Goal: Task Accomplishment & Management: Use online tool/utility

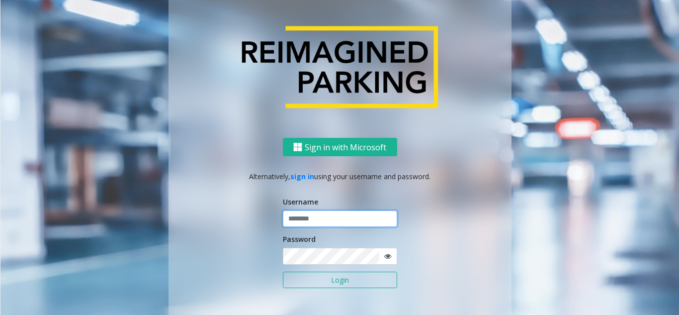
click at [336, 219] on input "text" at bounding box center [340, 218] width 114 height 17
paste input "*******"
click at [364, 221] on input "**********" at bounding box center [340, 218] width 114 height 17
type input "*******"
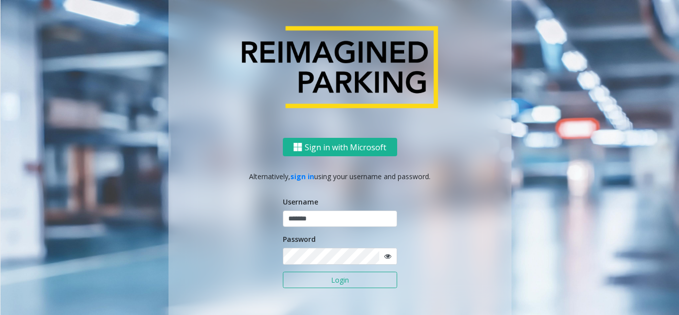
click at [386, 254] on icon at bounding box center [387, 255] width 7 height 7
click at [331, 283] on button "Login" at bounding box center [340, 279] width 114 height 17
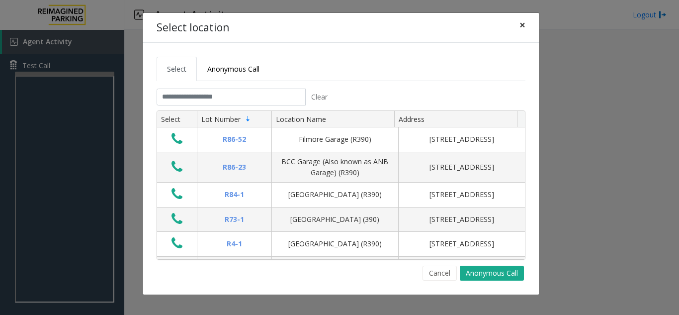
click at [524, 27] on span "×" at bounding box center [522, 25] width 6 height 14
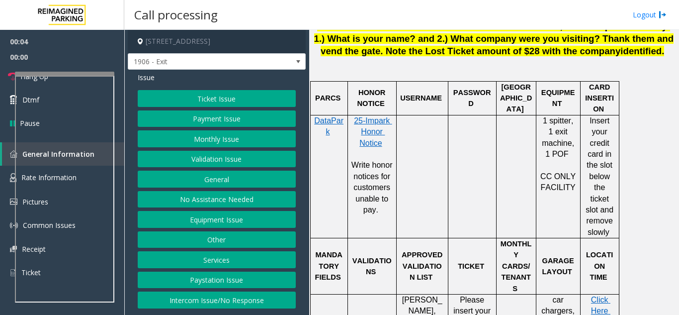
scroll to position [596, 0]
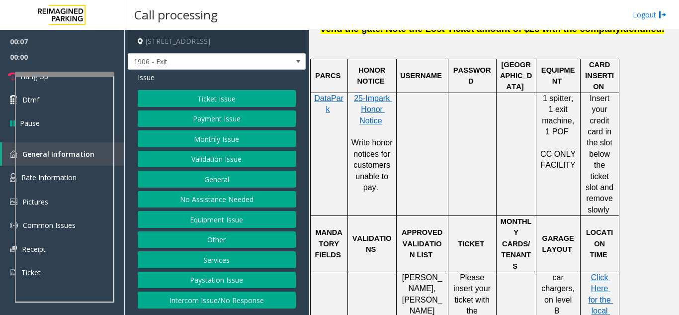
click at [225, 166] on button "Validation Issue" at bounding box center [217, 159] width 158 height 17
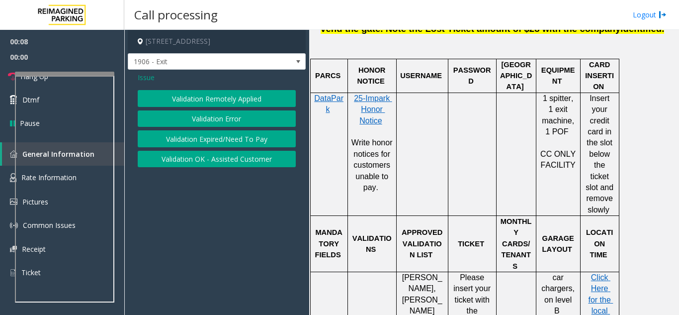
click at [222, 120] on button "Validation Error" at bounding box center [217, 118] width 158 height 17
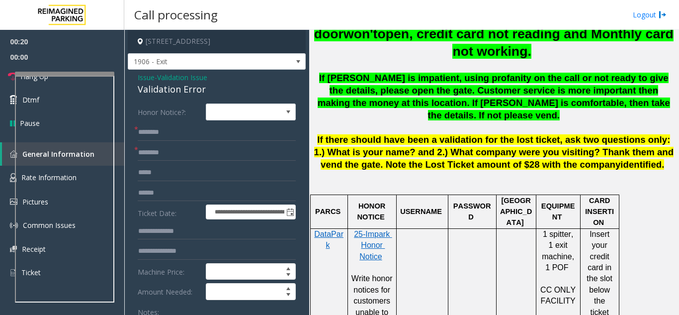
scroll to position [447, 0]
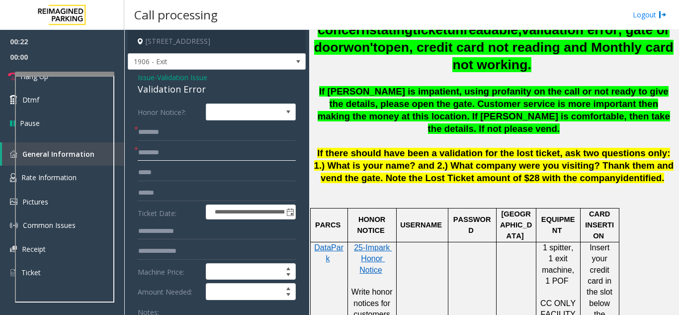
click at [155, 146] on input "text" at bounding box center [217, 152] width 158 height 17
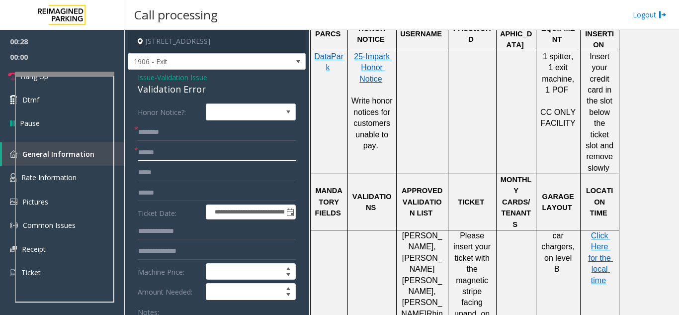
scroll to position [696, 0]
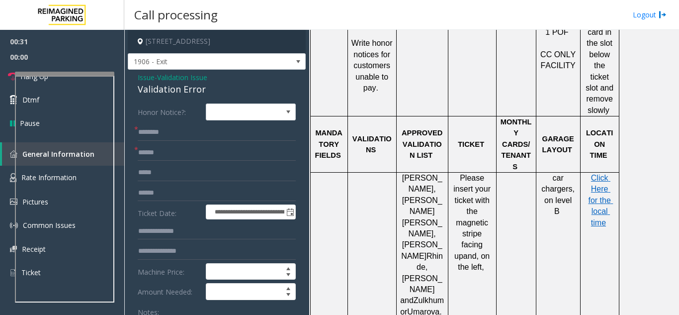
click at [229, 142] on form "**********" at bounding box center [217, 252] width 158 height 299
click at [163, 156] on input "*****" at bounding box center [217, 152] width 158 height 17
click at [150, 159] on input "*****" at bounding box center [217, 152] width 158 height 17
click at [150, 152] on input "*****" at bounding box center [217, 152] width 158 height 17
click at [159, 158] on input "*****" at bounding box center [217, 152] width 158 height 17
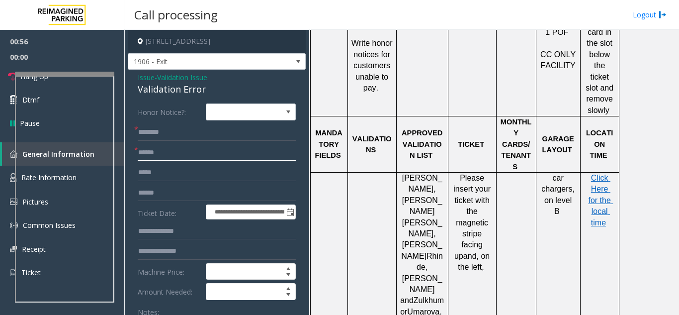
click at [140, 154] on input "*****" at bounding box center [217, 152] width 158 height 17
drag, startPoint x: 149, startPoint y: 152, endPoint x: 142, endPoint y: 153, distance: 7.0
click at [142, 153] on input "*****" at bounding box center [217, 152] width 158 height 17
click at [146, 154] on input "*****" at bounding box center [217, 152] width 158 height 17
type input "*****"
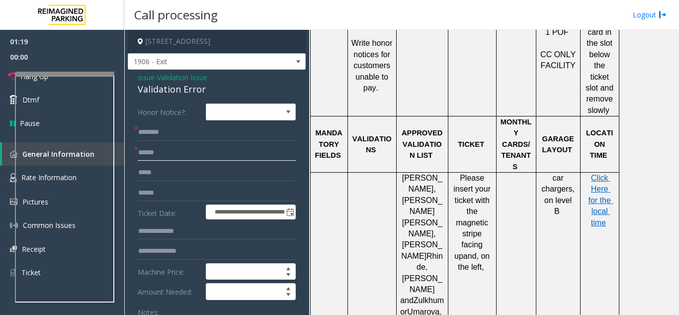
drag, startPoint x: 147, startPoint y: 155, endPoint x: 121, endPoint y: 159, distance: 26.1
click at [164, 127] on form "**********" at bounding box center [217, 252] width 158 height 299
click at [155, 158] on input "*****" at bounding box center [217, 152] width 158 height 17
click at [190, 157] on input "*****" at bounding box center [217, 152] width 158 height 17
click at [180, 156] on input "*****" at bounding box center [217, 152] width 158 height 17
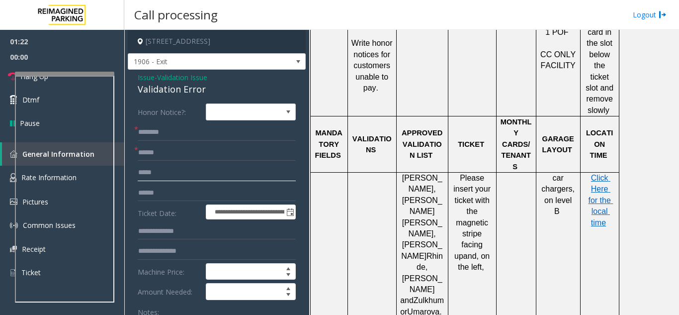
click at [159, 169] on input "text" at bounding box center [217, 172] width 158 height 17
drag, startPoint x: 166, startPoint y: 155, endPoint x: 128, endPoint y: 146, distance: 39.2
type input "*****"
click at [163, 148] on input "text" at bounding box center [217, 152] width 158 height 17
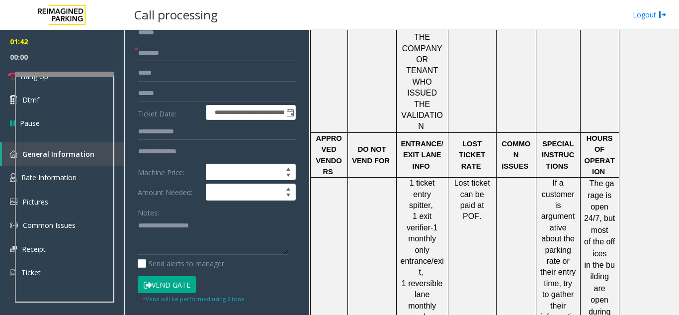
scroll to position [1193, 0]
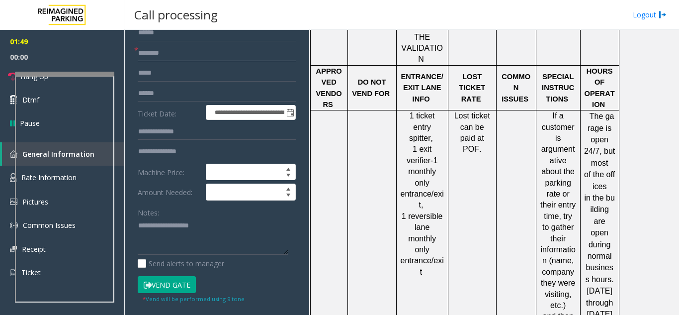
type input "*******"
type textarea "**********"
drag, startPoint x: 146, startPoint y: 95, endPoint x: 133, endPoint y: 83, distance: 17.2
click at [144, 94] on input "text" at bounding box center [217, 93] width 158 height 17
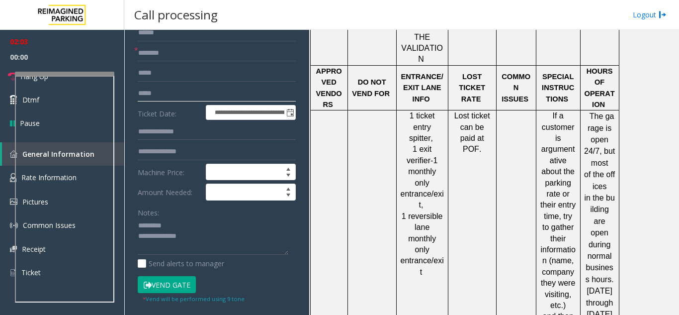
type input "*****"
click at [139, 286] on button "Vend Gate" at bounding box center [167, 284] width 58 height 17
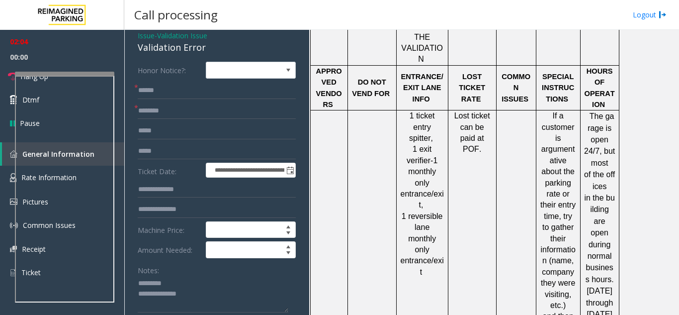
scroll to position [0, 0]
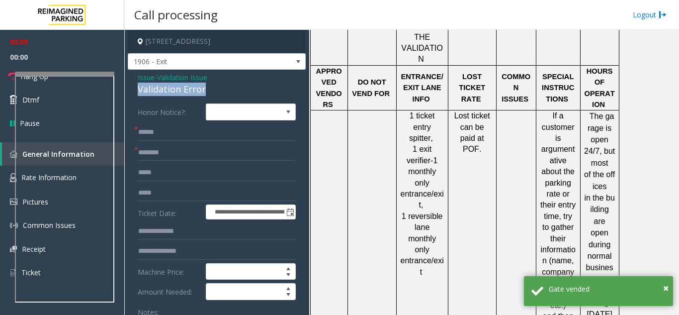
drag, startPoint x: 140, startPoint y: 89, endPoint x: 214, endPoint y: 91, distance: 74.1
click at [214, 91] on div "Validation Error" at bounding box center [217, 88] width 158 height 13
copy div "Validation Error"
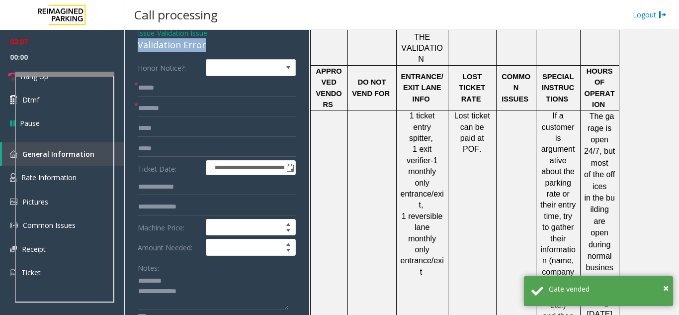
scroll to position [99, 0]
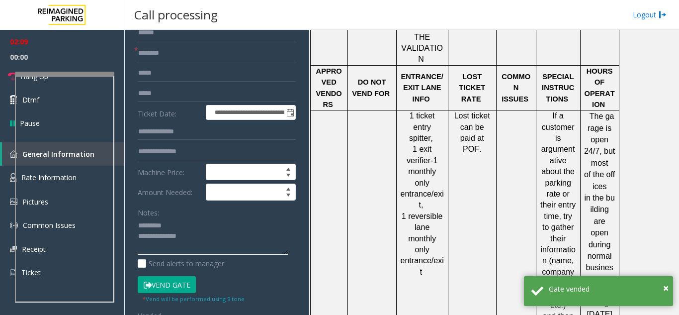
paste textarea "**********"
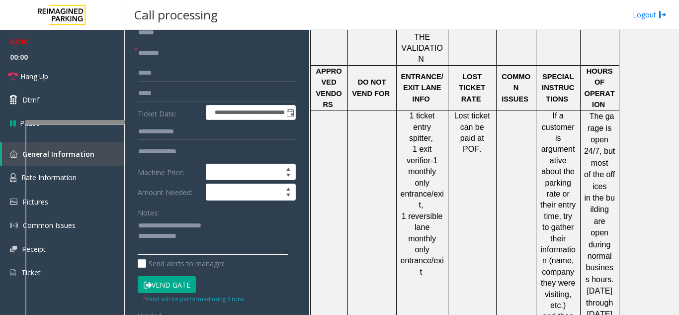
click at [58, 123] on div at bounding box center [74, 236] width 99 height 233
click at [70, 70] on link "Hang Up" at bounding box center [62, 76] width 124 height 23
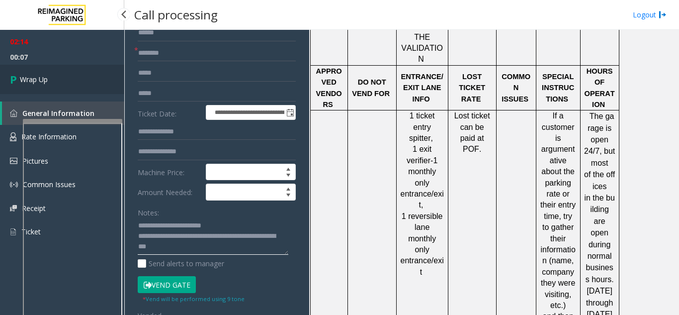
type textarea "**********"
click at [52, 76] on link "Wrap Up" at bounding box center [62, 79] width 124 height 29
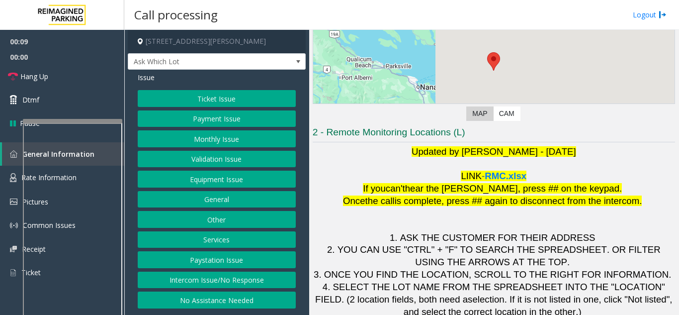
scroll to position [146, 0]
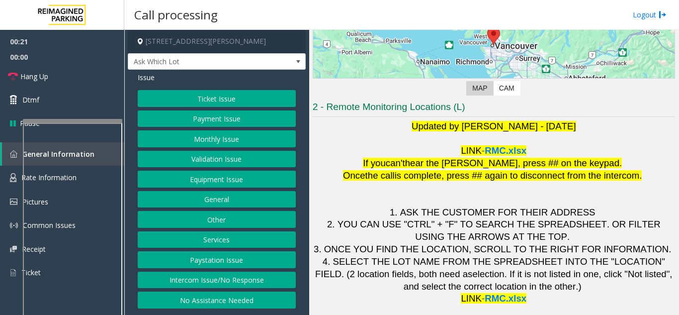
click at [217, 161] on button "Validation Issue" at bounding box center [217, 159] width 158 height 17
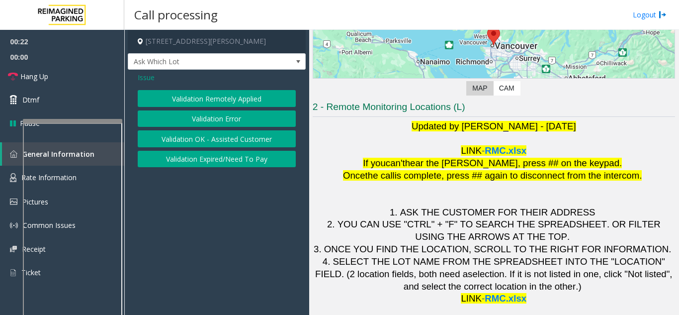
click at [207, 123] on button "Validation Error" at bounding box center [217, 118] width 158 height 17
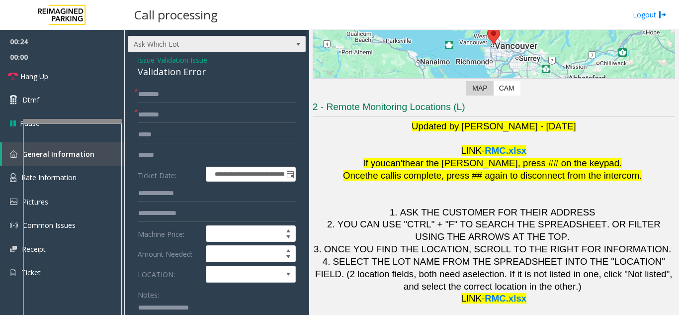
scroll to position [0, 0]
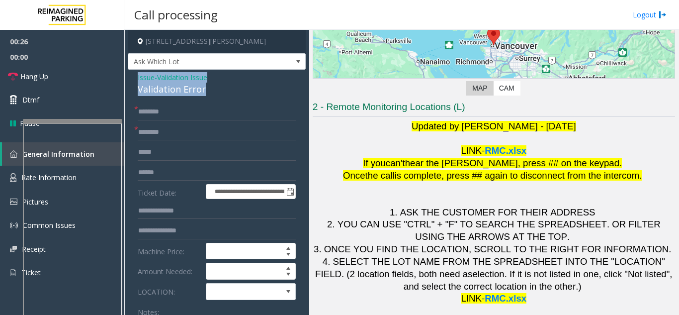
drag, startPoint x: 208, startPoint y: 86, endPoint x: 135, endPoint y: 76, distance: 73.3
copy div "Issue - Validation Issue Validation Error"
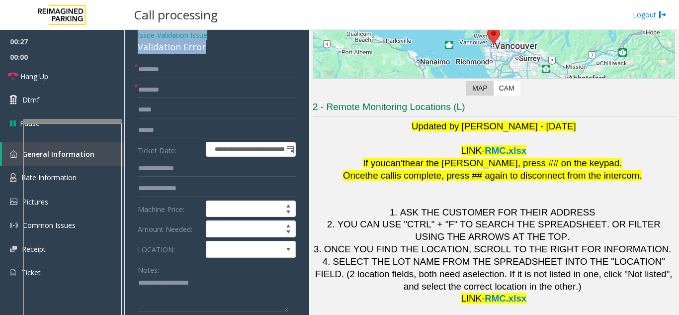
scroll to position [99, 0]
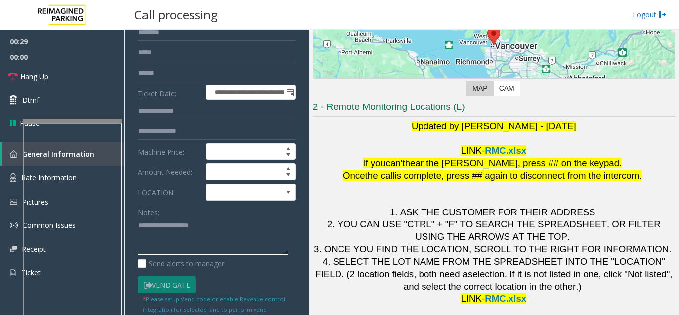
drag, startPoint x: 168, startPoint y: 226, endPoint x: 162, endPoint y: 223, distance: 6.7
paste textarea "**********"
drag, startPoint x: 162, startPoint y: 230, endPoint x: 218, endPoint y: 227, distance: 56.2
click at [220, 229] on textarea at bounding box center [213, 236] width 151 height 37
click at [139, 237] on textarea at bounding box center [213, 236] width 151 height 37
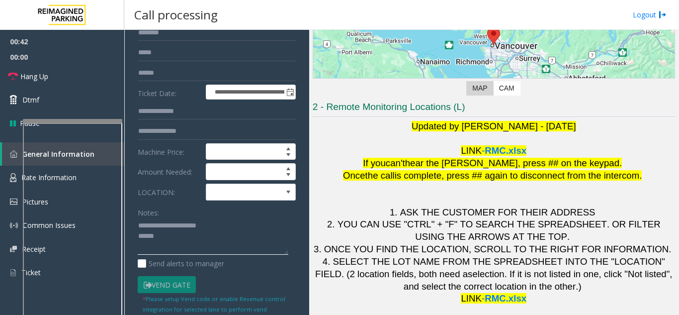
type textarea "**********"
click at [237, 190] on span at bounding box center [241, 192] width 71 height 16
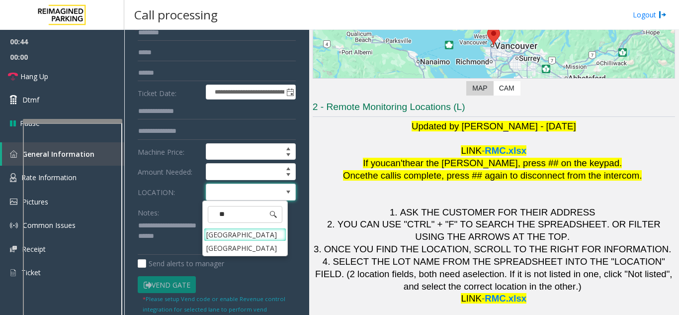
type input "***"
click at [257, 240] on Village "[GEOGRAPHIC_DATA]" at bounding box center [245, 234] width 82 height 13
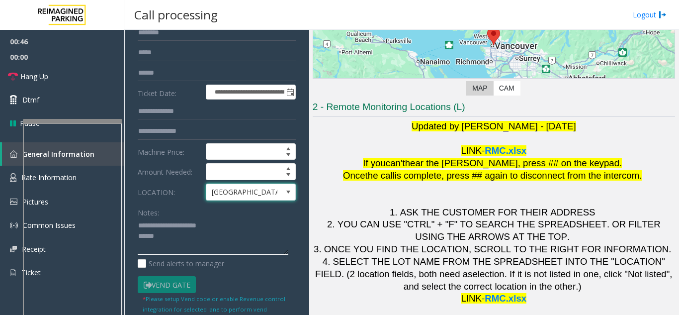
click at [237, 228] on textarea at bounding box center [213, 236] width 151 height 37
click at [212, 230] on textarea at bounding box center [213, 236] width 151 height 37
drag, startPoint x: 217, startPoint y: 227, endPoint x: 232, endPoint y: 227, distance: 15.4
click at [232, 227] on textarea at bounding box center [213, 236] width 151 height 37
type textarea "**********"
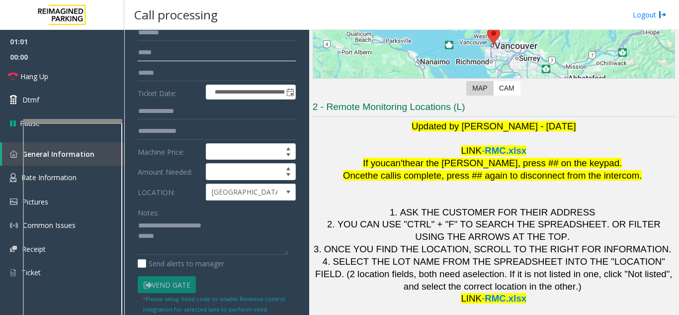
type input "****"
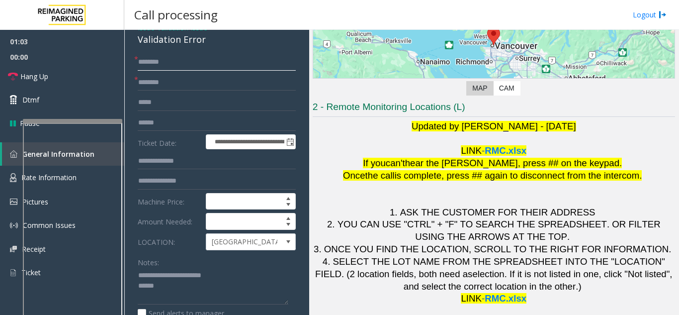
type input "****"
click at [162, 82] on input "text" at bounding box center [217, 82] width 158 height 17
type input "********"
click at [190, 115] on input "text" at bounding box center [217, 122] width 158 height 17
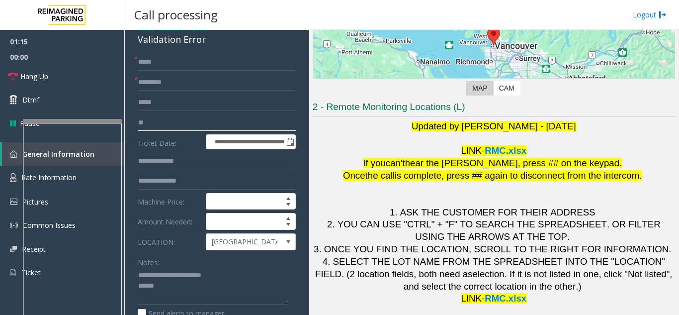
type input "*"
type input "*******"
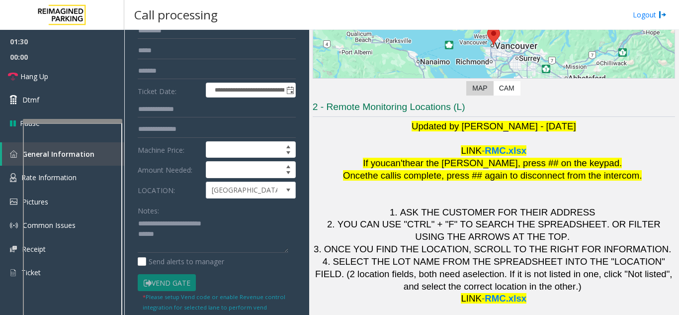
scroll to position [149, 0]
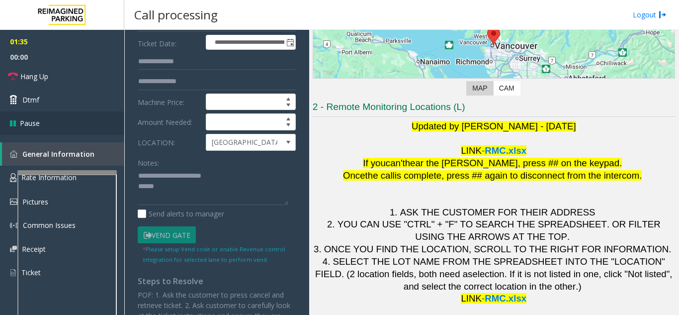
click at [71, 174] on div at bounding box center [66, 172] width 99 height 4
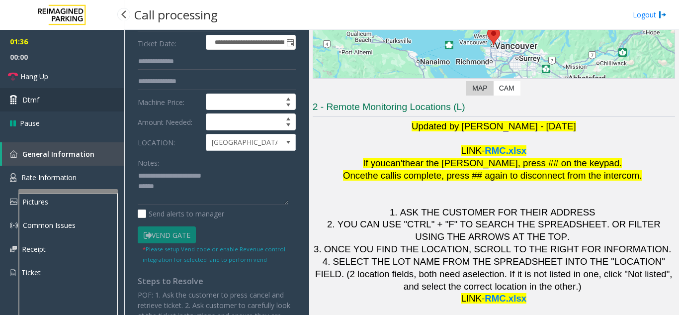
click at [42, 101] on link "Dtmf" at bounding box center [62, 99] width 124 height 23
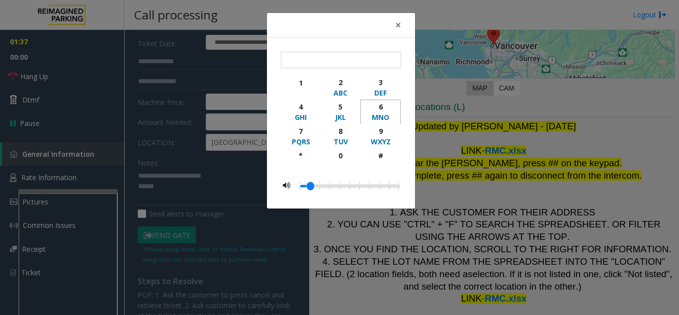
click at [386, 108] on div "6" at bounding box center [380, 106] width 27 height 10
type input "*"
click at [209, 183] on div "× * 1 2 ABC 3 DEF 4 GHI 5 JKL 6 MNO 7 PQRS 8 TUV 9 WXYZ * 0 #" at bounding box center [339, 157] width 679 height 315
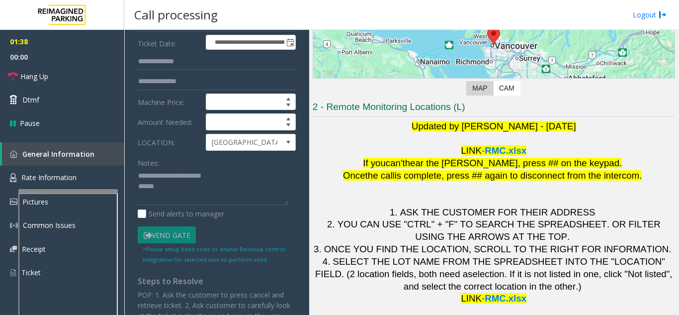
click at [209, 191] on bs-modal-backdrop at bounding box center [339, 157] width 679 height 315
click at [205, 193] on textarea at bounding box center [213, 186] width 151 height 37
click at [193, 183] on textarea at bounding box center [213, 186] width 151 height 37
click at [237, 176] on textarea at bounding box center [213, 186] width 151 height 37
drag, startPoint x: 234, startPoint y: 175, endPoint x: 164, endPoint y: 183, distance: 70.6
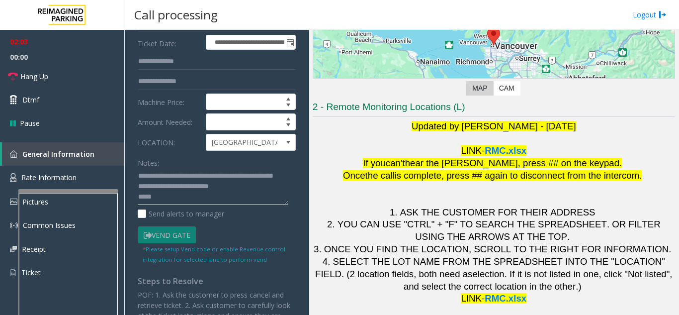
click at [164, 183] on textarea at bounding box center [213, 186] width 151 height 37
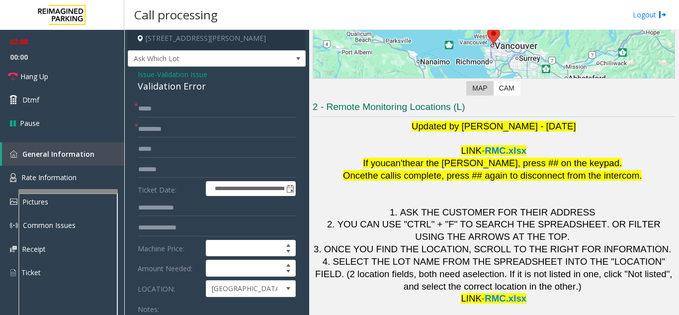
scroll to position [0, 0]
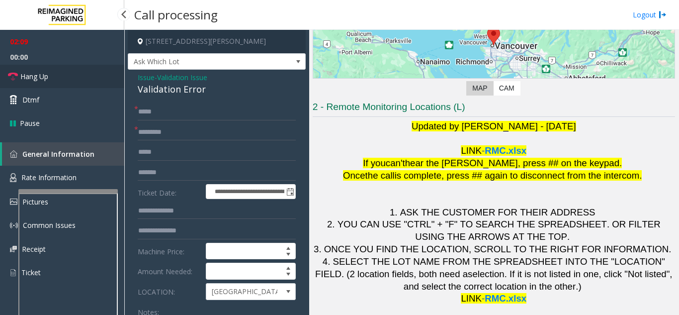
type textarea "**********"
click at [74, 75] on link "Hang Up" at bounding box center [62, 76] width 124 height 23
click at [73, 74] on link "Hang Up" at bounding box center [62, 76] width 124 height 23
click at [72, 74] on link "Hang Up" at bounding box center [62, 76] width 124 height 23
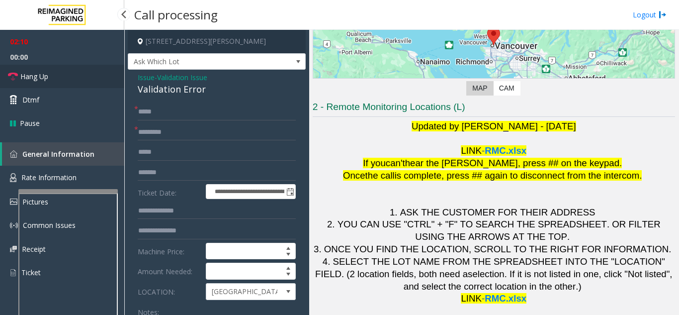
click at [72, 74] on link "Hang Up" at bounding box center [62, 76] width 124 height 23
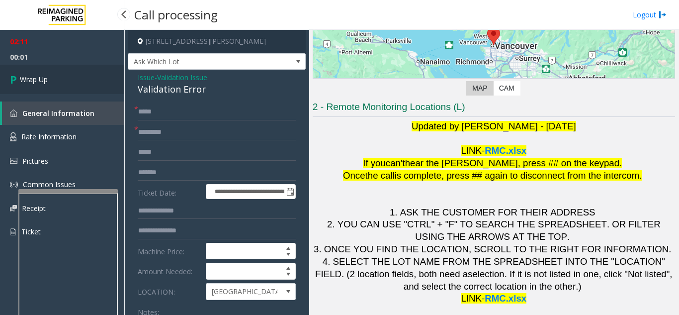
click at [64, 70] on link "Wrap Up" at bounding box center [62, 79] width 124 height 29
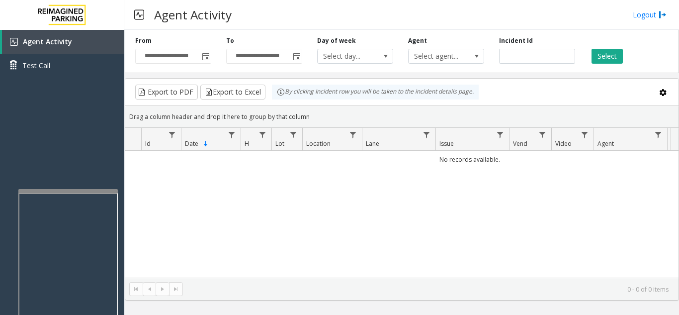
click at [435, 241] on div "No records available." at bounding box center [401, 214] width 553 height 127
click at [454, 121] on div "Drag a column header and drop it here to group by that column" at bounding box center [401, 116] width 553 height 17
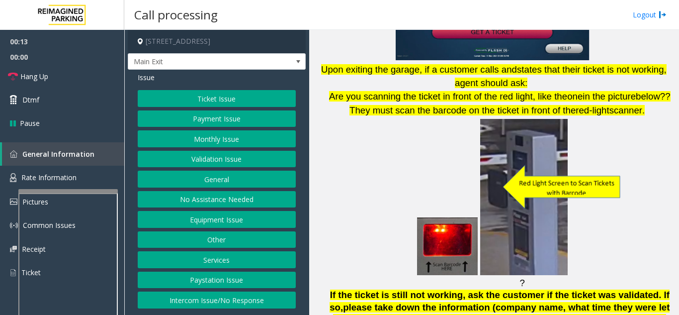
scroll to position [894, 0]
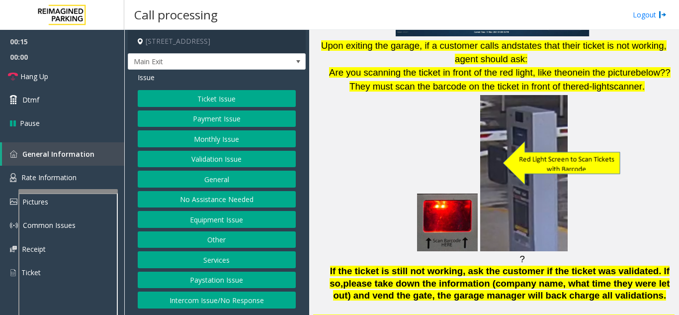
click at [226, 220] on button "Equipment Issue" at bounding box center [217, 219] width 158 height 17
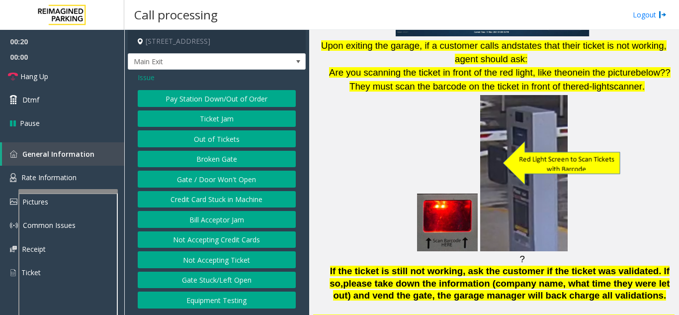
click at [191, 176] on button "Gate / Door Won't Open" at bounding box center [217, 178] width 158 height 17
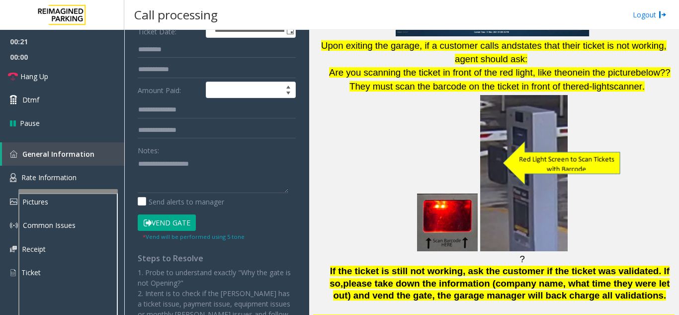
scroll to position [199, 0]
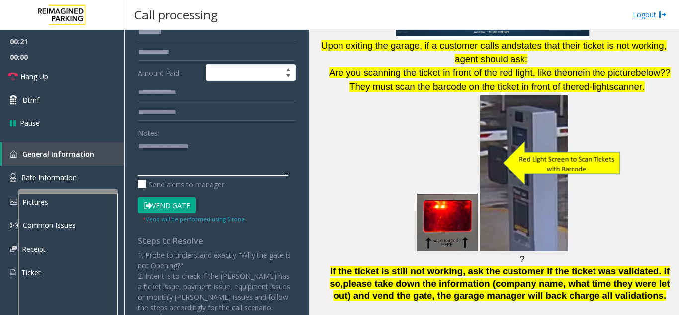
click at [160, 162] on textarea at bounding box center [213, 156] width 151 height 37
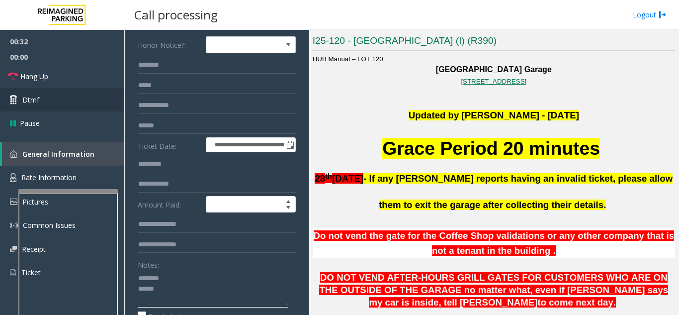
scroll to position [50, 0]
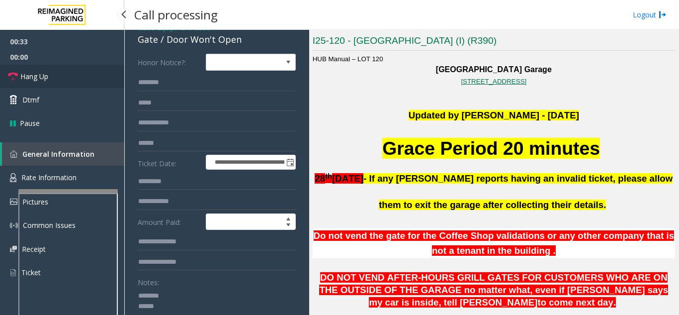
click at [36, 84] on link "Hang Up" at bounding box center [62, 76] width 124 height 23
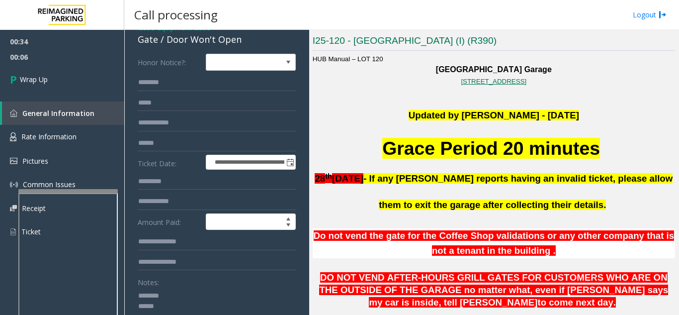
click at [196, 43] on div "Gate / Door Won't Open" at bounding box center [217, 39] width 158 height 13
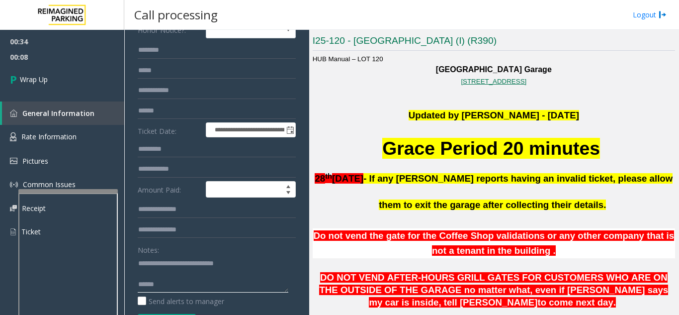
scroll to position [99, 0]
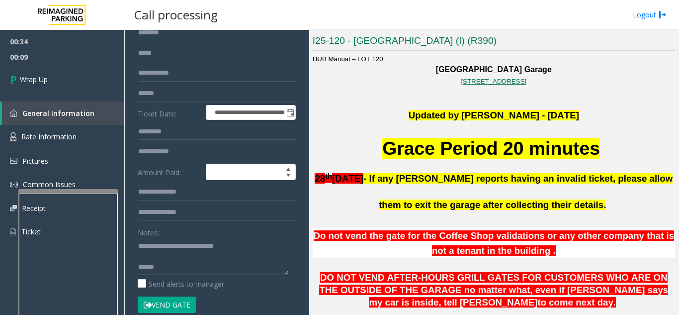
click at [186, 269] on textarea at bounding box center [213, 256] width 151 height 37
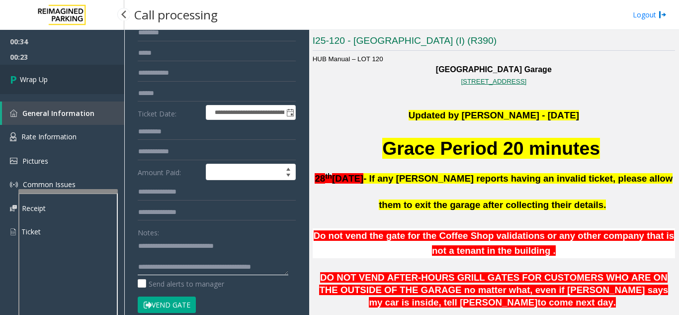
type textarea "**********"
click at [18, 86] on icon at bounding box center [15, 79] width 10 height 16
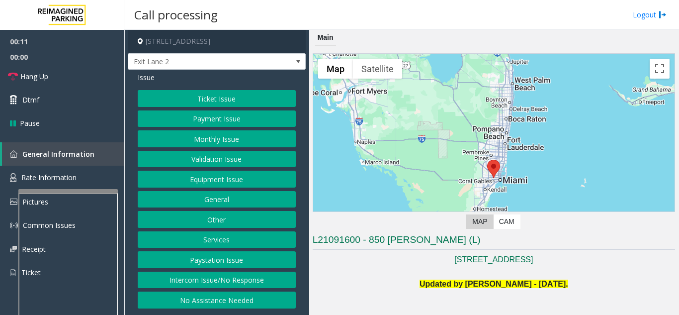
click at [207, 159] on button "Validation Issue" at bounding box center [217, 159] width 158 height 17
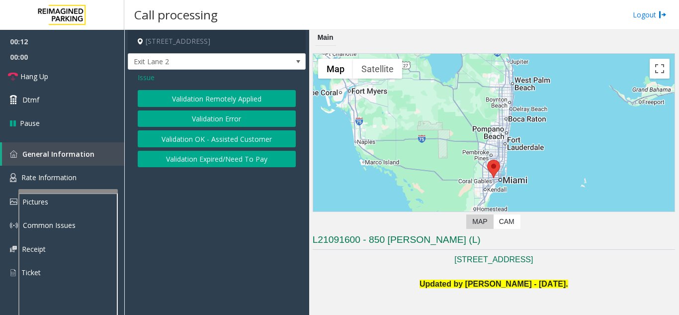
click at [198, 118] on button "Validation Error" at bounding box center [217, 118] width 158 height 17
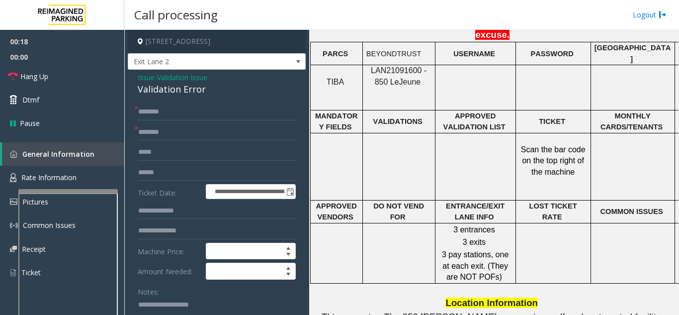
scroll to position [845, 0]
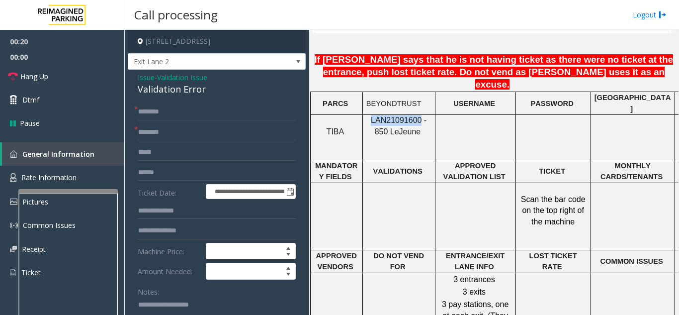
drag, startPoint x: 411, startPoint y: 87, endPoint x: 360, endPoint y: 92, distance: 51.4
click at [366, 115] on p "LAN21091600 - 850 Le Jeune" at bounding box center [398, 126] width 65 height 22
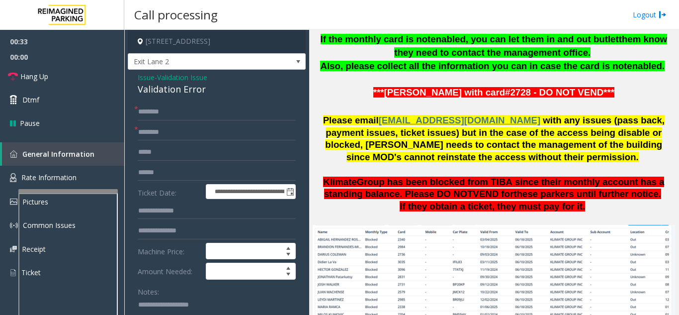
scroll to position [547, 0]
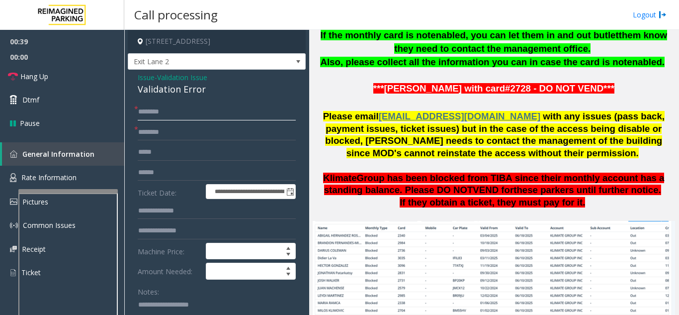
click at [160, 116] on input "text" at bounding box center [217, 111] width 158 height 17
type input "****"
click at [162, 171] on input "text" at bounding box center [217, 172] width 158 height 17
click at [159, 171] on input "text" at bounding box center [217, 172] width 158 height 17
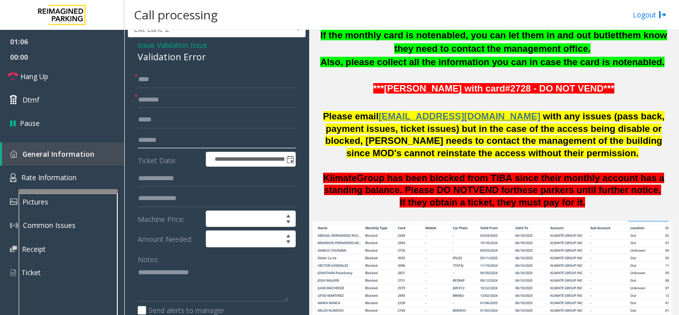
scroll to position [50, 0]
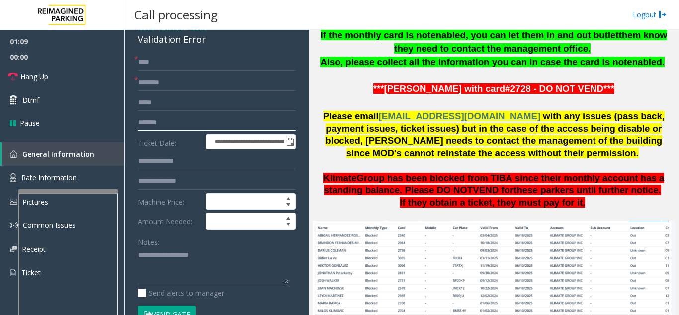
click at [145, 122] on input "*******" at bounding box center [217, 122] width 158 height 17
click at [155, 126] on input "*******" at bounding box center [217, 122] width 158 height 17
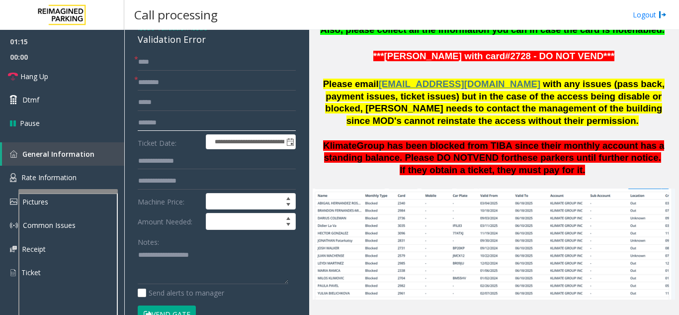
scroll to position [596, 0]
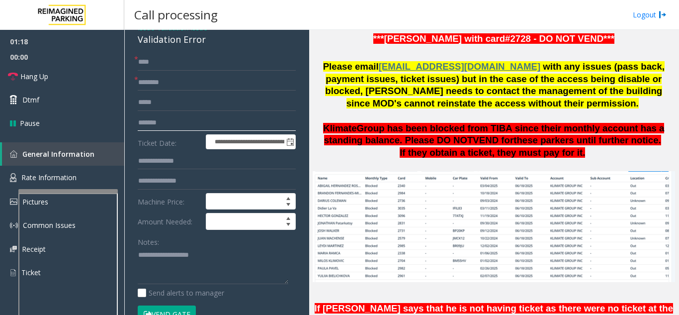
type input "*******"
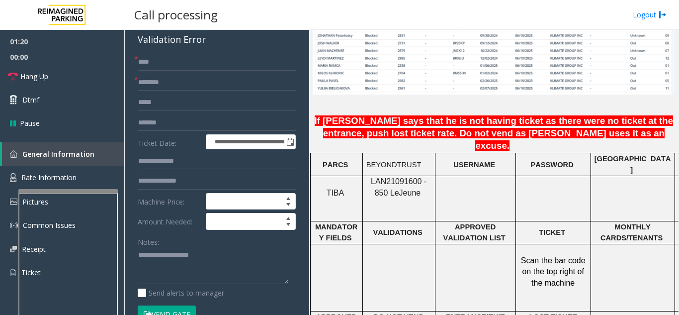
scroll to position [795, 0]
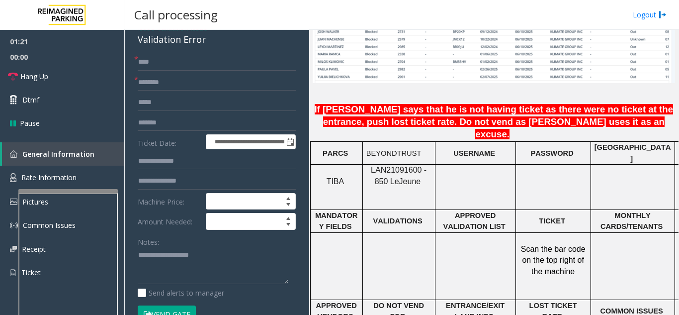
click at [385, 165] on span "LAN21091600 - 850 Le" at bounding box center [399, 174] width 56 height 19
click at [157, 163] on input "text" at bounding box center [217, 161] width 158 height 17
type input "*****"
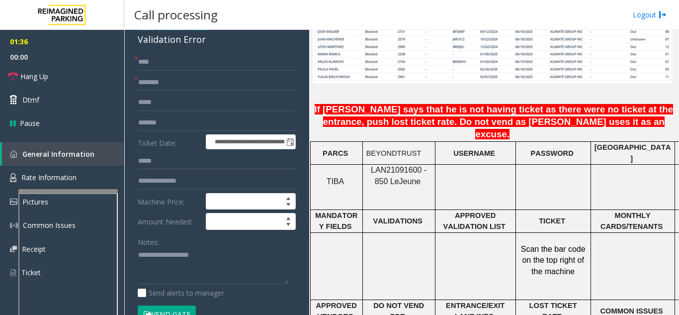
click at [157, 270] on textarea at bounding box center [213, 265] width 151 height 37
type textarea "****** *****"
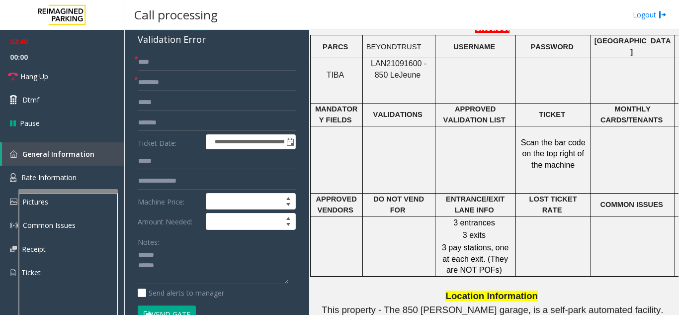
scroll to position [944, 0]
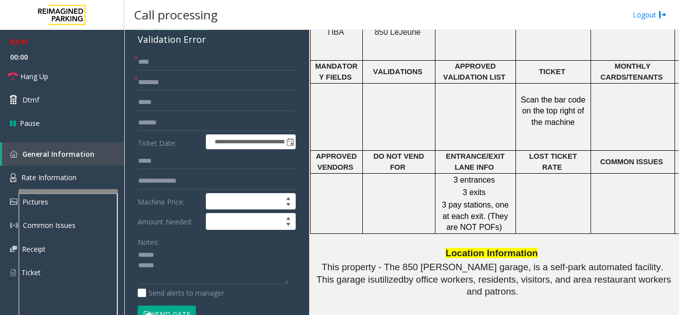
click at [167, 311] on button "Vend Gate" at bounding box center [167, 313] width 58 height 17
click at [190, 79] on input "text" at bounding box center [217, 82] width 158 height 17
drag, startPoint x: 161, startPoint y: 80, endPoint x: 146, endPoint y: 84, distance: 16.0
click at [146, 84] on input "*********" at bounding box center [217, 82] width 158 height 17
click at [161, 86] on input "*********" at bounding box center [217, 82] width 158 height 17
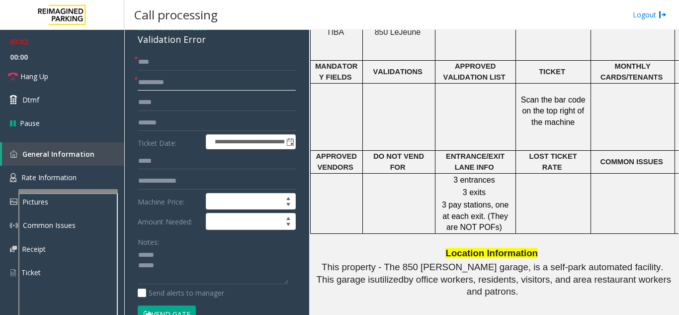
click at [159, 82] on input "*********" at bounding box center [217, 82] width 158 height 17
type input "**********"
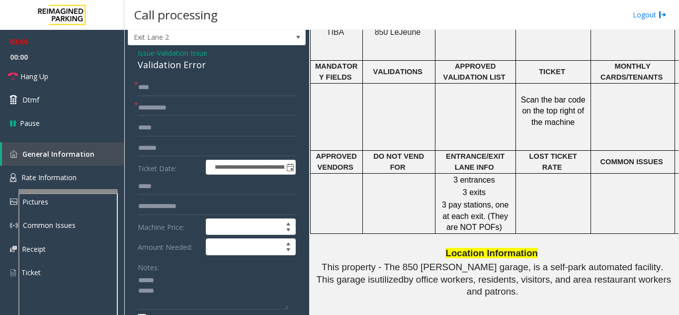
scroll to position [0, 0]
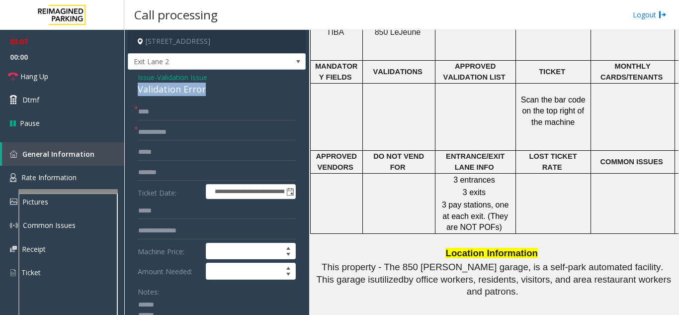
drag, startPoint x: 137, startPoint y: 43, endPoint x: 213, endPoint y: 85, distance: 87.2
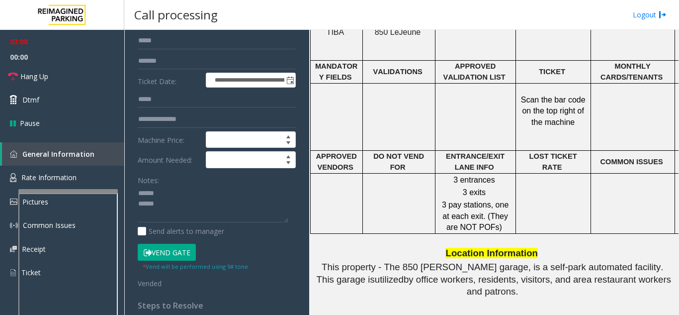
scroll to position [151, 0]
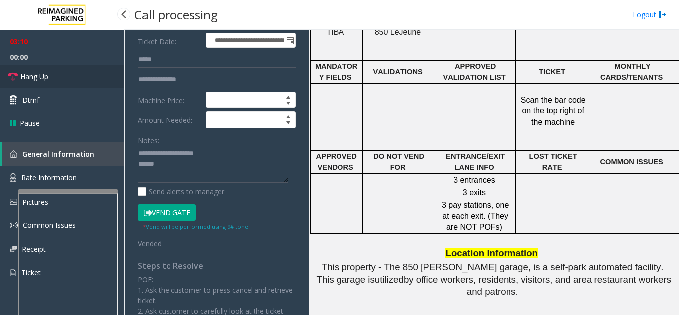
click at [65, 73] on link "Hang Up" at bounding box center [62, 76] width 124 height 23
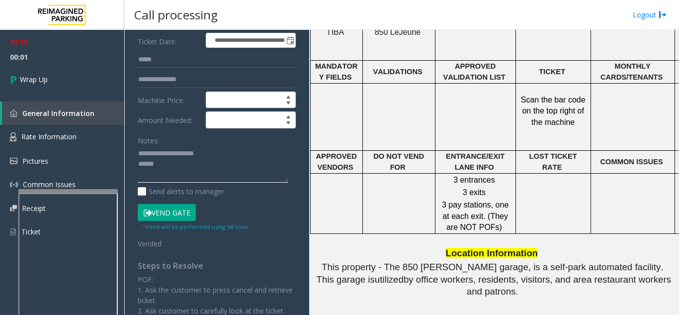
click at [175, 164] on textarea at bounding box center [213, 164] width 151 height 37
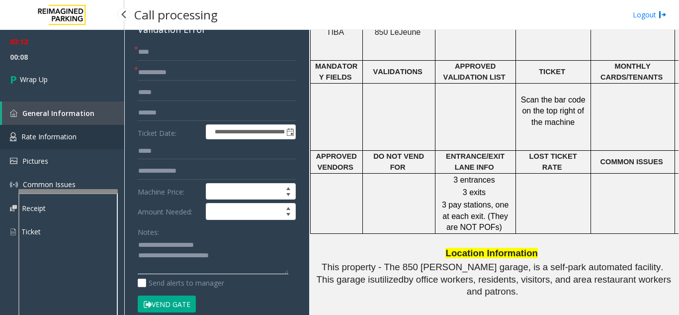
scroll to position [52, 0]
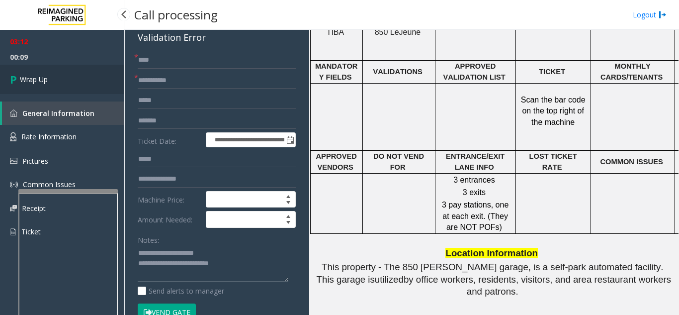
type textarea "**********"
click at [41, 83] on span "Wrap Up" at bounding box center [34, 79] width 28 height 10
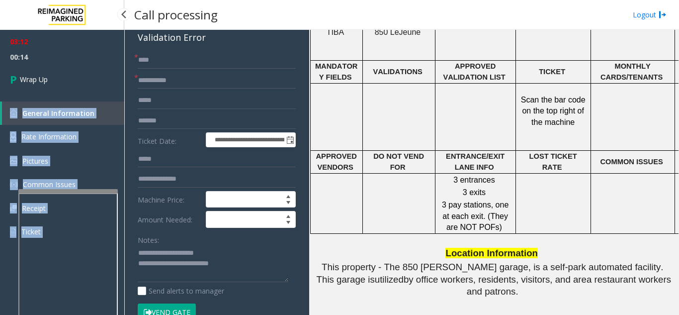
click at [41, 83] on div "03:12 00:14 Wrap Up General Information Rate Information Pictures Common Issues…" at bounding box center [62, 141] width 124 height 222
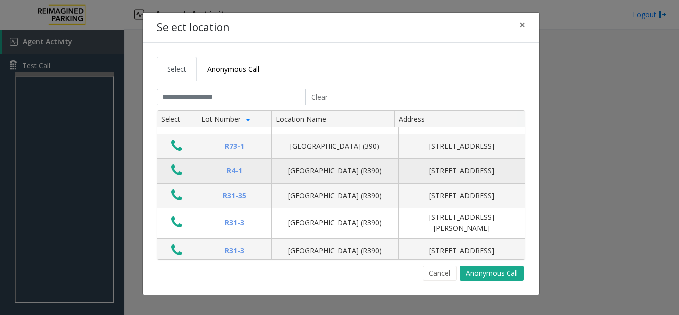
scroll to position [99, 0]
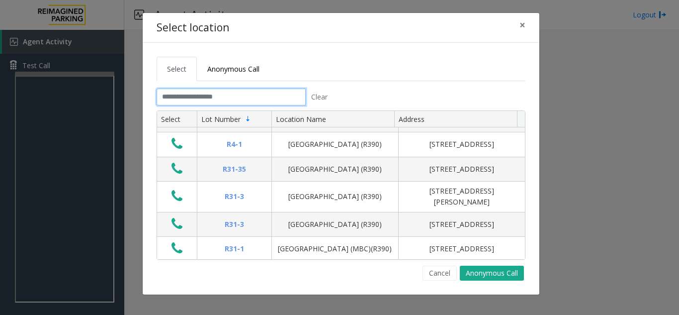
click at [174, 93] on input "text" at bounding box center [231, 96] width 149 height 17
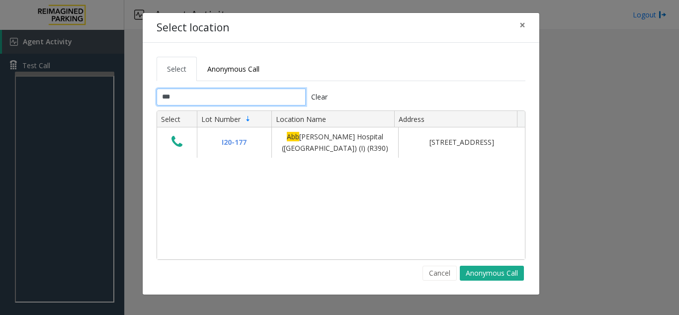
scroll to position [0, 0]
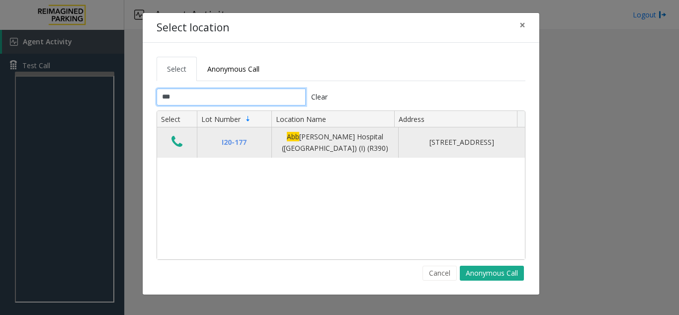
type input "***"
drag, startPoint x: 177, startPoint y: 140, endPoint x: 182, endPoint y: 142, distance: 5.4
click at [182, 141] on button "Data table" at bounding box center [176, 142] width 17 height 16
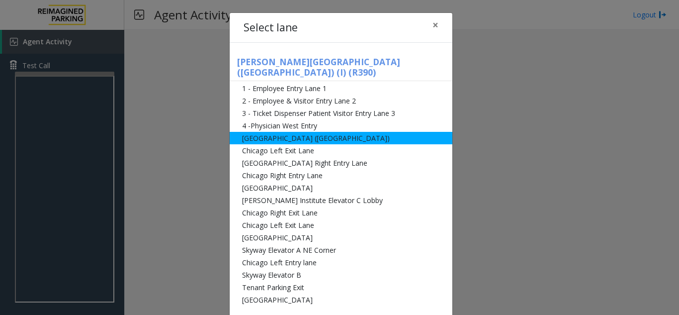
click at [337, 132] on li "[GEOGRAPHIC_DATA] ([GEOGRAPHIC_DATA])" at bounding box center [341, 138] width 223 height 12
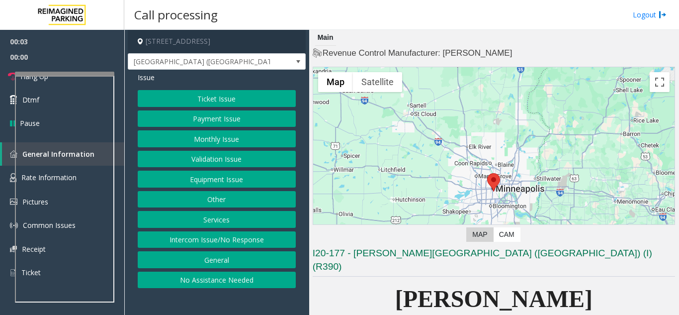
click at [238, 144] on button "Monthly Issue" at bounding box center [217, 138] width 158 height 17
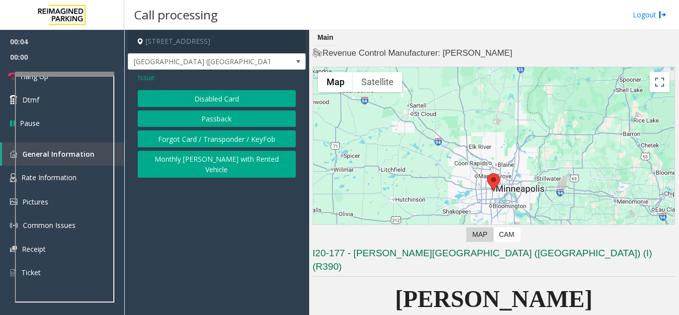
click at [237, 95] on button "Disabled Card" at bounding box center [217, 98] width 158 height 17
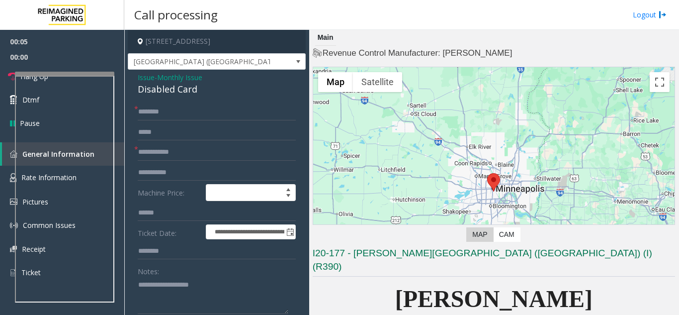
click at [167, 276] on div "Notes:" at bounding box center [217, 287] width 158 height 51
drag, startPoint x: 196, startPoint y: 91, endPoint x: 144, endPoint y: 81, distance: 53.2
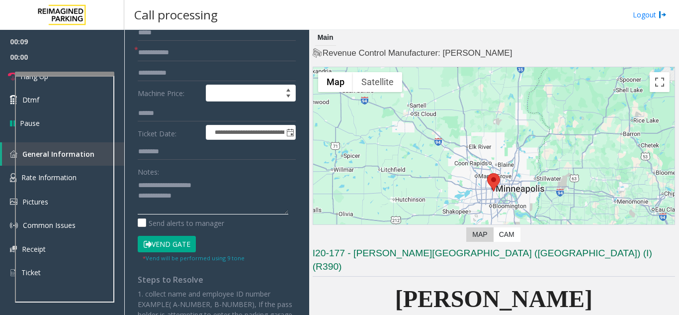
click at [192, 195] on textarea at bounding box center [213, 195] width 151 height 37
drag, startPoint x: 160, startPoint y: 183, endPoint x: 250, endPoint y: 181, distance: 90.0
click at [250, 181] on textarea at bounding box center [213, 195] width 151 height 37
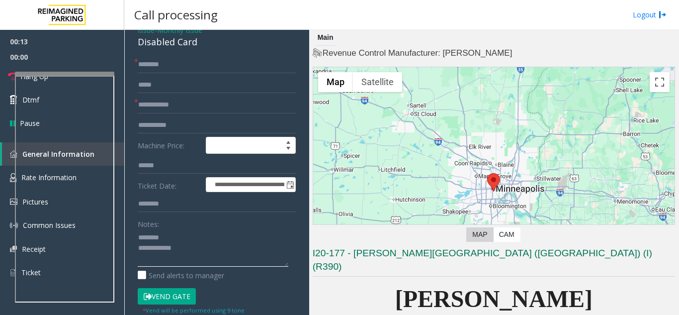
scroll to position [0, 0]
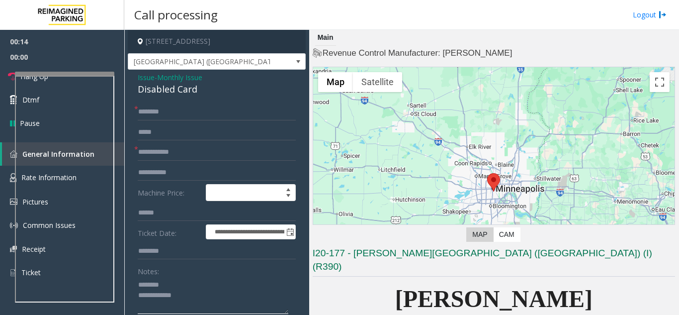
type textarea "**********"
click at [169, 79] on span "Monthly Issue" at bounding box center [179, 77] width 45 height 10
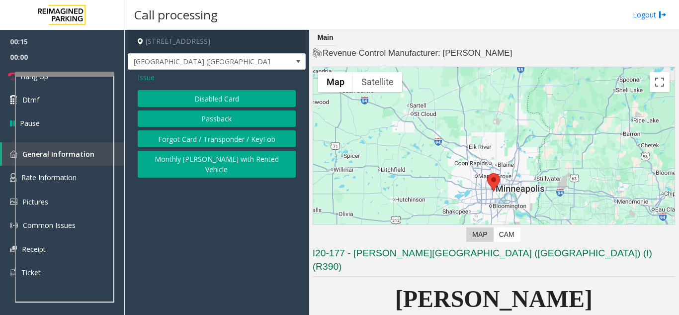
click at [173, 141] on button "Forgot Card / Transponder / KeyFob" at bounding box center [217, 138] width 158 height 17
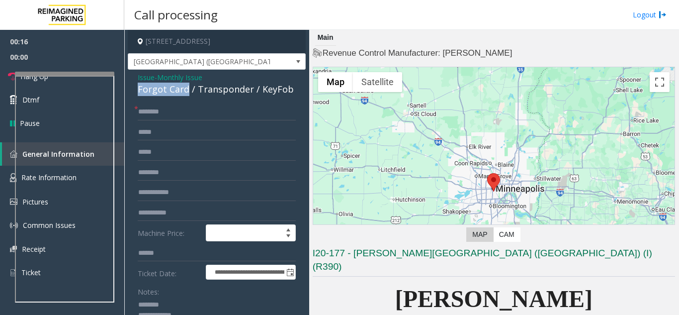
drag, startPoint x: 134, startPoint y: 93, endPoint x: 187, endPoint y: 85, distance: 53.3
copy div "Forgot Card"
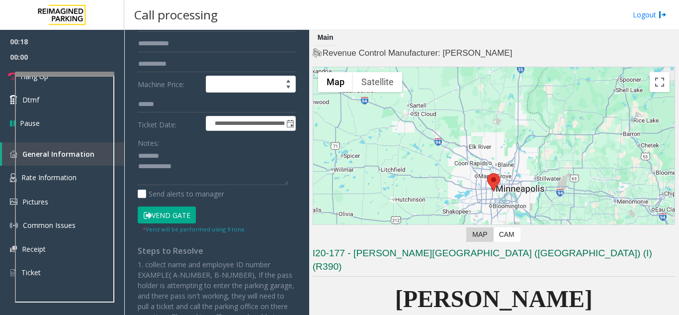
scroll to position [149, 0]
drag, startPoint x: 191, startPoint y: 167, endPoint x: 139, endPoint y: 166, distance: 52.2
click at [131, 168] on div "**********" at bounding box center [216, 215] width 173 height 523
paste textarea
click at [141, 167] on textarea at bounding box center [213, 166] width 151 height 37
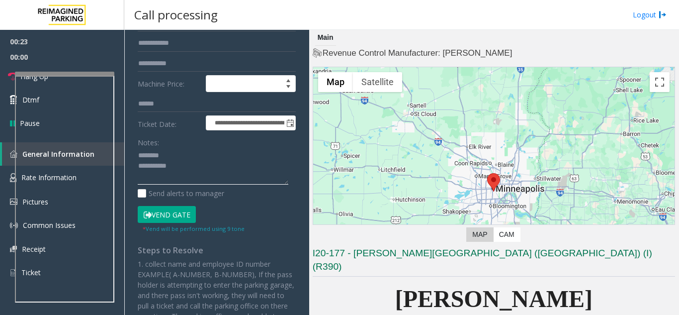
click at [150, 148] on textarea at bounding box center [213, 166] width 151 height 37
click at [139, 168] on textarea at bounding box center [213, 166] width 151 height 37
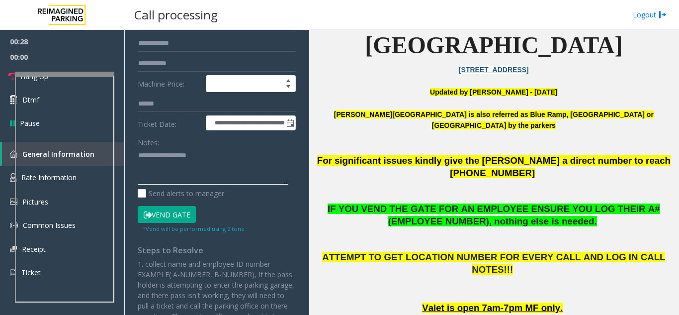
scroll to position [348, 0]
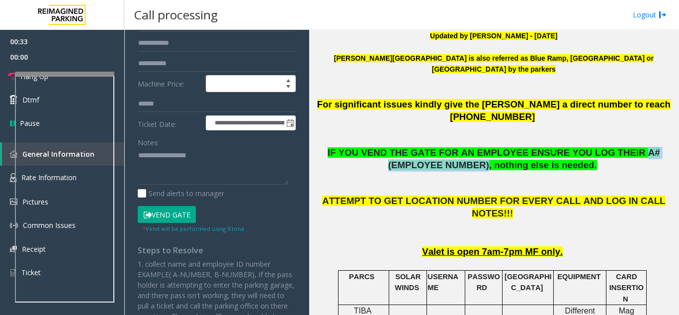
drag, startPoint x: 594, startPoint y: 75, endPoint x: 462, endPoint y: 90, distance: 132.6
click at [462, 147] on span "IF YOU VEND THE GATE FOR AN EMPLOYEE ENSURE YOU LOG THEIR A# (EMPLOYEE NUMBER),…" at bounding box center [493, 158] width 332 height 23
copy span "A# (EMPLOYEE NUMBER)"
click at [219, 145] on div "Notes:" at bounding box center [217, 159] width 158 height 51
click at [223, 154] on textarea at bounding box center [213, 166] width 151 height 37
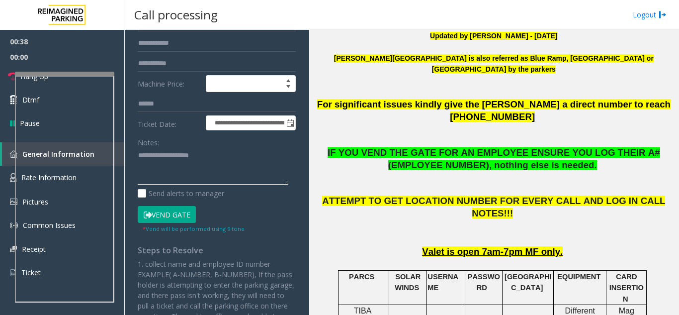
paste textarea "**********"
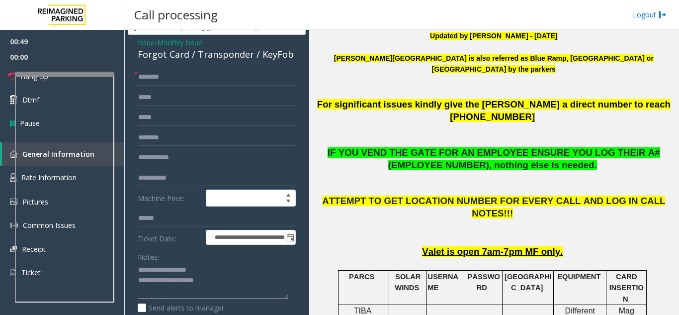
scroll to position [99, 0]
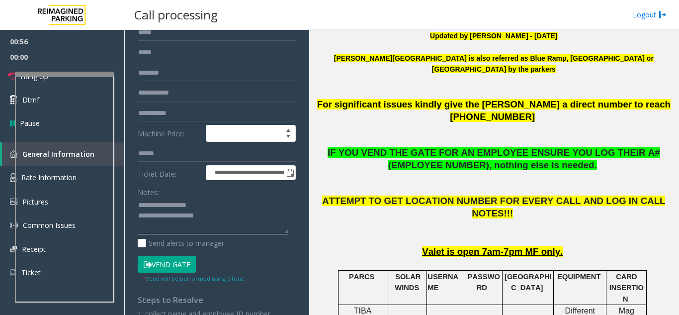
drag, startPoint x: 235, startPoint y: 217, endPoint x: 222, endPoint y: 198, distance: 23.2
click at [234, 217] on textarea at bounding box center [213, 215] width 151 height 37
click at [154, 266] on button "Vend Gate" at bounding box center [167, 263] width 58 height 17
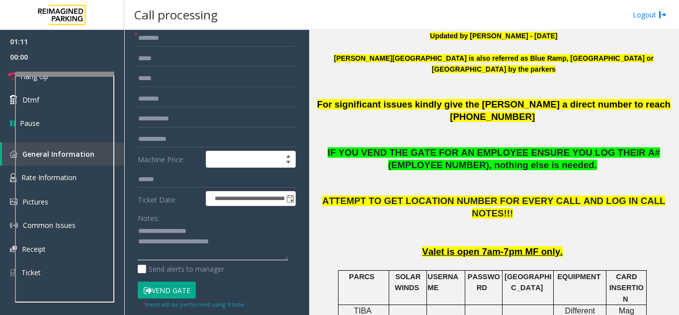
click at [204, 232] on textarea at bounding box center [213, 241] width 151 height 37
click at [205, 232] on textarea at bounding box center [213, 241] width 151 height 37
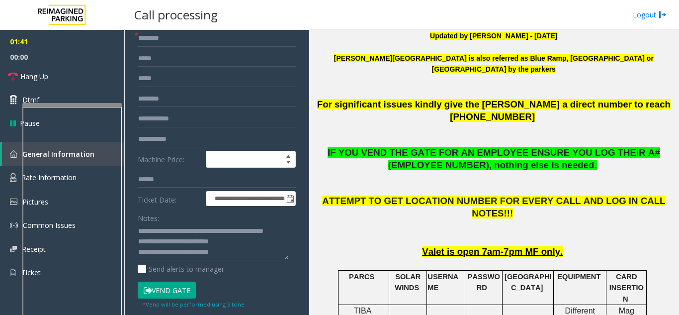
click at [96, 105] on div at bounding box center [71, 105] width 99 height 4
type textarea "**********"
click at [68, 78] on link "Hang Up" at bounding box center [62, 76] width 124 height 23
click at [67, 77] on link "Hang Up" at bounding box center [62, 76] width 124 height 23
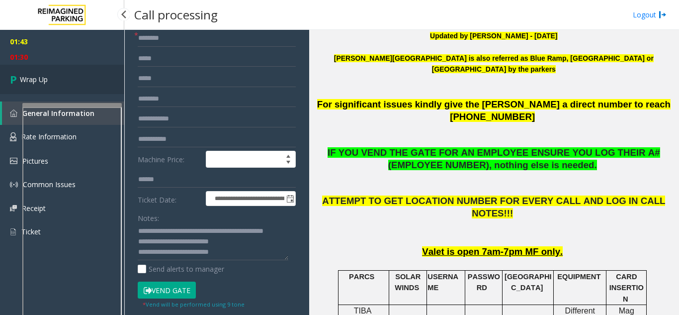
click at [66, 76] on link "Wrap Up" at bounding box center [62, 79] width 124 height 29
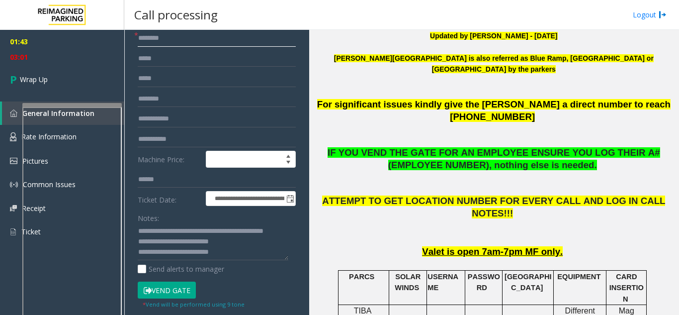
click at [222, 37] on input "text" at bounding box center [217, 38] width 158 height 17
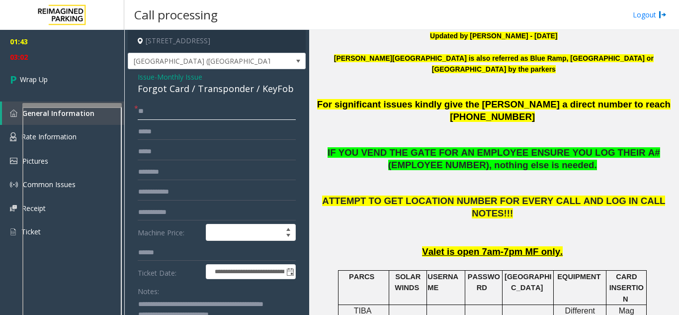
scroll to position [0, 0]
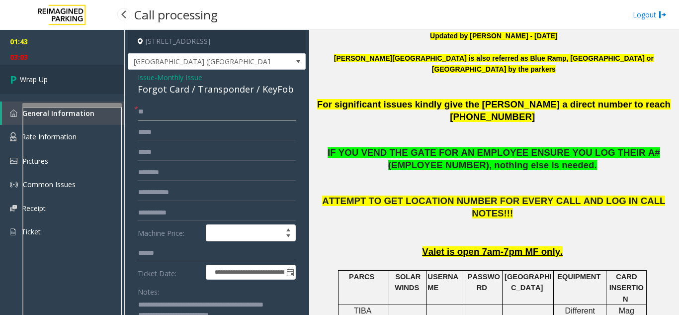
type input "**"
click at [104, 77] on link "Wrap Up" at bounding box center [62, 79] width 124 height 29
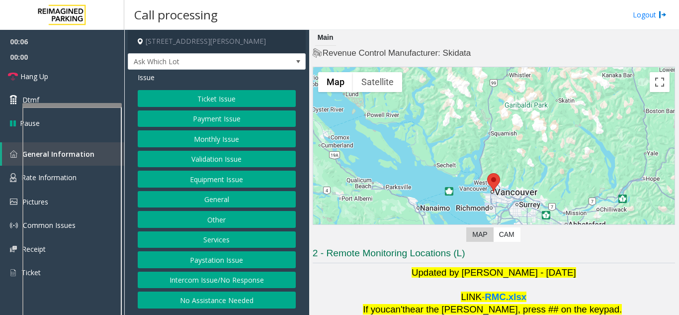
click at [208, 146] on button "Monthly Issue" at bounding box center [217, 138] width 158 height 17
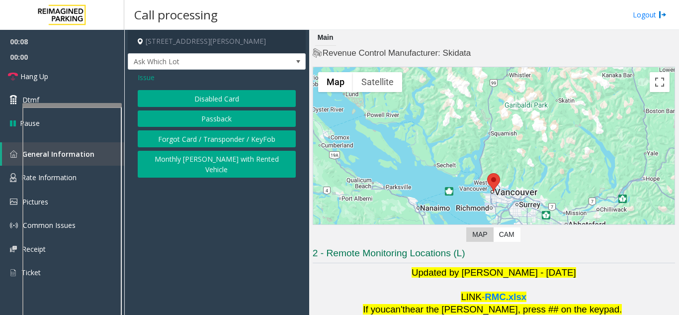
click at [157, 80] on div "Issue" at bounding box center [217, 77] width 158 height 10
click at [154, 79] on span "Issue" at bounding box center [146, 77] width 17 height 10
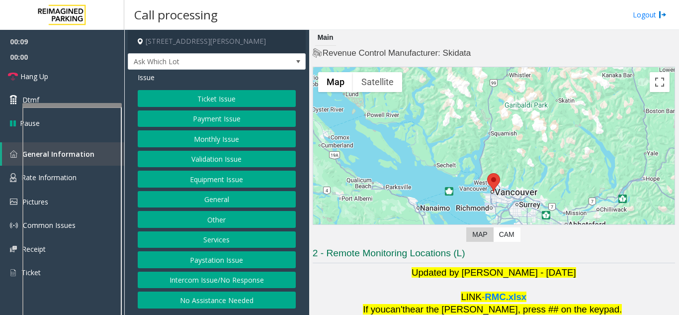
click at [211, 163] on button "Validation Issue" at bounding box center [217, 159] width 158 height 17
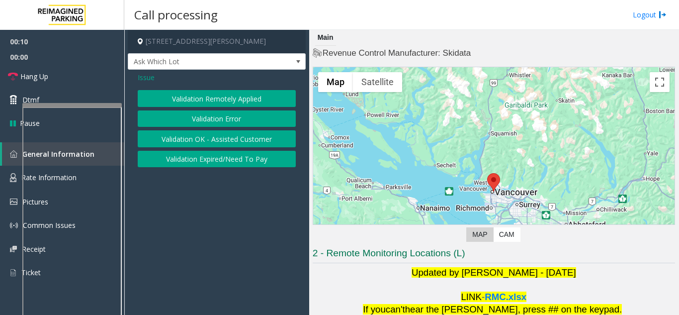
click at [207, 116] on button "Validation Error" at bounding box center [217, 118] width 158 height 17
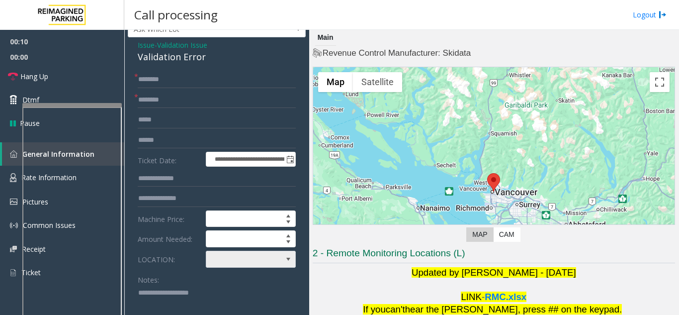
scroll to position [50, 0]
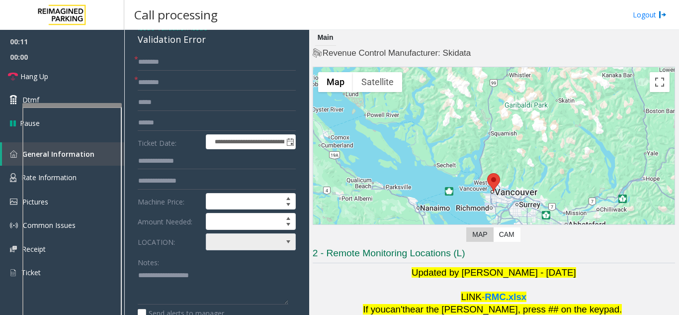
click at [218, 245] on span at bounding box center [241, 242] width 71 height 16
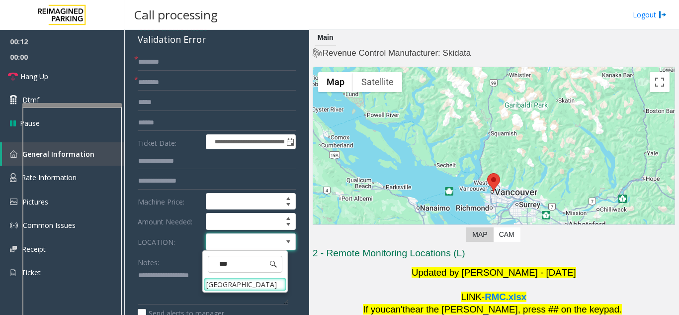
type input "****"
click at [224, 288] on Village "[GEOGRAPHIC_DATA]" at bounding box center [245, 283] width 82 height 13
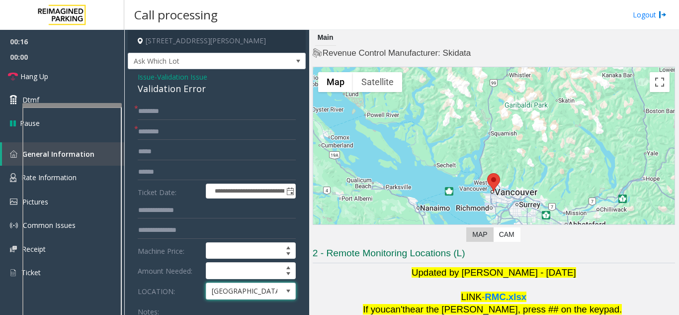
scroll to position [0, 0]
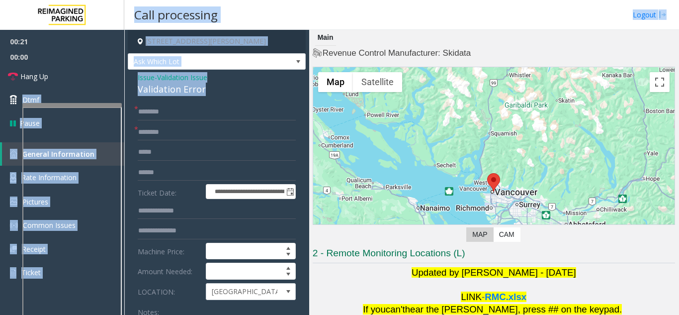
drag, startPoint x: 203, startPoint y: 92, endPoint x: 143, endPoint y: 86, distance: 60.4
click at [125, 78] on app-call-processing-form "**********" at bounding box center [216, 172] width 185 height 285
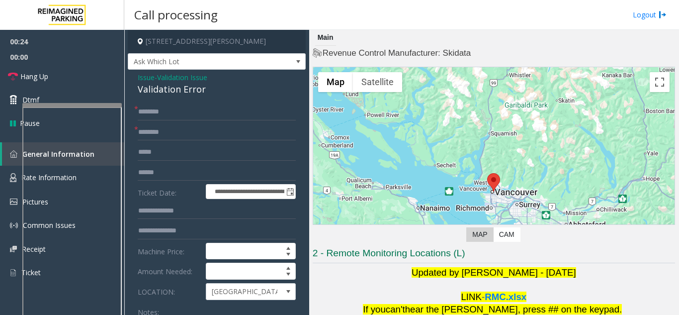
drag, startPoint x: 174, startPoint y: 96, endPoint x: 161, endPoint y: 87, distance: 16.1
click at [161, 87] on div "Validation Error" at bounding box center [217, 88] width 158 height 13
drag, startPoint x: 211, startPoint y: 95, endPoint x: 126, endPoint y: 74, distance: 87.6
click at [126, 74] on app-call-processing-form "**********" at bounding box center [216, 172] width 185 height 285
copy div "Issue - Validation Issue Validation Error"
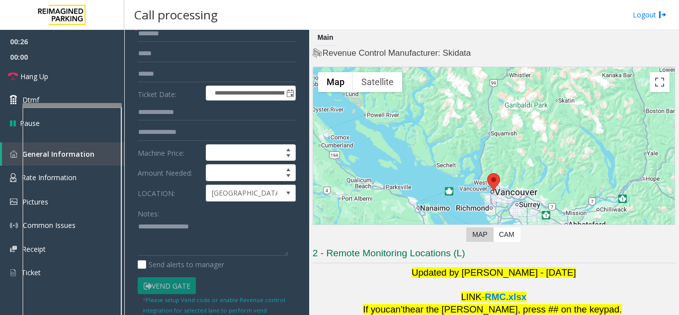
scroll to position [99, 0]
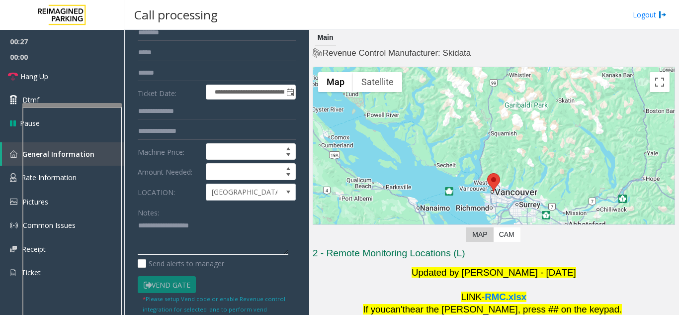
paste textarea "**********"
click at [156, 226] on textarea at bounding box center [213, 236] width 151 height 37
drag, startPoint x: 160, startPoint y: 227, endPoint x: 238, endPoint y: 219, distance: 77.4
click at [238, 219] on textarea at bounding box center [213, 236] width 151 height 37
click at [139, 234] on textarea at bounding box center [213, 236] width 151 height 37
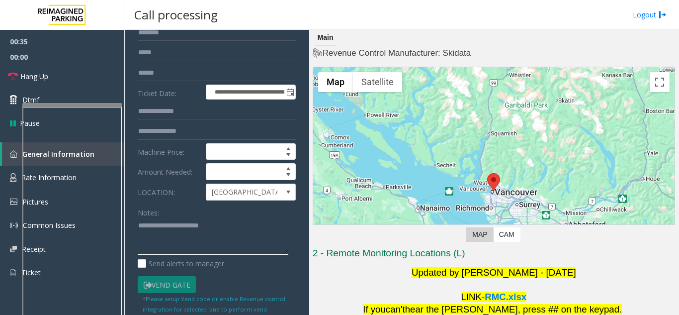
click at [244, 226] on textarea at bounding box center [213, 236] width 151 height 37
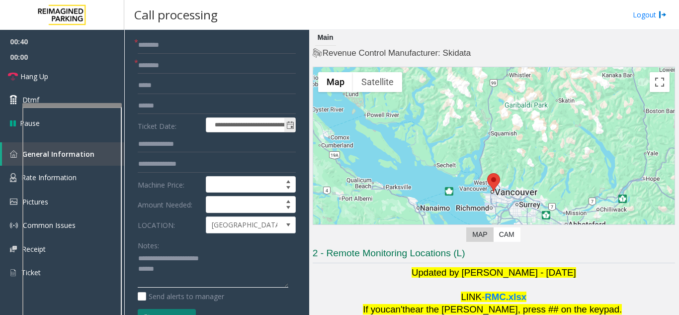
scroll to position [50, 0]
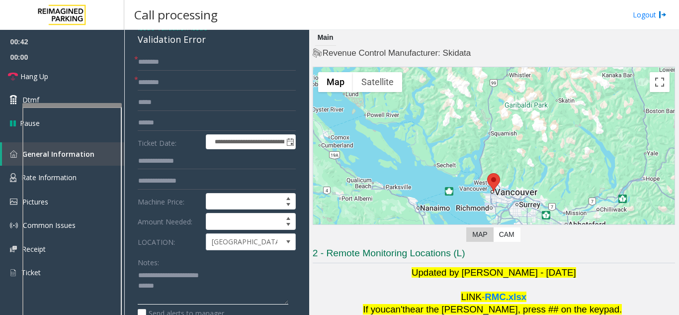
type textarea "**********"
click at [153, 83] on input "text" at bounding box center [217, 82] width 158 height 17
type input "********"
click at [154, 67] on input "text" at bounding box center [217, 62] width 158 height 17
click at [216, 67] on input "text" at bounding box center [217, 62] width 158 height 17
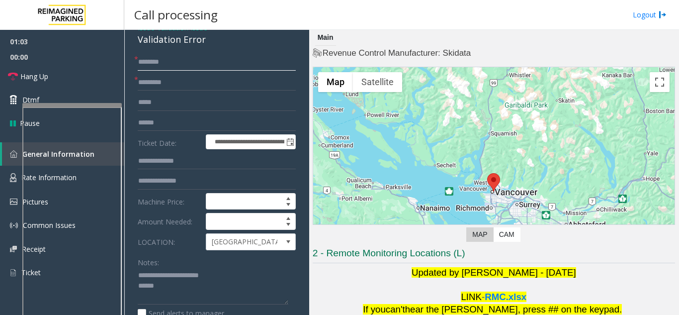
click at [204, 66] on input "text" at bounding box center [217, 62] width 158 height 17
type input "*****"
click at [158, 122] on input "text" at bounding box center [217, 122] width 158 height 17
type input "*******"
click at [164, 292] on textarea at bounding box center [213, 285] width 151 height 37
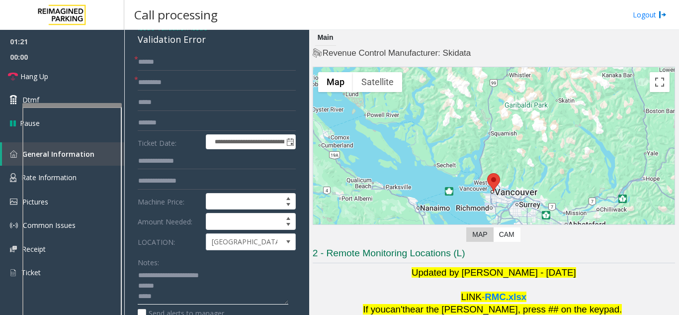
type textarea "**********"
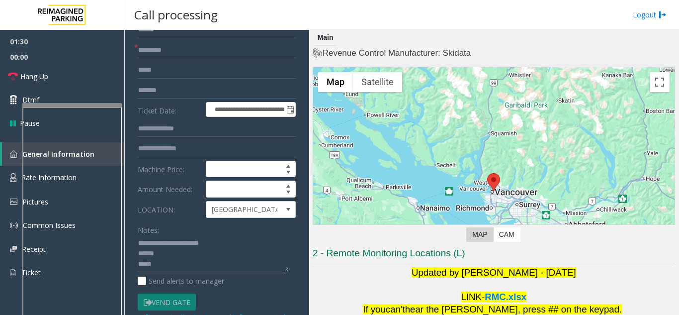
scroll to position [99, 0]
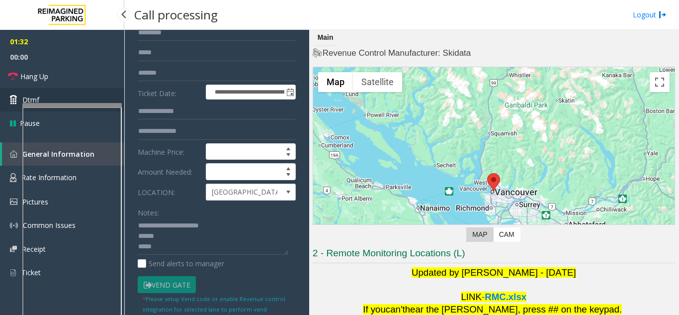
click at [54, 100] on link "Dtmf" at bounding box center [62, 99] width 124 height 23
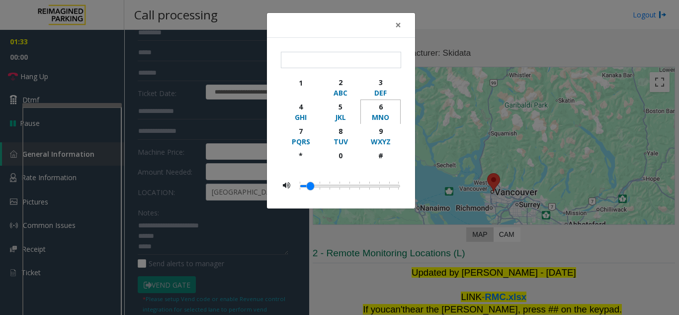
click at [383, 109] on div "6" at bounding box center [380, 106] width 27 height 10
type input "*"
click at [191, 246] on div "× * 1 2 ABC 3 DEF 4 GHI 5 JKL 6 MNO 7 PQRS 8 TUV 9 WXYZ * 0 #" at bounding box center [339, 157] width 679 height 315
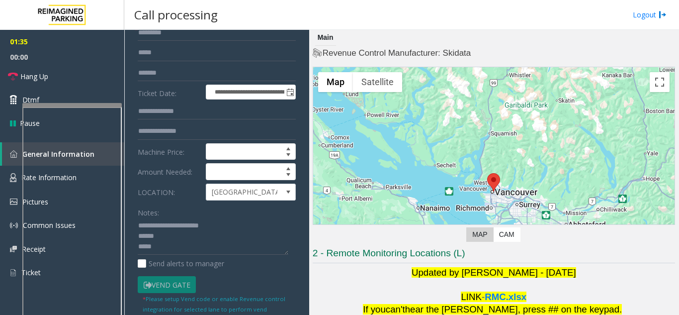
click at [180, 242] on body "**********" at bounding box center [339, 157] width 679 height 315
click at [182, 248] on textarea at bounding box center [213, 236] width 151 height 37
click at [163, 242] on textarea at bounding box center [213, 236] width 151 height 37
click at [168, 240] on textarea at bounding box center [213, 236] width 151 height 37
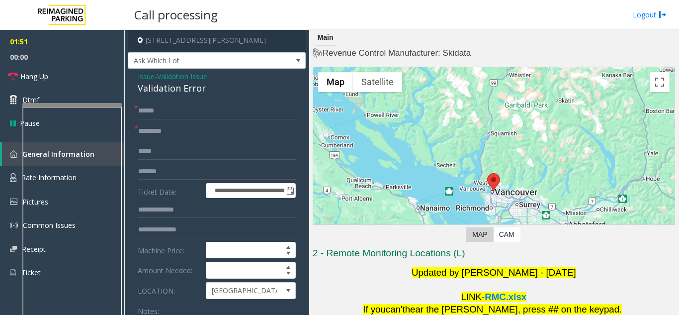
scroll to position [0, 0]
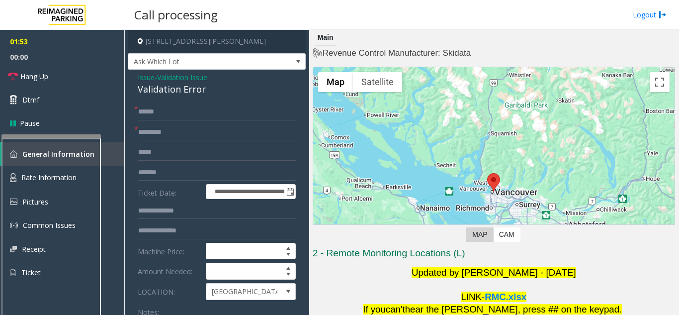
click at [65, 135] on div at bounding box center [50, 136] width 99 height 4
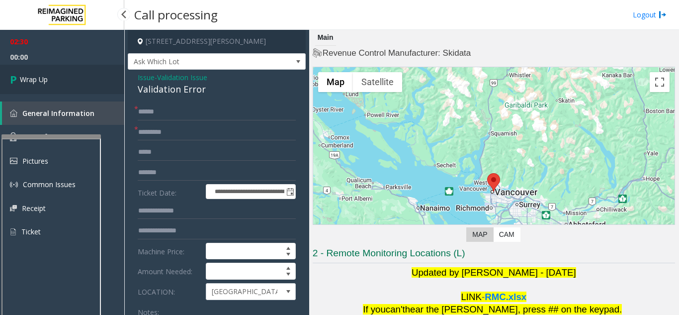
type textarea "**********"
drag, startPoint x: 74, startPoint y: 68, endPoint x: 71, endPoint y: 61, distance: 7.4
click at [73, 68] on link "Wrap Up" at bounding box center [62, 79] width 124 height 29
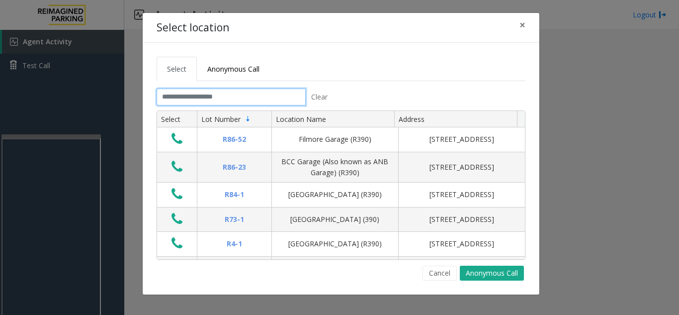
click at [296, 93] on input "text" at bounding box center [231, 96] width 149 height 17
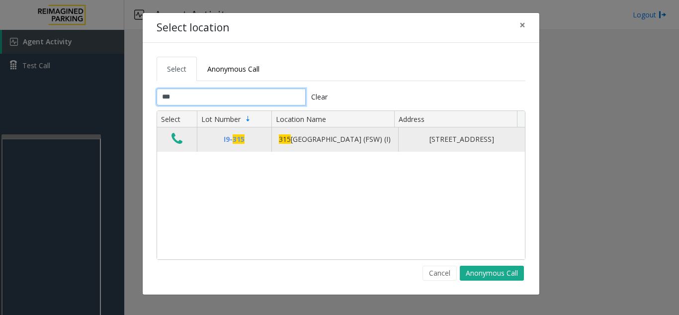
type input "***"
click at [177, 145] on icon "Data table" at bounding box center [176, 139] width 11 height 14
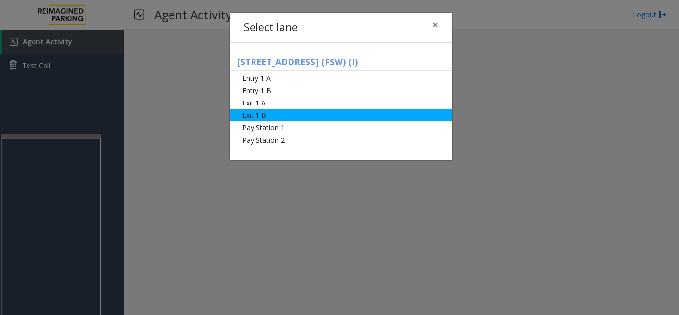
click at [249, 113] on li "Exit 1 B" at bounding box center [341, 115] width 223 height 12
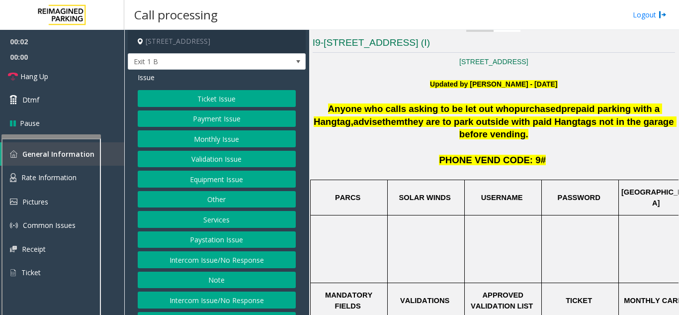
scroll to position [199, 0]
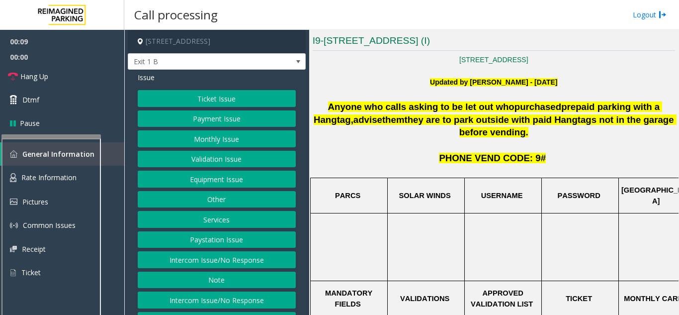
click at [226, 213] on button "Services" at bounding box center [217, 219] width 158 height 17
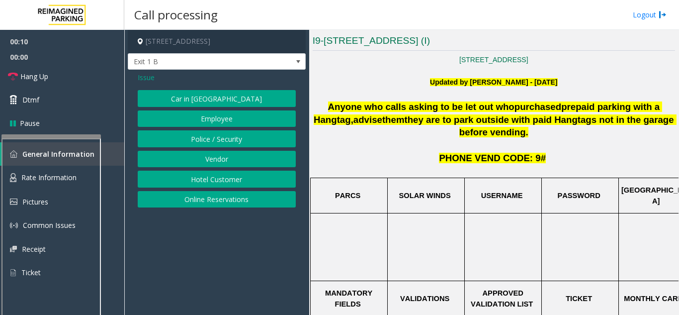
click at [224, 204] on button "Online Reservations" at bounding box center [217, 199] width 158 height 17
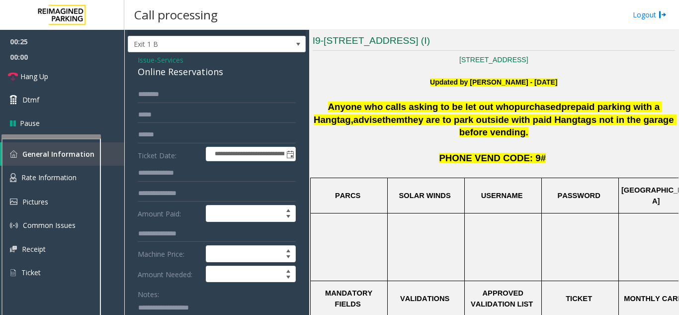
scroll to position [0, 0]
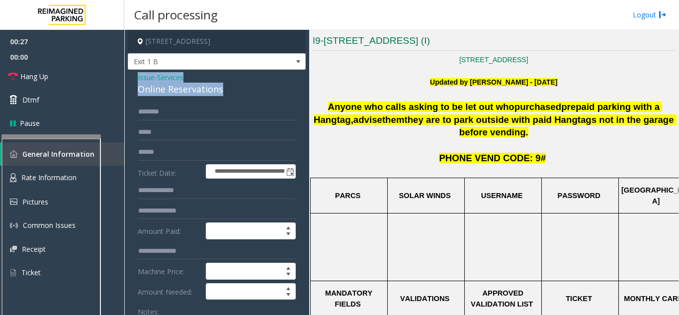
drag, startPoint x: 233, startPoint y: 90, endPoint x: 136, endPoint y: 78, distance: 97.6
copy div "Issue - Services Online Reservations"
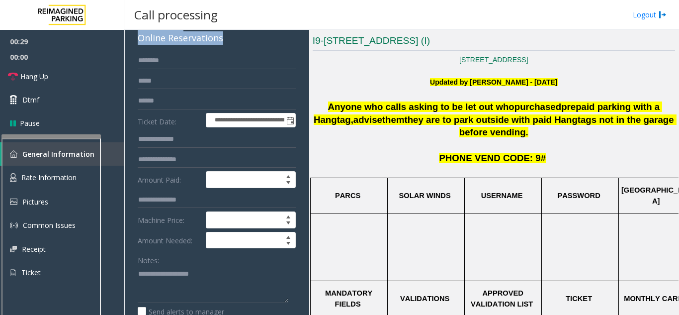
scroll to position [99, 0]
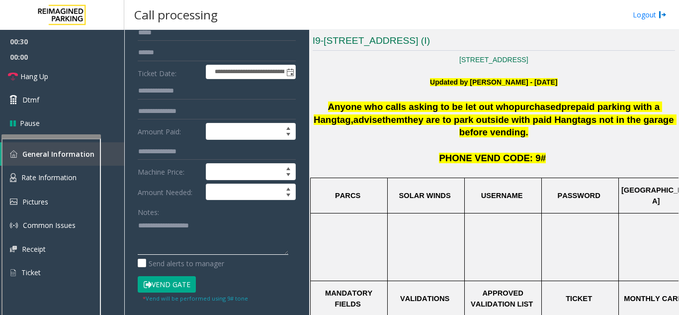
paste textarea "**********"
drag, startPoint x: 162, startPoint y: 226, endPoint x: 236, endPoint y: 224, distance: 73.1
click at [232, 226] on textarea at bounding box center [213, 235] width 151 height 37
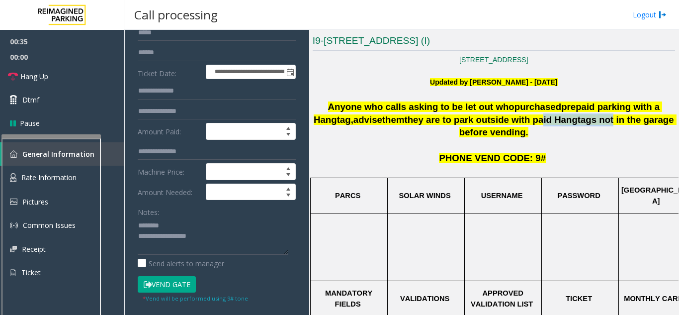
drag, startPoint x: 482, startPoint y: 121, endPoint x: 538, endPoint y: 121, distance: 55.7
click at [541, 121] on span "they are to park outside with paid Hangtags not in the garage before vending." at bounding box center [540, 125] width 272 height 23
drag, startPoint x: 477, startPoint y: 118, endPoint x: 536, endPoint y: 122, distance: 59.3
click at [536, 122] on span "they are to park outside with paid Hangtags not in the garage before vending." at bounding box center [540, 125] width 272 height 23
copy span "paid Hangtags"
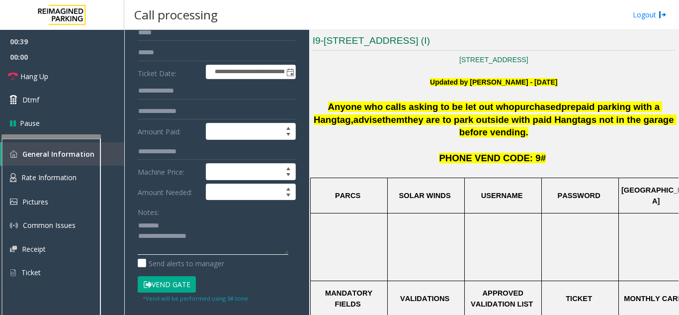
click at [181, 228] on textarea at bounding box center [213, 235] width 151 height 37
paste textarea "**********"
drag, startPoint x: 217, startPoint y: 238, endPoint x: 119, endPoint y: 234, distance: 98.5
click at [119, 234] on app-root "**********" at bounding box center [339, 157] width 679 height 315
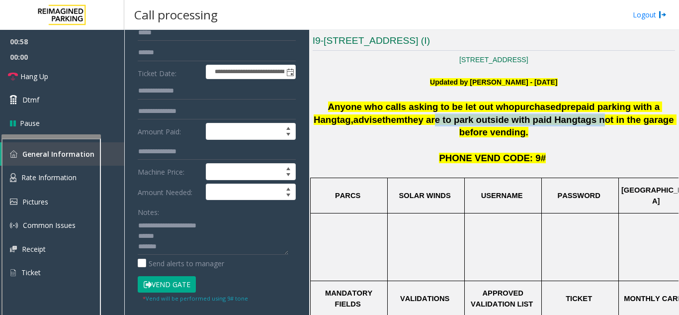
drag, startPoint x: 389, startPoint y: 119, endPoint x: 536, endPoint y: 116, distance: 147.6
click at [536, 116] on span "they are to park outside with paid Hangtags not in the garage before vending." at bounding box center [540, 125] width 272 height 23
copy span "re to park outside with paid Hangtags"
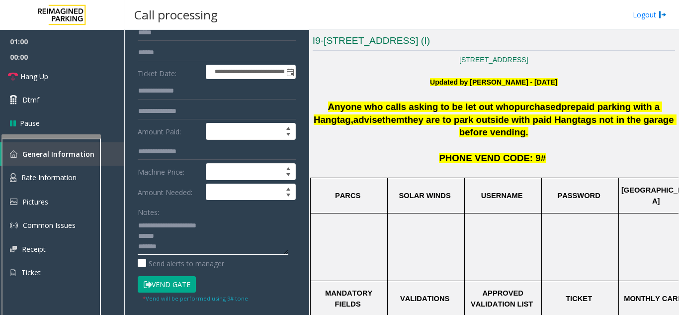
click at [174, 240] on textarea at bounding box center [213, 235] width 151 height 37
paste textarea "**********"
click at [155, 234] on textarea at bounding box center [213, 235] width 151 height 37
click at [186, 283] on button "Vend Gate" at bounding box center [167, 284] width 58 height 17
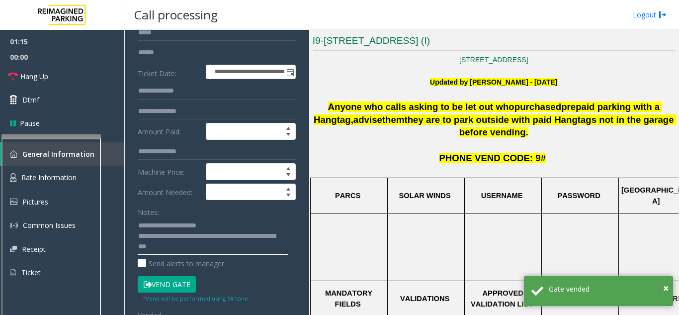
drag, startPoint x: 201, startPoint y: 237, endPoint x: 233, endPoint y: 238, distance: 31.3
click at [233, 238] on textarea at bounding box center [213, 235] width 151 height 37
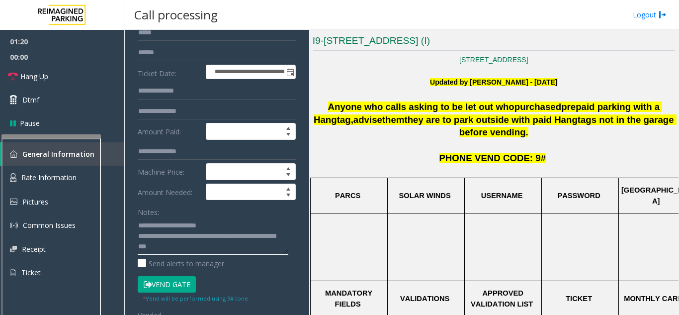
click at [206, 239] on textarea at bounding box center [213, 235] width 151 height 37
click at [154, 237] on textarea at bounding box center [213, 235] width 151 height 37
click at [53, 78] on link "Hang Up" at bounding box center [62, 76] width 124 height 23
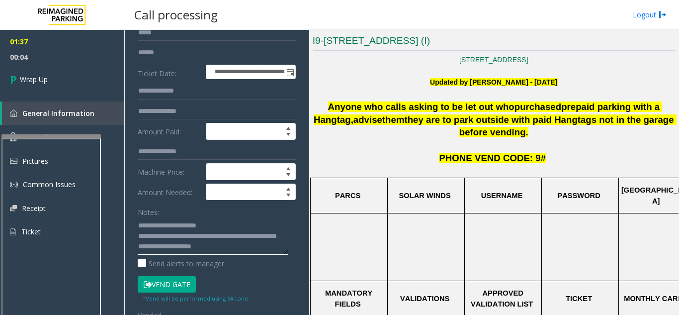
click at [262, 234] on textarea at bounding box center [213, 235] width 151 height 37
click at [261, 235] on textarea at bounding box center [213, 235] width 151 height 37
click at [266, 238] on textarea at bounding box center [213, 235] width 151 height 37
drag, startPoint x: 249, startPoint y: 240, endPoint x: 243, endPoint y: 237, distance: 6.2
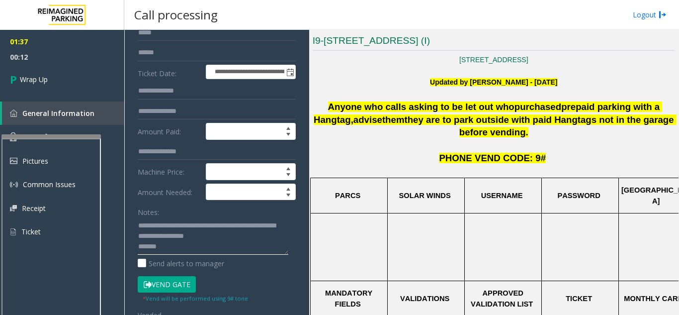
click at [247, 239] on textarea at bounding box center [213, 235] width 151 height 37
click at [257, 238] on textarea at bounding box center [213, 235] width 151 height 37
click at [139, 246] on textarea at bounding box center [213, 235] width 151 height 37
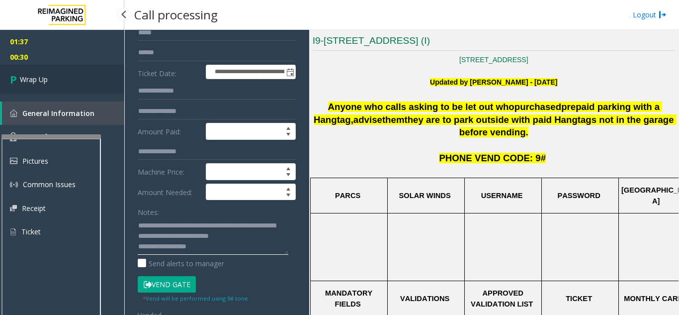
type textarea "**********"
click at [64, 81] on link "Wrap Up" at bounding box center [62, 79] width 124 height 29
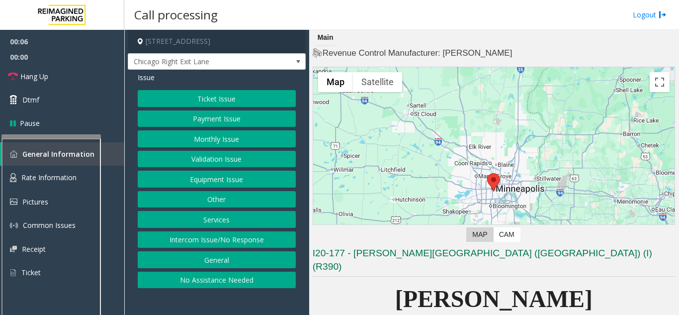
click at [224, 251] on button "General" at bounding box center [217, 259] width 158 height 17
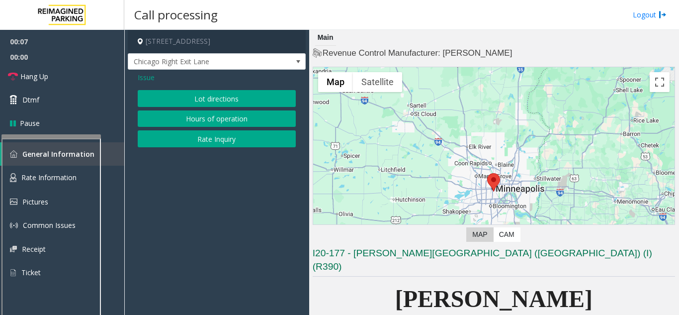
click at [150, 73] on span "Issue" at bounding box center [146, 77] width 17 height 10
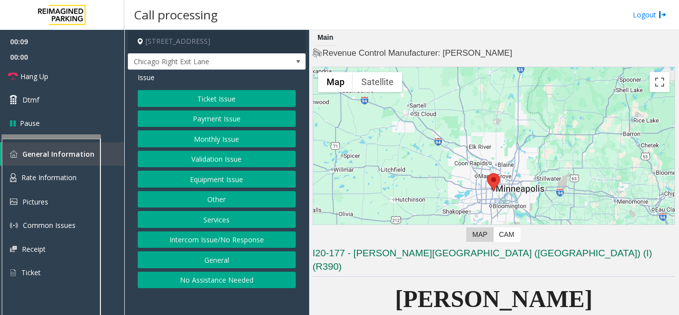
click at [190, 243] on button "Intercom Issue/No Response" at bounding box center [217, 239] width 158 height 17
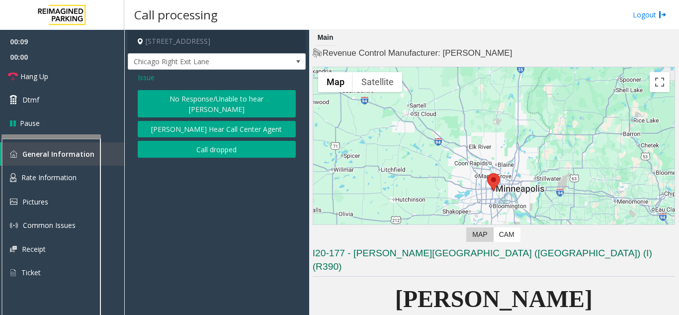
click at [203, 98] on button "No Response/Unable to hear [PERSON_NAME]" at bounding box center [217, 103] width 158 height 27
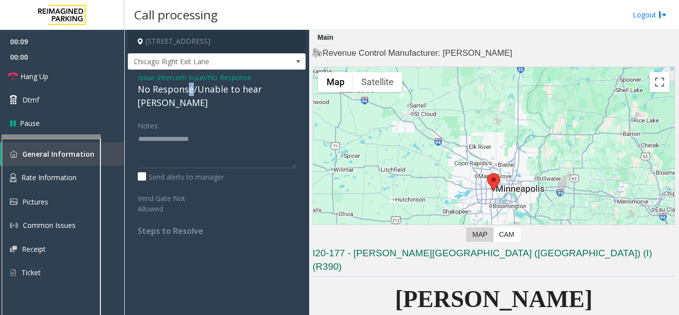
drag, startPoint x: 200, startPoint y: 97, endPoint x: 191, endPoint y: 92, distance: 10.7
click at [191, 92] on div "No Response/Unable to hear [PERSON_NAME]" at bounding box center [217, 95] width 158 height 27
click at [192, 93] on div "No Response/Unable to hear [PERSON_NAME]" at bounding box center [217, 95] width 158 height 27
click at [190, 93] on div "No Response/Unable to hear [PERSON_NAME]" at bounding box center [217, 95] width 158 height 27
click at [189, 92] on div "No Response/Unable to hear [PERSON_NAME]" at bounding box center [217, 95] width 158 height 27
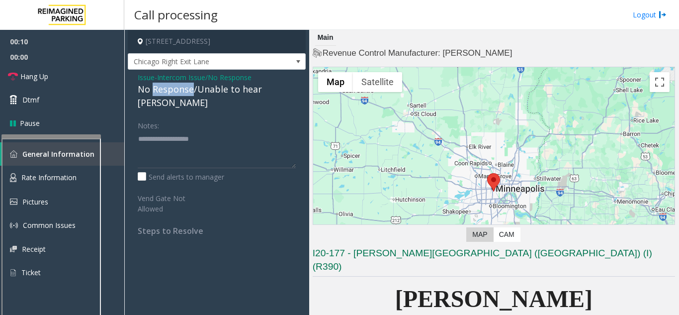
click at [189, 92] on div "No Response/Unable to hear [PERSON_NAME]" at bounding box center [217, 95] width 158 height 27
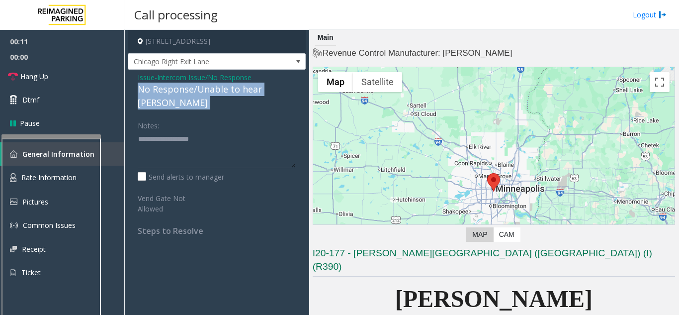
click at [189, 92] on div "No Response/Unable to hear [PERSON_NAME]" at bounding box center [217, 95] width 158 height 27
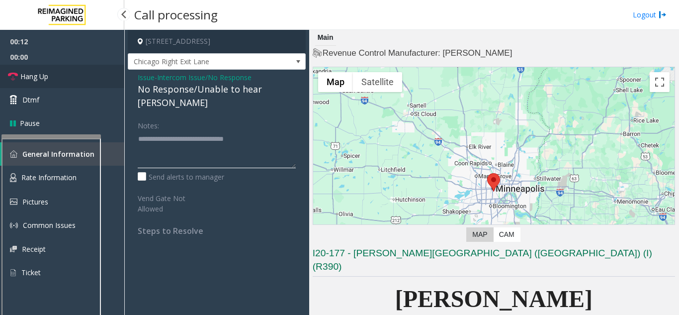
type textarea "**********"
click at [86, 70] on link "Hang Up" at bounding box center [62, 76] width 124 height 23
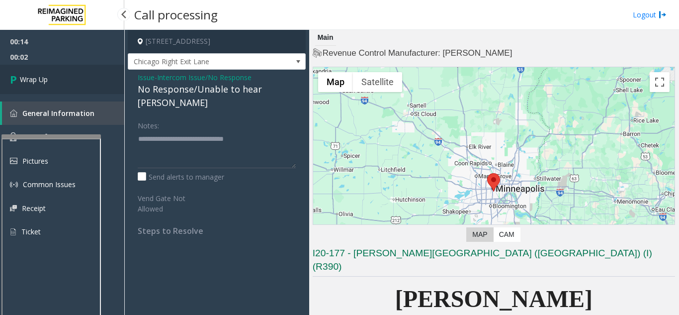
click at [86, 70] on link "Wrap Up" at bounding box center [62, 79] width 124 height 29
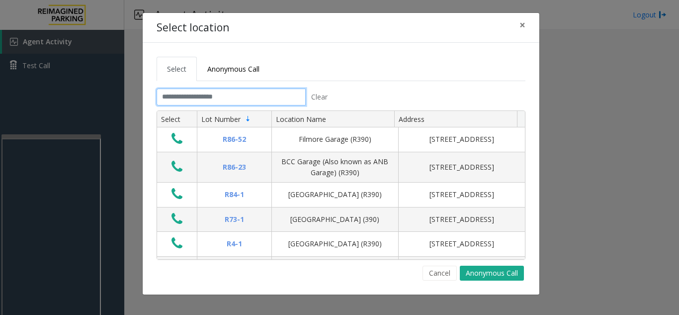
click at [216, 96] on input "text" at bounding box center [231, 96] width 149 height 17
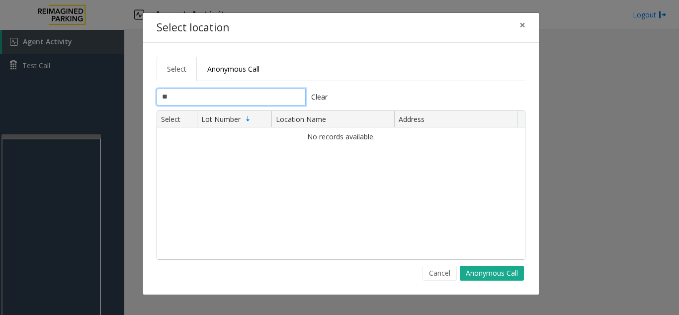
type input "*"
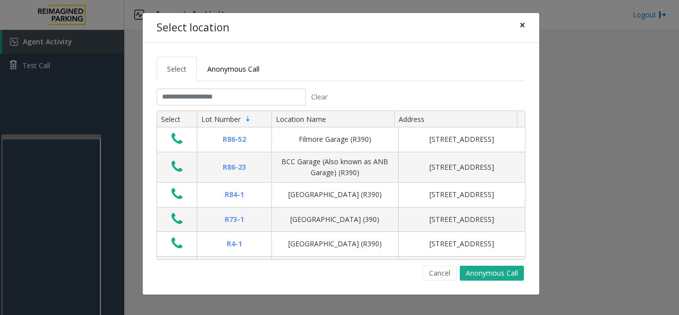
click at [524, 25] on span "×" at bounding box center [522, 25] width 6 height 14
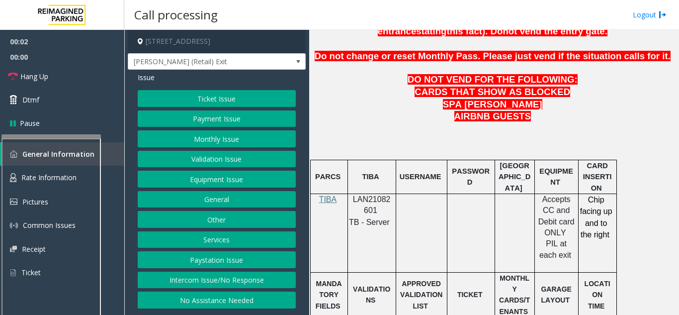
scroll to position [497, 0]
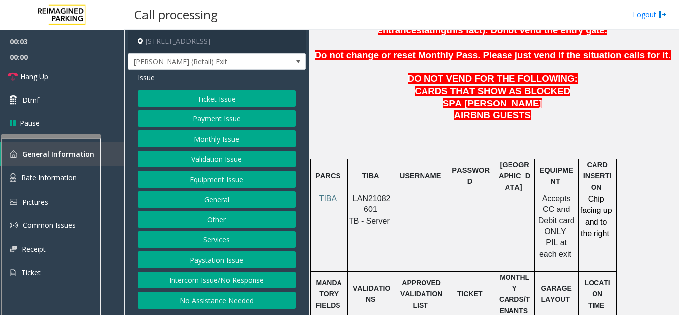
click at [369, 193] on p "LAN21082601" at bounding box center [371, 204] width 41 height 22
copy p "LAN21082601"
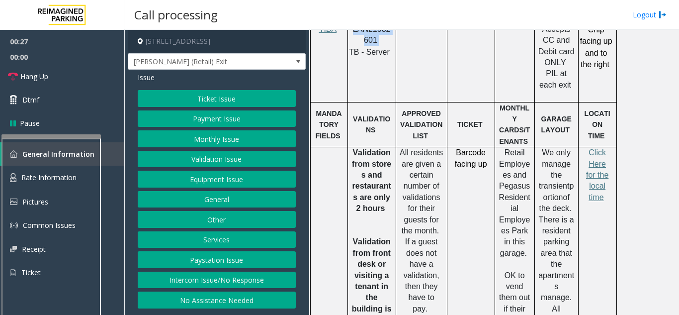
scroll to position [696, 0]
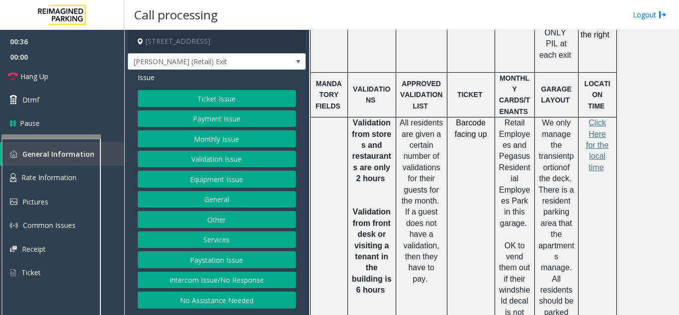
click at [260, 160] on button "Validation Issue" at bounding box center [217, 159] width 158 height 17
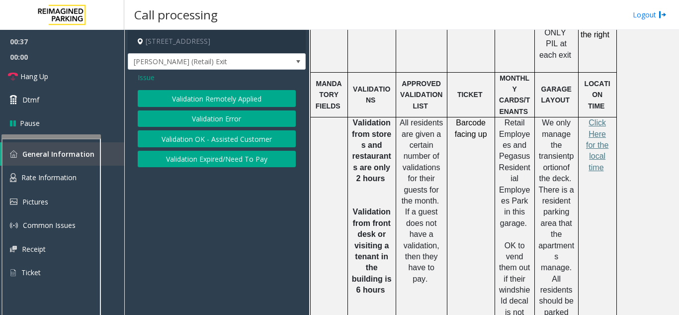
click at [239, 124] on button "Validation Error" at bounding box center [217, 118] width 158 height 17
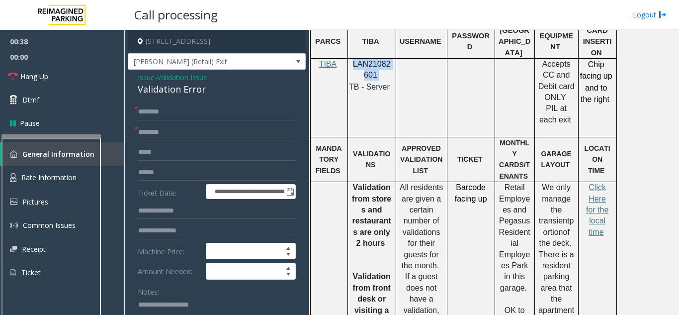
scroll to position [497, 0]
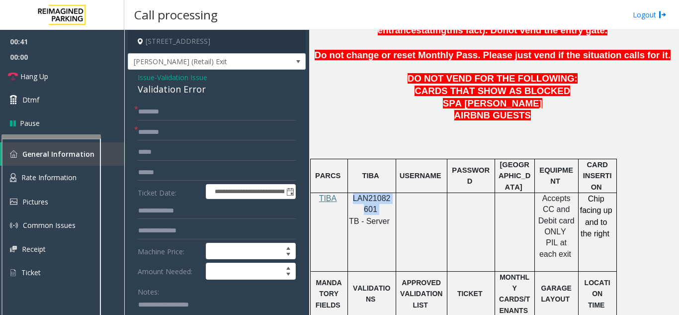
copy p "LAN21082601"
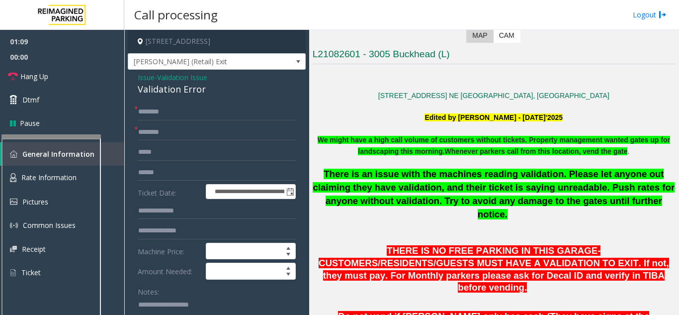
scroll to position [50, 0]
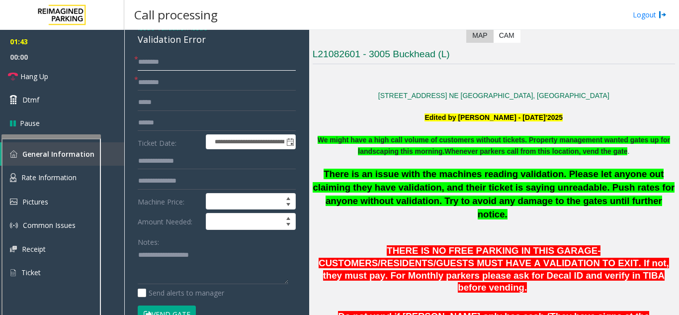
click at [200, 70] on input "text" at bounding box center [217, 62] width 158 height 17
click at [207, 88] on input "text" at bounding box center [217, 82] width 158 height 17
click at [139, 71] on input "******" at bounding box center [217, 62] width 158 height 17
click at [141, 71] on input "******" at bounding box center [217, 62] width 158 height 17
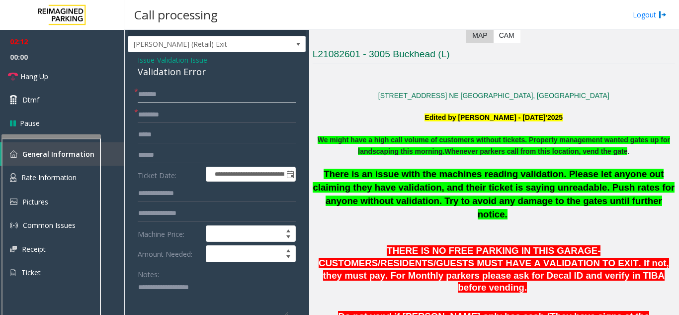
scroll to position [0, 0]
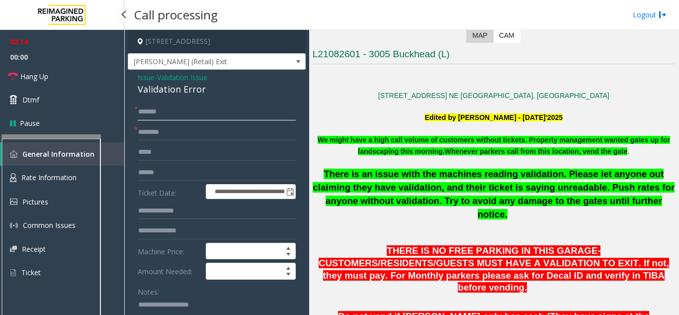
type input "******"
click at [179, 175] on input "text" at bounding box center [217, 172] width 158 height 17
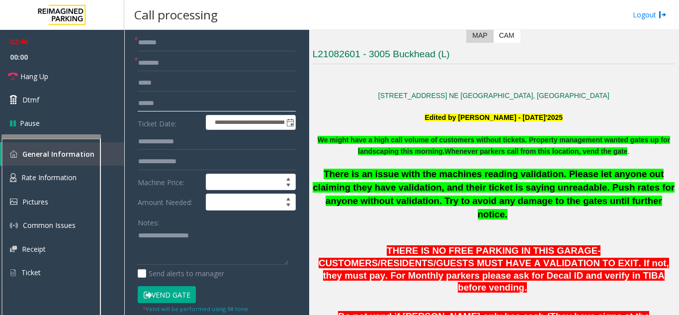
scroll to position [99, 0]
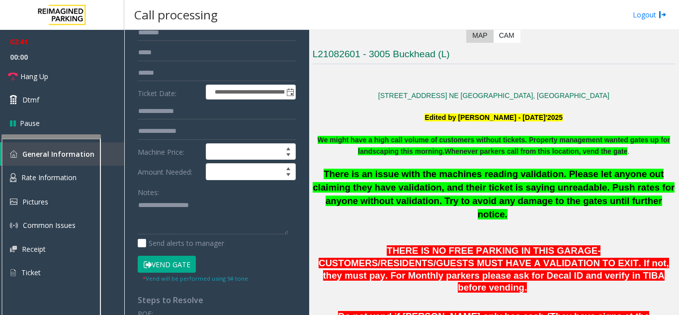
click at [160, 267] on button "Vend Gate" at bounding box center [167, 263] width 58 height 17
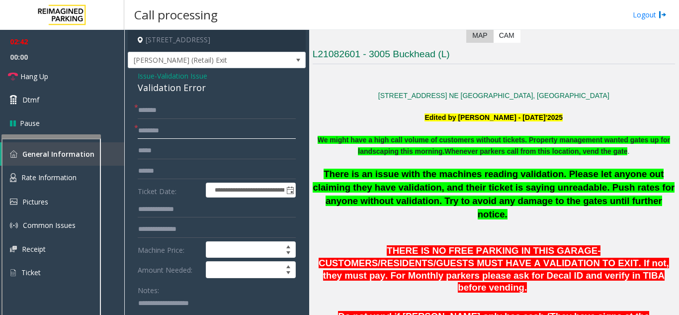
scroll to position [0, 0]
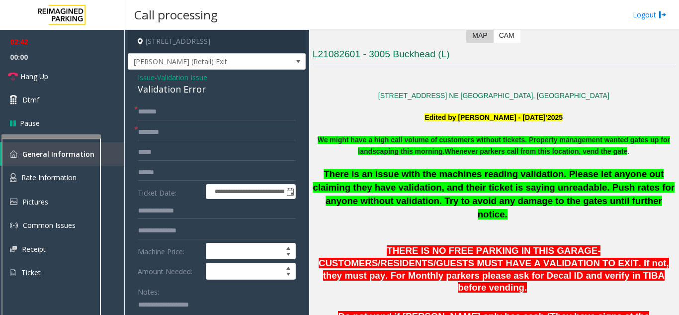
click at [159, 82] on span "- Validation Issue" at bounding box center [181, 77] width 53 height 9
click at [171, 82] on span "Validation Issue" at bounding box center [182, 77] width 50 height 10
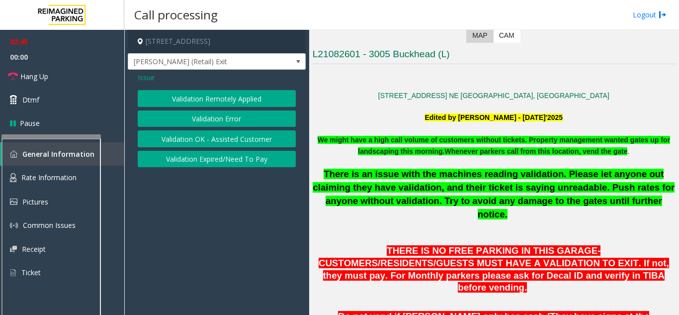
click at [144, 82] on span "Issue" at bounding box center [146, 77] width 17 height 10
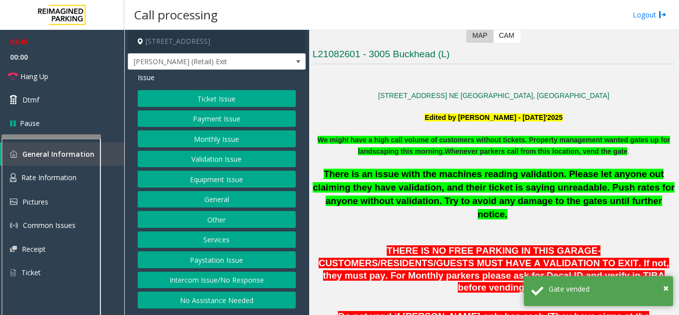
click at [223, 179] on button "Equipment Issue" at bounding box center [217, 178] width 158 height 17
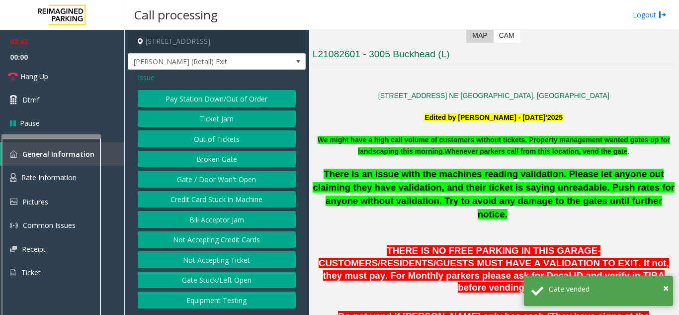
click at [242, 181] on button "Gate / Door Won't Open" at bounding box center [217, 178] width 158 height 17
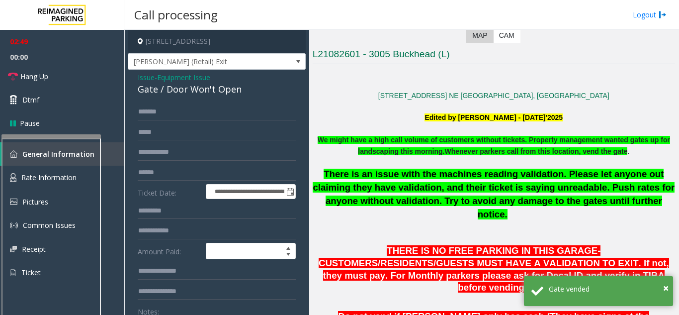
click at [197, 82] on span "Equipment Issue" at bounding box center [183, 77] width 53 height 10
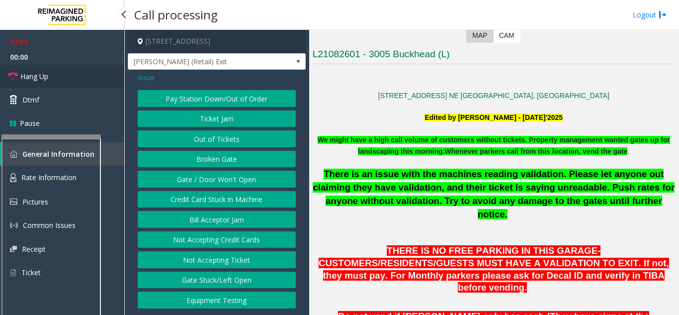
click at [63, 86] on link "Hang Up" at bounding box center [62, 76] width 124 height 23
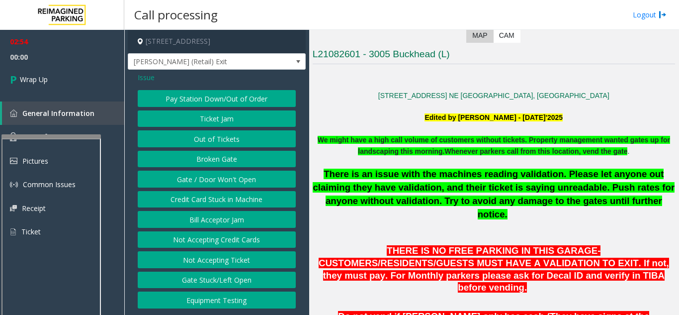
click at [140, 77] on span "Issue" at bounding box center [146, 77] width 17 height 10
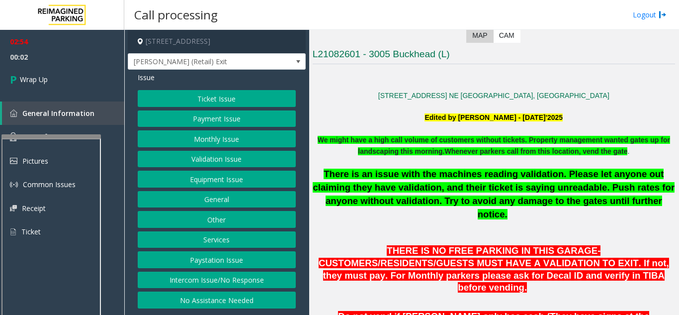
click at [212, 161] on button "Validation Issue" at bounding box center [217, 159] width 158 height 17
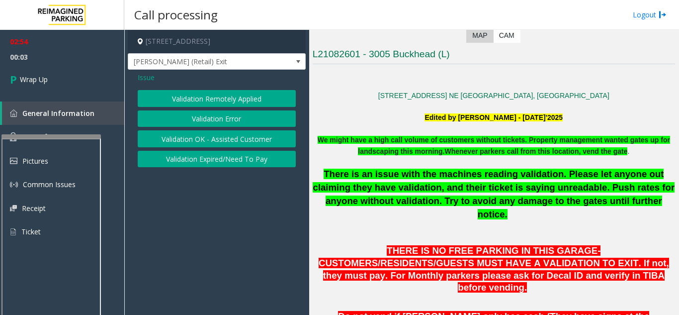
click at [147, 82] on span "Issue" at bounding box center [146, 77] width 17 height 10
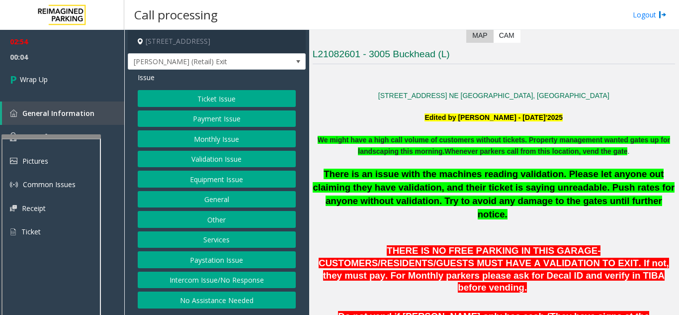
click at [199, 184] on button "Equipment Issue" at bounding box center [217, 178] width 158 height 17
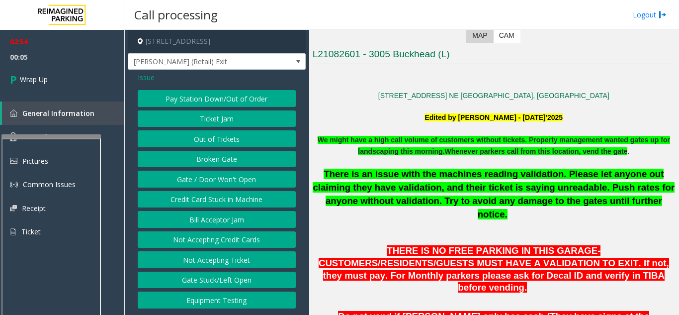
click at [221, 178] on button "Gate / Door Won't Open" at bounding box center [217, 178] width 158 height 17
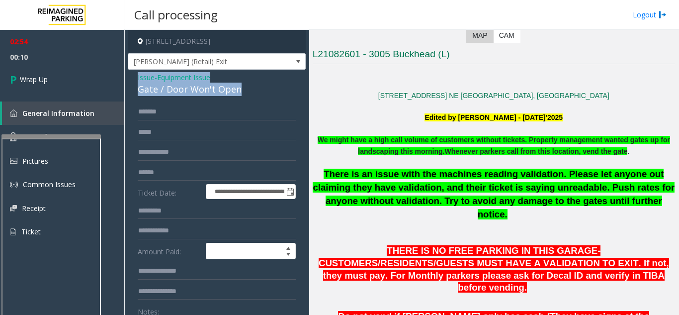
drag, startPoint x: 241, startPoint y: 99, endPoint x: 138, endPoint y: 88, distance: 103.9
click at [138, 88] on div "Issue - Equipment Issue Gate / Door Won't Open" at bounding box center [217, 84] width 158 height 24
copy div "Issue - Equipment Issue Gate / Door Won't Open"
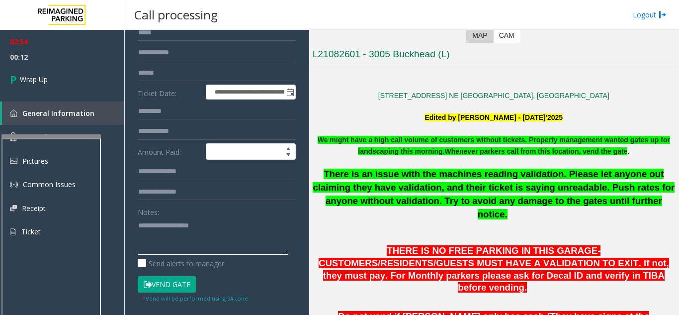
click at [196, 253] on textarea at bounding box center [213, 235] width 151 height 37
paste textarea "**********"
drag, startPoint x: 160, startPoint y: 232, endPoint x: 260, endPoint y: 233, distance: 99.4
click at [260, 233] on textarea at bounding box center [213, 235] width 151 height 37
click at [137, 245] on div "**********" at bounding box center [216, 239] width 173 height 470
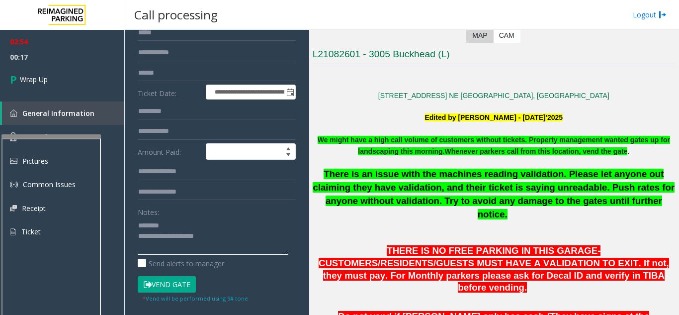
click at [138, 245] on textarea at bounding box center [213, 235] width 151 height 37
click at [238, 239] on textarea at bounding box center [213, 235] width 151 height 37
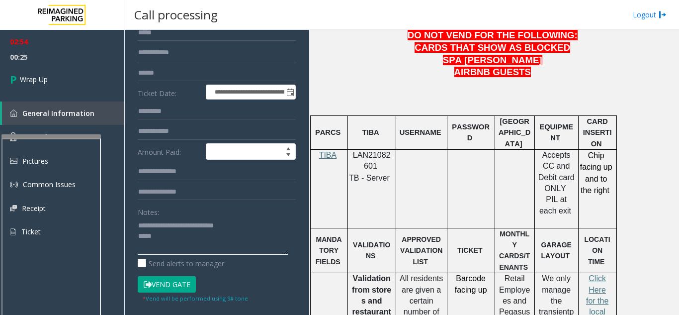
scroll to position [547, 0]
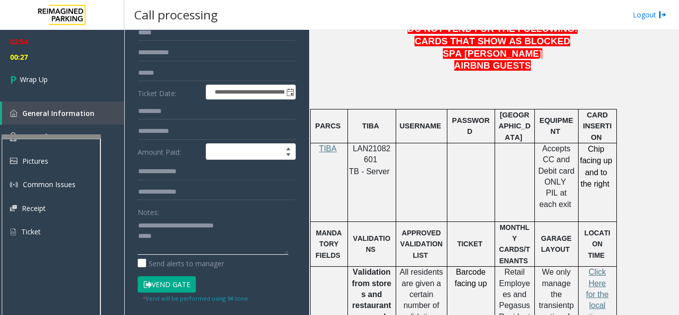
click at [165, 246] on textarea at bounding box center [213, 235] width 151 height 37
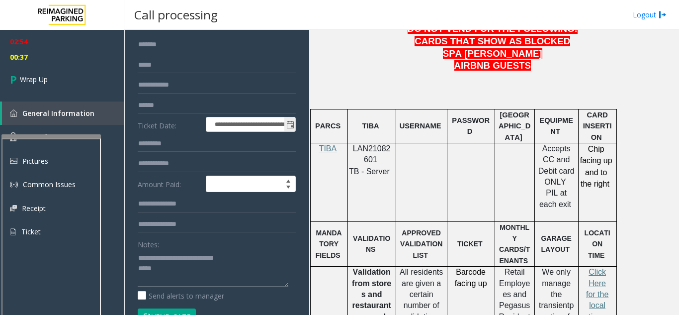
scroll to position [50, 0]
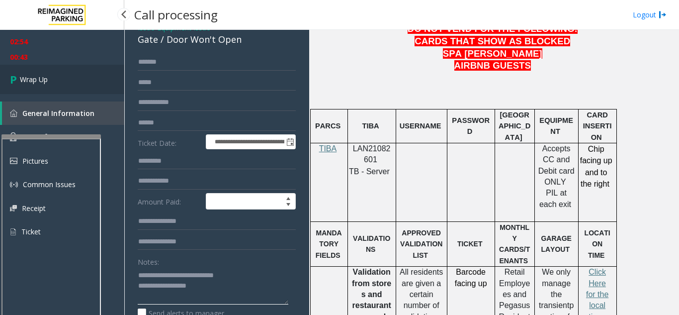
type textarea "**********"
click at [37, 89] on link "Wrap Up" at bounding box center [62, 79] width 124 height 29
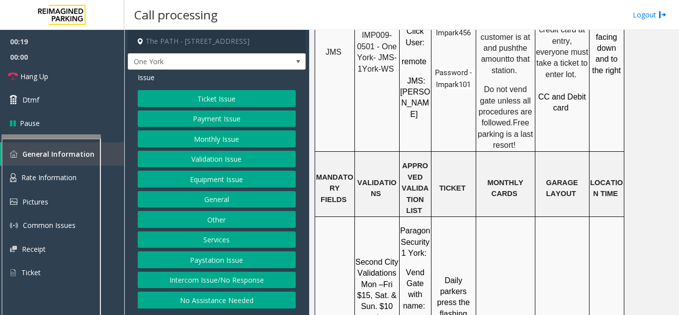
scroll to position [1093, 0]
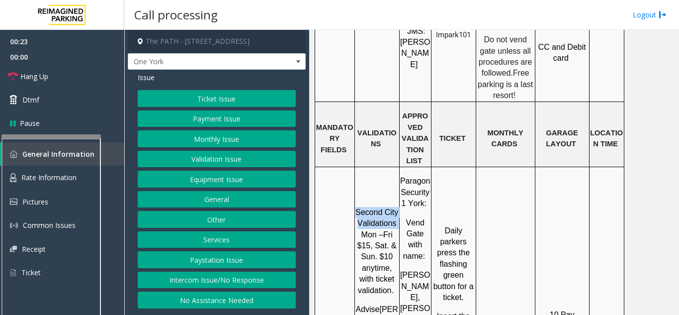
drag, startPoint x: 360, startPoint y: 72, endPoint x: 397, endPoint y: 83, distance: 38.2
click at [397, 207] on p "Second City Validations Mon –Fri $15, Sat. & Sun. $10 anytime, with ticket vali…" at bounding box center [376, 251] width 43 height 89
click at [242, 156] on button "Validation Issue" at bounding box center [217, 159] width 158 height 17
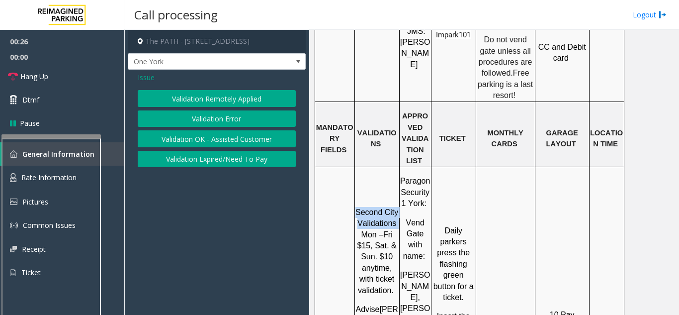
click at [246, 111] on button "Validation Error" at bounding box center [217, 118] width 158 height 17
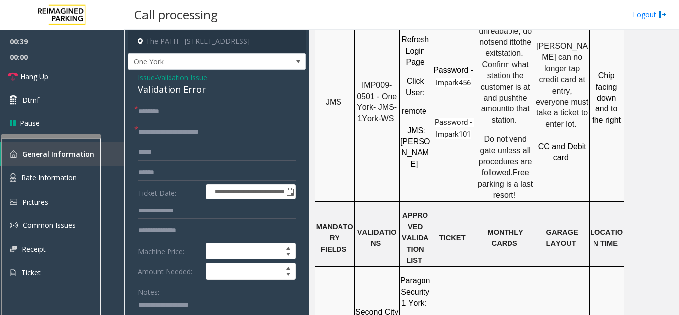
scroll to position [894, 0]
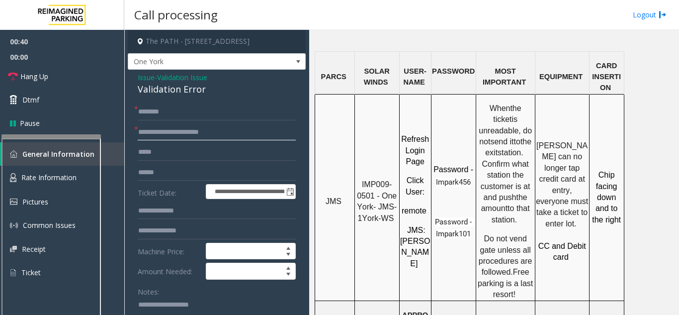
type input "**********"
drag, startPoint x: 379, startPoint y: 106, endPoint x: 393, endPoint y: 117, distance: 17.6
click at [393, 179] on p "IMP009-0501 - One York- JMS-1York-WS" at bounding box center [376, 201] width 43 height 45
copy p "JMS-1York-WS"
click at [189, 82] on span "Validation Issue" at bounding box center [182, 77] width 50 height 10
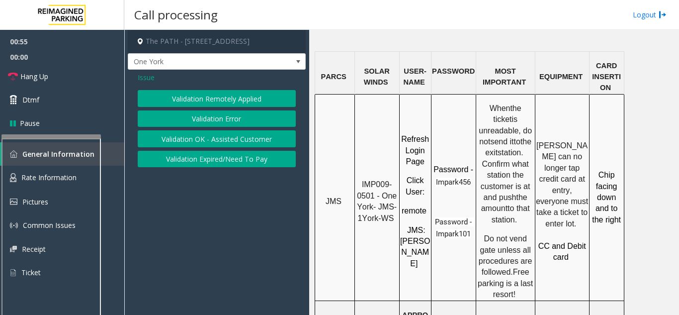
click at [147, 81] on span "Issue" at bounding box center [146, 77] width 17 height 10
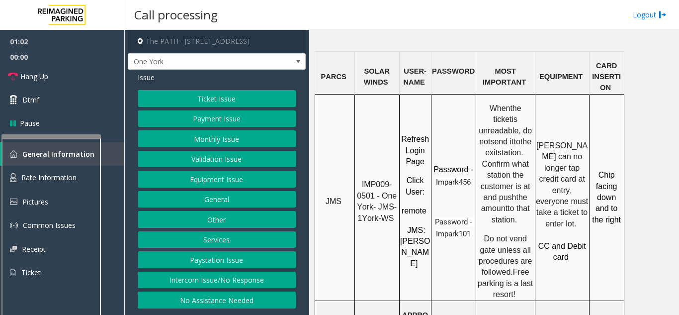
click at [231, 95] on button "Ticket Issue" at bounding box center [217, 98] width 158 height 17
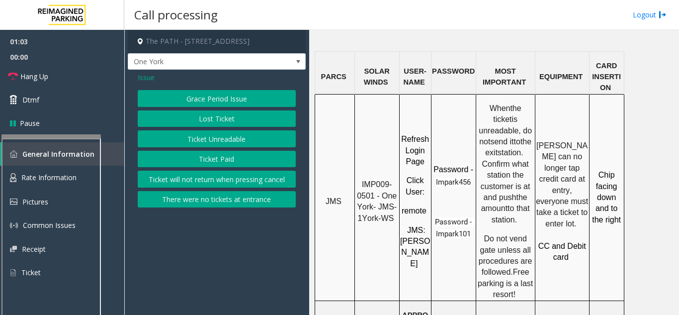
click at [213, 141] on button "Ticket Unreadable" at bounding box center [217, 138] width 158 height 17
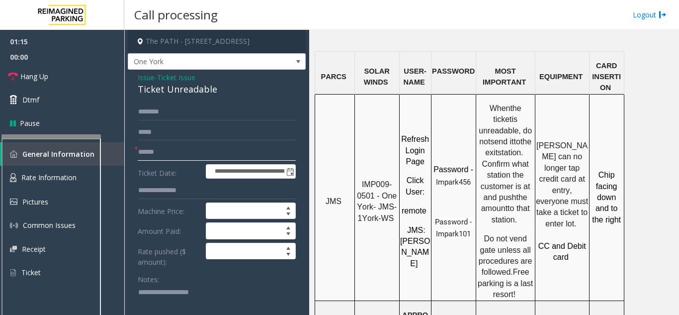
click at [235, 147] on input "text" at bounding box center [217, 152] width 158 height 17
type input "********"
click at [171, 296] on textarea at bounding box center [213, 302] width 151 height 37
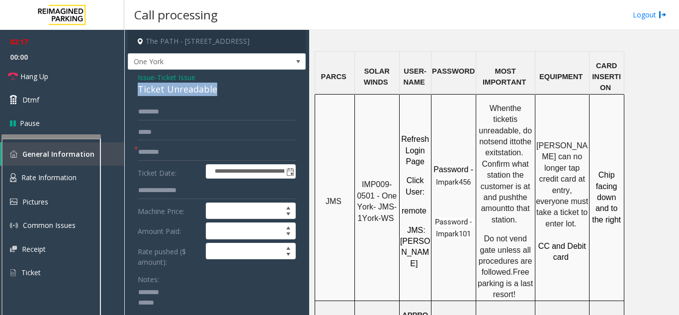
drag, startPoint x: 142, startPoint y: 93, endPoint x: 215, endPoint y: 92, distance: 73.0
click at [215, 92] on div "Ticket Unreadable" at bounding box center [217, 88] width 158 height 13
click at [194, 306] on textarea at bounding box center [213, 302] width 151 height 37
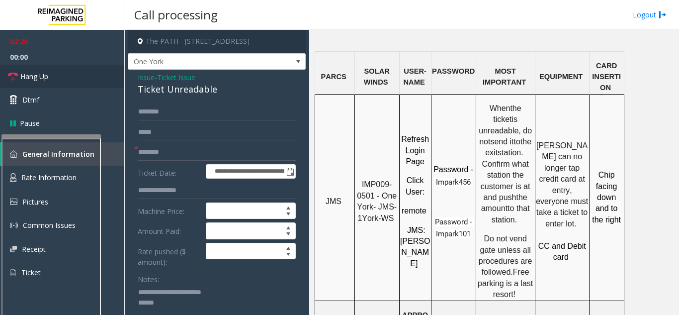
click at [58, 77] on link "Hang Up" at bounding box center [62, 76] width 124 height 23
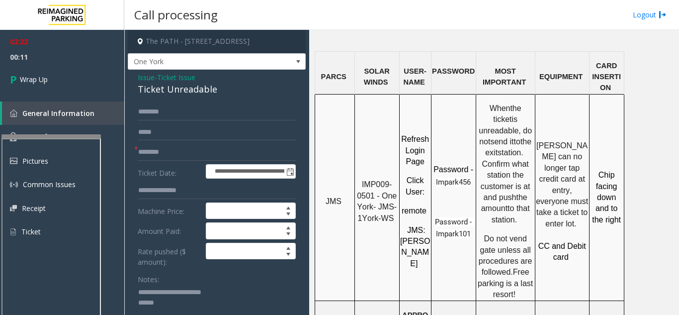
click at [184, 310] on textarea at bounding box center [213, 302] width 151 height 37
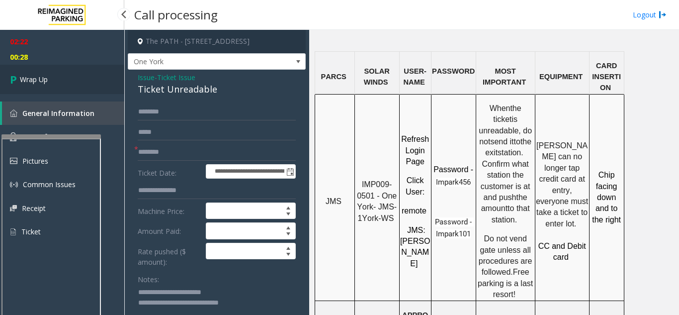
type textarea "**********"
click at [74, 73] on link "Wrap Up" at bounding box center [62, 79] width 124 height 29
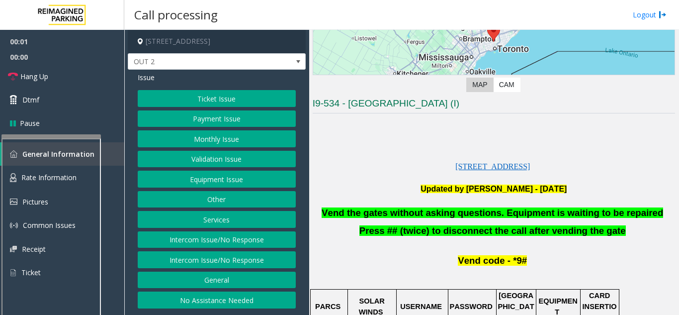
scroll to position [199, 0]
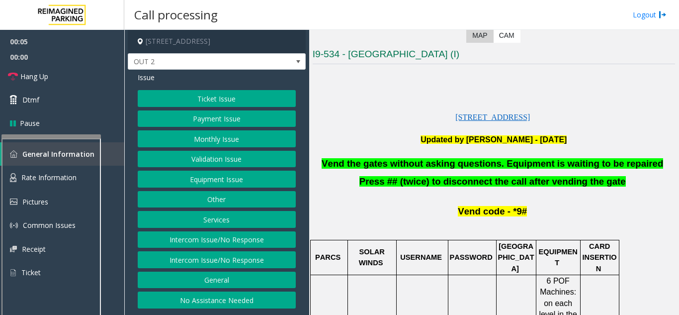
click at [235, 177] on button "Equipment Issue" at bounding box center [217, 178] width 158 height 17
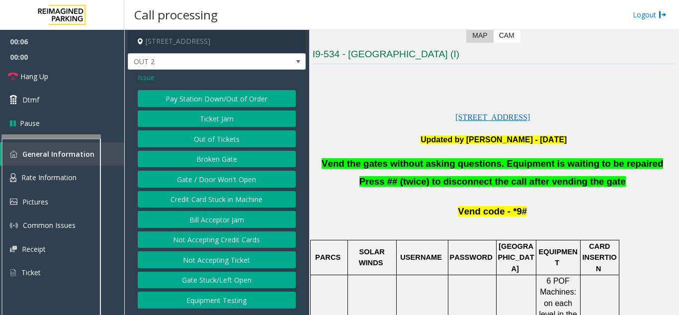
drag, startPoint x: 224, startPoint y: 186, endPoint x: 435, endPoint y: 132, distance: 218.0
click at [227, 188] on div "Pay Station Down/Out of Order Ticket Jam Out of Tickets [GEOGRAPHIC_DATA] / Doo…" at bounding box center [217, 199] width 158 height 218
click at [244, 179] on button "Gate / Door Won't Open" at bounding box center [217, 178] width 158 height 17
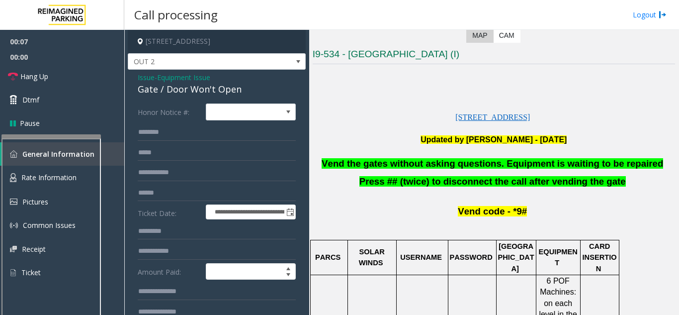
click at [421, 157] on p at bounding box center [494, 152] width 362 height 12
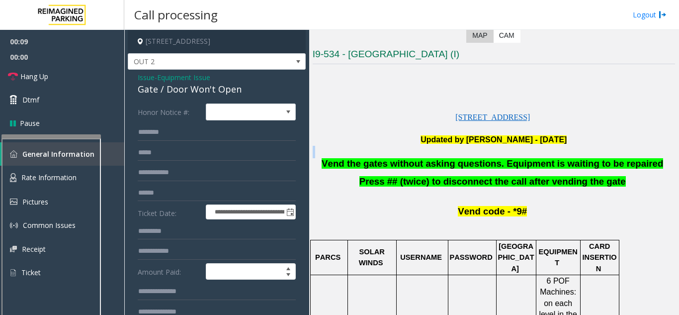
click at [421, 157] on p at bounding box center [494, 152] width 362 height 12
click at [422, 163] on span "Vend the gates without asking questions. Equipment is waiting to be repaired" at bounding box center [491, 163] width 341 height 10
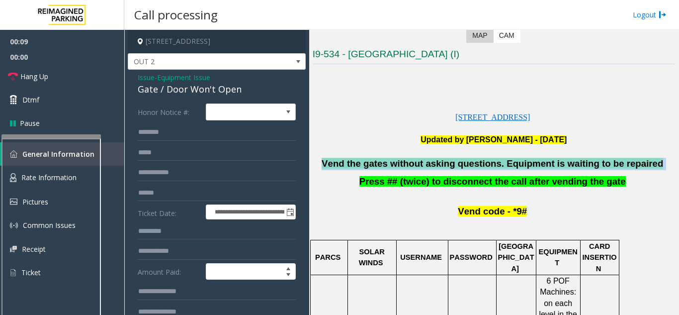
click at [422, 163] on span "Vend the gates without asking questions. Equipment is waiting to be repaired" at bounding box center [491, 163] width 341 height 10
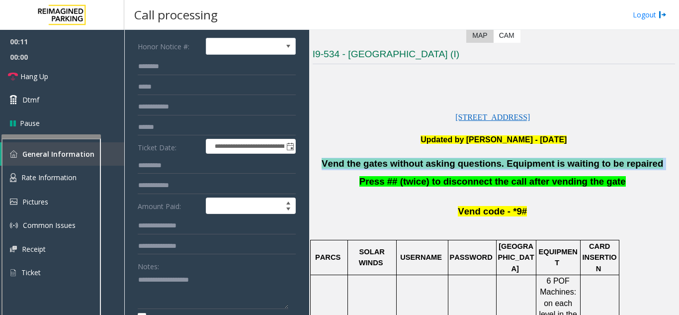
scroll to position [99, 0]
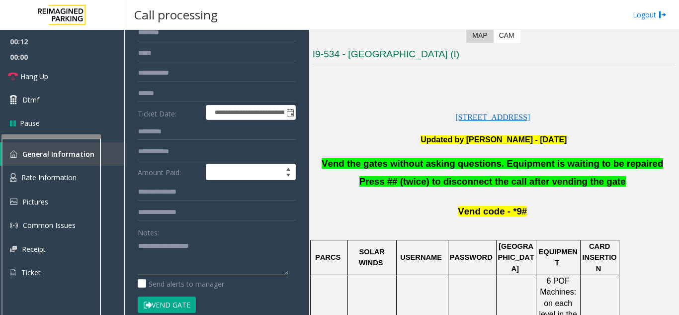
paste textarea "**********"
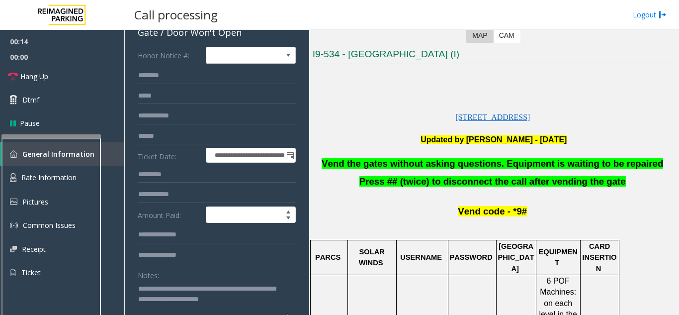
scroll to position [0, 0]
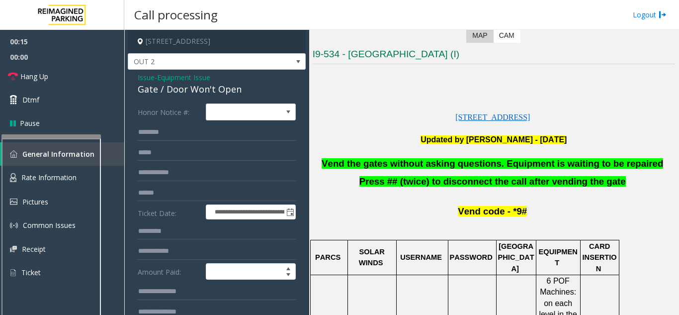
type textarea "**********"
click at [88, 68] on link "Hang Up" at bounding box center [62, 76] width 124 height 23
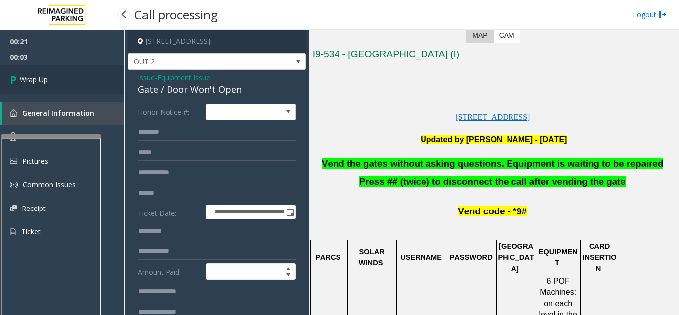
click at [59, 85] on link "Wrap Up" at bounding box center [62, 79] width 124 height 29
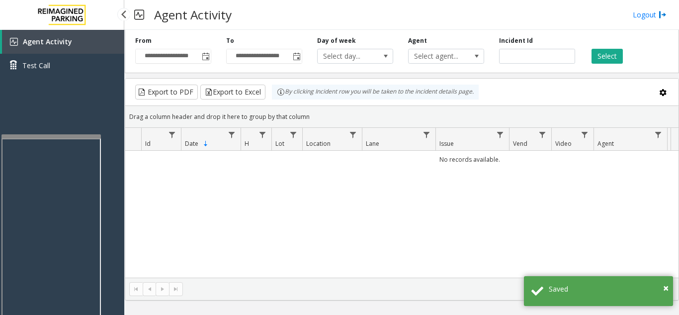
click at [54, 97] on div "Agent Activity Test Call" at bounding box center [62, 187] width 124 height 315
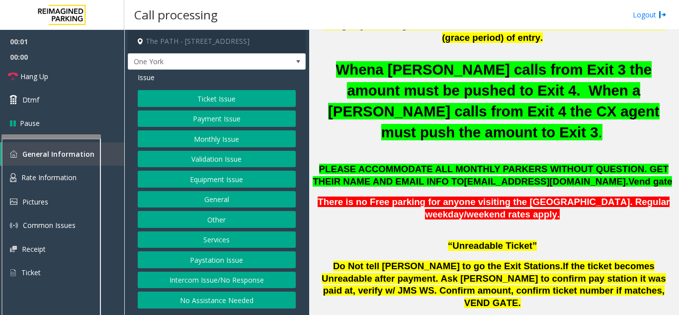
scroll to position [447, 0]
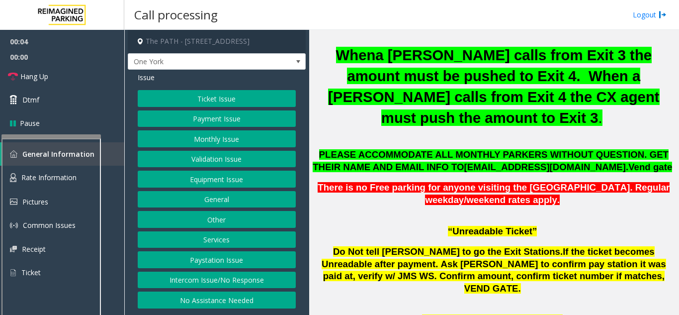
click at [215, 271] on button "Intercom Issue/No Response" at bounding box center [217, 279] width 158 height 17
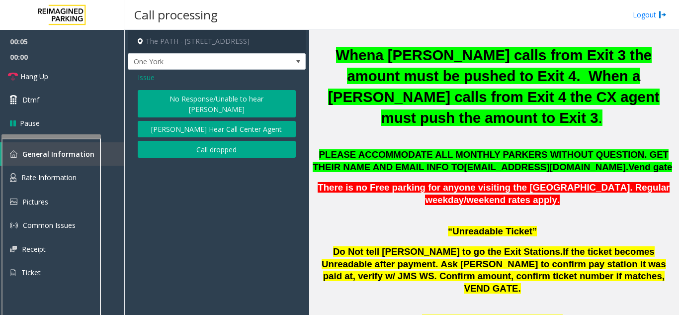
click at [207, 92] on button "No Response/Unable to hear [PERSON_NAME]" at bounding box center [217, 103] width 158 height 27
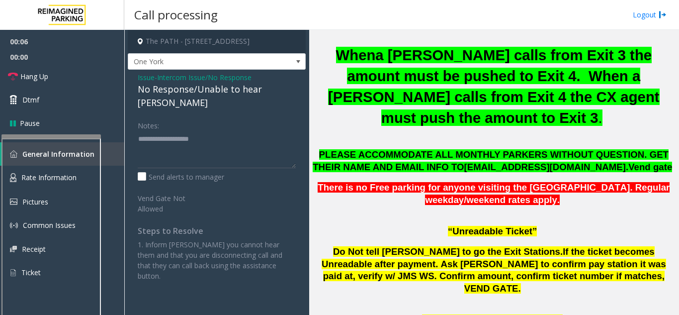
click at [201, 90] on div "No Response/Unable to hear [PERSON_NAME]" at bounding box center [217, 95] width 158 height 27
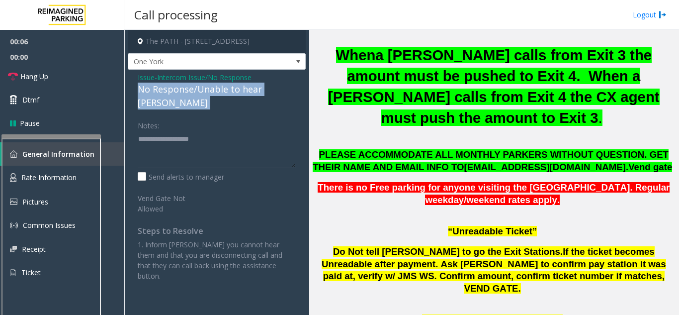
click at [201, 90] on div "No Response/Unable to hear [PERSON_NAME]" at bounding box center [217, 95] width 158 height 27
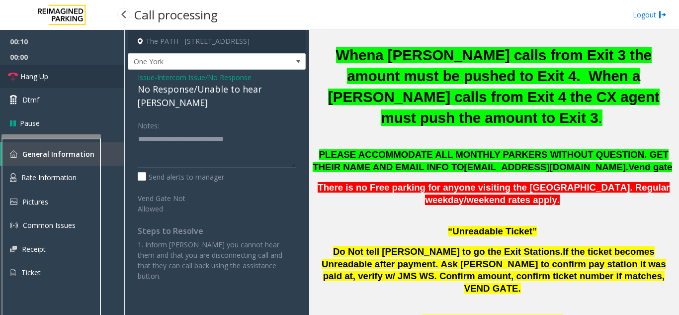
type textarea "**********"
click at [18, 76] on link "Hang Up" at bounding box center [62, 76] width 124 height 23
click at [19, 77] on link "Hang Up" at bounding box center [62, 76] width 124 height 23
click at [20, 77] on link "Hang Up" at bounding box center [62, 76] width 124 height 23
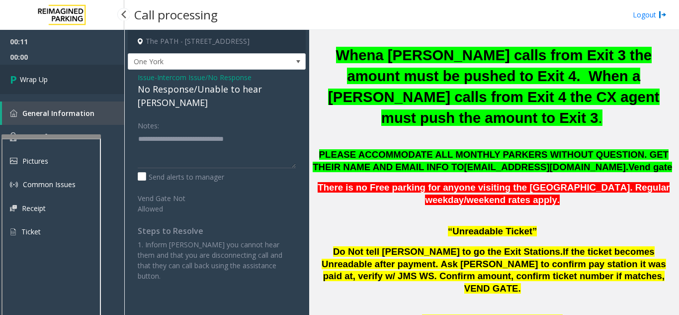
click at [23, 80] on span "Wrap Up" at bounding box center [34, 79] width 28 height 10
drag, startPoint x: 20, startPoint y: 77, endPoint x: 24, endPoint y: 81, distance: 5.3
click at [24, 81] on span "Wrap Up" at bounding box center [34, 79] width 28 height 10
click at [60, 77] on link "Wrap Up" at bounding box center [62, 79] width 124 height 29
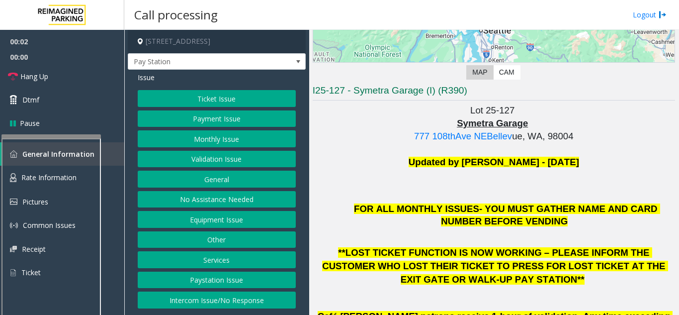
scroll to position [199, 0]
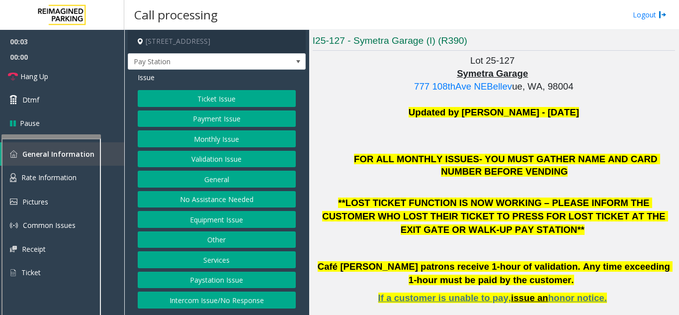
click at [258, 279] on button "Paystation Issue" at bounding box center [217, 279] width 158 height 17
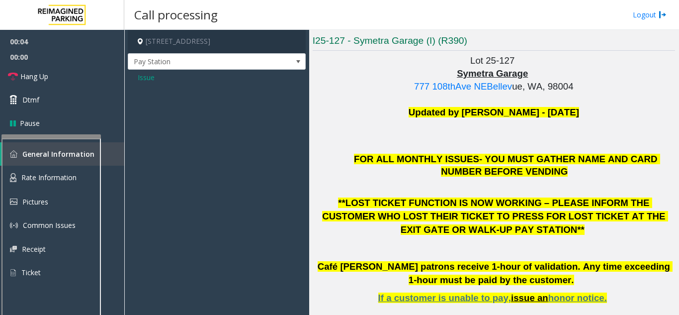
click at [152, 77] on span "Issue" at bounding box center [146, 77] width 17 height 10
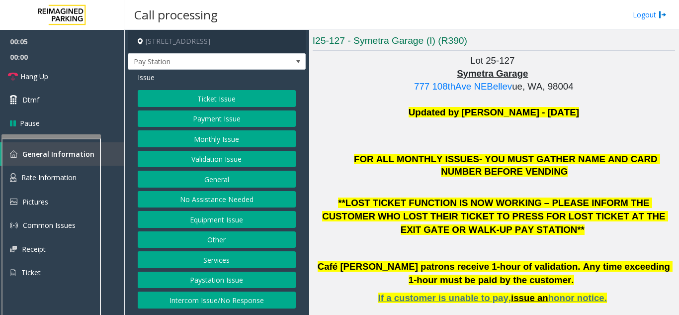
click at [199, 307] on button "Intercom Issue/No Response" at bounding box center [217, 299] width 158 height 17
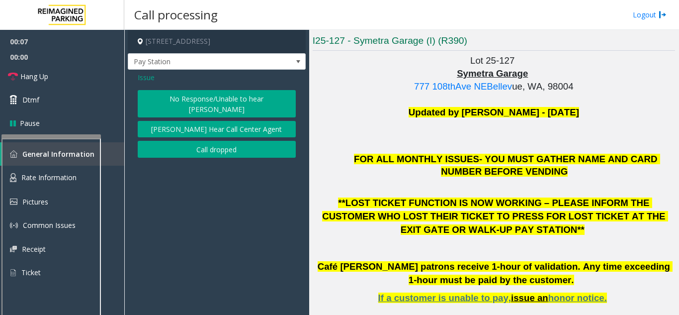
click at [240, 97] on button "No Response/Unable to hear [PERSON_NAME]" at bounding box center [217, 103] width 158 height 27
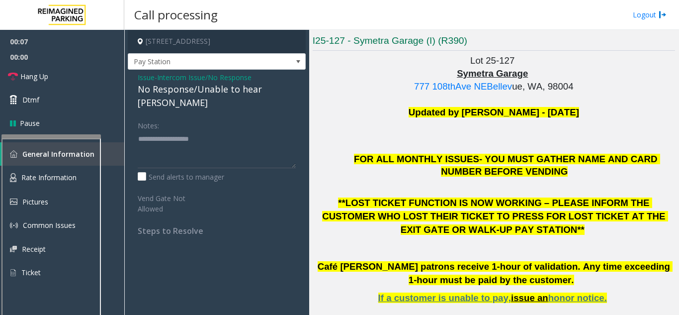
click at [221, 86] on div "No Response/Unable to hear [PERSON_NAME]" at bounding box center [217, 95] width 158 height 27
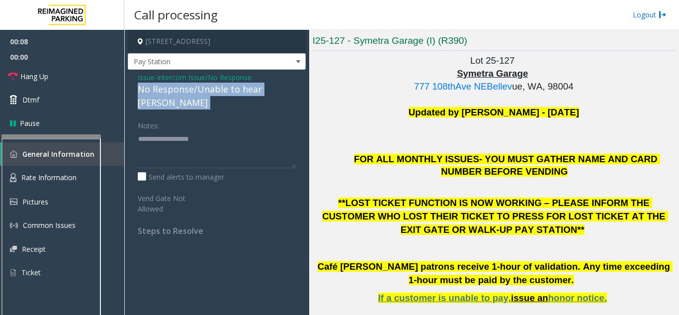
click at [221, 86] on div "No Response/Unable to hear [PERSON_NAME]" at bounding box center [217, 95] width 158 height 27
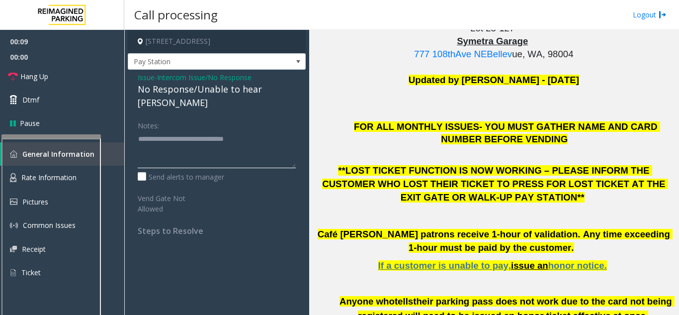
scroll to position [248, 0]
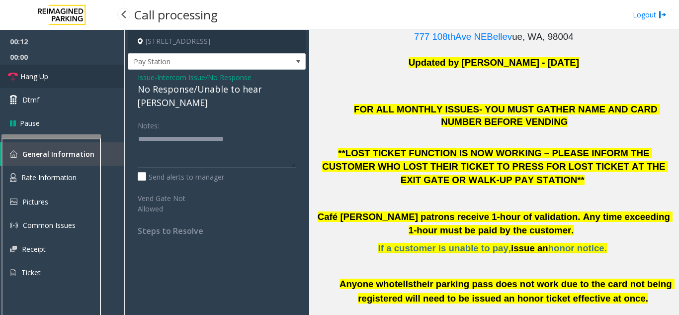
type textarea "**********"
click at [38, 76] on span "Hang Up" at bounding box center [34, 76] width 28 height 10
click at [43, 82] on link "Hang Up" at bounding box center [62, 76] width 124 height 23
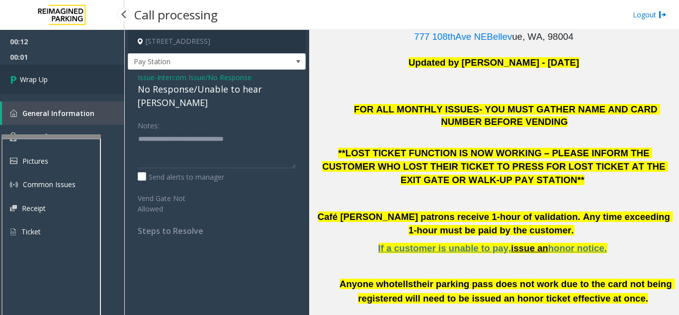
click at [32, 88] on link "Wrap Up" at bounding box center [62, 79] width 124 height 29
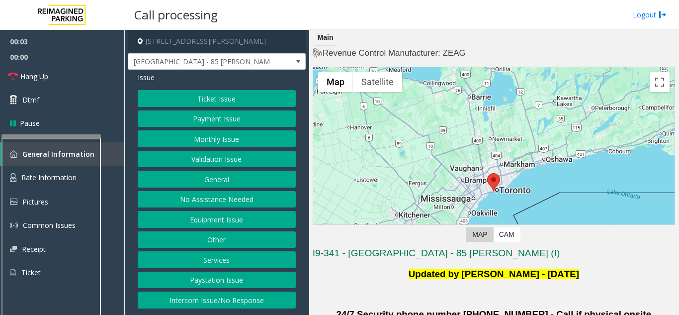
click at [236, 159] on button "Validation Issue" at bounding box center [217, 159] width 158 height 17
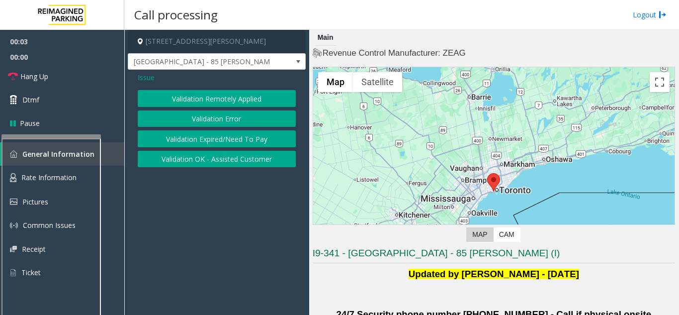
click at [200, 119] on button "Validation Error" at bounding box center [217, 118] width 158 height 17
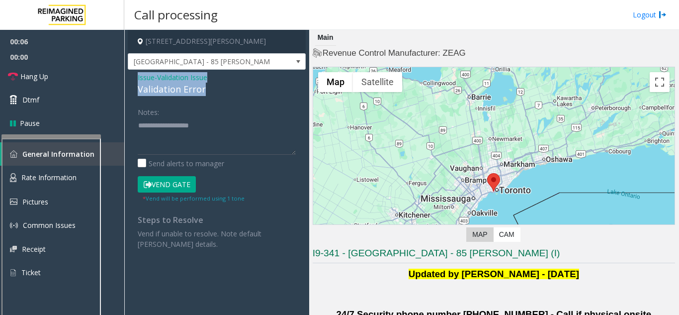
drag, startPoint x: 196, startPoint y: 93, endPoint x: 137, endPoint y: 79, distance: 61.3
click at [137, 79] on div "Issue - Validation Issue Validation Error Notes: Send alerts to manager Vend Ga…" at bounding box center [217, 164] width 178 height 189
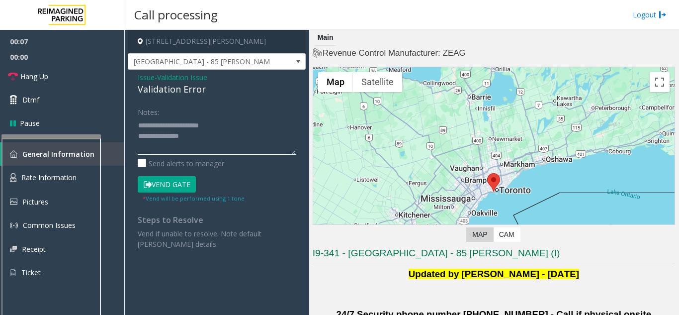
click at [164, 118] on textarea at bounding box center [217, 135] width 158 height 37
click at [162, 131] on textarea at bounding box center [217, 135] width 158 height 37
drag, startPoint x: 159, startPoint y: 124, endPoint x: 244, endPoint y: 123, distance: 86.0
click at [244, 123] on textarea at bounding box center [217, 135] width 158 height 37
click at [242, 111] on div "Notes:" at bounding box center [217, 128] width 158 height 51
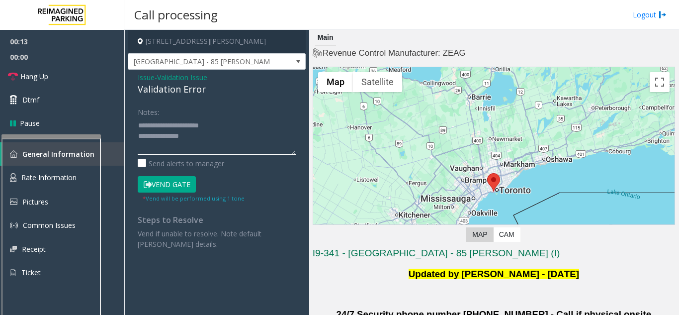
drag, startPoint x: 160, startPoint y: 126, endPoint x: 241, endPoint y: 123, distance: 81.0
click at [241, 123] on textarea at bounding box center [217, 135] width 158 height 37
click at [136, 135] on div "Notes: Send alerts to manager Vend Gate * Vend will be performed using 1 tone S…" at bounding box center [216, 176] width 173 height 146
click at [139, 136] on textarea at bounding box center [217, 135] width 158 height 37
click at [215, 128] on textarea at bounding box center [217, 135] width 158 height 37
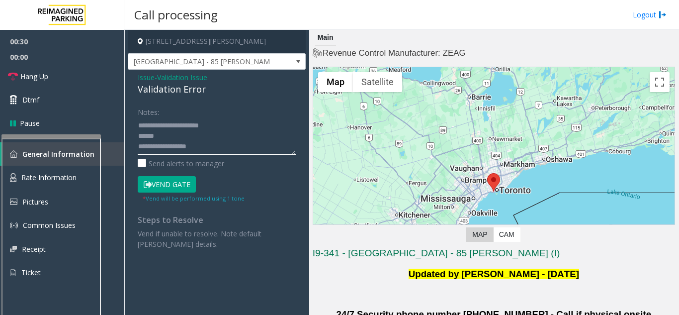
scroll to position [7, 0]
click at [163, 151] on textarea at bounding box center [217, 135] width 158 height 37
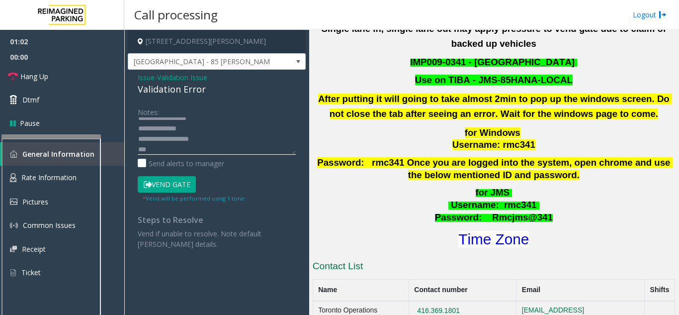
scroll to position [348, 0]
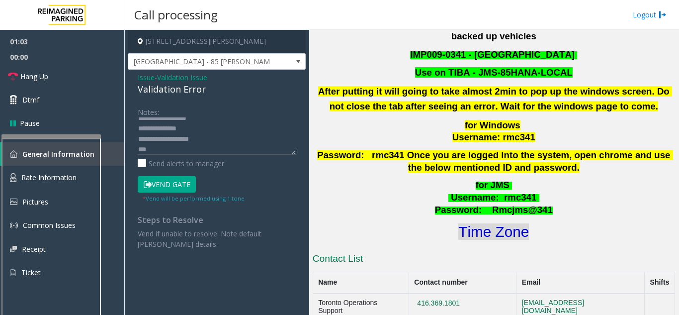
click at [515, 223] on font "Time Zone" at bounding box center [493, 231] width 71 height 16
click at [171, 150] on textarea at bounding box center [217, 135] width 158 height 37
click at [188, 128] on textarea at bounding box center [217, 135] width 158 height 37
click at [158, 182] on button "Vend Gate" at bounding box center [167, 184] width 58 height 17
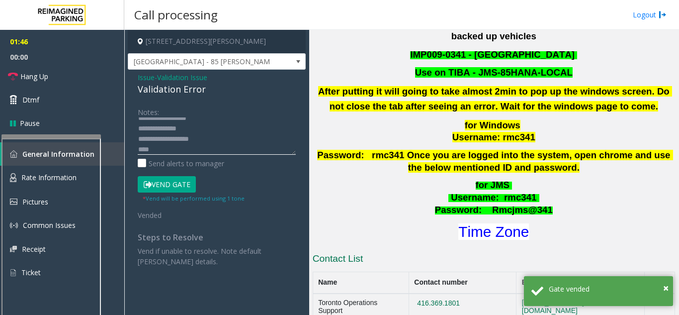
click at [159, 151] on textarea at bounding box center [217, 135] width 158 height 37
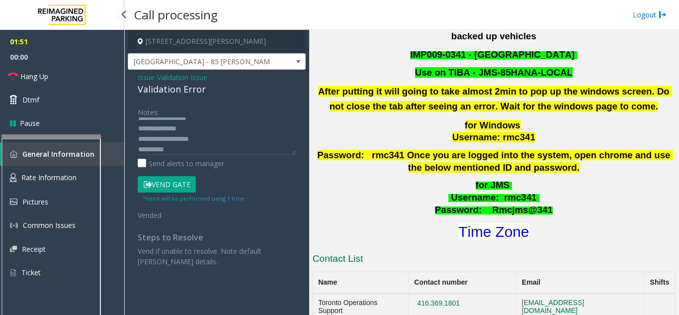
click at [77, 63] on span "00:00" at bounding box center [62, 56] width 124 height 15
click at [172, 148] on textarea at bounding box center [217, 135] width 158 height 37
drag, startPoint x: 43, startPoint y: 79, endPoint x: 50, endPoint y: 81, distance: 7.4
click at [44, 79] on span "Hang Up" at bounding box center [34, 76] width 28 height 10
click at [176, 153] on textarea at bounding box center [217, 135] width 158 height 37
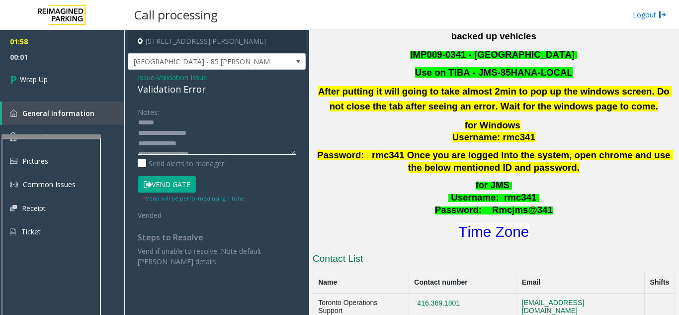
scroll to position [0, 0]
click at [170, 132] on textarea at bounding box center [217, 135] width 158 height 37
click at [207, 135] on textarea at bounding box center [217, 135] width 158 height 37
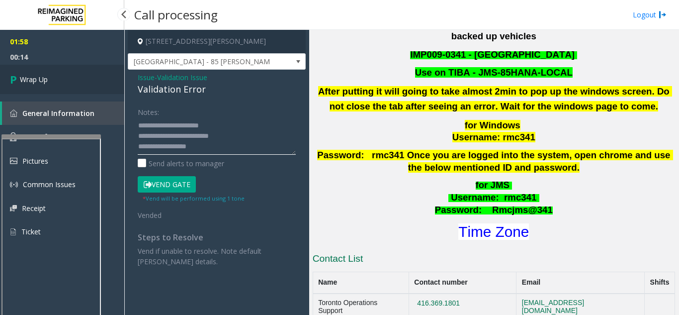
type textarea "**********"
click at [55, 85] on link "Wrap Up" at bounding box center [62, 79] width 124 height 29
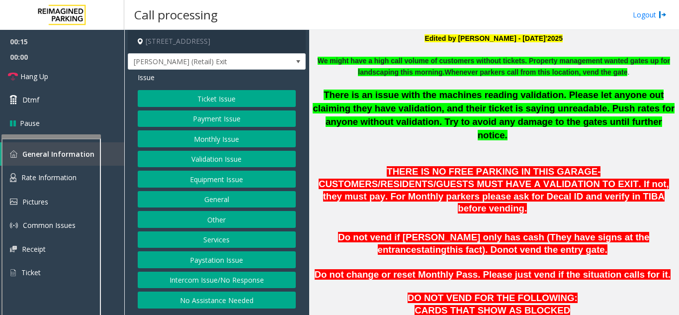
scroll to position [398, 0]
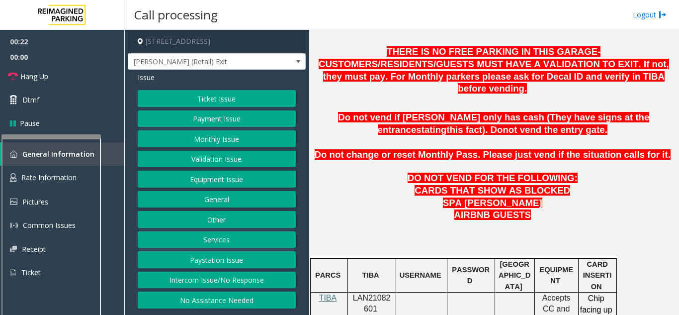
click at [219, 118] on button "Payment Issue" at bounding box center [217, 118] width 158 height 17
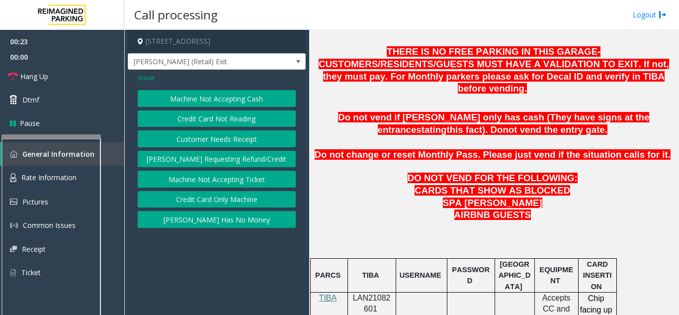
click at [193, 202] on button "Credit Card Only Machine" at bounding box center [217, 199] width 158 height 17
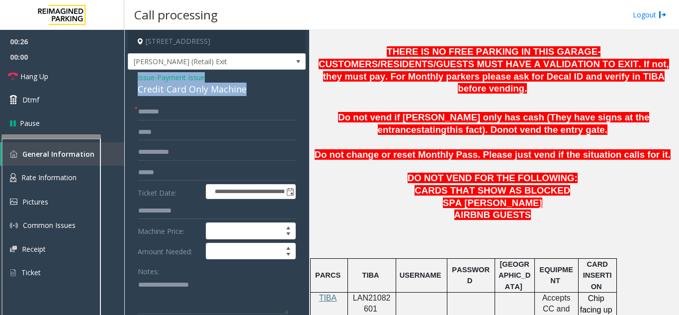
drag, startPoint x: 255, startPoint y: 98, endPoint x: 133, endPoint y: 87, distance: 122.7
click at [133, 87] on div "**********" at bounding box center [217, 305] width 178 height 471
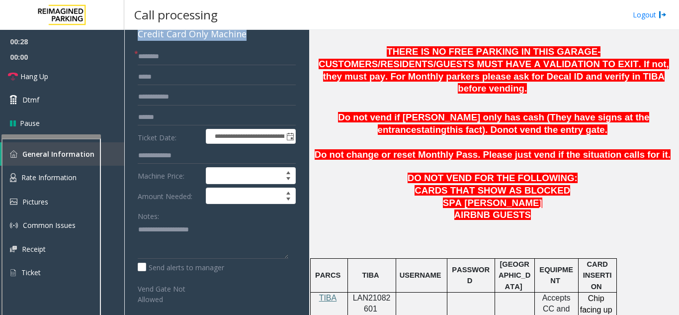
scroll to position [99, 0]
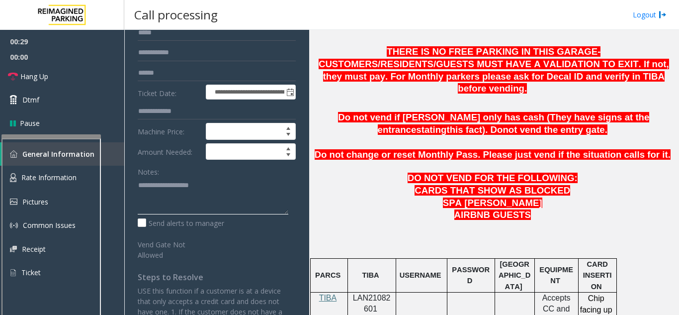
paste textarea "**********"
click at [159, 198] on textarea at bounding box center [213, 195] width 151 height 37
drag, startPoint x: 161, startPoint y: 197, endPoint x: 230, endPoint y: 196, distance: 68.6
click at [230, 196] on textarea at bounding box center [213, 195] width 151 height 37
click at [139, 208] on textarea at bounding box center [213, 195] width 151 height 37
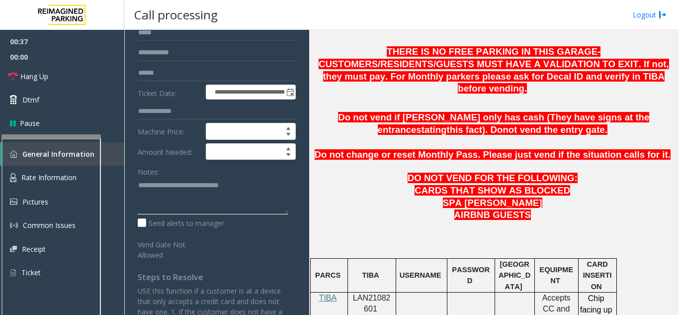
click at [259, 192] on textarea at bounding box center [213, 195] width 151 height 37
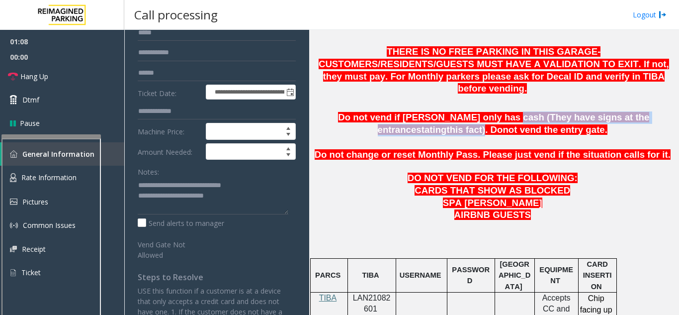
drag, startPoint x: 464, startPoint y: 88, endPoint x: 642, endPoint y: 91, distance: 178.9
click at [642, 112] on span "Do not vend if [PERSON_NAME] only has cash (They have signs at the entrance sta…" at bounding box center [493, 123] width 311 height 23
drag, startPoint x: 641, startPoint y: 91, endPoint x: 593, endPoint y: 90, distance: 47.7
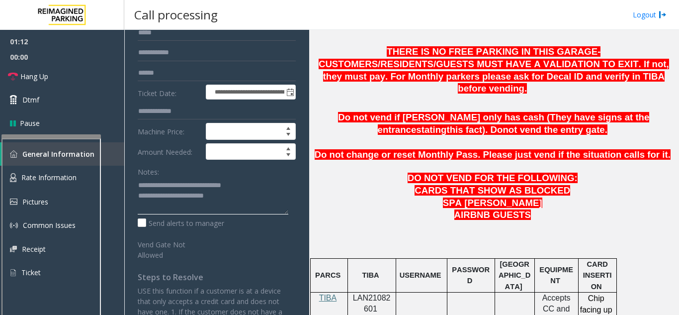
click at [216, 207] on textarea at bounding box center [213, 195] width 151 height 37
paste textarea "**********"
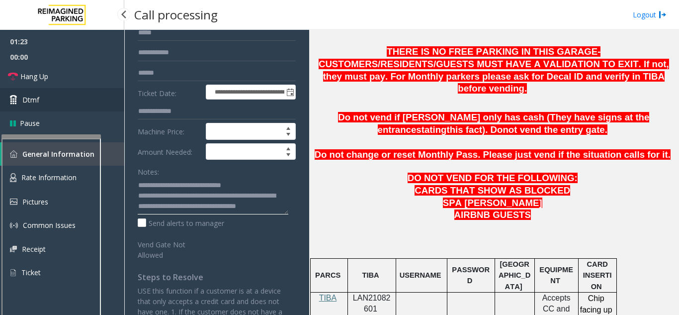
scroll to position [0, 0]
click at [26, 76] on span "Hang Up" at bounding box center [34, 76] width 28 height 10
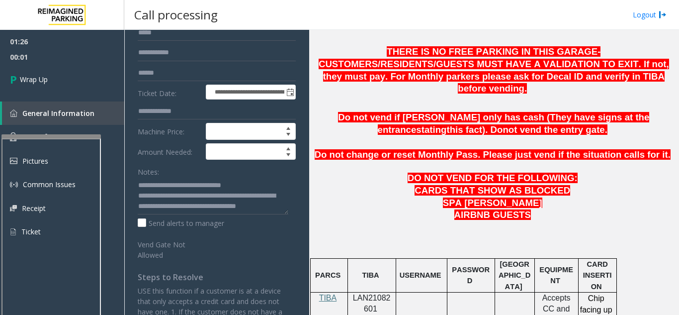
scroll to position [10, 0]
click at [225, 213] on textarea at bounding box center [213, 195] width 151 height 37
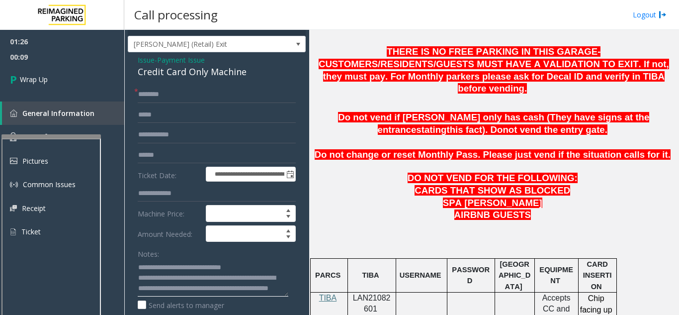
scroll to position [0, 0]
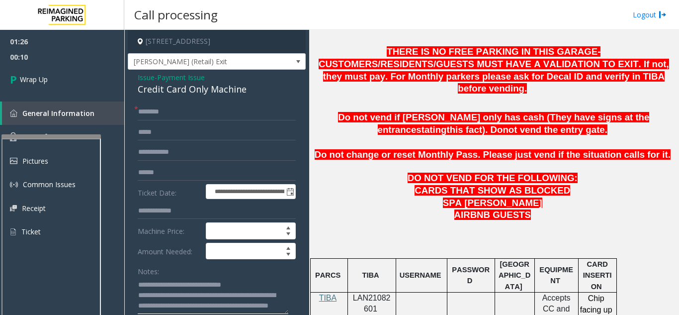
type textarea "**********"
drag, startPoint x: 209, startPoint y: 122, endPoint x: 204, endPoint y: 125, distance: 5.6
click at [206, 120] on input "text" at bounding box center [217, 111] width 158 height 17
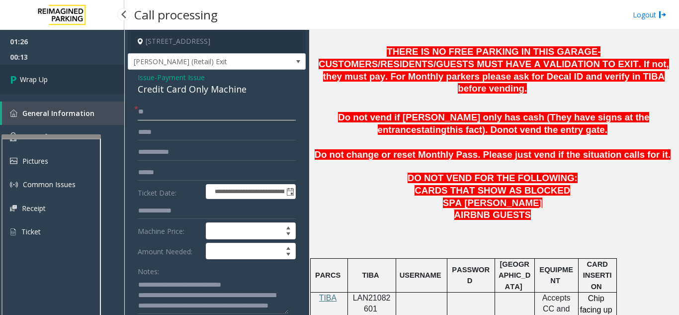
type input "**"
click at [76, 66] on link "Wrap Up" at bounding box center [62, 79] width 124 height 29
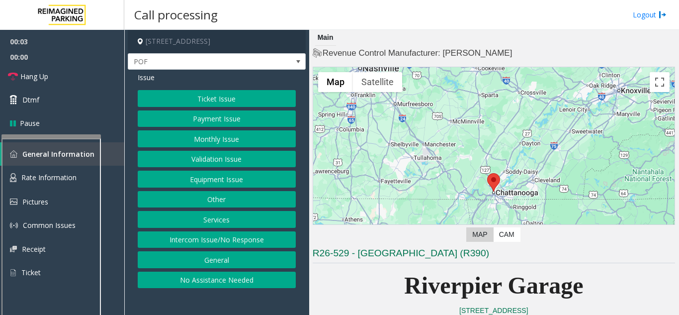
click at [199, 159] on button "Validation Issue" at bounding box center [217, 159] width 158 height 17
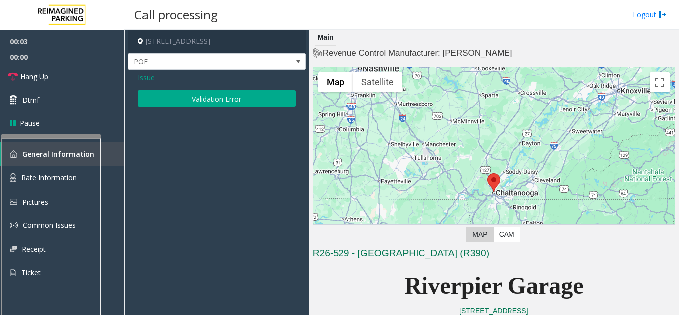
click at [195, 106] on button "Validation Error" at bounding box center [217, 98] width 158 height 17
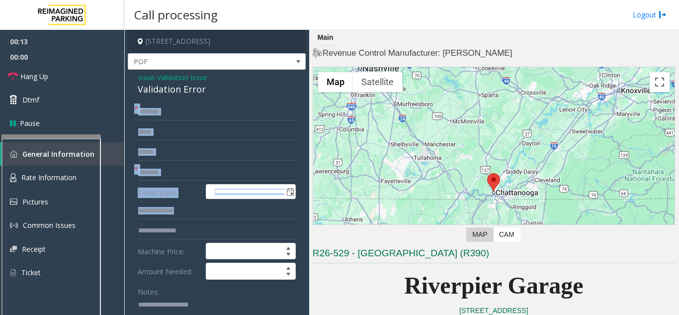
drag, startPoint x: 217, startPoint y: 88, endPoint x: 175, endPoint y: 226, distance: 143.2
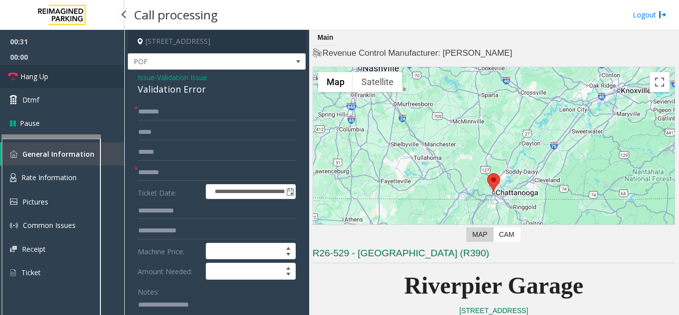
click at [73, 80] on link "Hang Up" at bounding box center [62, 76] width 124 height 23
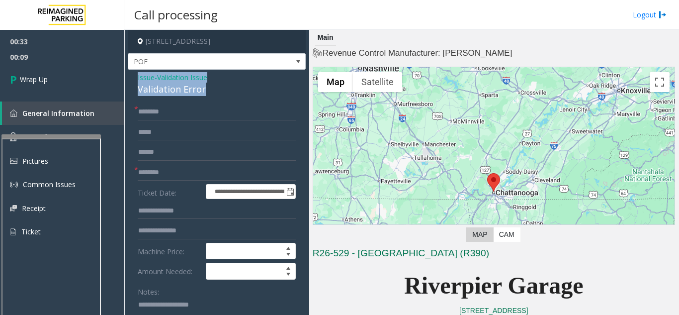
drag, startPoint x: 203, startPoint y: 92, endPoint x: 134, endPoint y: 71, distance: 72.8
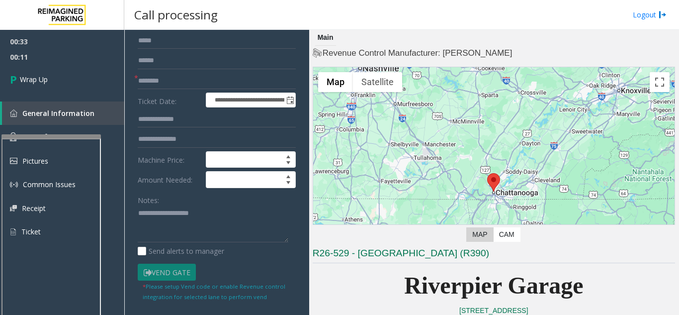
scroll to position [99, 0]
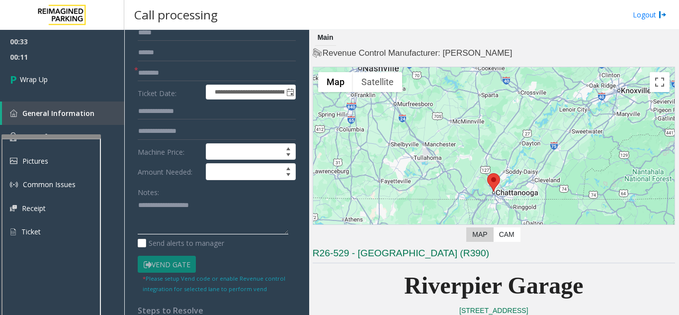
click at [205, 204] on textarea at bounding box center [213, 215] width 151 height 37
paste textarea "**********"
click at [202, 216] on textarea at bounding box center [213, 215] width 151 height 37
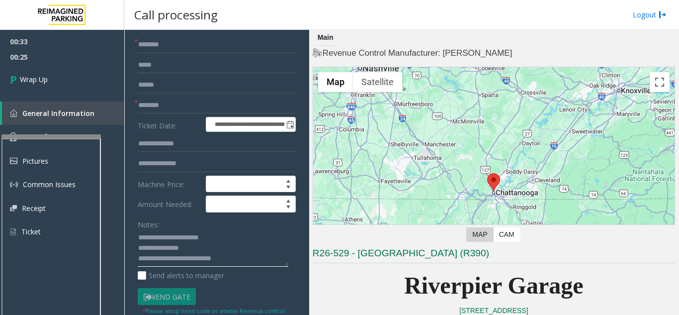
scroll to position [50, 0]
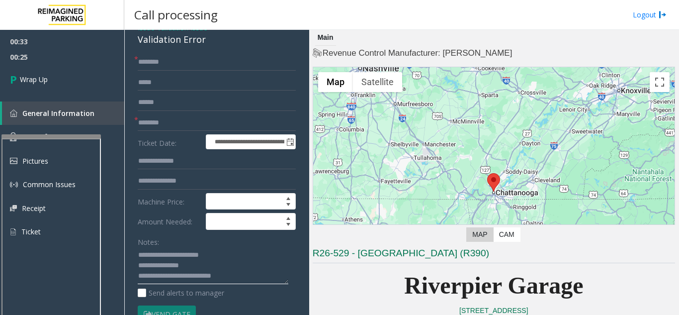
type textarea "**********"
click at [181, 121] on input "text" at bounding box center [217, 122] width 158 height 17
type input "***"
click at [159, 62] on input "*" at bounding box center [217, 62] width 158 height 17
type input "**"
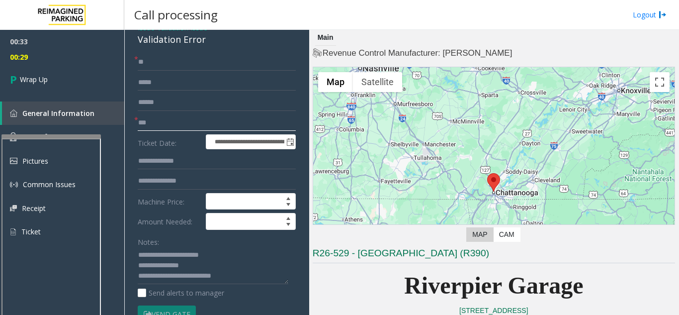
click at [144, 118] on input "***" at bounding box center [217, 122] width 158 height 17
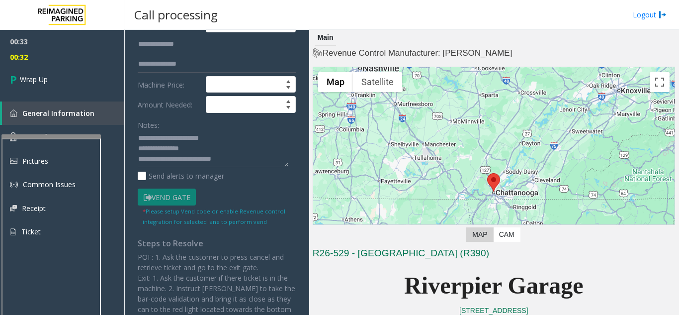
scroll to position [149, 0]
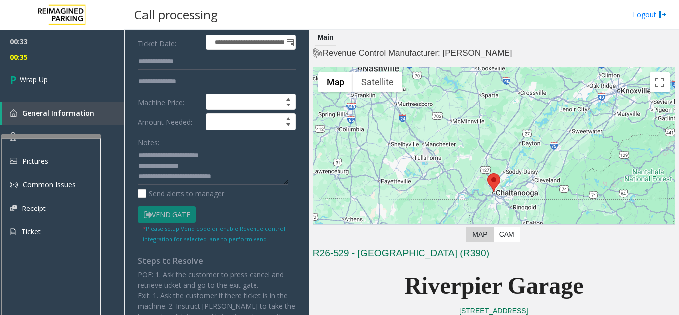
type input "**"
drag, startPoint x: 155, startPoint y: 180, endPoint x: 254, endPoint y: 175, distance: 99.5
click at [254, 175] on textarea at bounding box center [213, 166] width 151 height 37
click at [190, 166] on textarea at bounding box center [213, 166] width 151 height 37
click at [220, 180] on textarea at bounding box center [213, 166] width 151 height 37
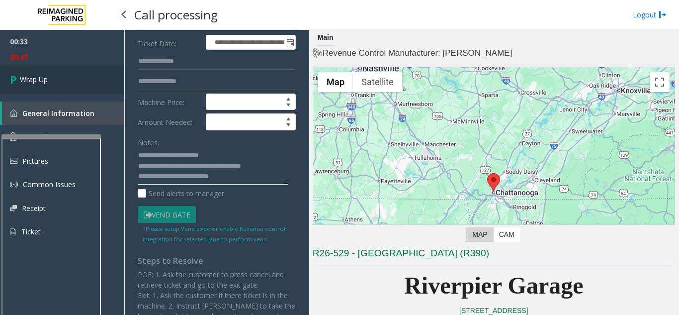
type textarea "**********"
click at [27, 71] on link "Wrap Up" at bounding box center [62, 79] width 124 height 29
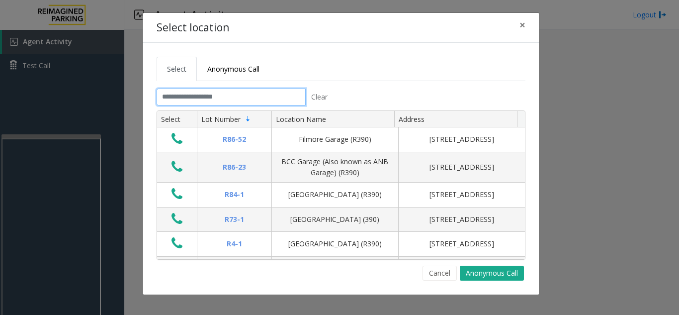
click at [240, 94] on input "text" at bounding box center [231, 96] width 149 height 17
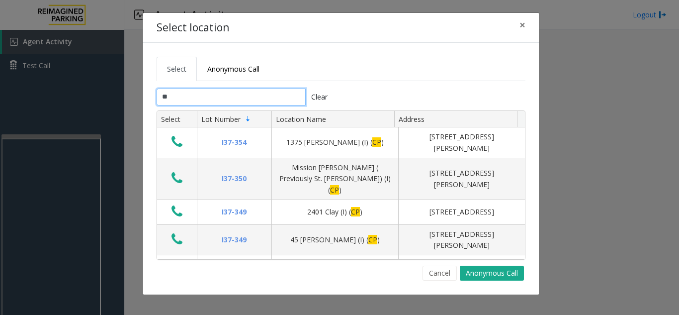
type input "***"
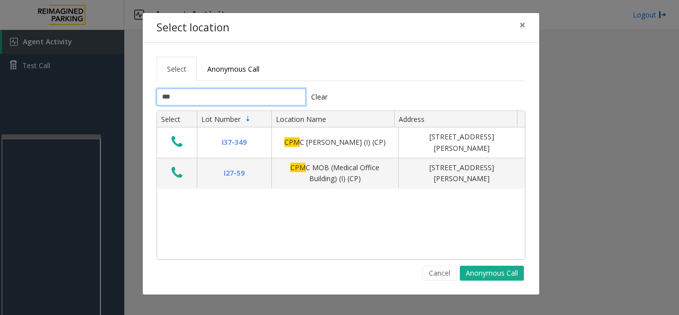
drag, startPoint x: 188, startPoint y: 93, endPoint x: 353, endPoint y: 5, distance: 187.2
click at [146, 88] on div "Select Anonymous Call *** Clear Select Lot Number Location Name Address I37-349…" at bounding box center [341, 168] width 397 height 251
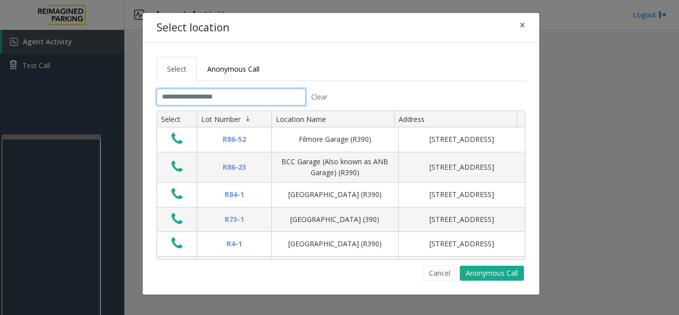
type input "*"
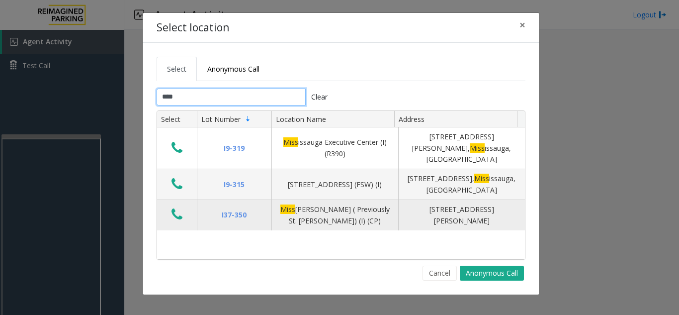
type input "****"
click at [174, 207] on icon "Data table" at bounding box center [176, 214] width 11 height 14
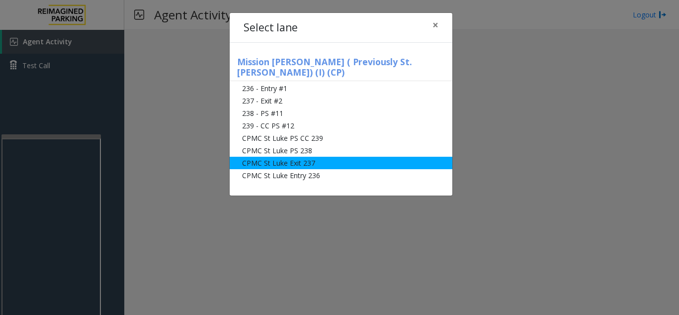
click at [318, 157] on li "CPMC St Luke Exit 237" at bounding box center [341, 163] width 223 height 12
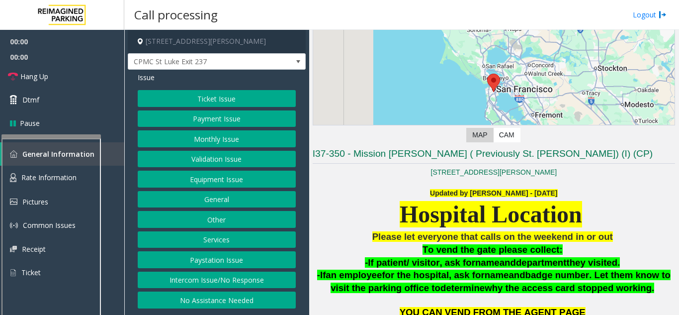
scroll to position [199, 0]
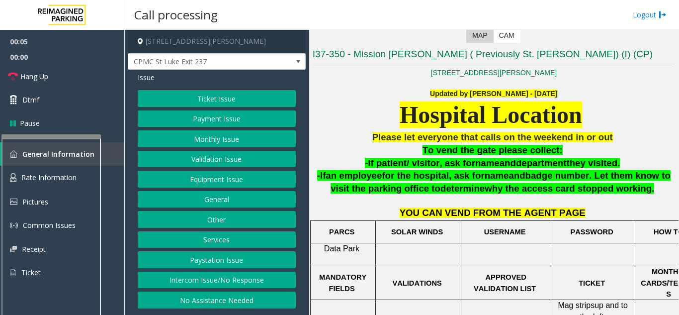
click at [248, 155] on button "Validation Issue" at bounding box center [217, 159] width 158 height 17
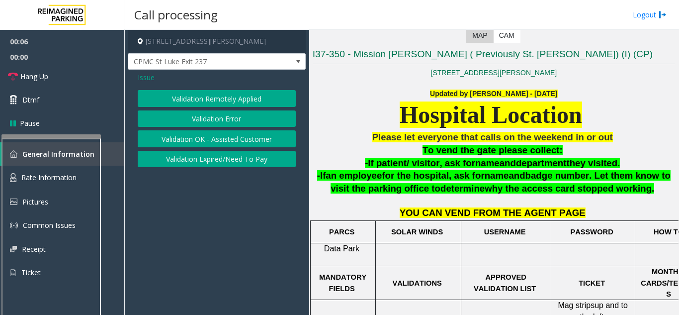
click at [271, 119] on button "Validation Error" at bounding box center [217, 118] width 158 height 17
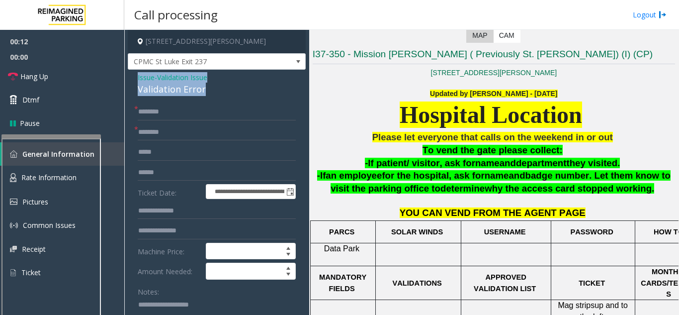
drag, startPoint x: 205, startPoint y: 90, endPoint x: 153, endPoint y: 84, distance: 53.1
click at [150, 83] on div "Validation Error" at bounding box center [217, 88] width 158 height 13
click at [153, 85] on div "Validation Error" at bounding box center [217, 88] width 158 height 13
drag, startPoint x: 143, startPoint y: 82, endPoint x: 193, endPoint y: 101, distance: 53.6
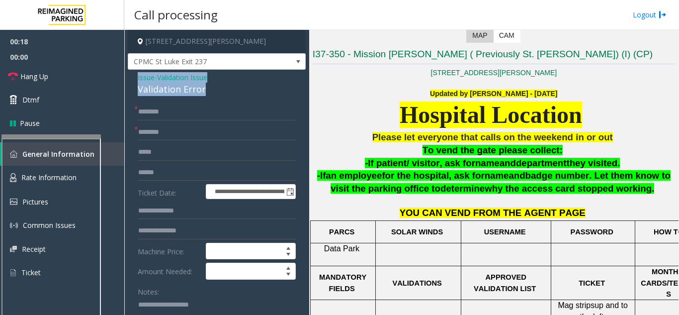
drag, startPoint x: 213, startPoint y: 93, endPoint x: 144, endPoint y: 78, distance: 70.7
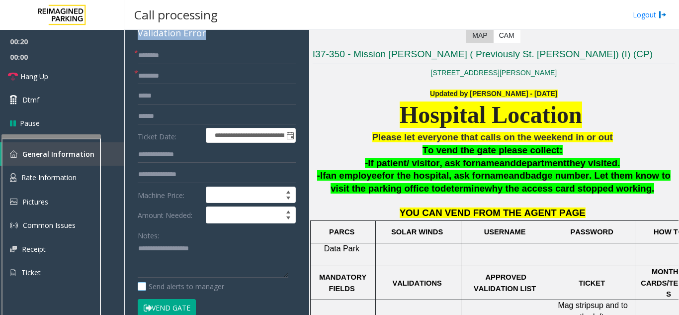
scroll to position [99, 0]
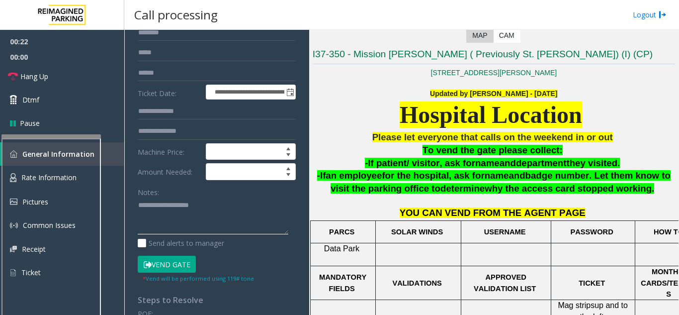
paste textarea "**********"
drag, startPoint x: 155, startPoint y: 228, endPoint x: 305, endPoint y: 238, distance: 150.4
click at [305, 238] on app-call-processing-form "**********" at bounding box center [216, 172] width 185 height 285
click at [62, 78] on link "Hang Up" at bounding box center [62, 76] width 124 height 23
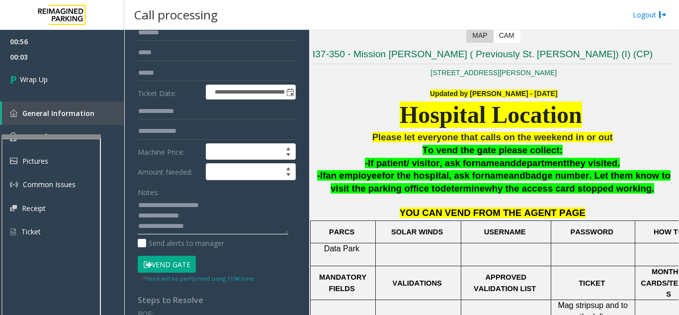
click at [194, 228] on textarea at bounding box center [213, 215] width 151 height 37
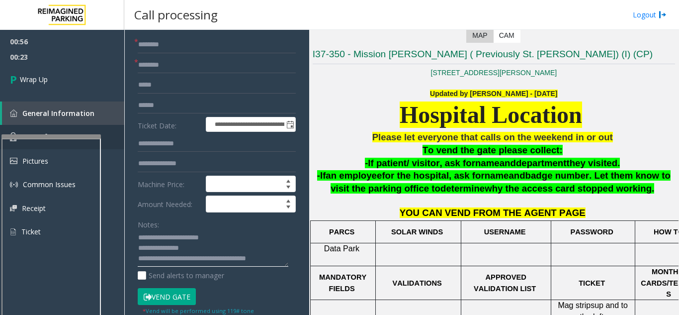
scroll to position [50, 0]
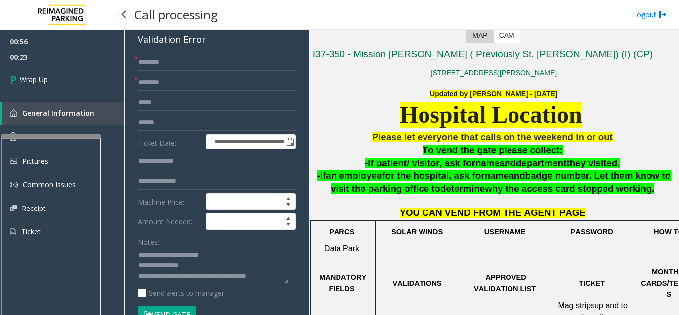
type textarea "**********"
click at [174, 87] on input "text" at bounding box center [217, 82] width 158 height 17
type input "**"
click at [163, 67] on input "text" at bounding box center [217, 62] width 158 height 17
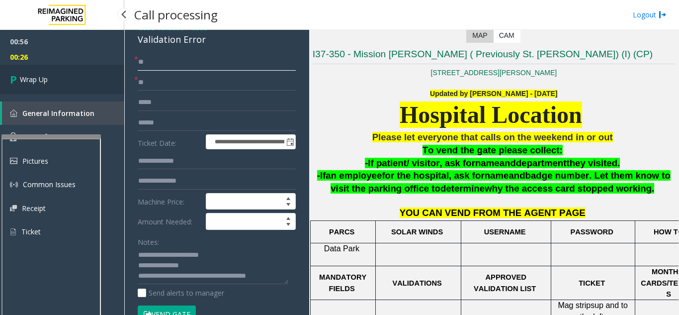
type input "**"
click at [30, 82] on span "Wrap Up" at bounding box center [34, 79] width 28 height 10
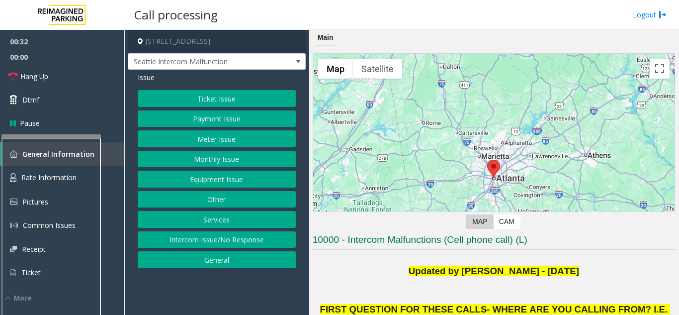
click at [249, 159] on button "Monthly Issue" at bounding box center [217, 159] width 158 height 17
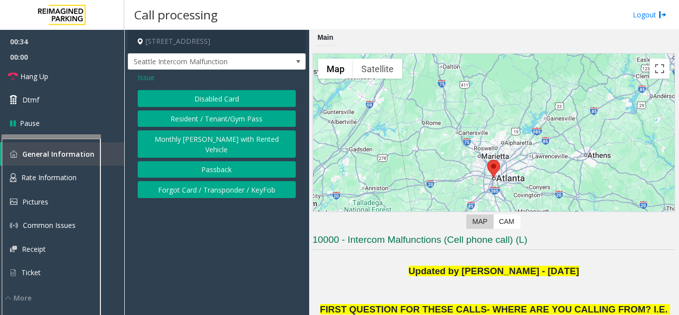
click at [170, 91] on button "Disabled Card" at bounding box center [217, 98] width 158 height 17
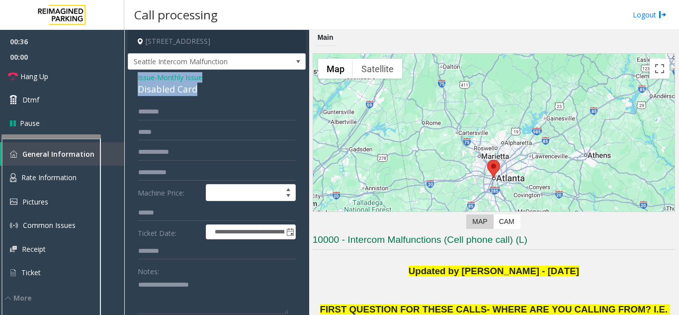
drag, startPoint x: 200, startPoint y: 103, endPoint x: 137, endPoint y: 86, distance: 65.8
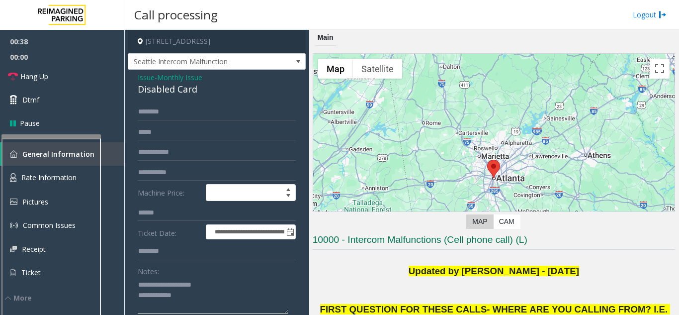
click at [202, 289] on textarea at bounding box center [213, 294] width 151 height 37
click at [194, 303] on textarea at bounding box center [213, 294] width 151 height 37
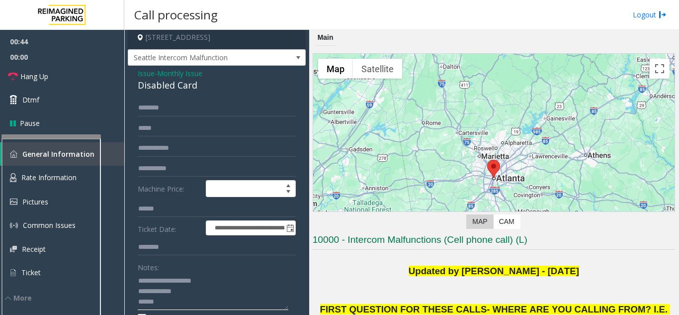
scroll to position [54, 0]
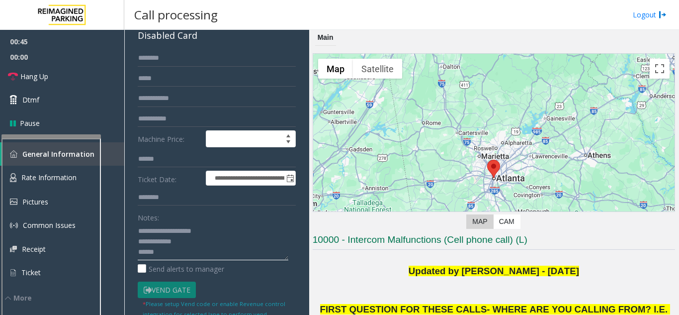
click at [174, 260] on textarea at bounding box center [213, 241] width 151 height 37
click at [245, 260] on textarea at bounding box center [213, 241] width 151 height 37
click at [254, 260] on textarea at bounding box center [213, 241] width 151 height 37
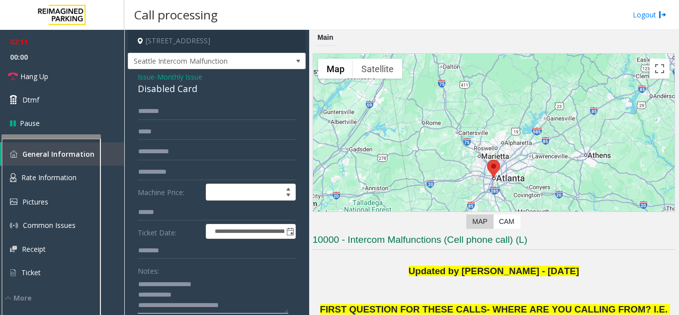
scroll to position [0, 0]
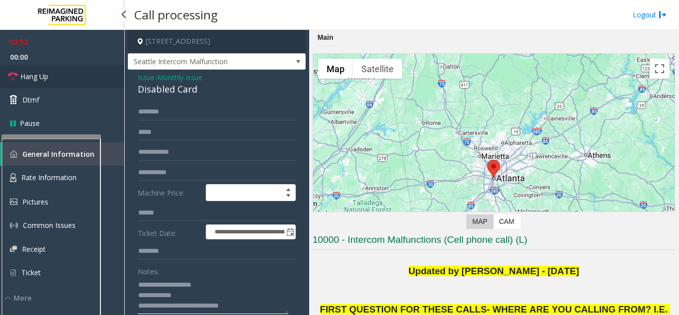
type textarea "**********"
click at [46, 79] on span "Hang Up" at bounding box center [34, 76] width 28 height 10
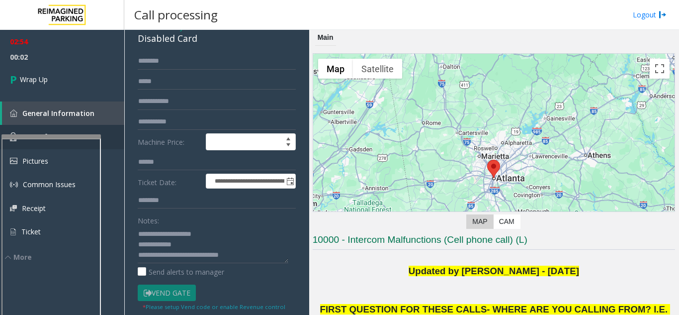
scroll to position [99, 0]
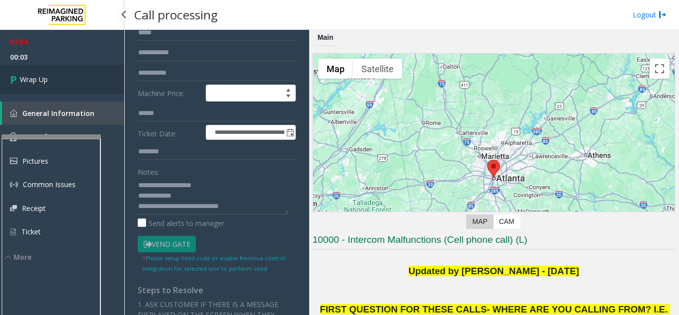
click at [54, 80] on link "Wrap Up" at bounding box center [62, 79] width 124 height 29
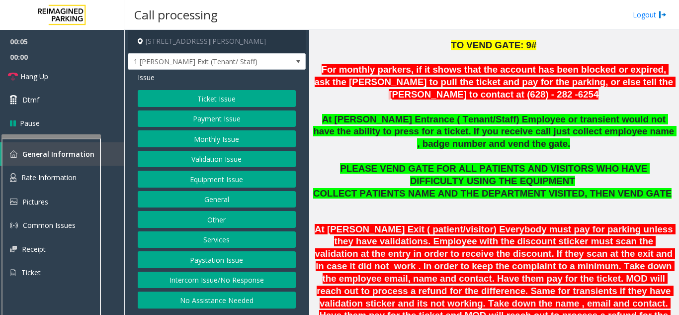
scroll to position [298, 0]
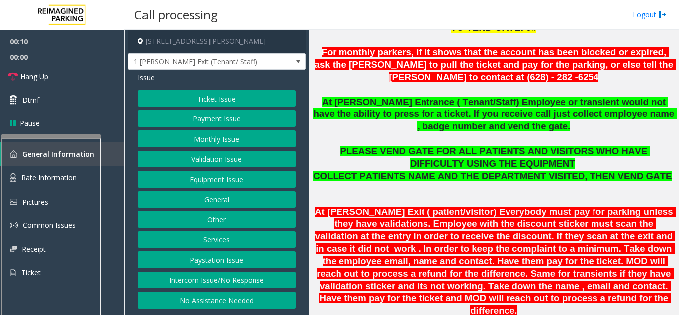
click at [201, 137] on button "Monthly Issue" at bounding box center [217, 138] width 158 height 17
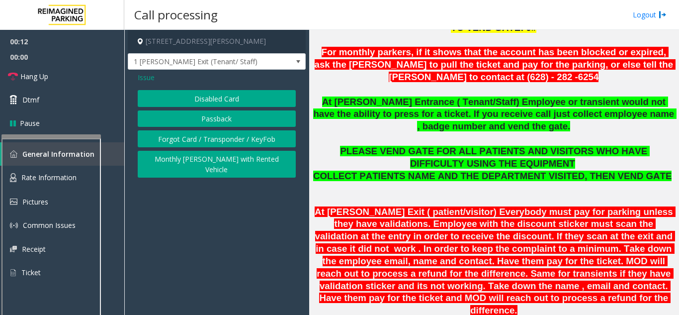
click at [212, 94] on button "Disabled Card" at bounding box center [217, 98] width 158 height 17
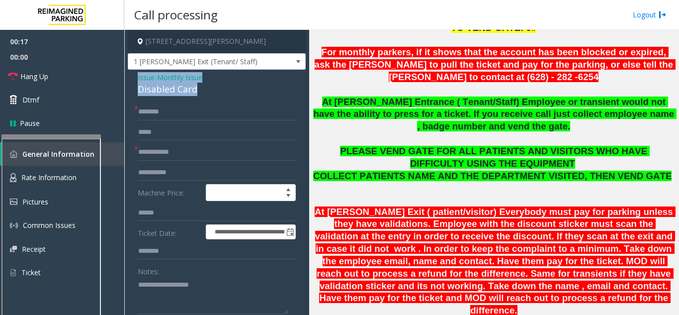
drag, startPoint x: 194, startPoint y: 90, endPoint x: 134, endPoint y: 77, distance: 62.0
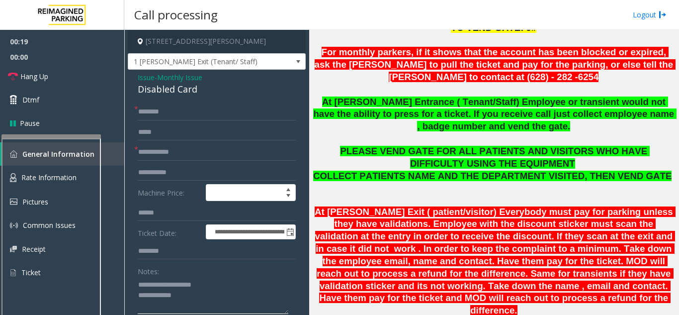
click at [197, 293] on textarea at bounding box center [213, 294] width 151 height 37
click at [196, 296] on textarea at bounding box center [213, 294] width 151 height 37
type textarea "**********"
click at [242, 103] on input "text" at bounding box center [217, 111] width 158 height 17
type input "****"
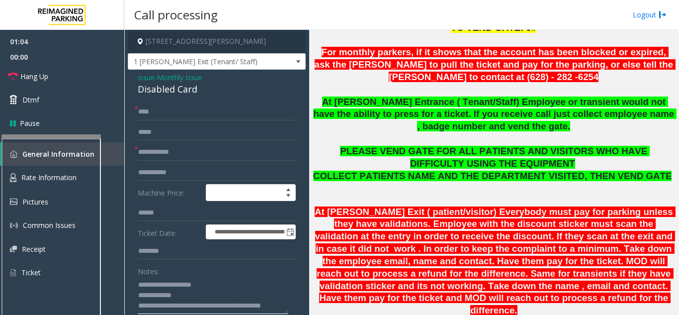
scroll to position [248, 0]
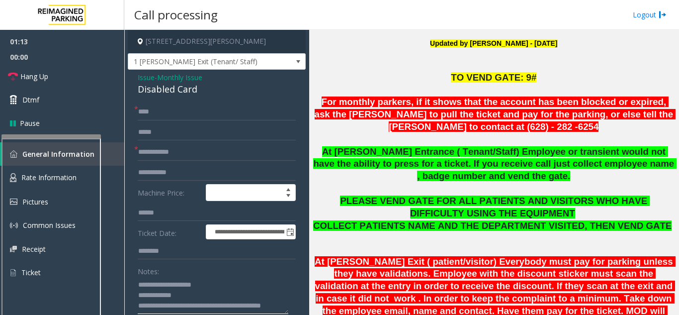
type textarea "**********"
click at [166, 152] on input "text" at bounding box center [217, 152] width 158 height 17
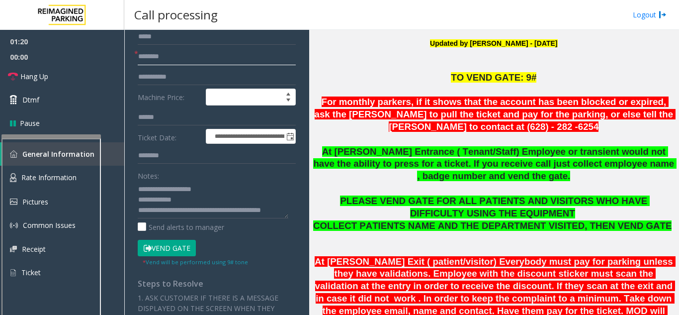
scroll to position [99, 0]
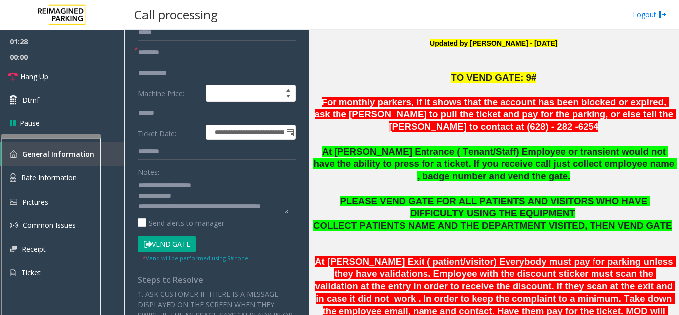
type input "********"
click at [161, 243] on button "Vend Gate" at bounding box center [167, 244] width 58 height 17
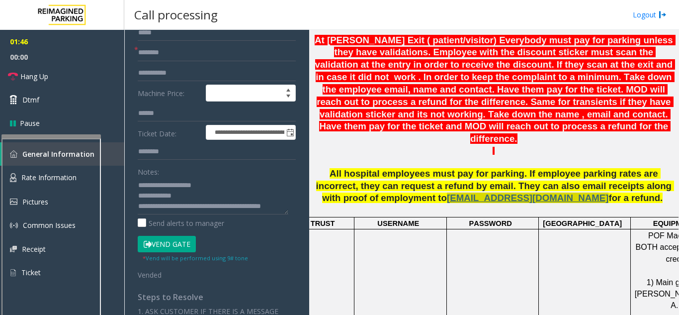
scroll to position [497, 0]
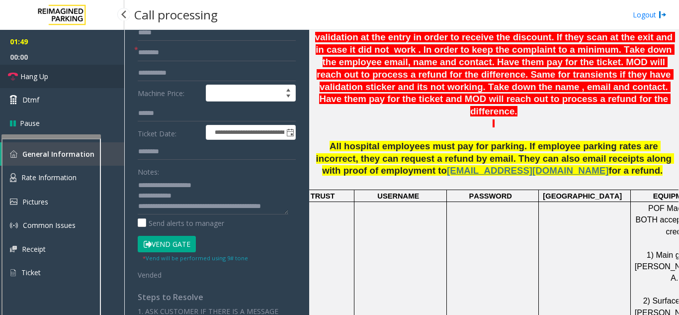
click at [57, 66] on link "Hang Up" at bounding box center [62, 76] width 124 height 23
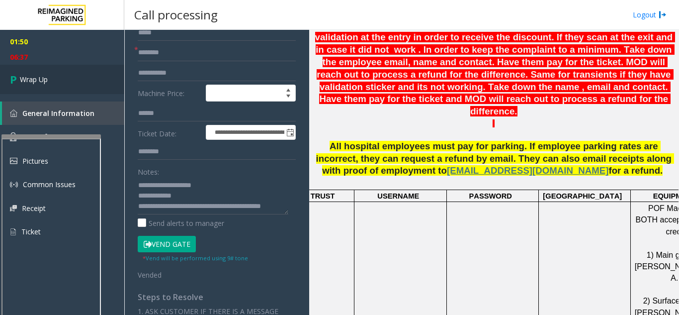
scroll to position [10, 0]
click at [21, 70] on link "Wrap Up" at bounding box center [62, 79] width 124 height 29
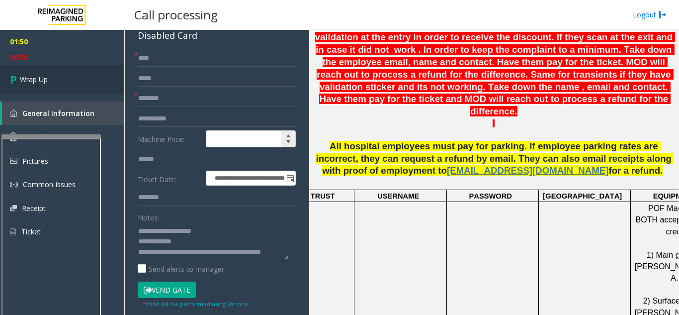
scroll to position [0, 0]
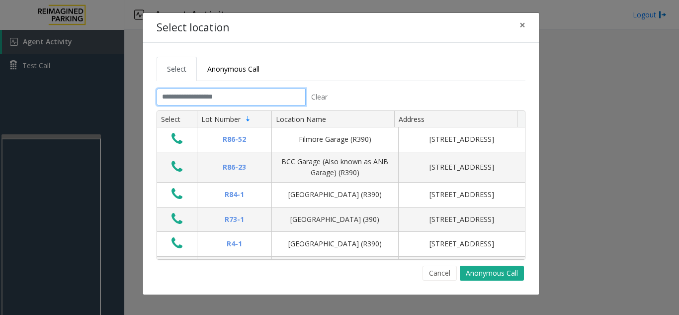
click at [241, 98] on input "text" at bounding box center [231, 96] width 149 height 17
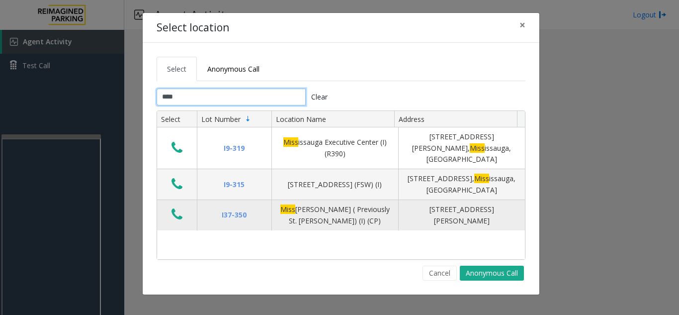
type input "****"
click at [182, 207] on button "Data table" at bounding box center [176, 215] width 17 height 16
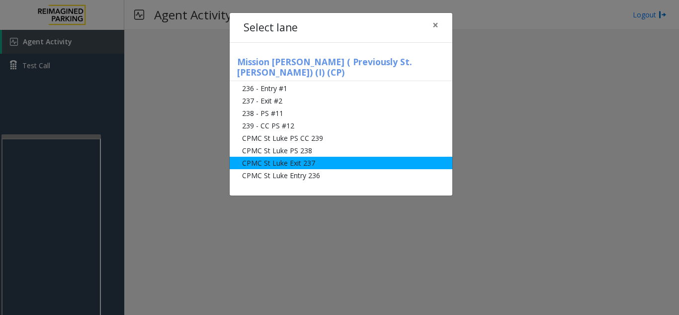
click at [280, 157] on li "CPMC St Luke Exit 237" at bounding box center [341, 163] width 223 height 12
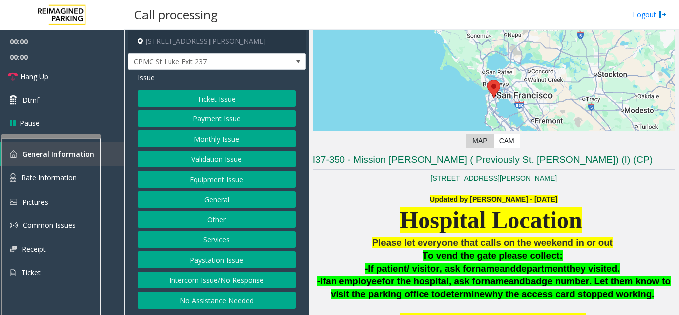
scroll to position [99, 0]
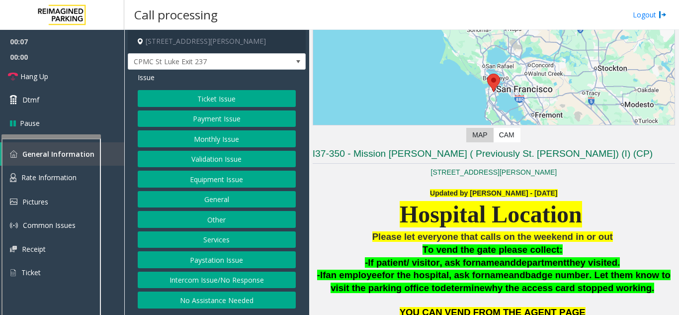
click at [216, 104] on button "Ticket Issue" at bounding box center [217, 98] width 158 height 17
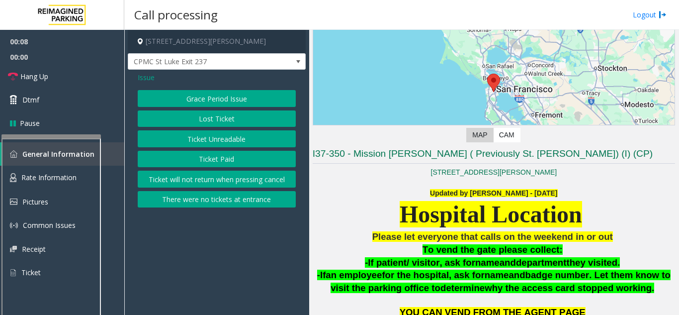
click at [224, 141] on button "Ticket Unreadable" at bounding box center [217, 138] width 158 height 17
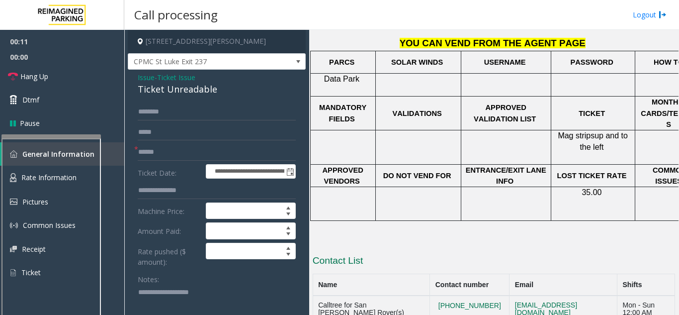
scroll to position [319, 0]
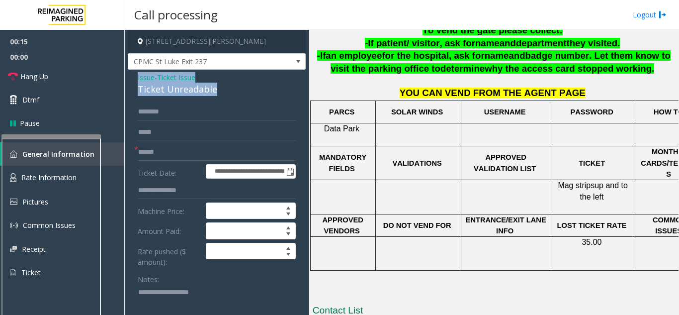
drag, startPoint x: 230, startPoint y: 85, endPoint x: 133, endPoint y: 76, distance: 96.8
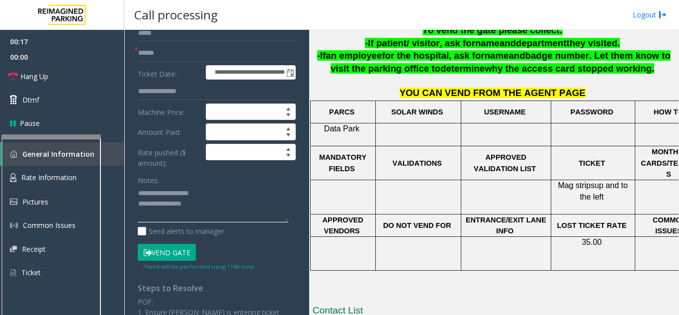
scroll to position [99, 0]
click at [222, 211] on textarea at bounding box center [213, 203] width 151 height 37
drag, startPoint x: 204, startPoint y: 193, endPoint x: 160, endPoint y: 193, distance: 43.7
click at [160, 193] on textarea at bounding box center [213, 203] width 151 height 37
click at [138, 203] on textarea at bounding box center [213, 203] width 151 height 37
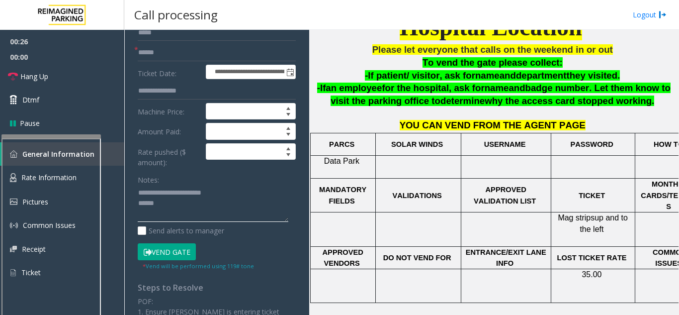
scroll to position [269, 0]
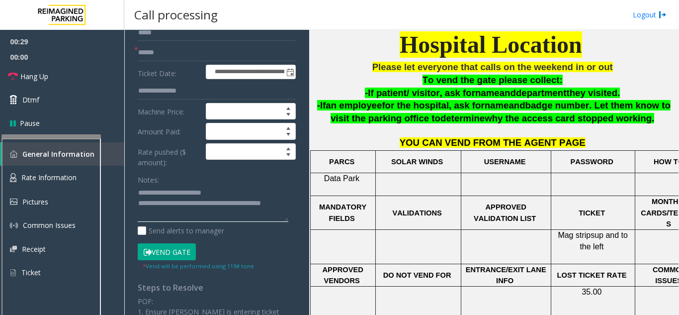
type textarea "**********"
click at [172, 57] on input "text" at bounding box center [217, 52] width 158 height 17
type input "*****"
click at [171, 250] on button "Vend Gate" at bounding box center [167, 251] width 58 height 17
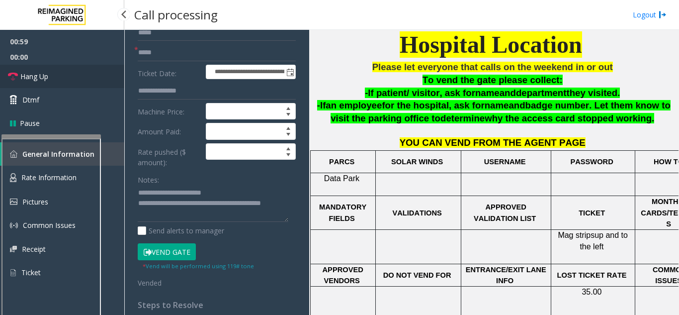
click at [47, 73] on span "Hang Up" at bounding box center [34, 76] width 28 height 10
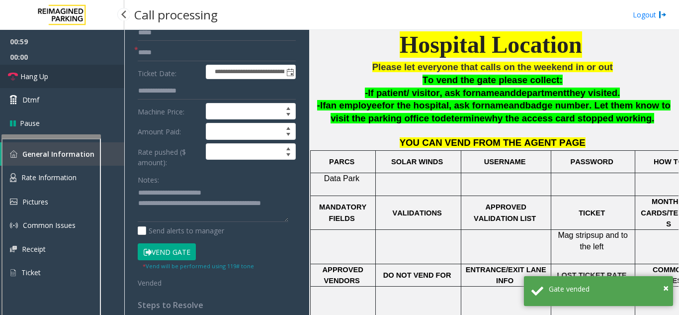
click at [47, 73] on span "Hang Up" at bounding box center [34, 76] width 28 height 10
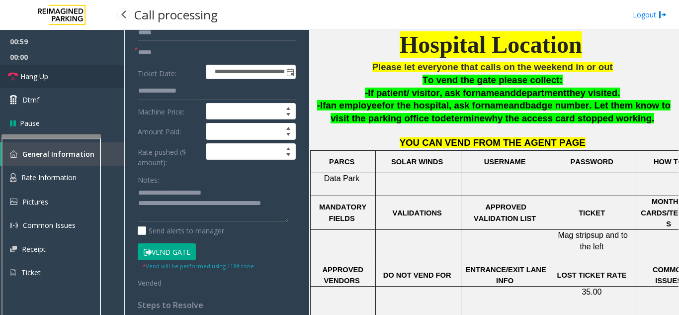
click at [47, 73] on span "Hang Up" at bounding box center [34, 76] width 28 height 10
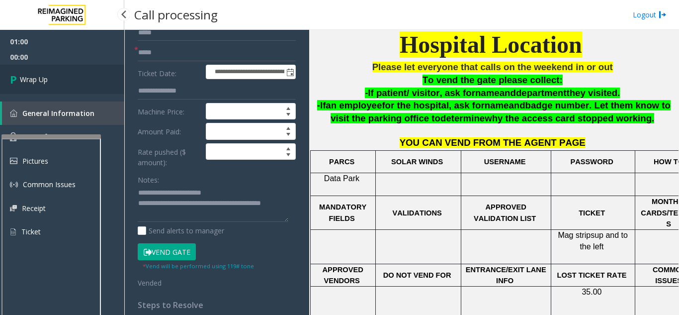
click at [47, 73] on link "Wrap Up" at bounding box center [62, 79] width 124 height 29
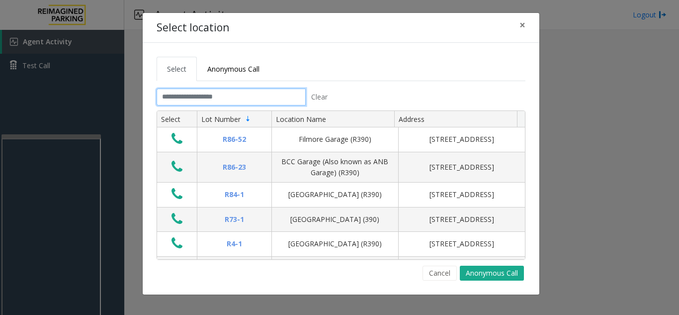
click at [216, 100] on input "text" at bounding box center [231, 96] width 149 height 17
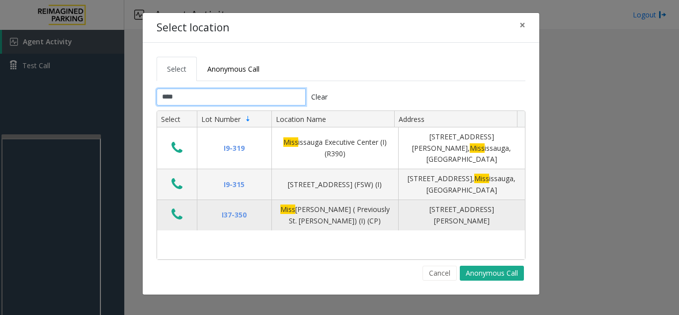
type input "****"
click at [182, 207] on button "Data table" at bounding box center [176, 215] width 17 height 16
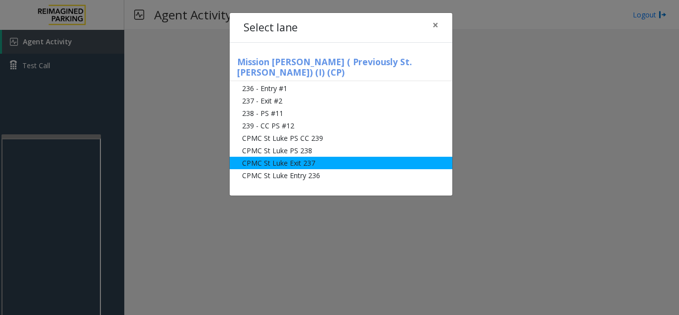
click at [271, 157] on li "CPMC St Luke Exit 237" at bounding box center [341, 163] width 223 height 12
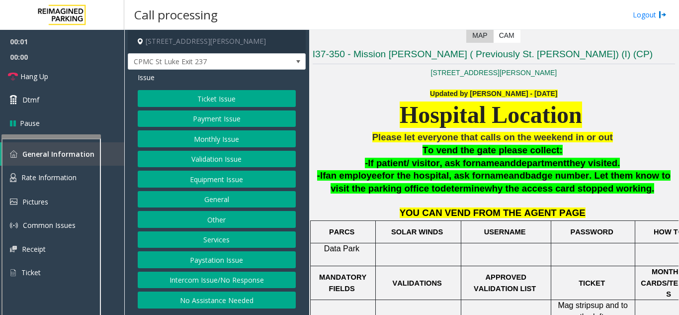
scroll to position [298, 0]
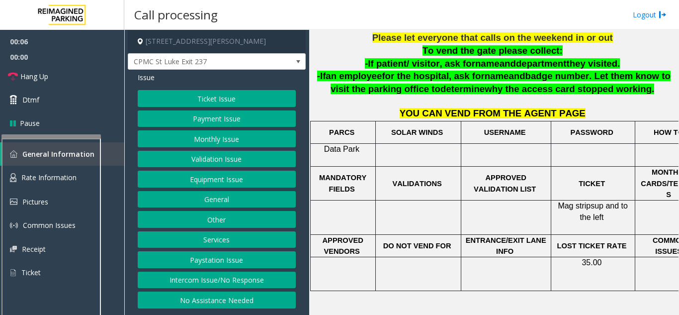
click at [226, 94] on button "Ticket Issue" at bounding box center [217, 98] width 158 height 17
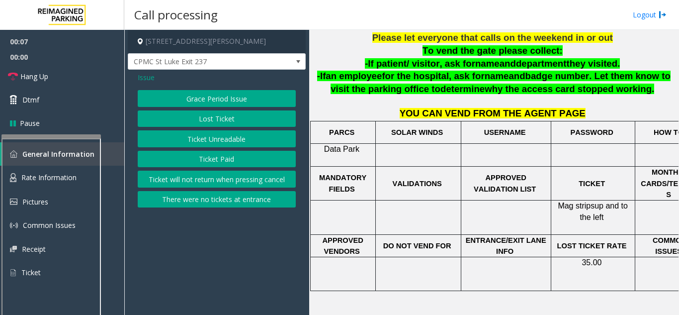
click at [204, 136] on button "Ticket Unreadable" at bounding box center [217, 138] width 158 height 17
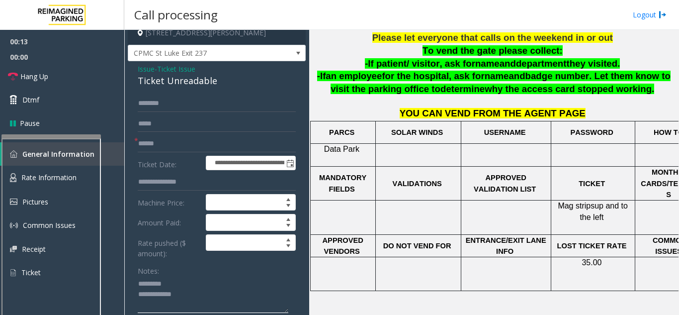
scroll to position [0, 0]
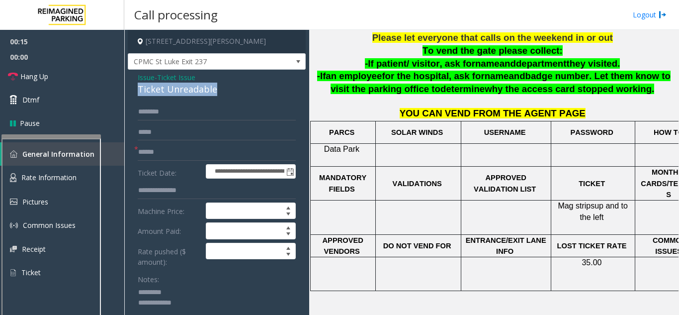
drag, startPoint x: 138, startPoint y: 87, endPoint x: 194, endPoint y: 89, distance: 56.7
click at [214, 90] on div "Ticket Unreadable" at bounding box center [217, 88] width 158 height 13
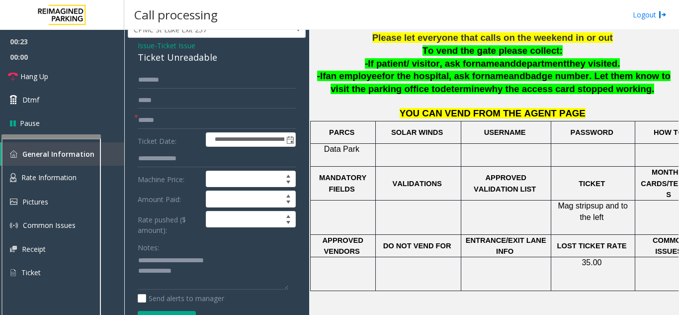
scroll to position [33, 0]
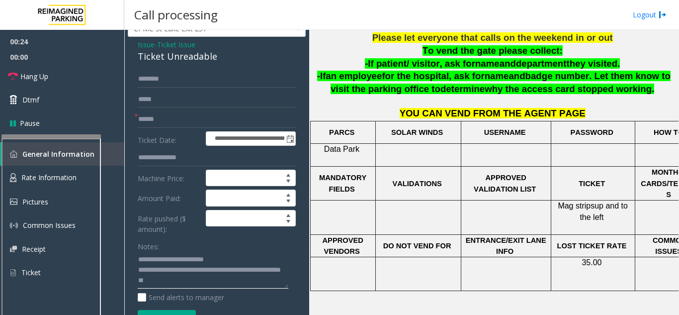
type textarea "**********"
click at [150, 111] on input "text" at bounding box center [217, 119] width 158 height 17
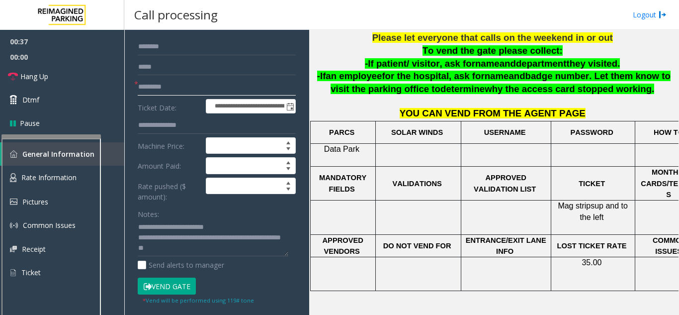
scroll to position [82, 0]
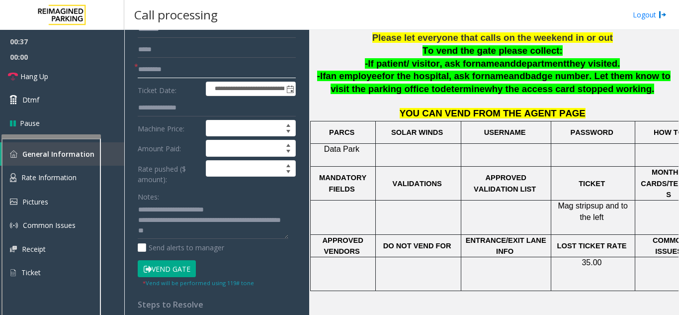
type input "*********"
click at [158, 265] on button "Vend Gate" at bounding box center [167, 268] width 58 height 17
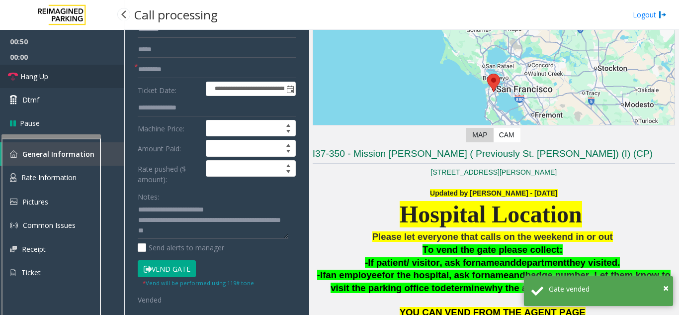
click at [46, 78] on span "Hang Up" at bounding box center [34, 76] width 28 height 10
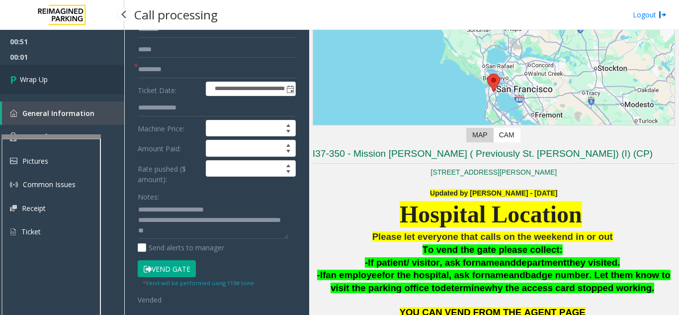
click at [46, 78] on span "Wrap Up" at bounding box center [34, 79] width 28 height 10
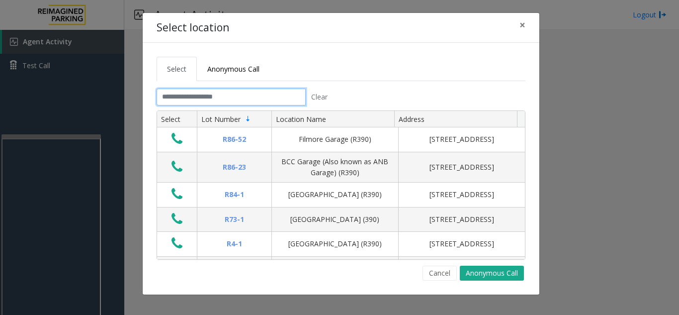
click at [218, 101] on input "text" at bounding box center [231, 96] width 149 height 17
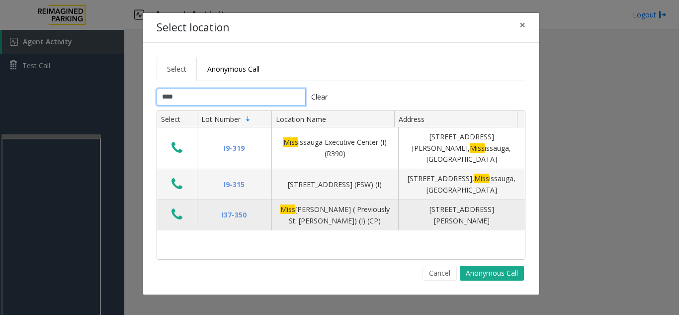
type input "****"
click at [181, 207] on icon "Data table" at bounding box center [176, 214] width 11 height 14
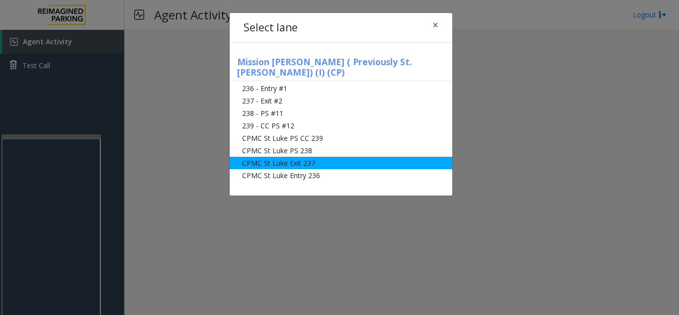
click at [279, 157] on li "CPMC St Luke Exit 237" at bounding box center [341, 163] width 223 height 12
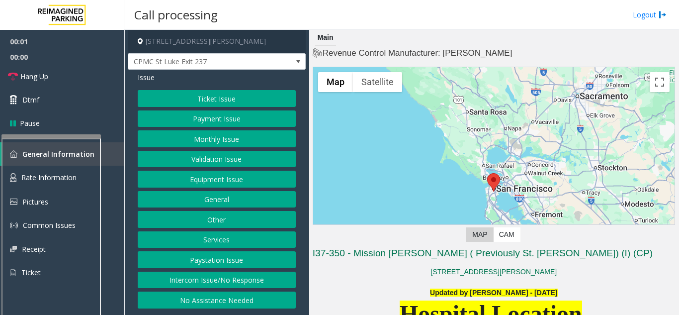
click at [198, 100] on button "Ticket Issue" at bounding box center [217, 98] width 158 height 17
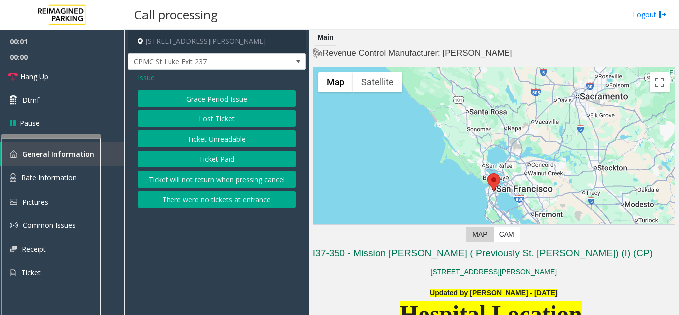
click at [209, 141] on button "Ticket Unreadable" at bounding box center [217, 138] width 158 height 17
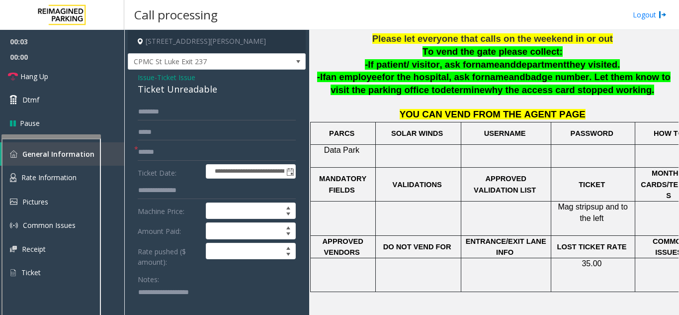
scroll to position [368, 0]
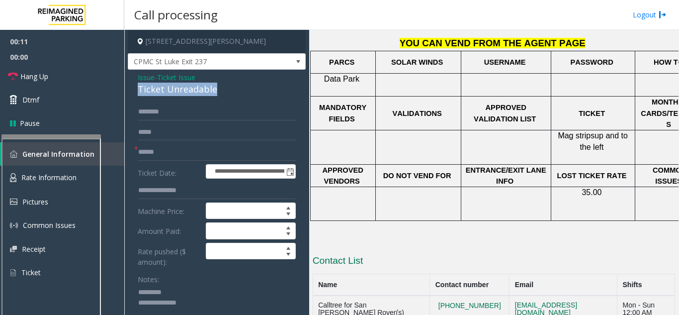
drag, startPoint x: 139, startPoint y: 85, endPoint x: 226, endPoint y: 93, distance: 87.3
click at [227, 92] on div "Ticket Unreadable" at bounding box center [217, 88] width 158 height 13
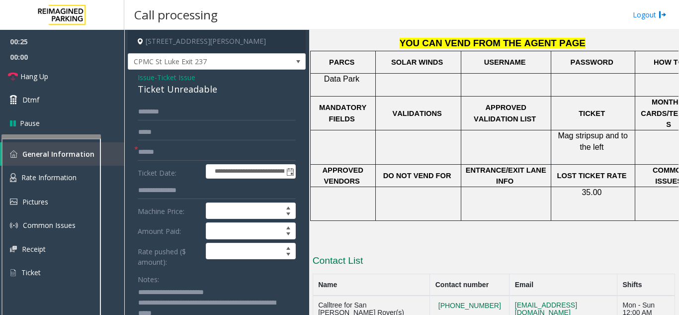
type textarea "**********"
click at [154, 149] on input "text" at bounding box center [217, 152] width 158 height 17
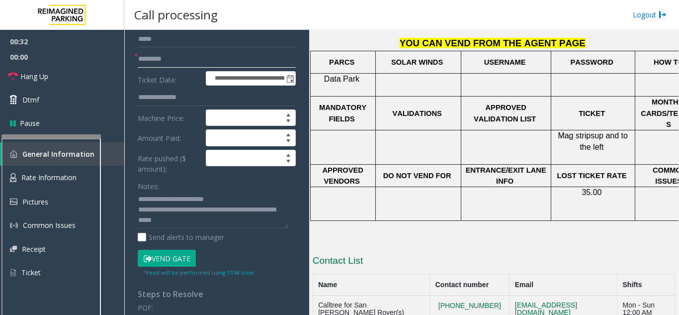
scroll to position [99, 0]
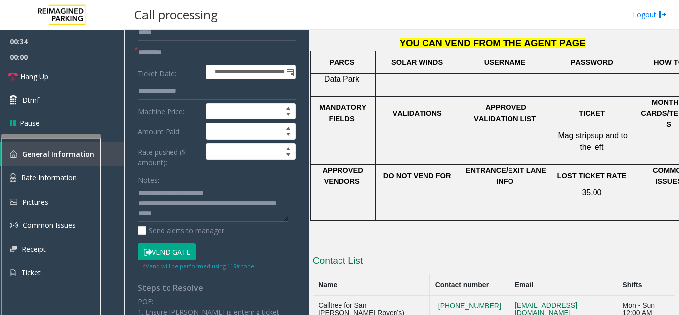
type input "*********"
drag, startPoint x: 182, startPoint y: 256, endPoint x: 176, endPoint y: 53, distance: 203.8
click at [176, 53] on form "**********" at bounding box center [217, 137] width 158 height 266
click at [191, 244] on button "Vend Gate" at bounding box center [167, 251] width 58 height 17
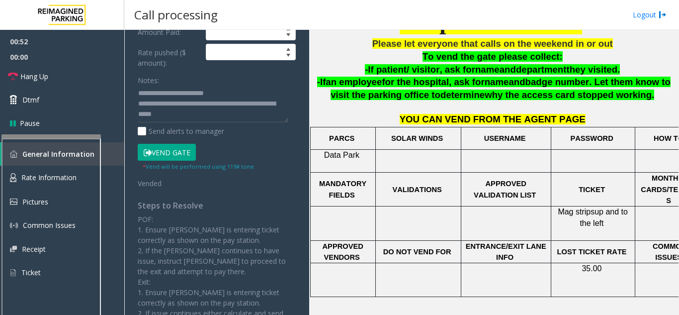
scroll to position [269, 0]
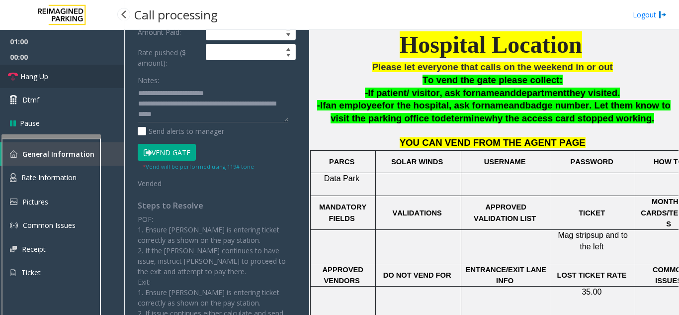
click at [22, 84] on link "Hang Up" at bounding box center [62, 76] width 124 height 23
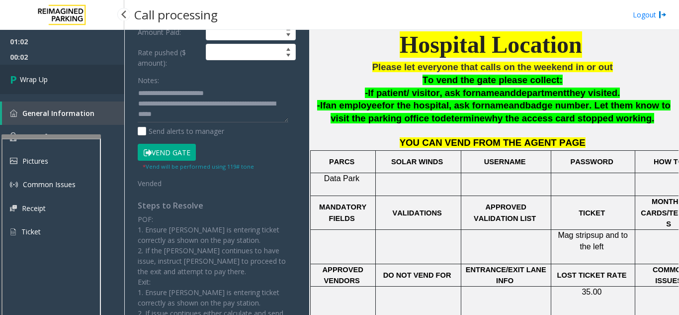
click at [23, 85] on link "Wrap Up" at bounding box center [62, 79] width 124 height 29
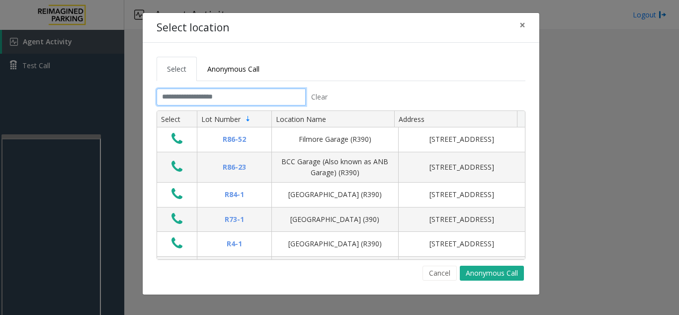
click at [172, 99] on input "text" at bounding box center [231, 96] width 149 height 17
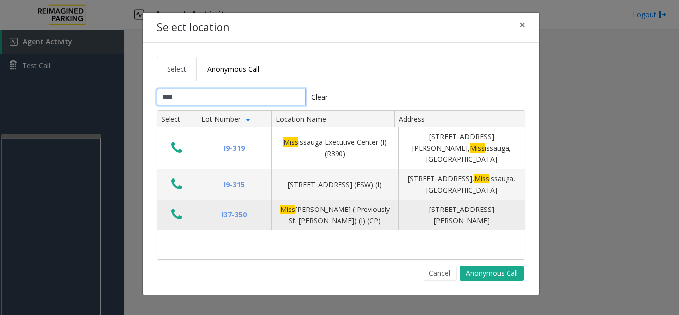
type input "****"
click at [183, 207] on button "Data table" at bounding box center [176, 215] width 17 height 16
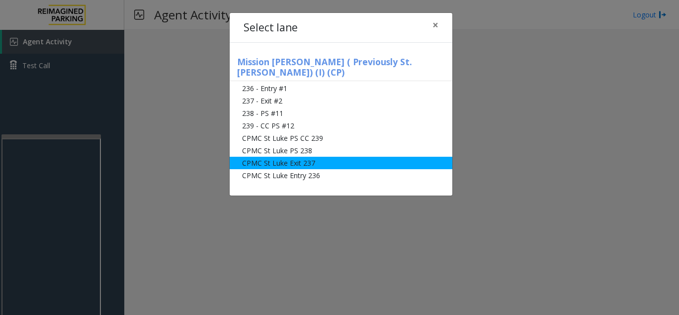
click at [302, 157] on li "CPMC St Luke Exit 237" at bounding box center [341, 163] width 223 height 12
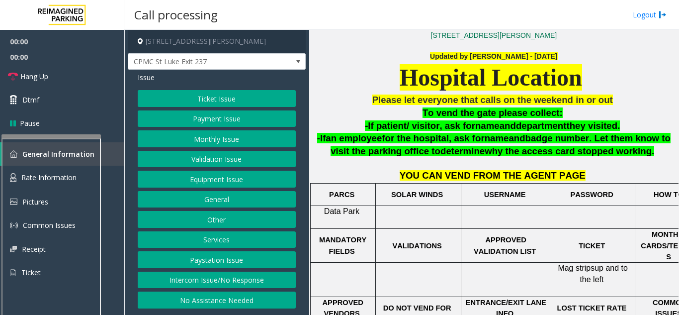
scroll to position [368, 0]
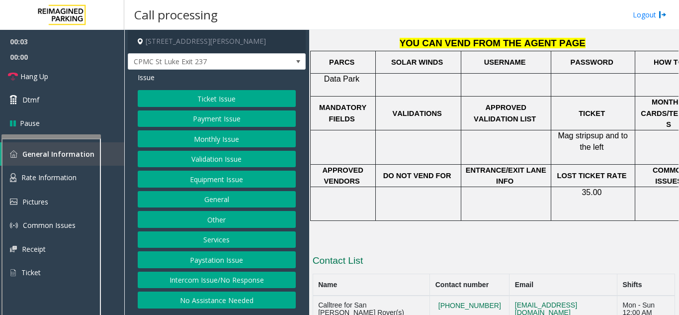
click at [213, 114] on button "Payment Issue" at bounding box center [217, 118] width 158 height 17
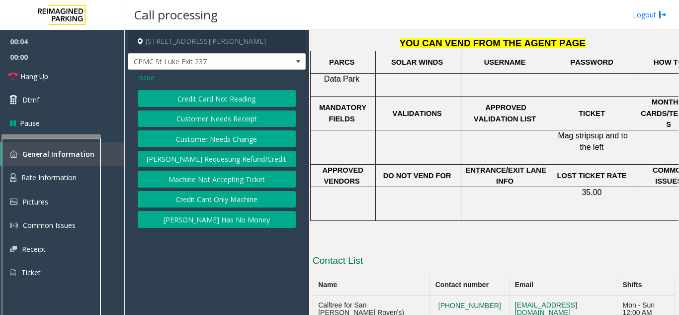
click at [152, 77] on span "Issue" at bounding box center [146, 77] width 17 height 10
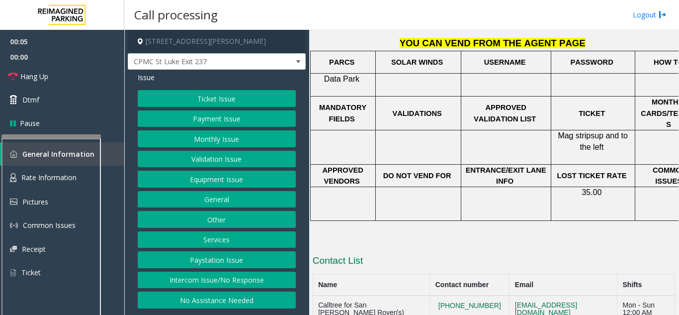
click at [190, 94] on button "Ticket Issue" at bounding box center [217, 98] width 158 height 17
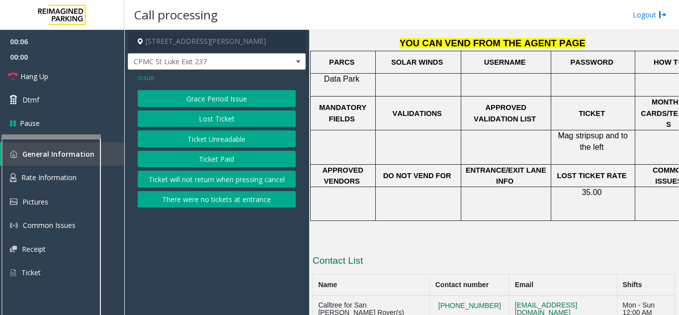
click at [242, 137] on button "Ticket Unreadable" at bounding box center [217, 138] width 158 height 17
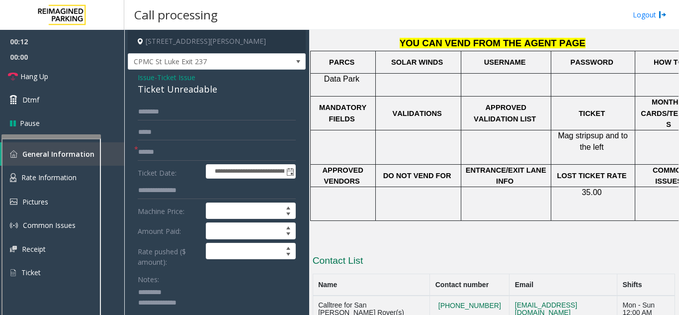
type textarea "**********"
click at [151, 152] on input "text" at bounding box center [217, 152] width 158 height 17
type input "******"
drag, startPoint x: 137, startPoint y: 90, endPoint x: 228, endPoint y: 90, distance: 90.4
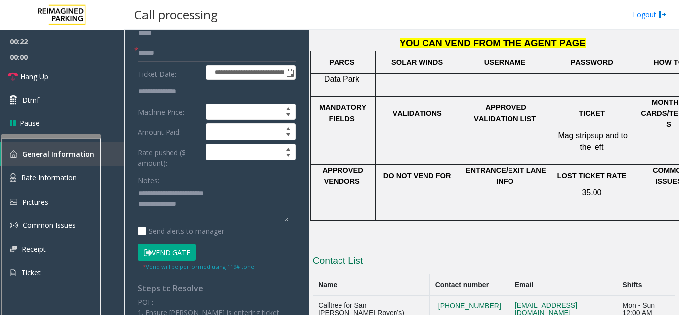
scroll to position [99, 0]
click at [166, 254] on button "Vend Gate" at bounding box center [167, 251] width 58 height 17
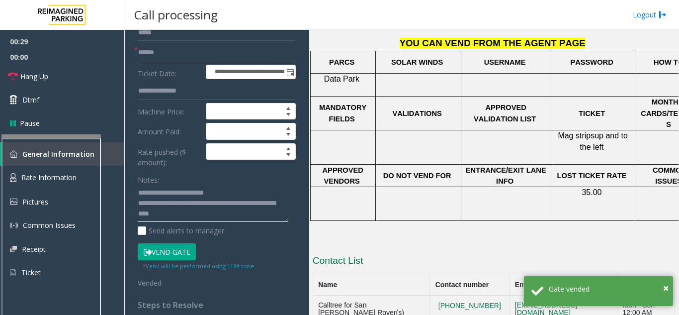
type textarea "**********"
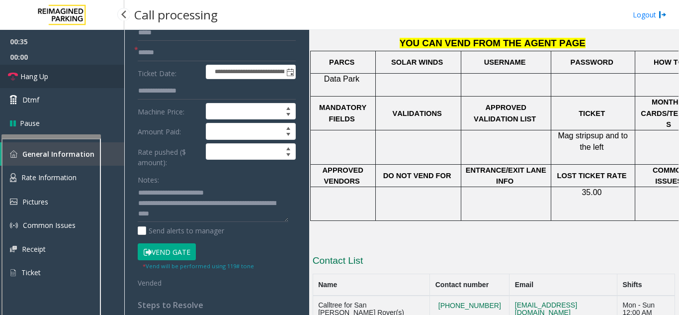
click at [81, 65] on link "Hang Up" at bounding box center [62, 76] width 124 height 23
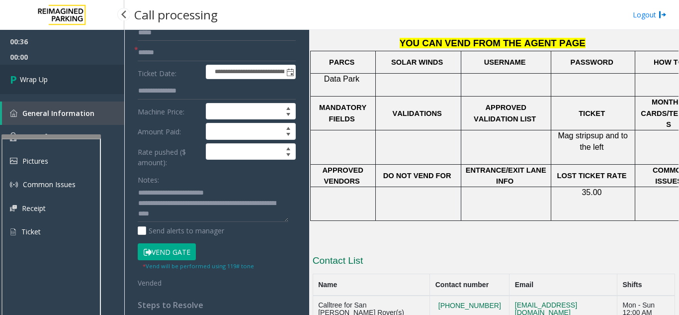
click at [81, 65] on link "Wrap Up" at bounding box center [62, 79] width 124 height 29
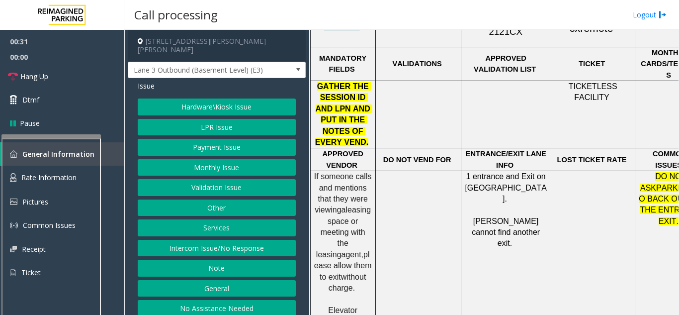
scroll to position [596, 0]
click at [219, 239] on button "Intercom Issue/No Response" at bounding box center [217, 247] width 158 height 17
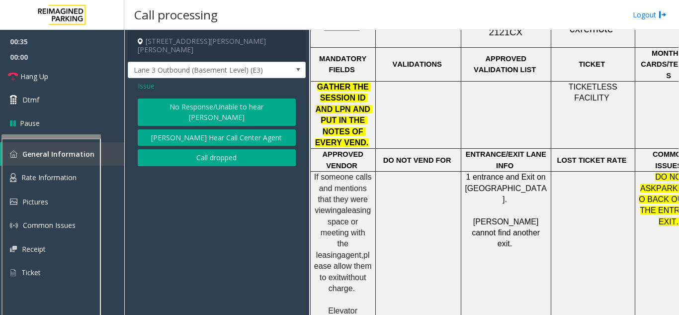
click at [147, 80] on span "Issue" at bounding box center [146, 85] width 17 height 10
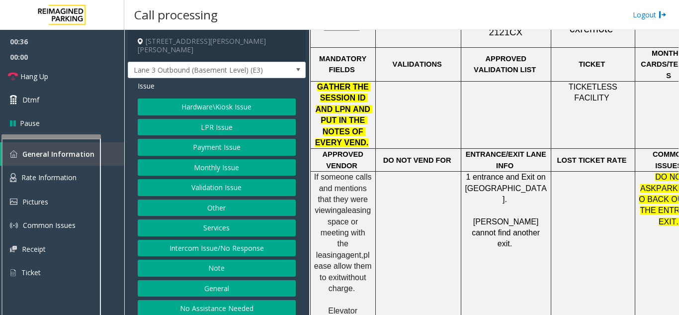
click at [180, 98] on button "Hardware\Kiosk Issue" at bounding box center [217, 106] width 158 height 17
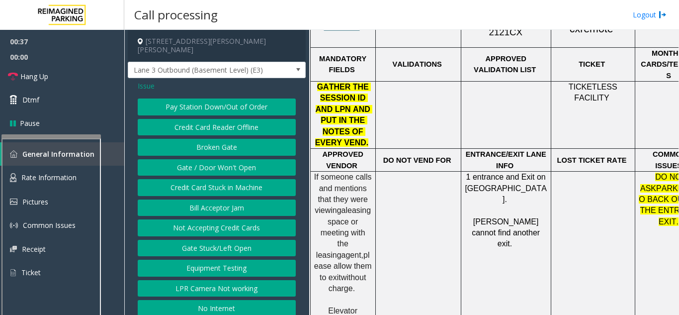
click at [215, 159] on button "Gate / Door Won't Open" at bounding box center [217, 167] width 158 height 17
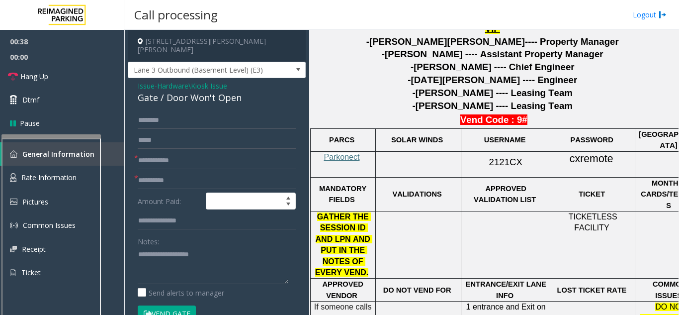
scroll to position [447, 0]
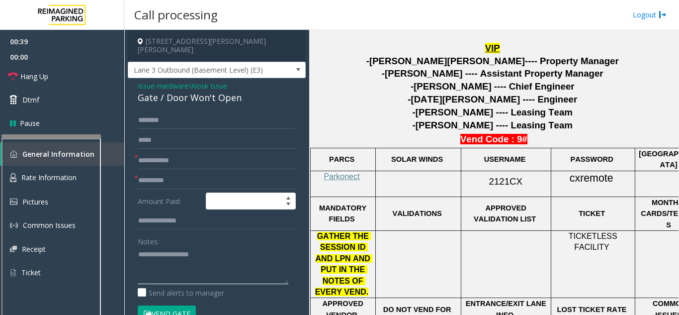
drag, startPoint x: 152, startPoint y: 255, endPoint x: 148, endPoint y: 251, distance: 6.0
click at [152, 255] on textarea at bounding box center [213, 264] width 151 height 37
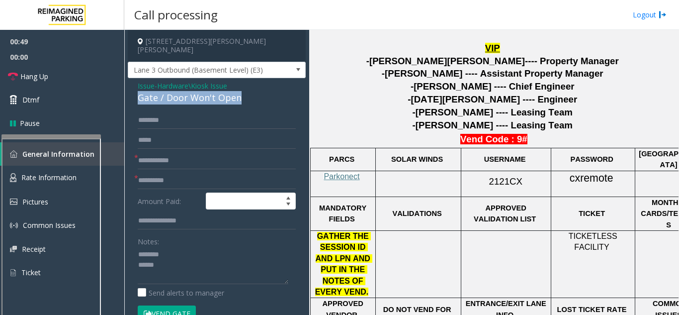
drag, startPoint x: 137, startPoint y: 87, endPoint x: 244, endPoint y: 90, distance: 107.4
click at [244, 90] on div "Issue - Hardware\Kiosk Issue Gate / Door Won't Open * * Amount Paid: Notes: Sen…" at bounding box center [217, 316] width 178 height 477
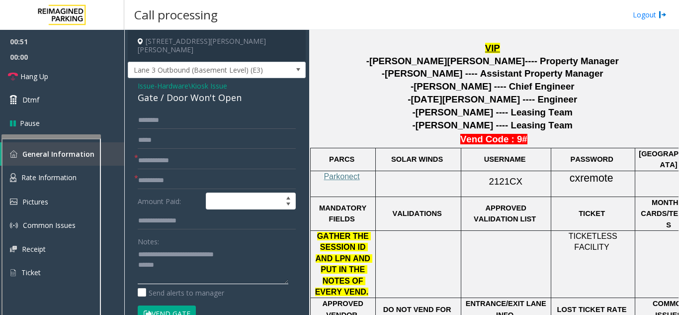
click at [172, 265] on textarea at bounding box center [213, 264] width 151 height 37
paste textarea "**********"
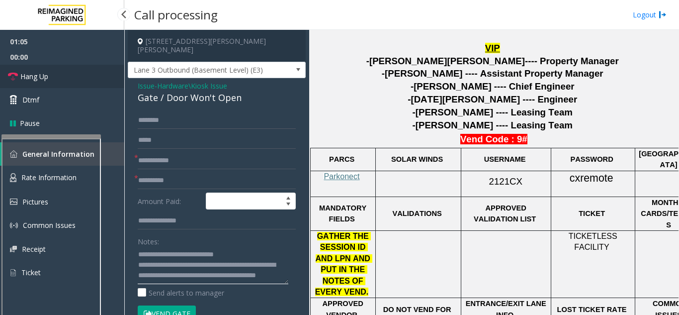
type textarea "**********"
click at [42, 79] on span "Hang Up" at bounding box center [34, 76] width 28 height 10
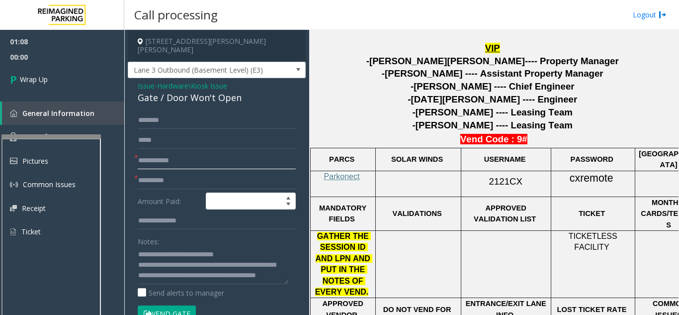
click at [161, 157] on input "text" at bounding box center [217, 160] width 158 height 17
type input "**"
click at [151, 182] on form "* ** * Amount Paid: Notes: Send alerts to manager Vend Gate * Vend will be perf…" at bounding box center [217, 222] width 158 height 220
click at [149, 178] on input "text" at bounding box center [217, 180] width 158 height 17
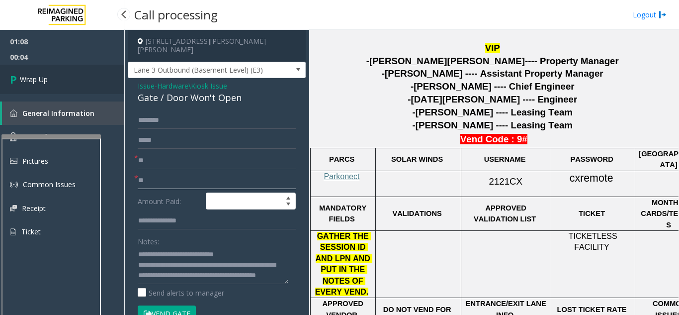
type input "**"
click at [67, 86] on link "Wrap Up" at bounding box center [62, 79] width 124 height 29
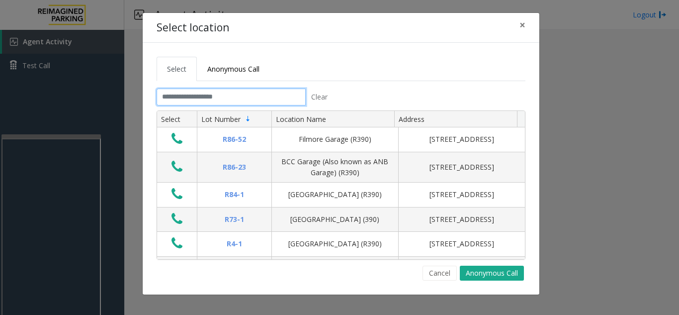
click at [208, 97] on input "text" at bounding box center [231, 96] width 149 height 17
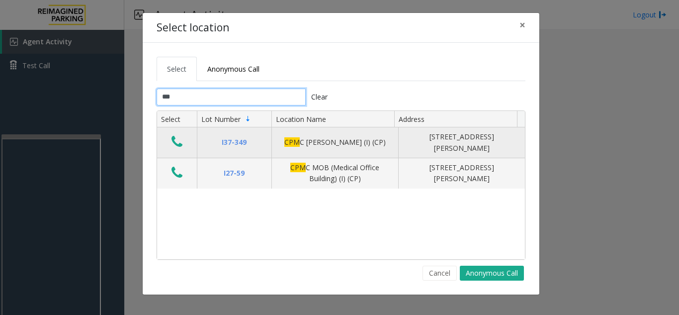
type input "***"
click at [182, 147] on icon "Data table" at bounding box center [176, 142] width 11 height 14
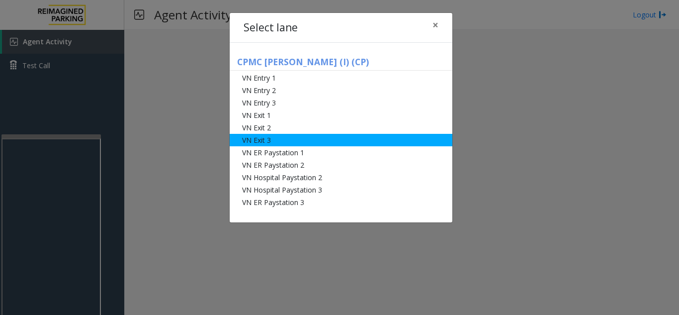
click at [281, 138] on li "VN Exit 3" at bounding box center [341, 140] width 223 height 12
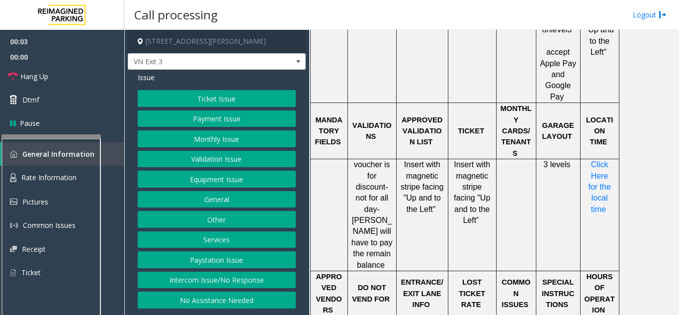
scroll to position [845, 0]
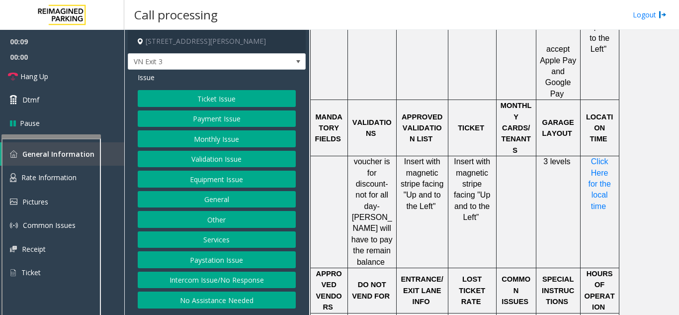
click at [226, 160] on button "Validation Issue" at bounding box center [217, 159] width 158 height 17
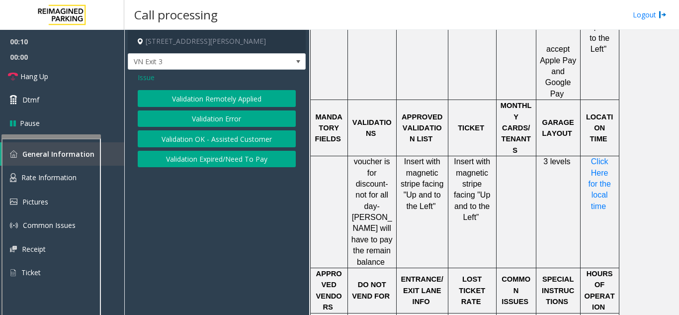
click at [223, 118] on button "Validation Error" at bounding box center [217, 118] width 158 height 17
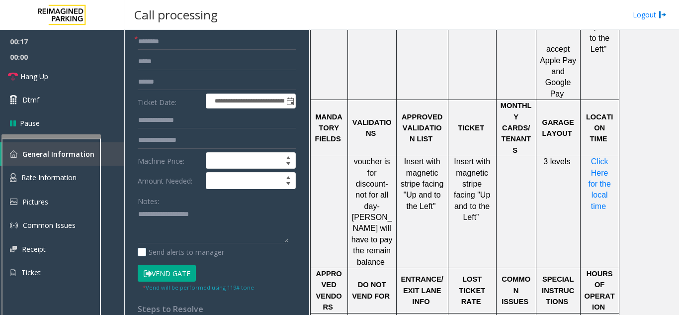
scroll to position [99, 0]
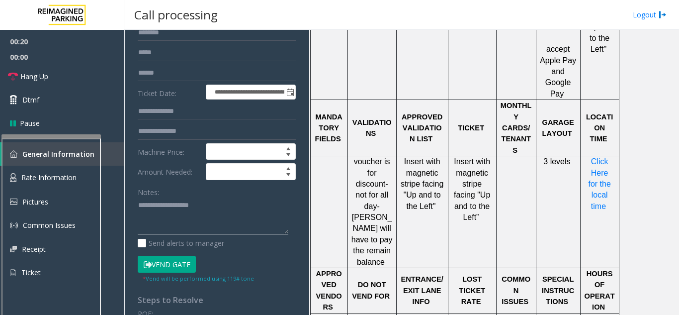
paste textarea "**********"
drag, startPoint x: 355, startPoint y: 106, endPoint x: 387, endPoint y: 114, distance: 33.4
click at [387, 156] on p "voucher is for discount- not for all day-[PERSON_NAME] will have to pay the rem…" at bounding box center [371, 211] width 41 height 111
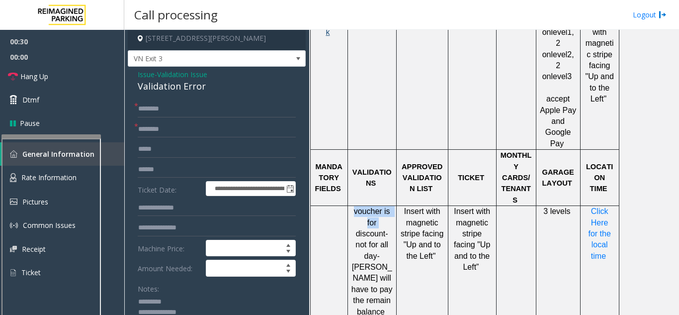
scroll to position [0, 0]
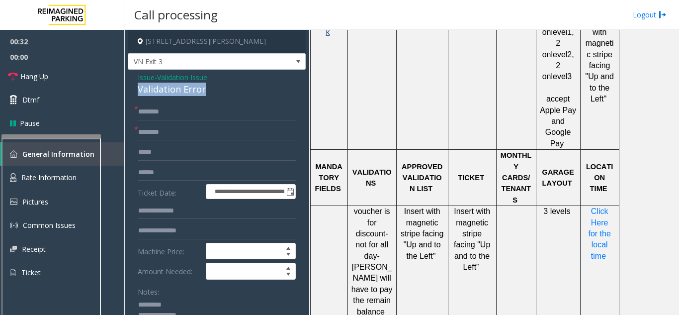
drag, startPoint x: 140, startPoint y: 88, endPoint x: 219, endPoint y: 89, distance: 79.0
click at [219, 89] on div "Validation Error" at bounding box center [217, 88] width 158 height 13
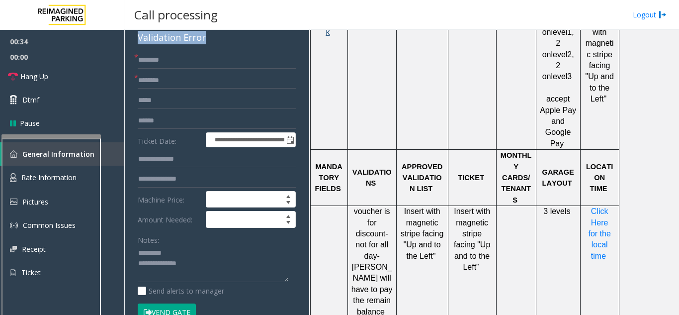
scroll to position [99, 0]
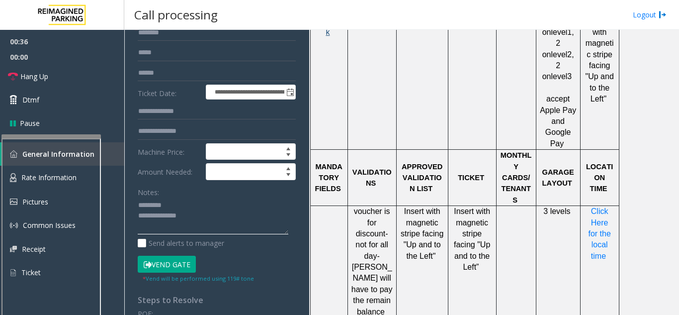
paste textarea "**********"
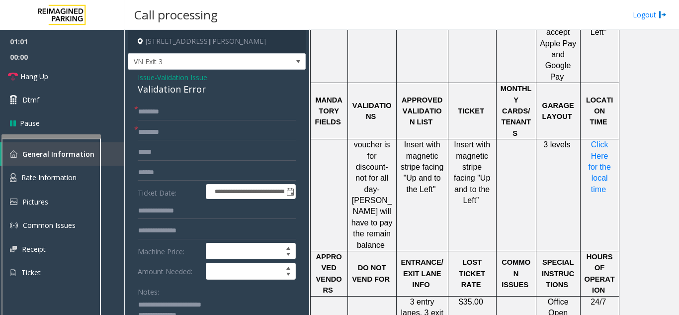
scroll to position [845, 0]
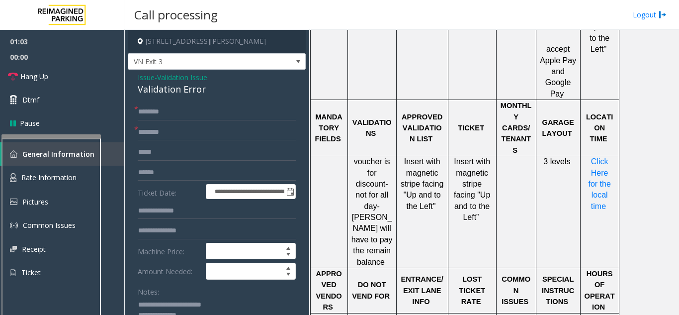
type textarea "**********"
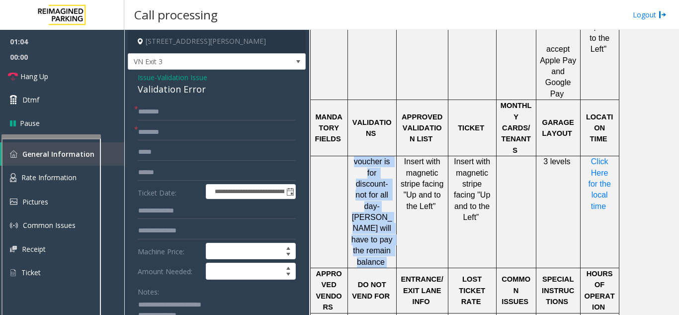
drag, startPoint x: 355, startPoint y: 102, endPoint x: 386, endPoint y: 188, distance: 91.5
click at [386, 188] on p "voucher is for discount- not for all day-[PERSON_NAME] will have to pay the rem…" at bounding box center [371, 211] width 41 height 111
drag, startPoint x: 386, startPoint y: 188, endPoint x: 377, endPoint y: 151, distance: 38.4
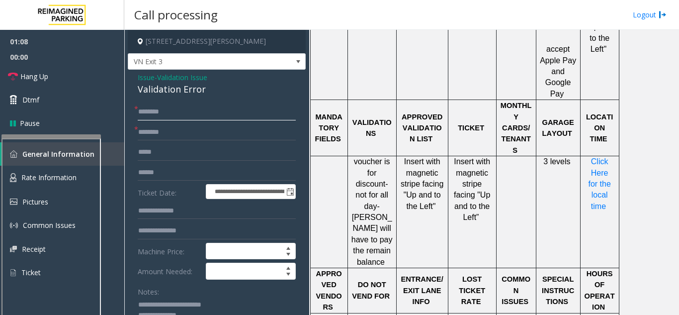
click at [227, 113] on input "text" at bounding box center [217, 111] width 158 height 17
type input "**"
click at [222, 132] on input "text" at bounding box center [217, 132] width 158 height 17
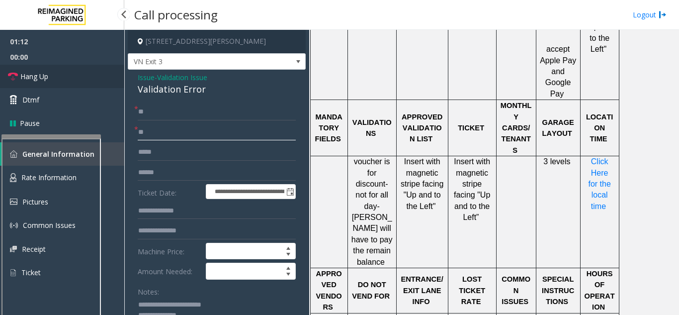
type input "**"
click at [84, 68] on link "Hang Up" at bounding box center [62, 76] width 124 height 23
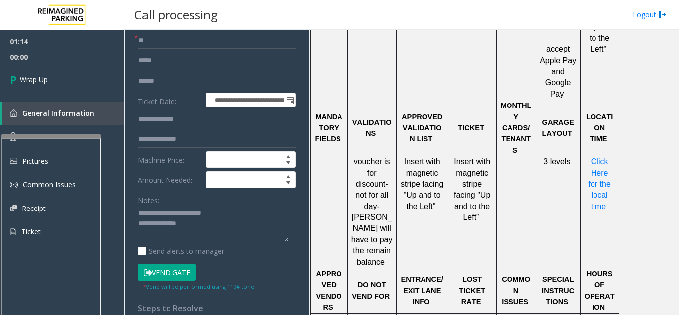
scroll to position [99, 0]
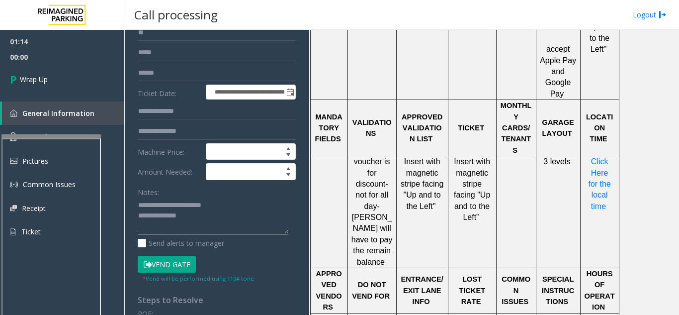
click at [198, 223] on textarea at bounding box center [213, 215] width 151 height 37
paste textarea "**********"
click at [180, 209] on textarea at bounding box center [213, 215] width 151 height 37
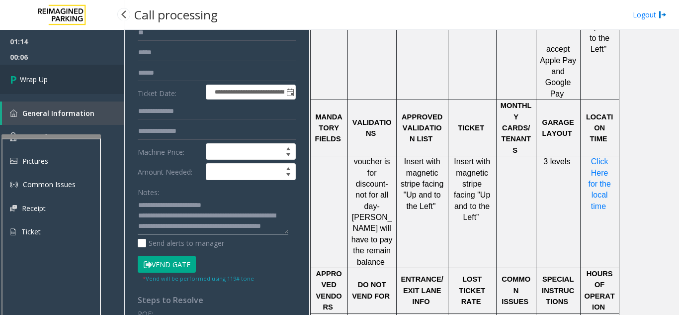
type textarea "**********"
click at [34, 69] on link "Wrap Up" at bounding box center [62, 79] width 124 height 29
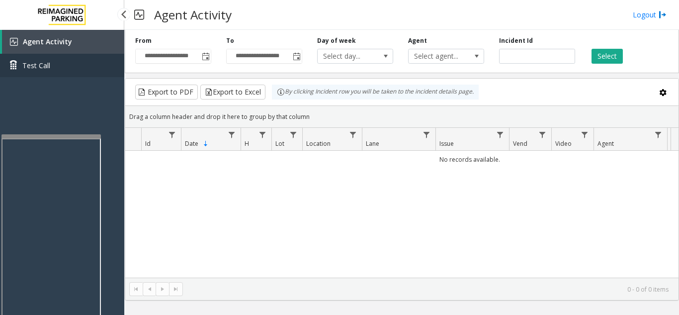
click at [34, 69] on span "Test Call" at bounding box center [36, 65] width 28 height 10
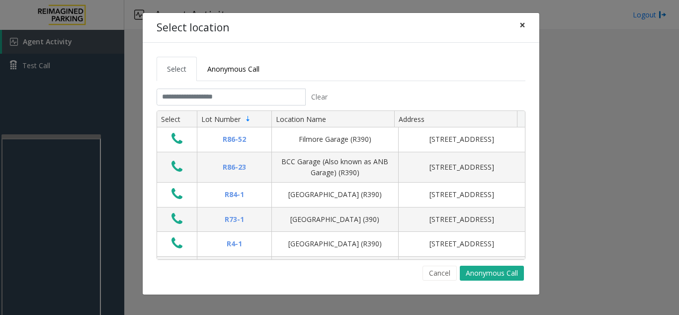
click at [524, 36] on button "×" at bounding box center [522, 25] width 20 height 24
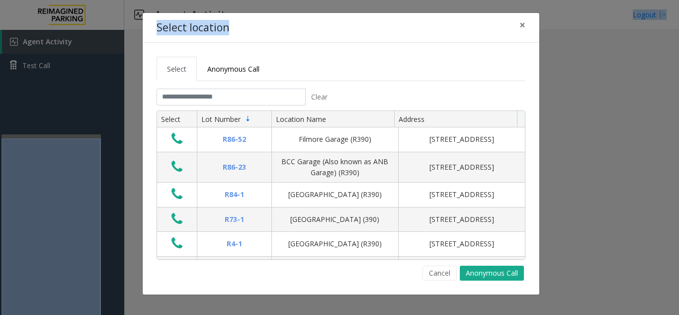
drag, startPoint x: 395, startPoint y: -8, endPoint x: 361, endPoint y: 43, distance: 61.5
click at [383, 13] on div "Select location ×" at bounding box center [341, 28] width 397 height 30
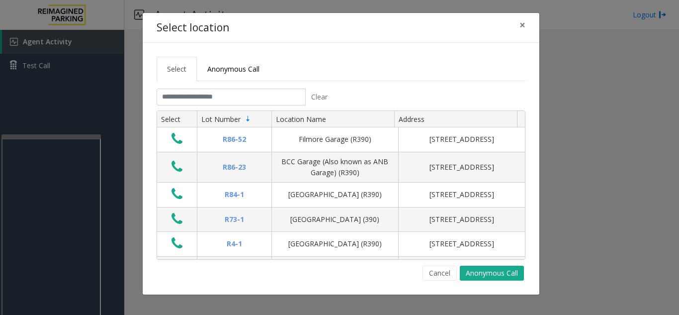
click at [79, 226] on div "Select location × Select Anonymous Call Clear Select Lot Number Location Name A…" at bounding box center [339, 157] width 679 height 315
click at [521, 27] on span "×" at bounding box center [522, 25] width 6 height 14
click at [250, 89] on input "text" at bounding box center [231, 96] width 149 height 17
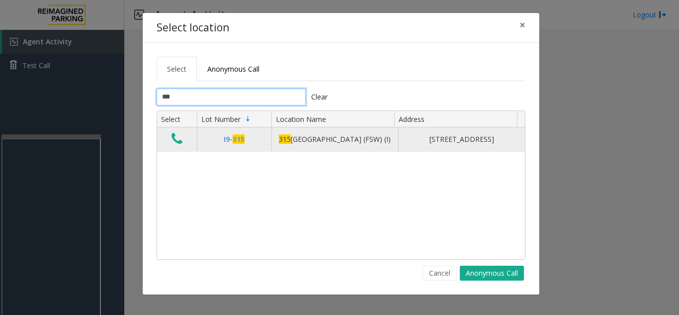
type input "***"
click at [182, 141] on icon "Data table" at bounding box center [176, 139] width 11 height 14
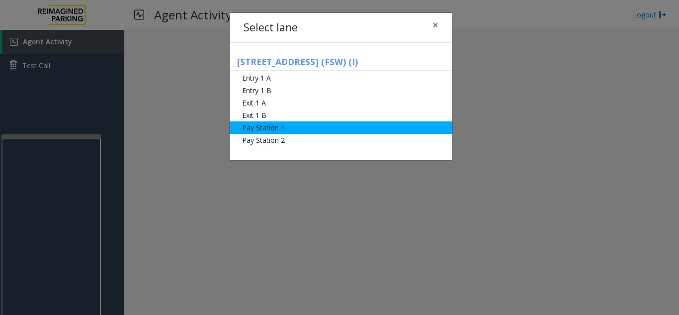
drag, startPoint x: 265, startPoint y: 128, endPoint x: 265, endPoint y: 123, distance: 5.5
click at [265, 123] on li "Pay Station 1" at bounding box center [341, 127] width 223 height 12
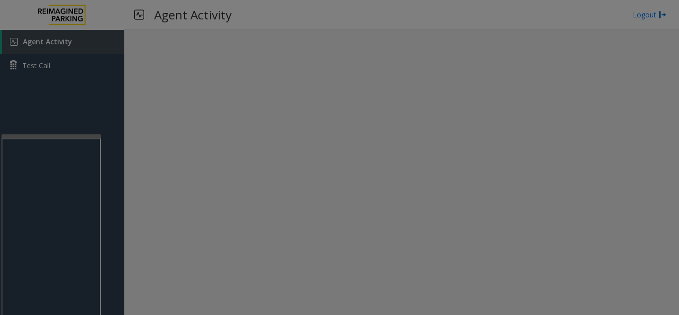
click at [265, 118] on body "Agent Activity Test Call × Close Powered by Umojo © 2025 Agent Activity Logout …" at bounding box center [339, 157] width 679 height 315
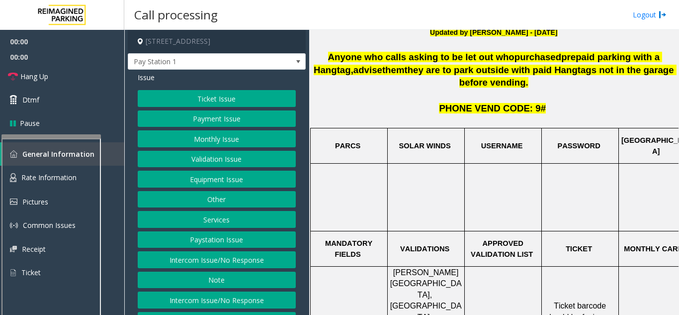
scroll to position [398, 0]
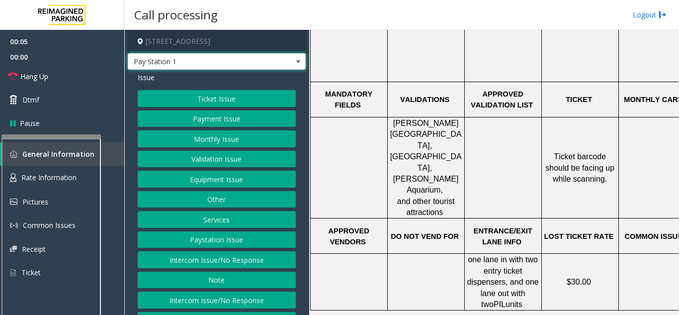
click at [196, 58] on span "Pay Station 1" at bounding box center [199, 62] width 142 height 16
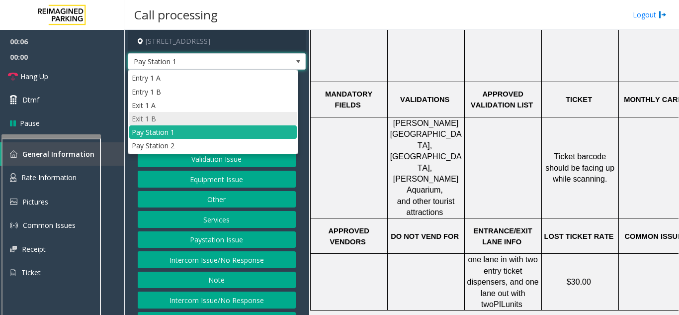
click at [190, 117] on li "Exit 1 B" at bounding box center [212, 118] width 167 height 13
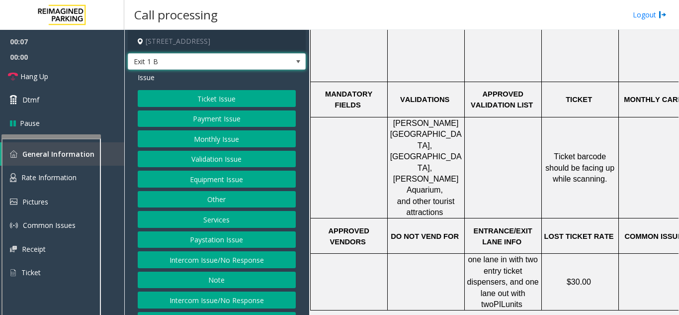
click at [217, 81] on div "Issue" at bounding box center [217, 77] width 158 height 10
click at [221, 97] on button "Ticket Issue" at bounding box center [217, 98] width 158 height 17
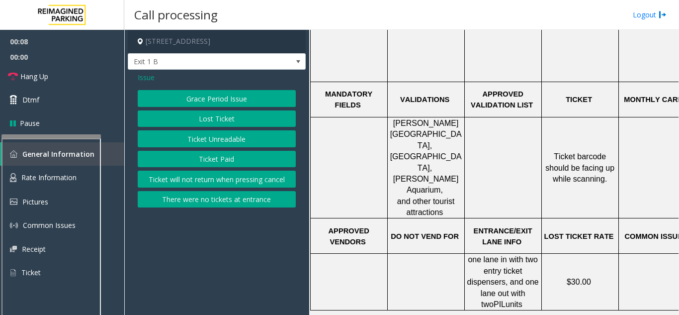
click at [230, 152] on button "Ticket Paid" at bounding box center [217, 159] width 158 height 17
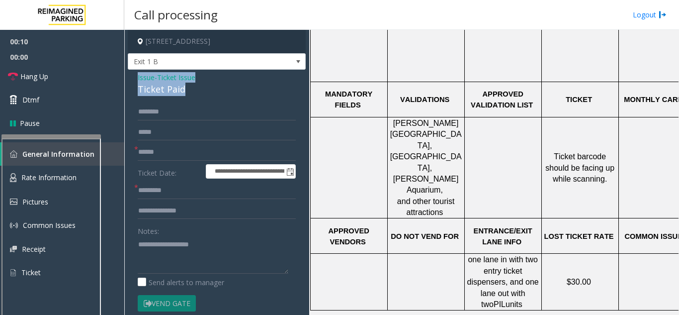
drag, startPoint x: 189, startPoint y: 95, endPoint x: 145, endPoint y: 84, distance: 45.4
click at [131, 78] on div "**********" at bounding box center [217, 312] width 178 height 485
click at [167, 248] on textarea at bounding box center [213, 254] width 151 height 37
drag, startPoint x: 163, startPoint y: 244, endPoint x: 236, endPoint y: 241, distance: 73.1
click at [236, 241] on textarea at bounding box center [213, 254] width 151 height 37
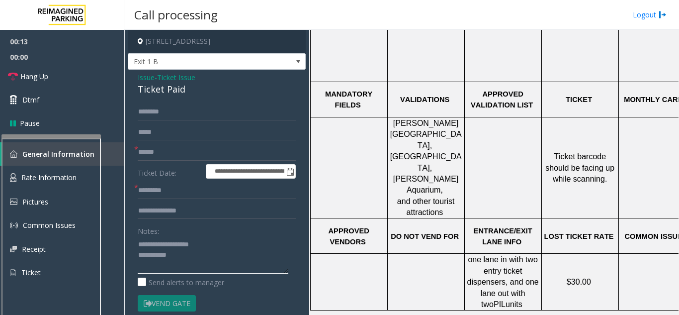
drag, startPoint x: 159, startPoint y: 241, endPoint x: 294, endPoint y: 215, distance: 136.8
click at [139, 256] on textarea at bounding box center [213, 254] width 151 height 37
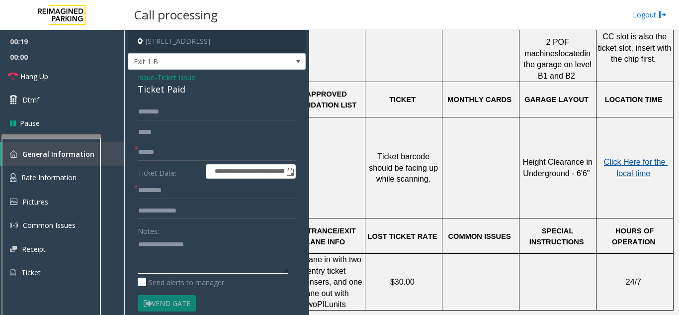
type textarea "**********"
click at [623, 158] on span "Click Here for the local time" at bounding box center [636, 167] width 64 height 19
click at [195, 149] on input "text" at bounding box center [217, 152] width 158 height 17
type input "******"
click at [234, 249] on textarea at bounding box center [213, 254] width 151 height 37
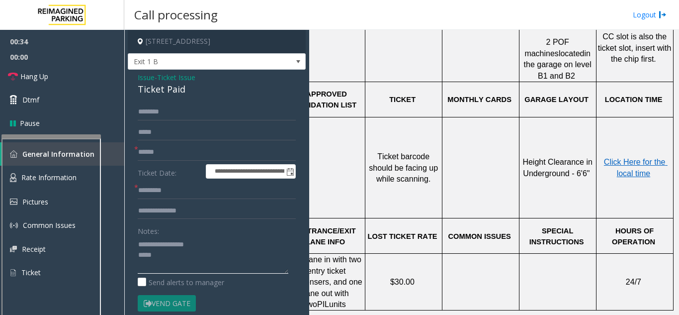
type textarea "**********"
click at [146, 148] on input "******" at bounding box center [217, 152] width 158 height 17
type input "*******"
click at [159, 258] on textarea at bounding box center [213, 254] width 151 height 37
click at [166, 255] on textarea at bounding box center [213, 254] width 151 height 37
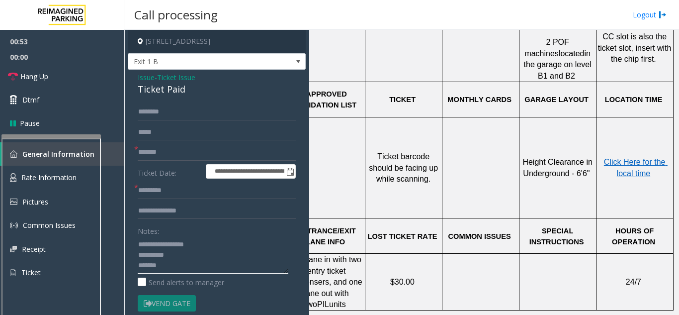
click at [179, 260] on textarea at bounding box center [213, 254] width 151 height 37
drag, startPoint x: 153, startPoint y: 245, endPoint x: 172, endPoint y: 250, distance: 20.0
click at [172, 250] on textarea at bounding box center [213, 254] width 151 height 37
type textarea "**********"
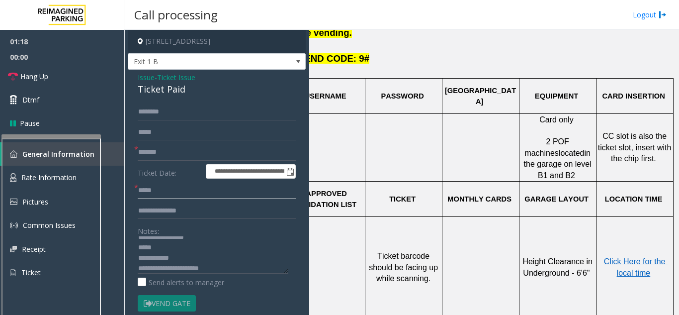
scroll to position [298, 40]
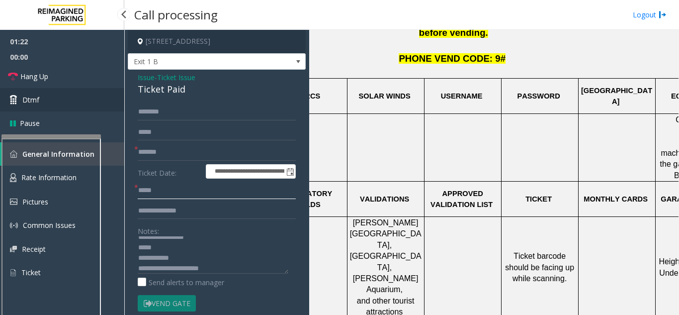
type input "*****"
click at [34, 102] on span "Dtmf" at bounding box center [30, 99] width 17 height 10
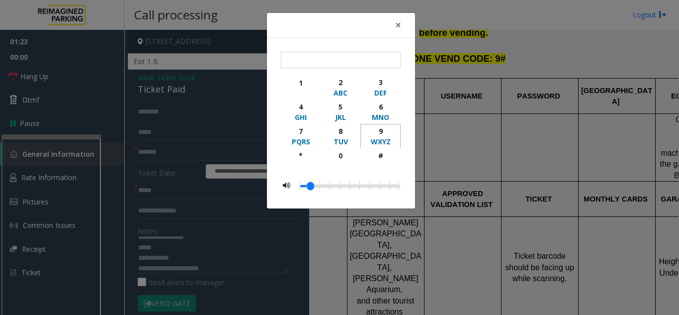
click at [376, 134] on div "9" at bounding box center [380, 131] width 27 height 10
click at [381, 156] on div "#" at bounding box center [380, 155] width 27 height 10
type input "**"
click at [613, 43] on div "× ** 1 2 ABC 3 DEF 4 GHI 5 JKL 6 MNO 7 PQRS 8 TUV 9 WXYZ * 0 #" at bounding box center [339, 157] width 679 height 315
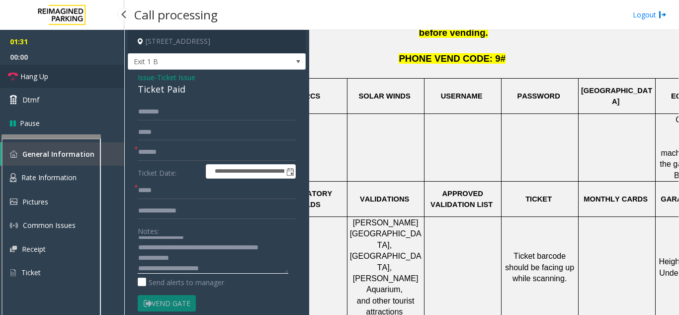
type textarea "**********"
click at [62, 78] on link "Hang Up" at bounding box center [62, 76] width 124 height 23
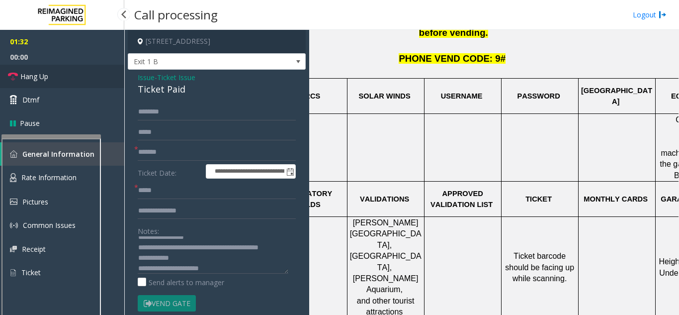
click at [62, 78] on link "Hang Up" at bounding box center [62, 76] width 124 height 23
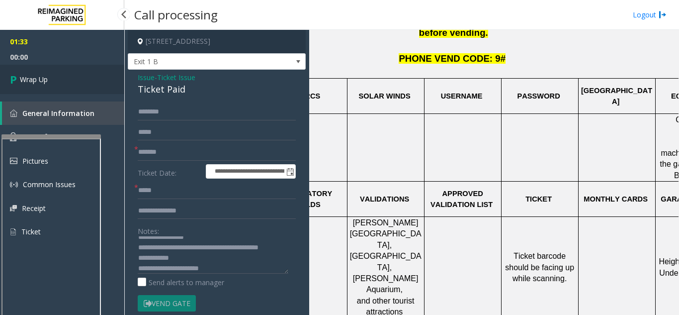
click at [62, 78] on link "Wrap Up" at bounding box center [62, 79] width 124 height 29
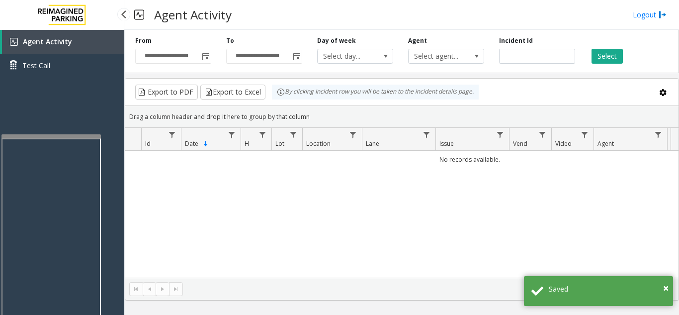
click at [62, 78] on div "Agent Activity Test Call" at bounding box center [62, 57] width 124 height 55
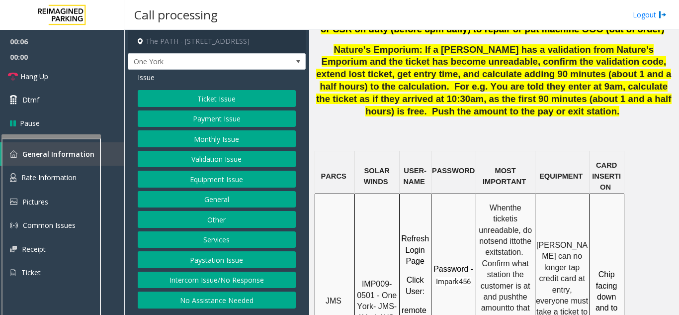
scroll to position [845, 0]
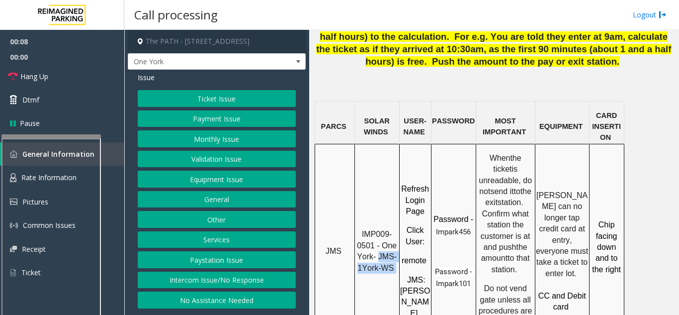
drag, startPoint x: 378, startPoint y: 156, endPoint x: 395, endPoint y: 168, distance: 21.0
click at [395, 229] on p "IMP009-0501 - One York- JMS-1York-WS" at bounding box center [376, 251] width 43 height 45
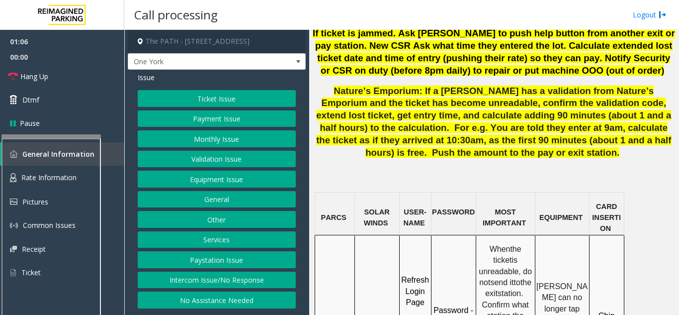
scroll to position [745, 0]
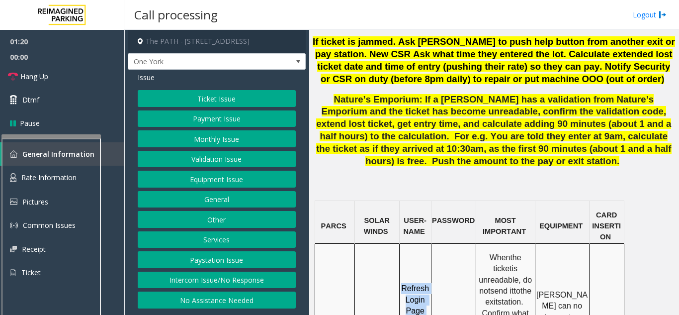
drag, startPoint x: 403, startPoint y: 270, endPoint x: 422, endPoint y: 269, distance: 18.4
click at [214, 177] on button "Equipment Issue" at bounding box center [217, 178] width 158 height 17
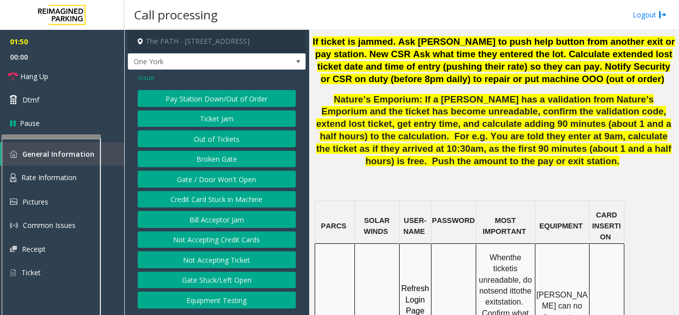
click at [228, 123] on button "Ticket Jam" at bounding box center [217, 118] width 158 height 17
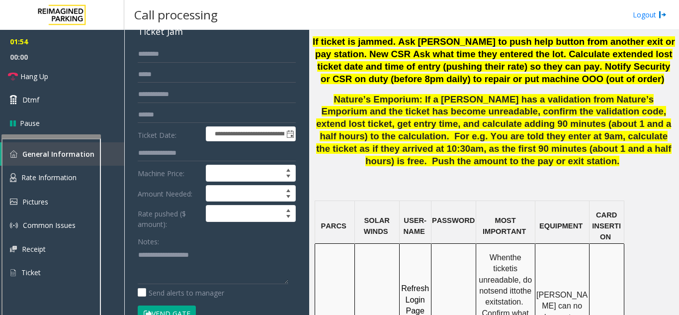
scroll to position [0, 0]
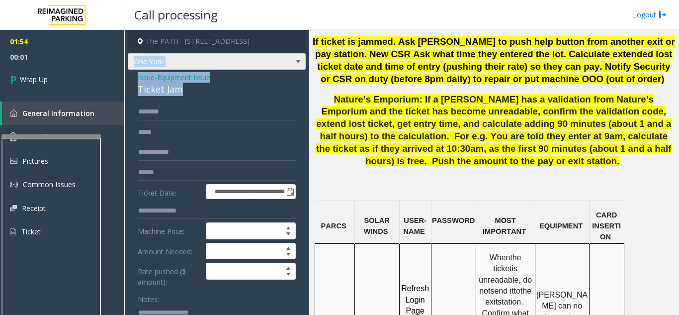
drag, startPoint x: 182, startPoint y: 91, endPoint x: 136, endPoint y: 68, distance: 52.2
click at [136, 68] on div "**********" at bounding box center [217, 301] width 178 height 542
click at [219, 84] on div "Ticket Jam" at bounding box center [217, 88] width 158 height 13
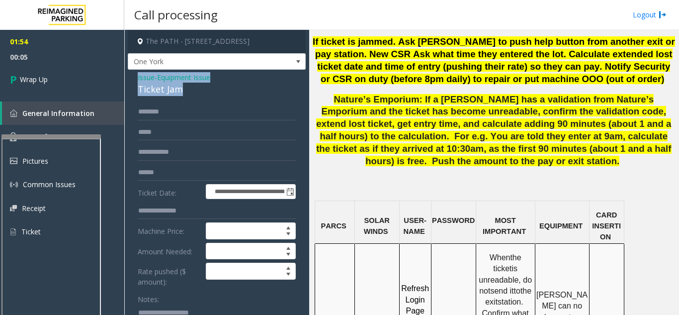
drag, startPoint x: 192, startPoint y: 95, endPoint x: 124, endPoint y: 76, distance: 70.8
click at [124, 76] on div "**********" at bounding box center [401, 172] width 555 height 285
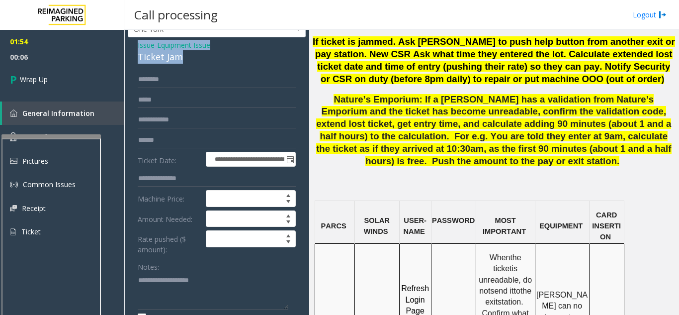
scroll to position [50, 0]
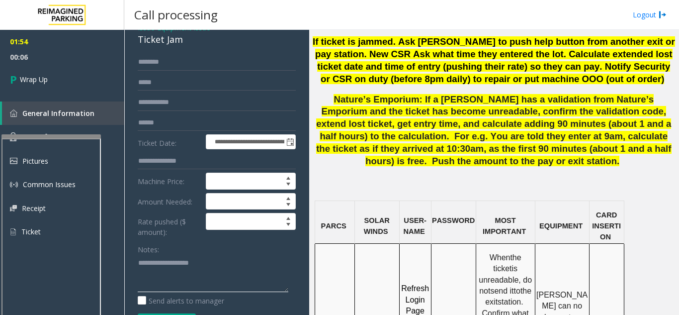
click at [180, 257] on textarea at bounding box center [213, 272] width 151 height 37
paste textarea "**********"
click at [170, 287] on textarea at bounding box center [213, 272] width 151 height 37
drag, startPoint x: 160, startPoint y: 262, endPoint x: 231, endPoint y: 231, distance: 77.2
click at [231, 239] on form "**********" at bounding box center [217, 197] width 158 height 286
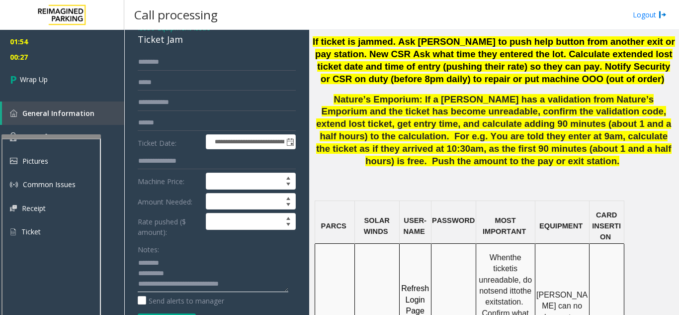
scroll to position [99, 0]
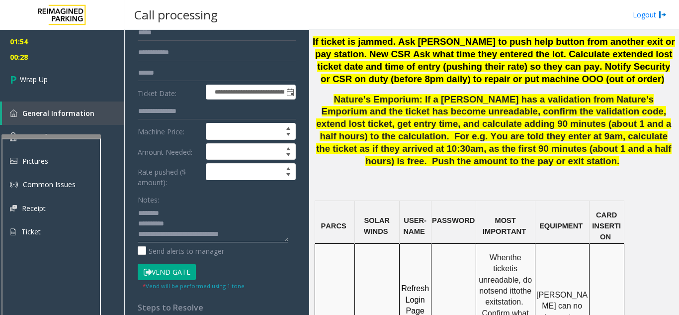
click at [139, 227] on textarea at bounding box center [213, 223] width 151 height 37
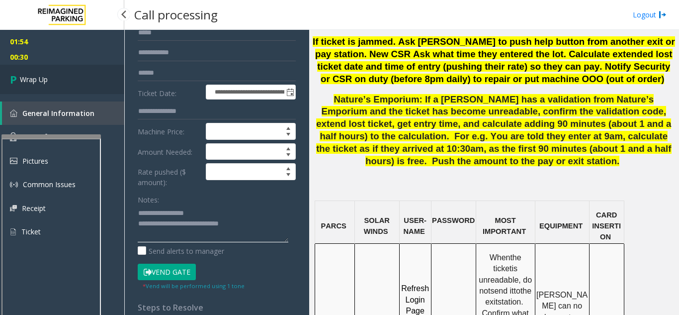
type textarea "**********"
click at [67, 77] on link "Wrap Up" at bounding box center [62, 79] width 124 height 29
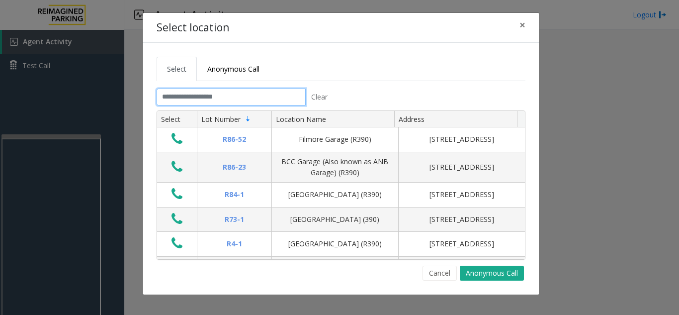
click at [213, 91] on input "text" at bounding box center [231, 96] width 149 height 17
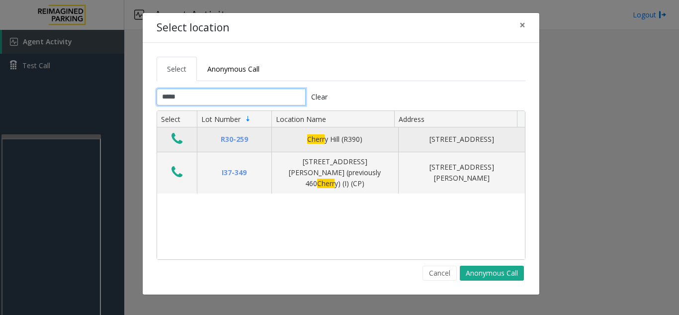
type input "*****"
click at [173, 138] on icon "Data table" at bounding box center [176, 139] width 11 height 14
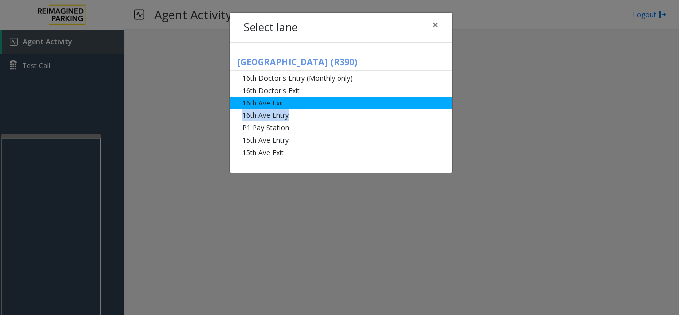
drag, startPoint x: 305, startPoint y: 113, endPoint x: 303, endPoint y: 101, distance: 12.0
click at [303, 101] on ul "16th Doctor's Entry (Monthly only) 16th Doctor's Exit [GEOGRAPHIC_DATA] [GEOGRA…" at bounding box center [341, 115] width 223 height 87
click at [303, 101] on li "16th Ave Exit" at bounding box center [341, 102] width 223 height 12
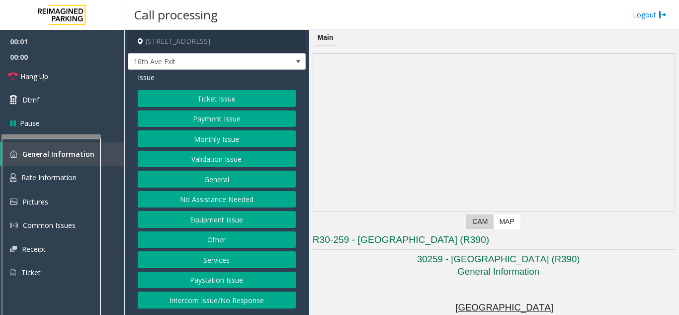
click at [221, 142] on button "Monthly Issue" at bounding box center [217, 138] width 158 height 17
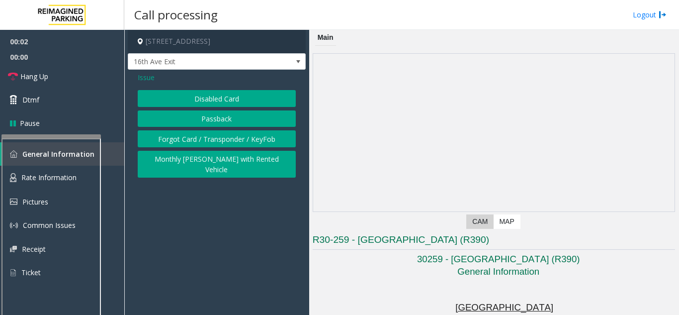
click at [235, 103] on button "Disabled Card" at bounding box center [217, 98] width 158 height 17
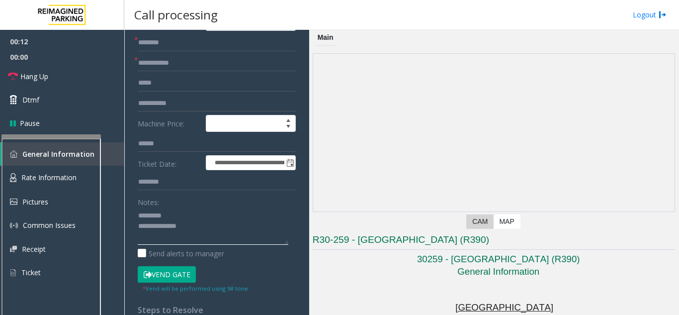
scroll to position [40, 0]
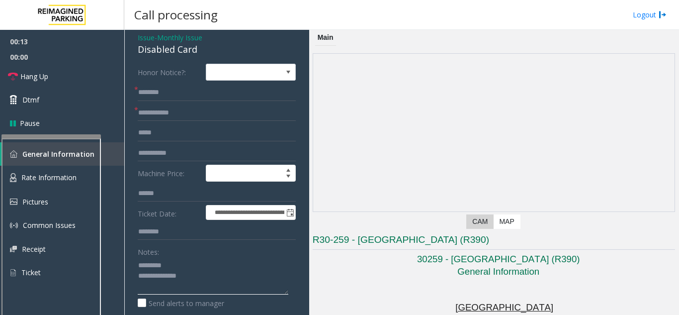
type textarea "**********"
click at [178, 106] on input "text" at bounding box center [217, 112] width 158 height 17
type input "******"
drag, startPoint x: 138, startPoint y: 45, endPoint x: 182, endPoint y: 50, distance: 44.0
click at [196, 46] on div "Disabled Card" at bounding box center [217, 49] width 158 height 13
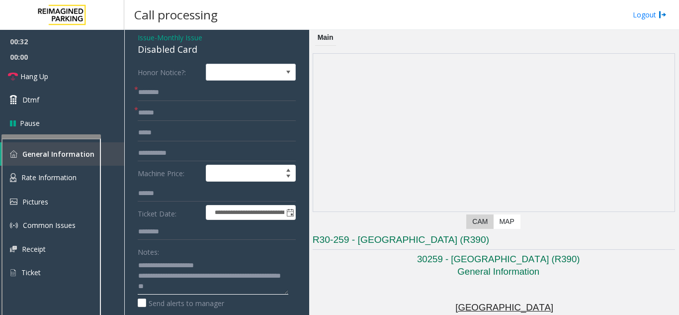
type textarea "**********"
click at [177, 96] on input "text" at bounding box center [217, 92] width 158 height 17
drag, startPoint x: 154, startPoint y: 90, endPoint x: 145, endPoint y: 82, distance: 12.0
click at [145, 82] on form "**********" at bounding box center [217, 203] width 158 height 279
click at [164, 95] on input "******" at bounding box center [217, 92] width 158 height 17
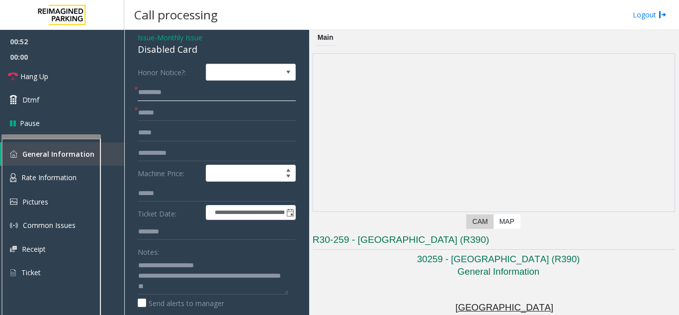
drag, startPoint x: 149, startPoint y: 95, endPoint x: 138, endPoint y: 94, distance: 10.5
click at [138, 94] on input "******" at bounding box center [217, 92] width 158 height 17
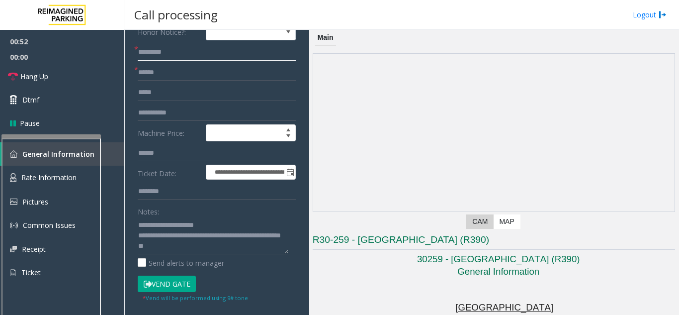
scroll to position [189, 0]
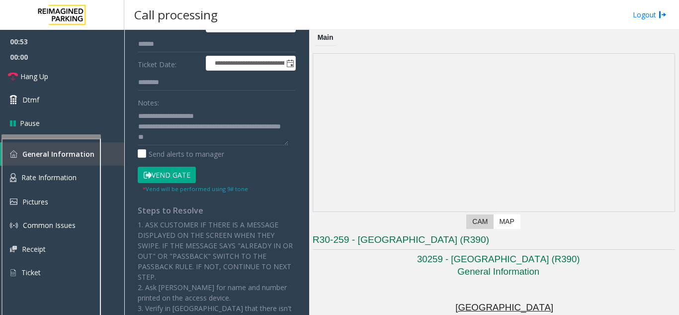
type input "******"
click at [170, 166] on button "Vend Gate" at bounding box center [167, 174] width 58 height 17
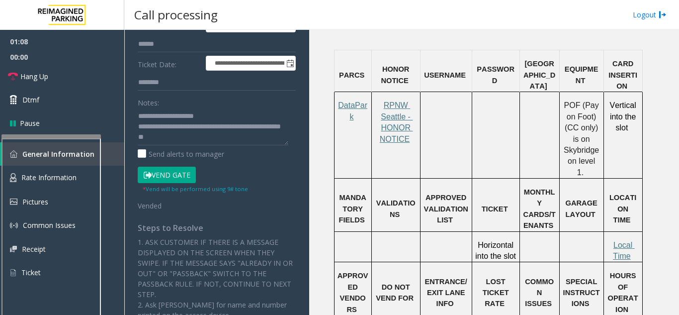
scroll to position [894, 0]
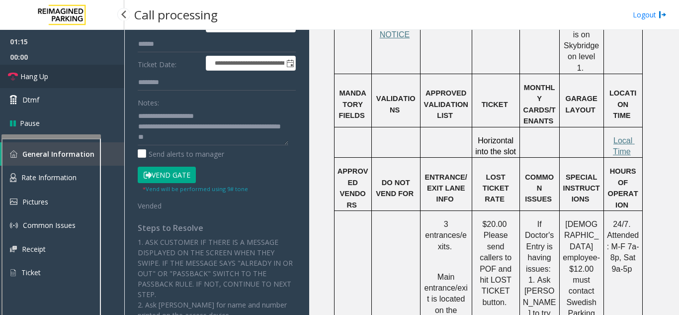
click at [13, 80] on icon at bounding box center [13, 77] width 10 height 10
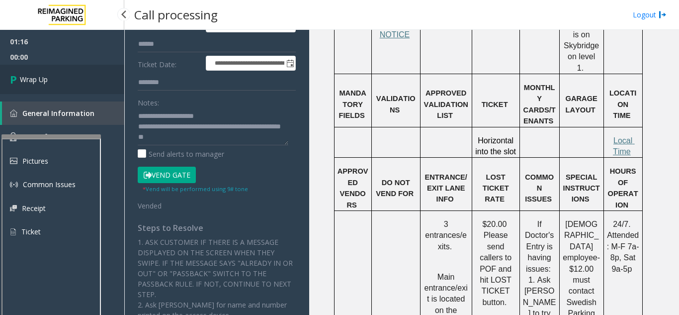
click at [13, 80] on icon at bounding box center [15, 79] width 10 height 16
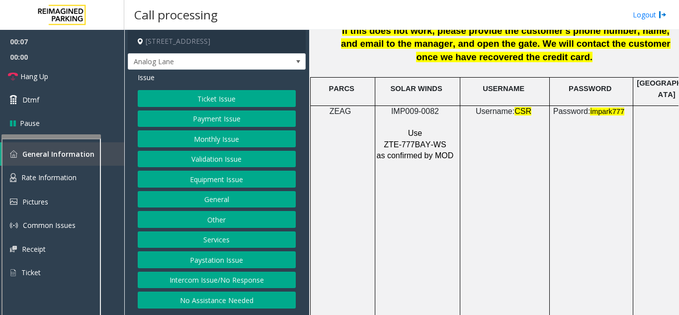
scroll to position [1391, 0]
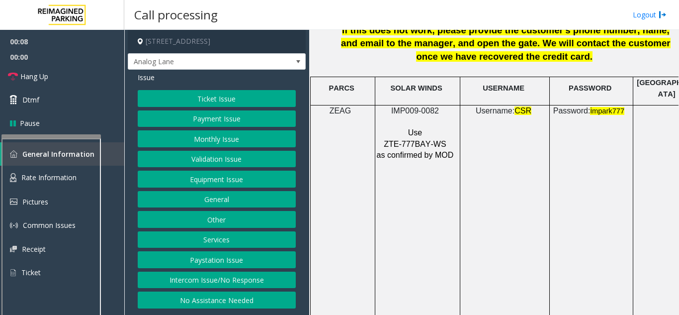
click at [416, 140] on span "ZTE-777BAY-WS" at bounding box center [415, 144] width 62 height 8
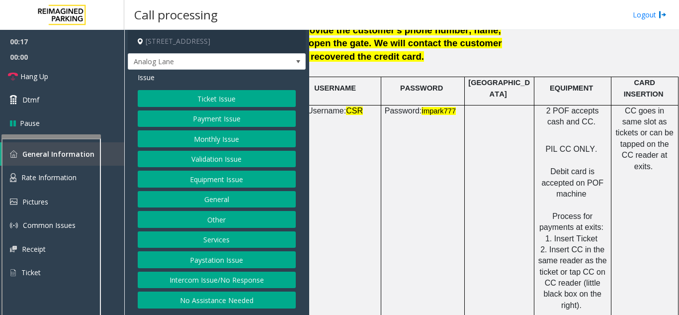
scroll to position [1391, 176]
click at [231, 120] on button "Payment Issue" at bounding box center [217, 118] width 158 height 17
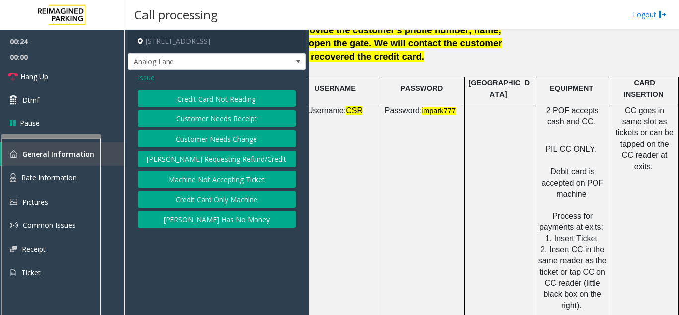
click at [234, 96] on button "Credit Card Not Reading" at bounding box center [217, 98] width 158 height 17
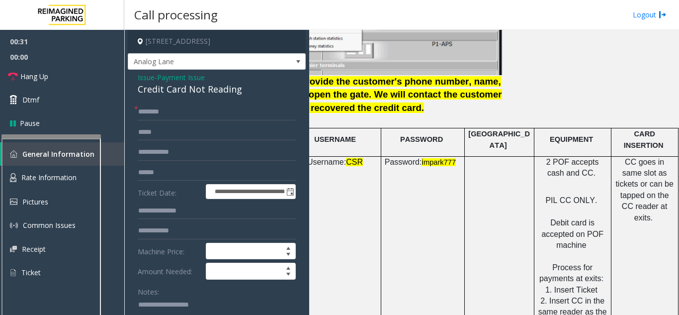
scroll to position [1342, 176]
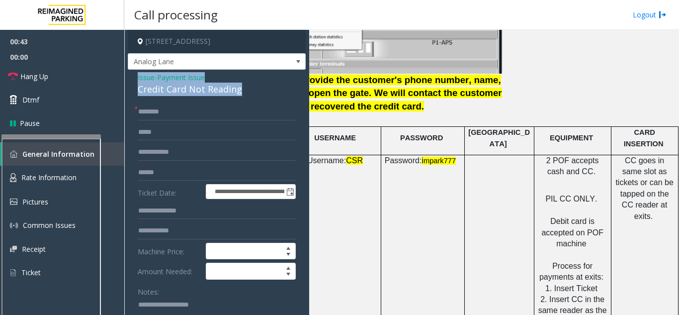
drag, startPoint x: 255, startPoint y: 91, endPoint x: 136, endPoint y: 79, distance: 120.3
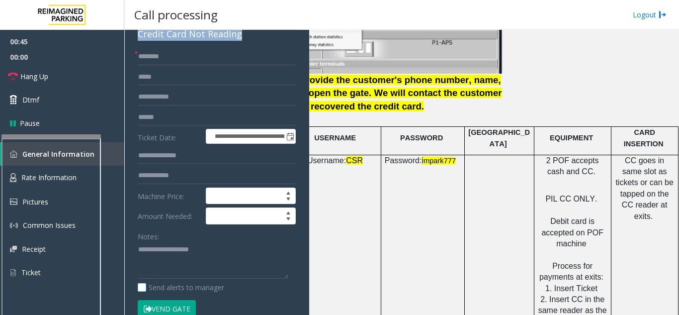
scroll to position [149, 0]
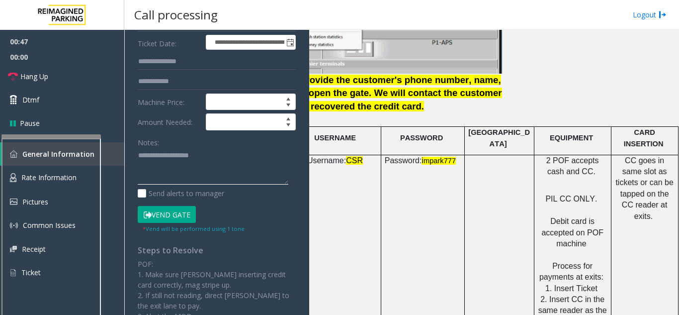
paste textarea "**********"
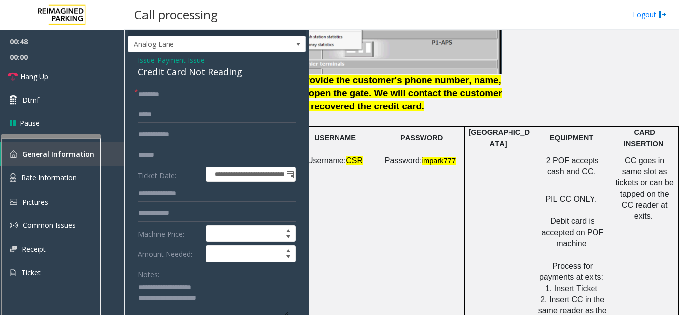
scroll to position [0, 0]
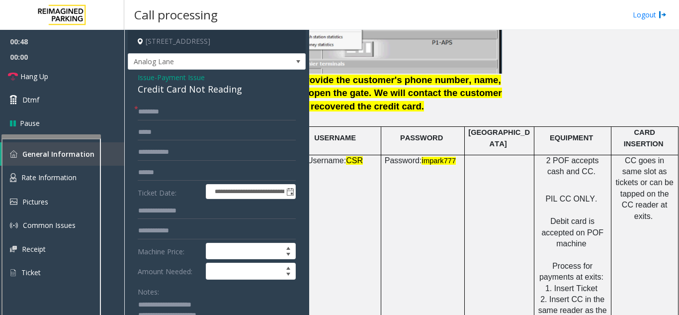
type textarea "**********"
click at [179, 78] on span "Payment Issue" at bounding box center [181, 77] width 48 height 10
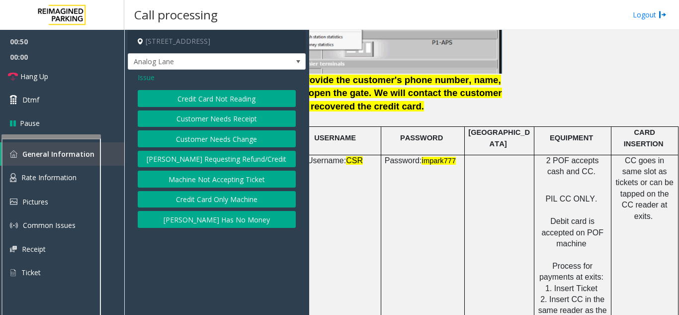
click at [210, 200] on button "Credit Card Only Machine" at bounding box center [217, 199] width 158 height 17
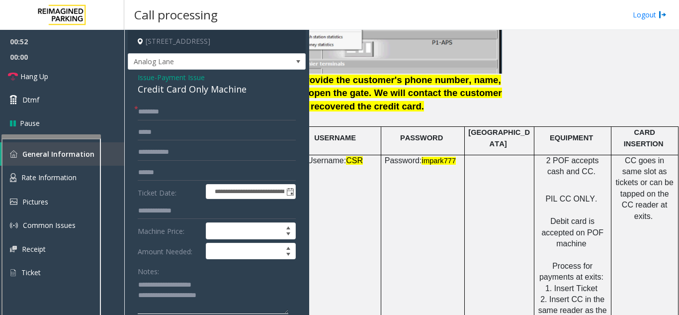
drag, startPoint x: 159, startPoint y: 284, endPoint x: 222, endPoint y: 283, distance: 63.1
click at [222, 283] on textarea at bounding box center [213, 294] width 151 height 37
click at [184, 86] on div "Credit Card Only Machine" at bounding box center [217, 88] width 158 height 13
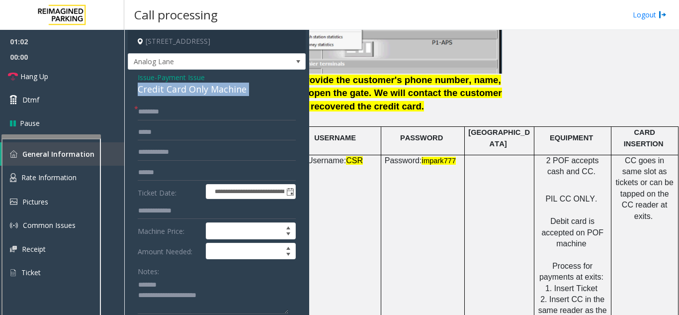
click at [184, 86] on div "Credit Card Only Machine" at bounding box center [217, 88] width 158 height 13
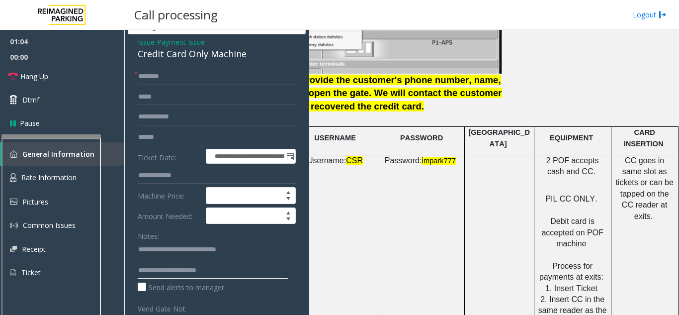
scroll to position [41, 0]
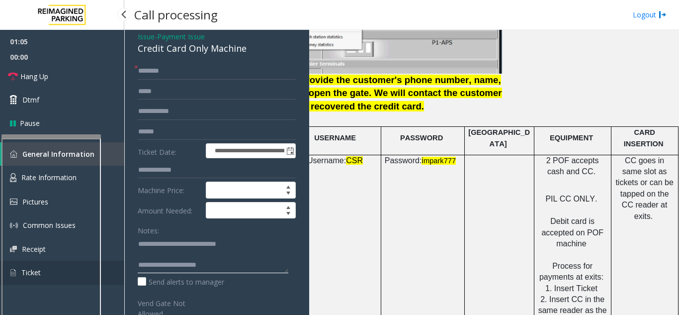
drag, startPoint x: 221, startPoint y: 304, endPoint x: 121, endPoint y: 280, distance: 102.6
click at [121, 280] on app-root "**********" at bounding box center [339, 157] width 679 height 315
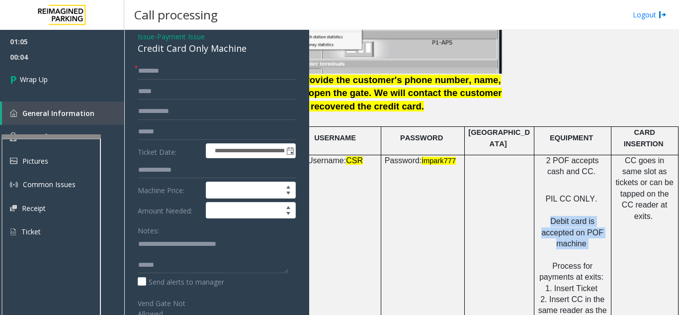
drag, startPoint x: 546, startPoint y: 211, endPoint x: 586, endPoint y: 234, distance: 46.0
click at [586, 234] on p "PIL CC ONLY. Debit card is accepted on POF machine Process for payments at exit…" at bounding box center [573, 304] width 70 height 245
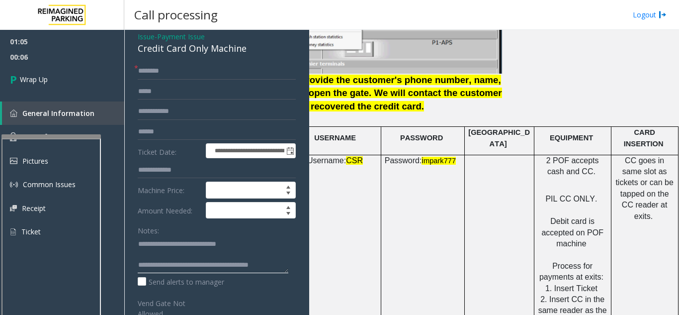
click at [262, 263] on textarea at bounding box center [213, 254] width 151 height 37
click at [282, 265] on textarea at bounding box center [213, 254] width 151 height 37
click at [285, 263] on textarea at bounding box center [213, 254] width 151 height 37
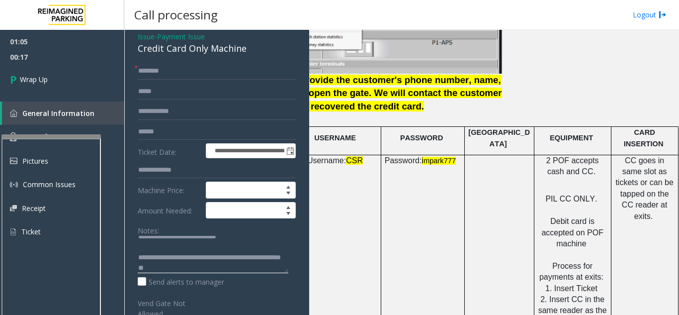
type textarea "**********"
click at [176, 76] on input "text" at bounding box center [217, 71] width 158 height 17
type input "*"
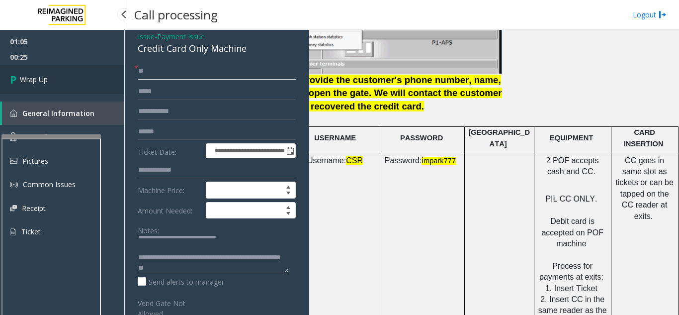
type input "**"
click at [92, 79] on link "Wrap Up" at bounding box center [62, 79] width 124 height 29
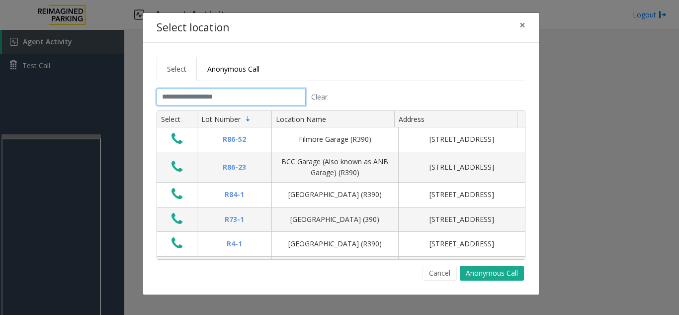
click at [185, 103] on input "text" at bounding box center [231, 96] width 149 height 17
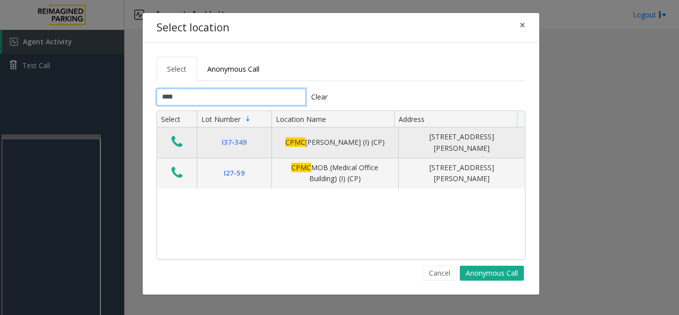
type input "****"
click at [175, 143] on icon "Data table" at bounding box center [176, 142] width 11 height 14
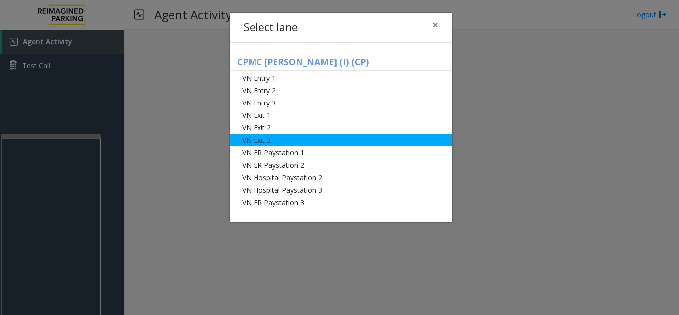
click at [310, 146] on li "VN Exit 3" at bounding box center [341, 140] width 223 height 12
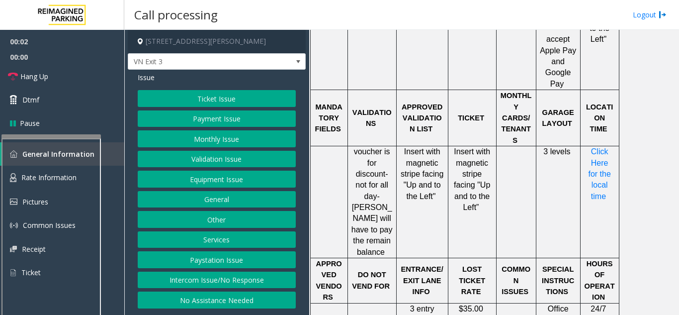
scroll to position [894, 0]
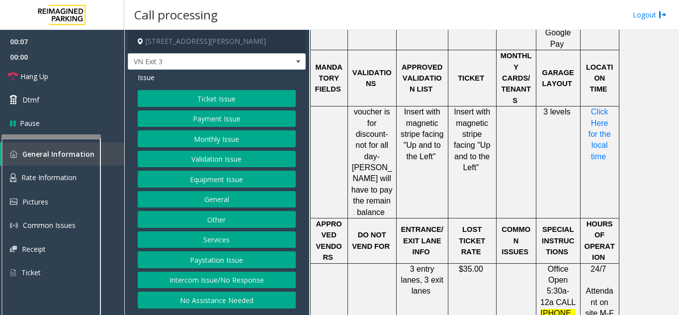
click at [228, 161] on button "Validation Issue" at bounding box center [217, 159] width 158 height 17
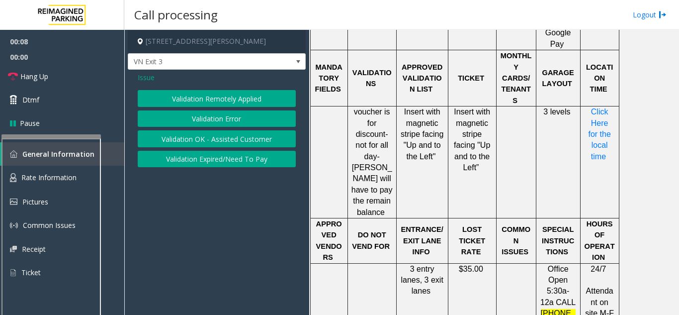
click at [206, 117] on button "Validation Error" at bounding box center [217, 118] width 158 height 17
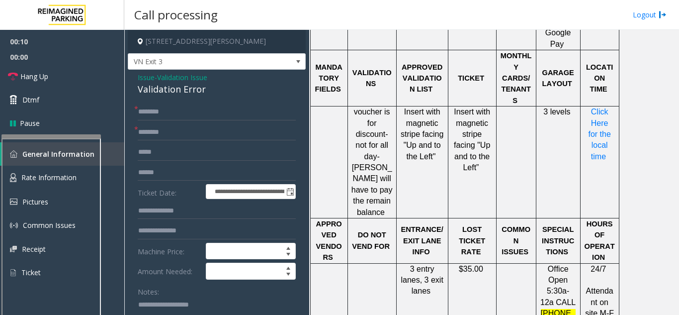
click at [186, 77] on span "Validation Issue" at bounding box center [182, 77] width 50 height 10
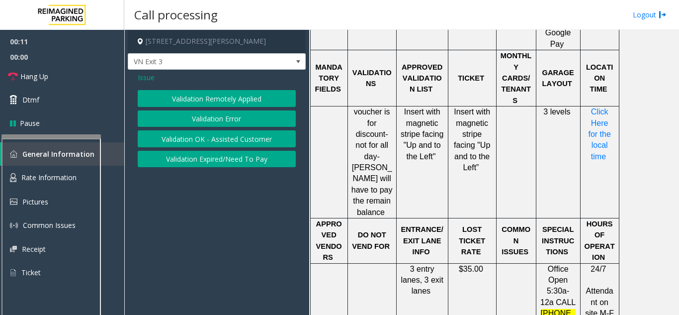
click at [151, 82] on span "Issue" at bounding box center [146, 77] width 17 height 10
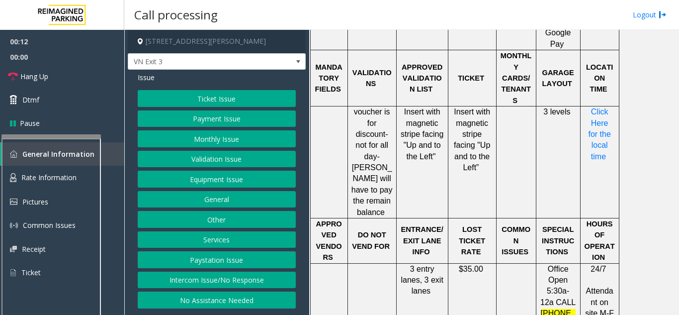
click at [216, 120] on button "Payment Issue" at bounding box center [217, 118] width 158 height 17
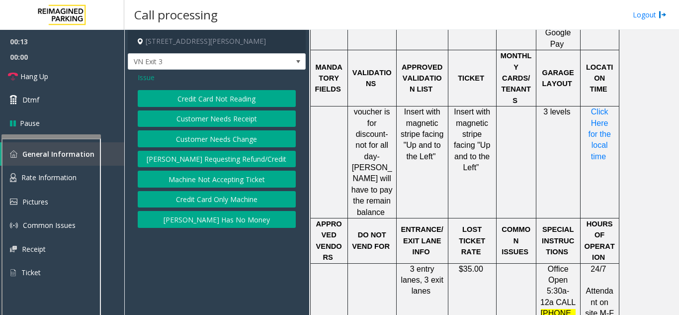
click at [150, 80] on span "Issue" at bounding box center [146, 77] width 17 height 10
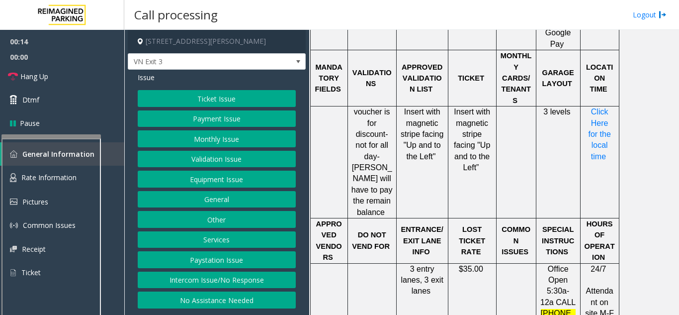
click at [201, 101] on button "Ticket Issue" at bounding box center [217, 98] width 158 height 17
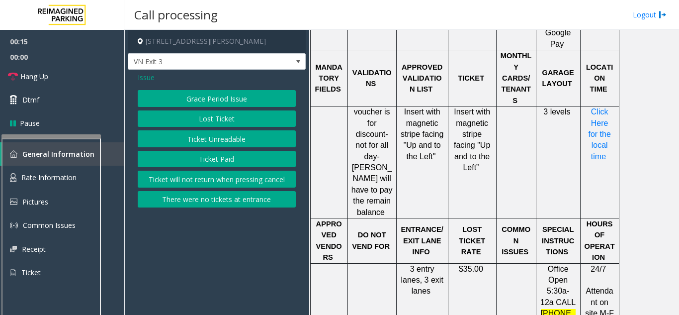
click at [215, 136] on button "Ticket Unreadable" at bounding box center [217, 138] width 158 height 17
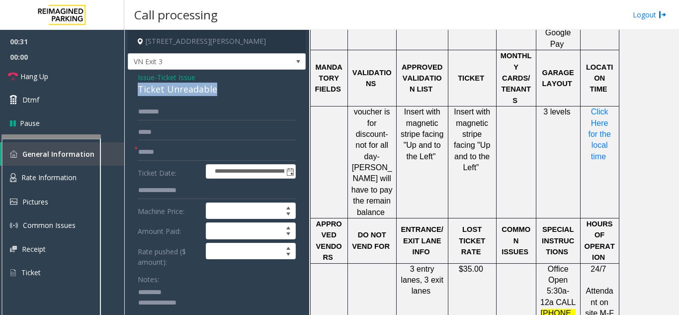
drag, startPoint x: 136, startPoint y: 86, endPoint x: 213, endPoint y: 85, distance: 77.0
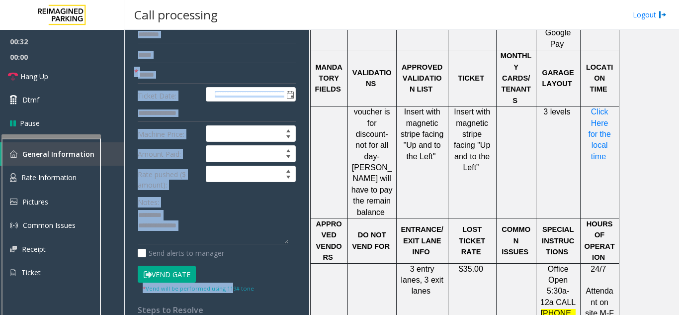
drag, startPoint x: 193, startPoint y: 81, endPoint x: 226, endPoint y: 259, distance: 181.3
click at [230, 296] on div "**********" at bounding box center [217, 260] width 178 height 534
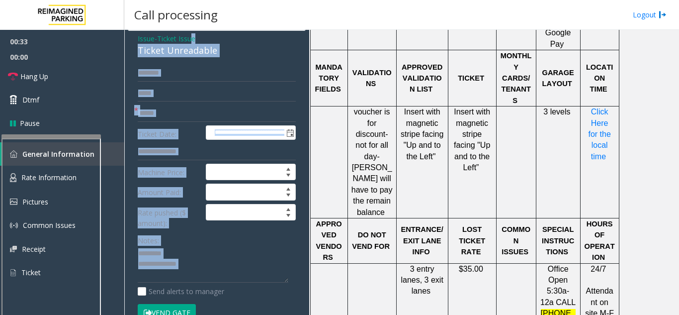
scroll to position [0, 0]
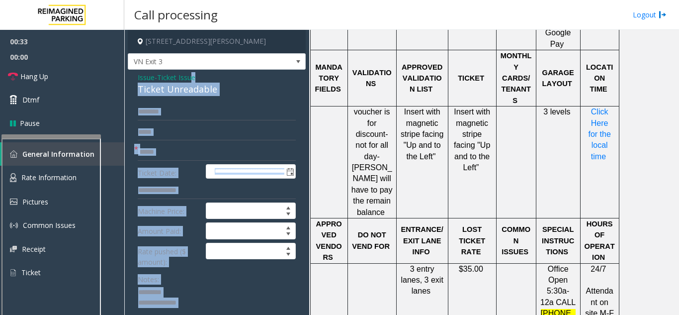
click at [182, 86] on div "Ticket Unreadable" at bounding box center [217, 88] width 158 height 13
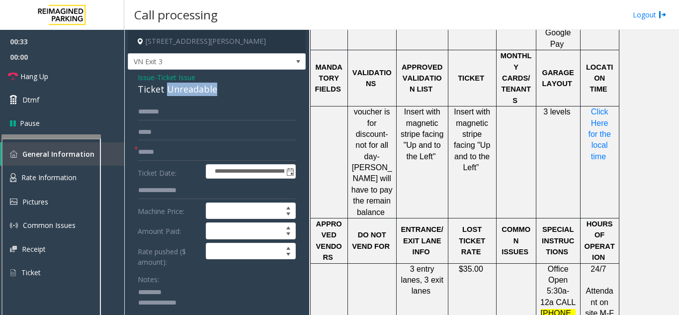
click at [182, 86] on div "Ticket Unreadable" at bounding box center [217, 88] width 158 height 13
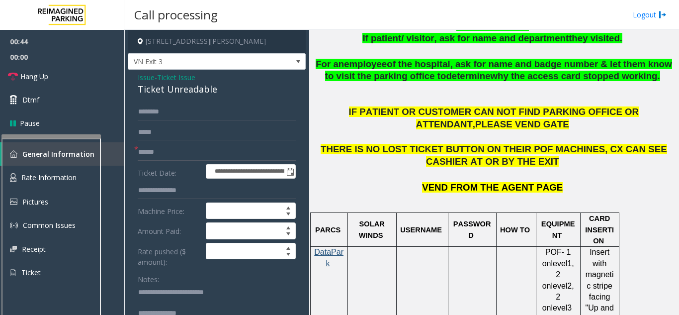
scroll to position [596, 0]
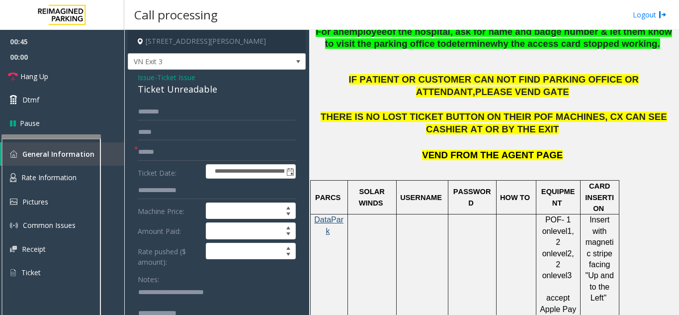
type textarea "**********"
click at [153, 151] on input "text" at bounding box center [217, 152] width 158 height 17
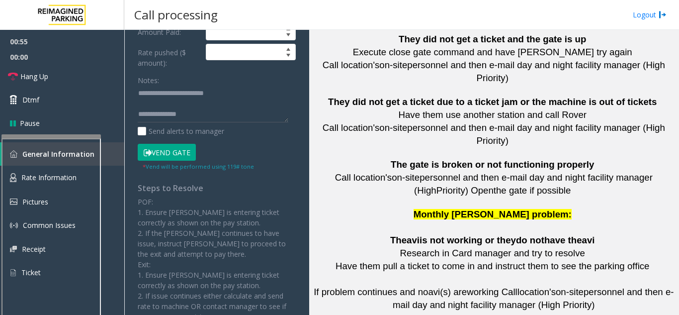
scroll to position [2434, 0]
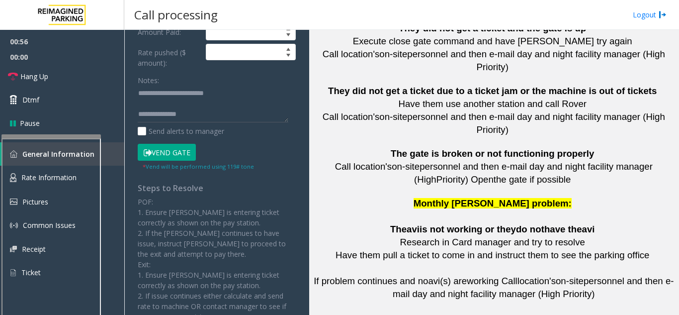
type input "******"
drag, startPoint x: 408, startPoint y: 239, endPoint x: 447, endPoint y: 239, distance: 39.3
drag, startPoint x: 451, startPoint y: 239, endPoint x: 387, endPoint y: 224, distance: 65.7
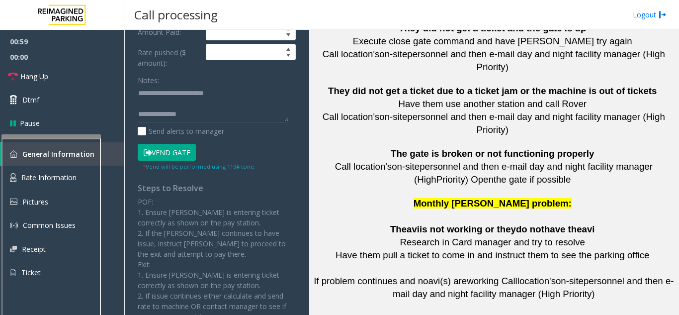
drag, startPoint x: 415, startPoint y: 200, endPoint x: 439, endPoint y: 224, distance: 34.4
drag, startPoint x: 453, startPoint y: 240, endPoint x: 479, endPoint y: 256, distance: 30.3
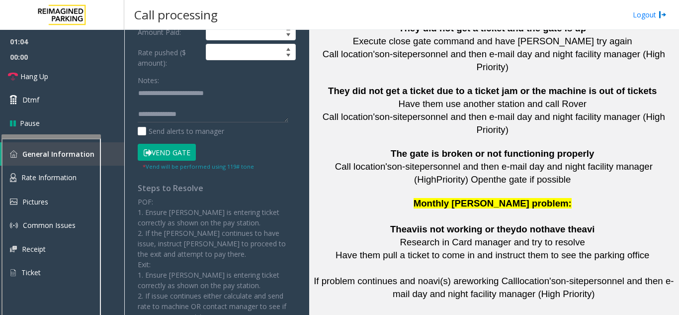
drag, startPoint x: 340, startPoint y: 230, endPoint x: 444, endPoint y: 241, distance: 104.4
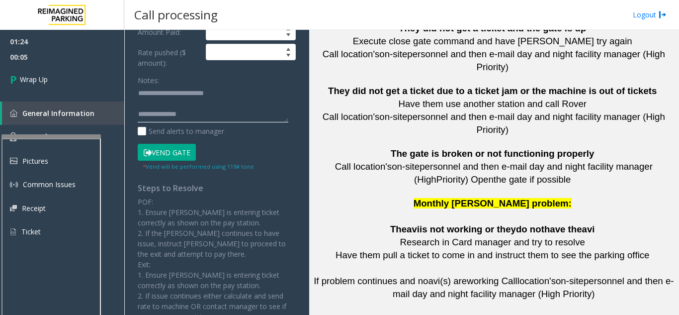
click at [204, 119] on textarea at bounding box center [213, 103] width 151 height 37
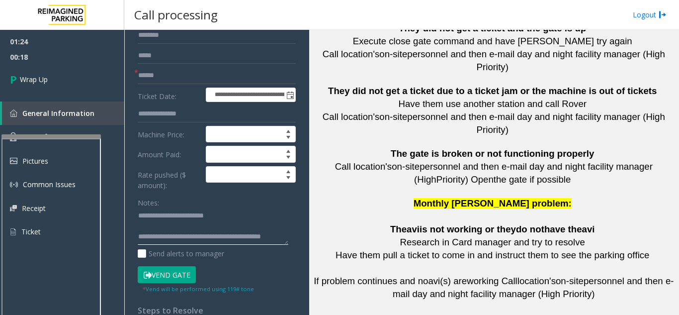
scroll to position [0, 0]
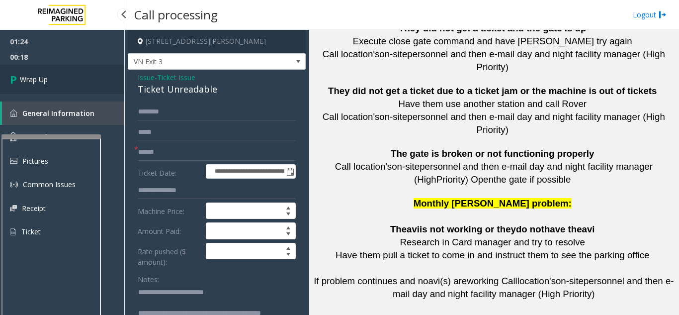
type textarea "**********"
click at [76, 65] on link "Wrap Up" at bounding box center [62, 79] width 124 height 29
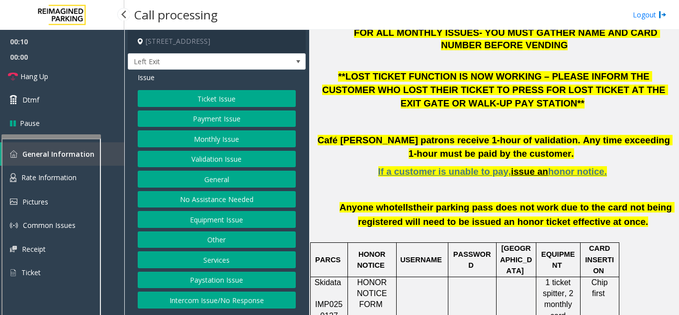
scroll to position [348, 0]
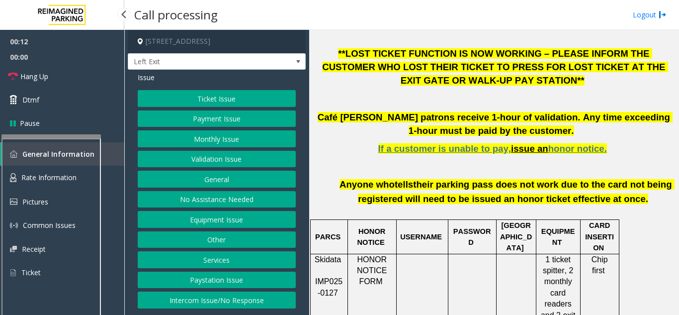
click at [240, 122] on button "Payment Issue" at bounding box center [217, 118] width 158 height 17
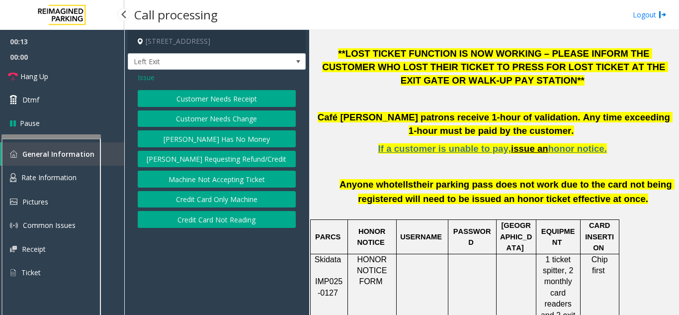
click at [266, 220] on button "Credit Card Not Reading" at bounding box center [217, 219] width 158 height 17
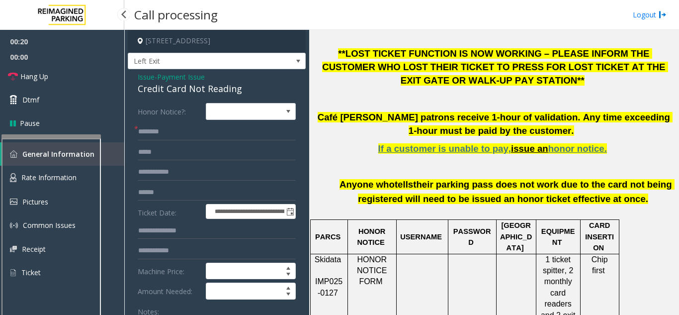
scroll to position [0, 0]
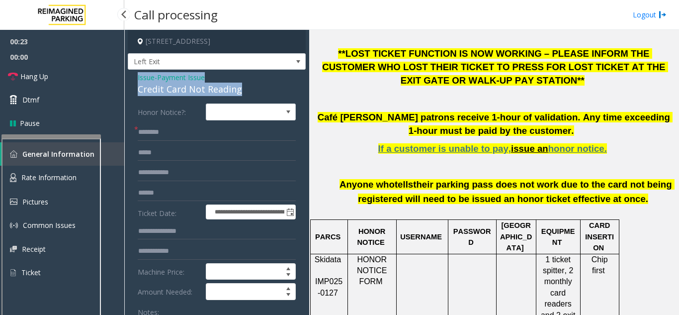
drag, startPoint x: 224, startPoint y: 84, endPoint x: 129, endPoint y: 74, distance: 95.5
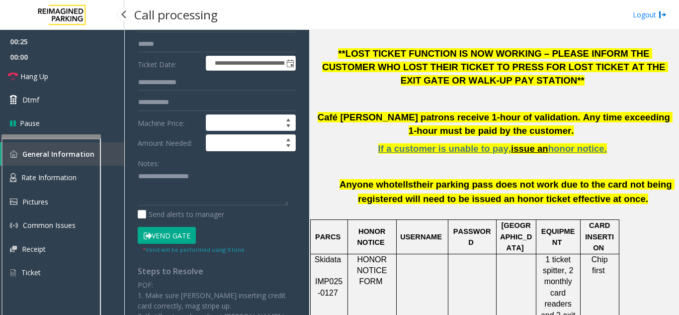
scroll to position [149, 0]
paste textarea "**********"
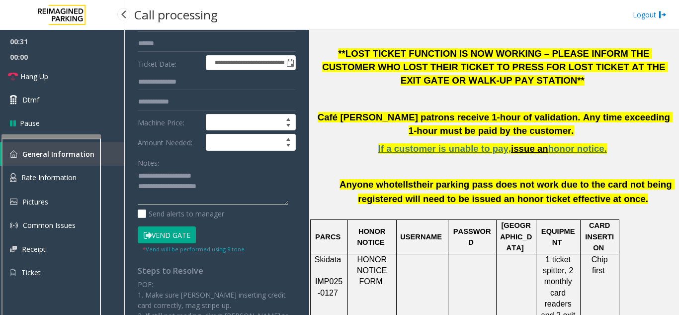
click at [238, 185] on textarea at bounding box center [213, 186] width 151 height 37
drag, startPoint x: 154, startPoint y: 202, endPoint x: 132, endPoint y: 196, distance: 22.7
click at [132, 196] on div "**********" at bounding box center [216, 199] width 173 height 491
type textarea "**********"
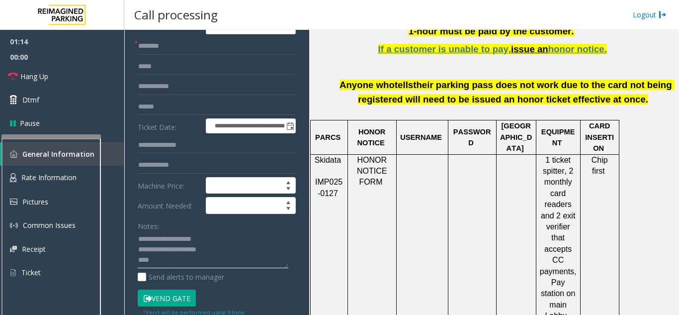
scroll to position [0, 0]
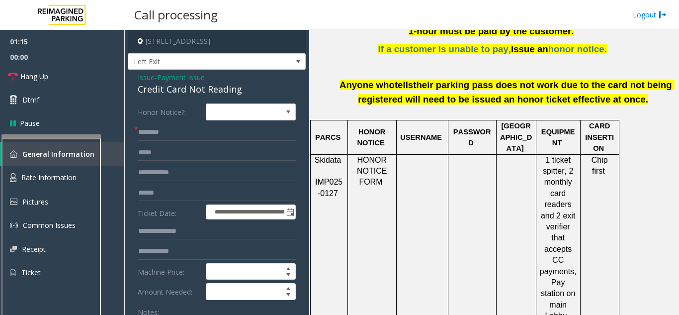
click at [186, 83] on div "Credit Card Not Reading" at bounding box center [217, 88] width 158 height 13
click at [167, 75] on span "Payment Issue" at bounding box center [181, 77] width 48 height 10
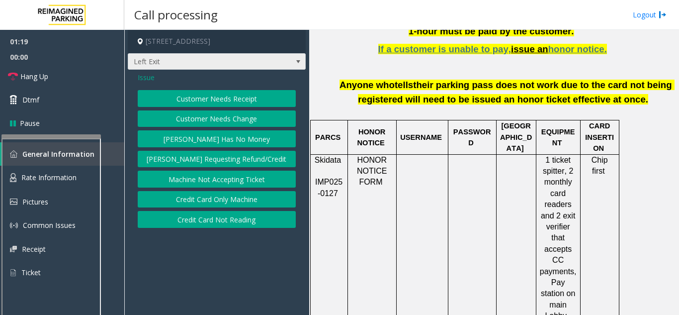
click at [149, 70] on span "Left Exit" at bounding box center [217, 61] width 178 height 17
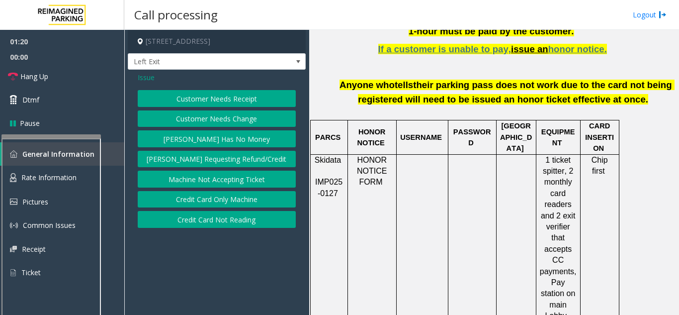
click at [167, 163] on button "[PERSON_NAME] Requesting Refund/Credit" at bounding box center [217, 159] width 158 height 17
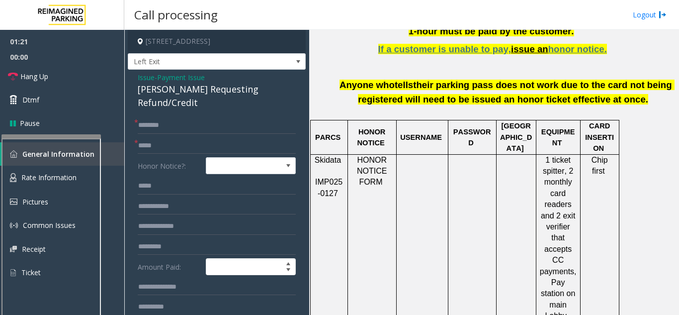
click at [172, 73] on span "Payment Issue" at bounding box center [181, 77] width 48 height 10
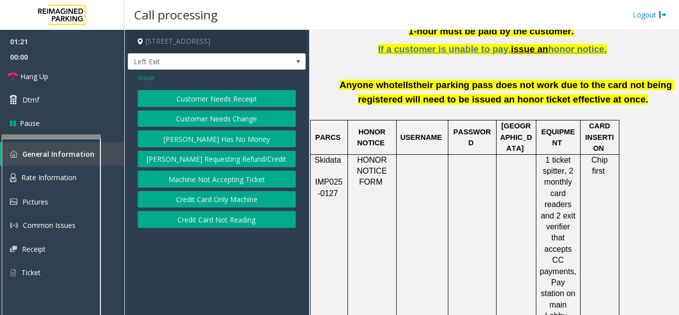
click at [148, 73] on span "Issue" at bounding box center [146, 77] width 17 height 10
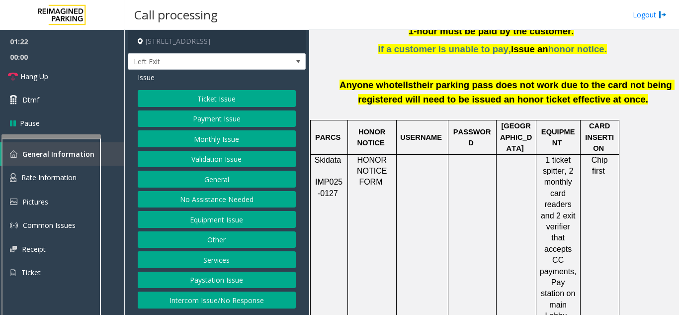
click at [209, 144] on button "Monthly Issue" at bounding box center [217, 138] width 158 height 17
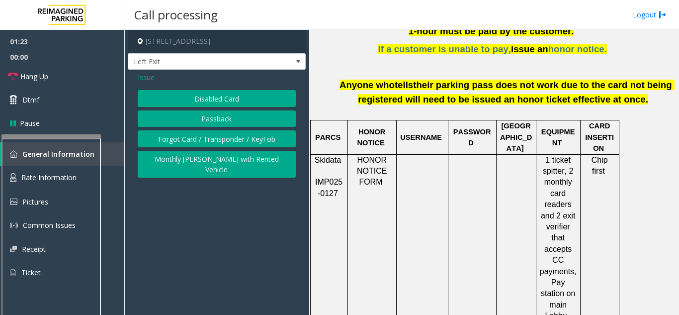
click at [208, 102] on button "Disabled Card" at bounding box center [217, 98] width 158 height 17
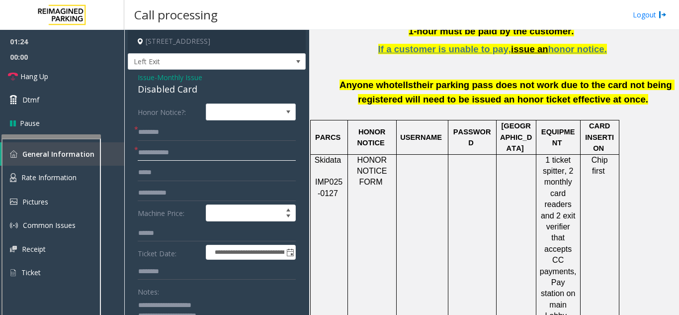
click at [201, 157] on input "text" at bounding box center [217, 152] width 158 height 17
type input "*****"
click at [155, 134] on input "text" at bounding box center [217, 132] width 158 height 17
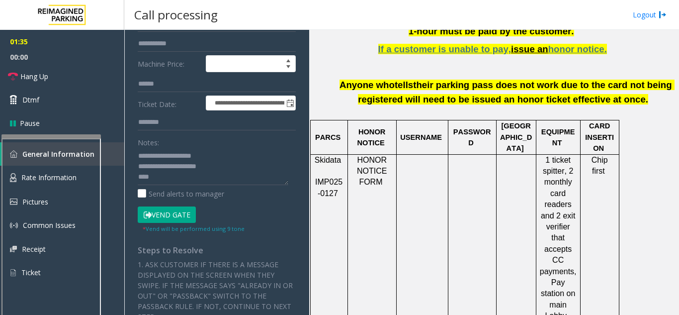
type input "***"
click at [163, 212] on button "Vend Gate" at bounding box center [167, 214] width 58 height 17
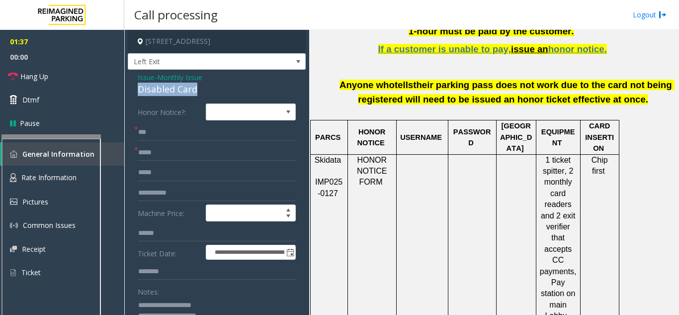
drag, startPoint x: 140, startPoint y: 89, endPoint x: 183, endPoint y: 86, distance: 43.3
click at [207, 90] on div "Disabled Card" at bounding box center [217, 88] width 158 height 13
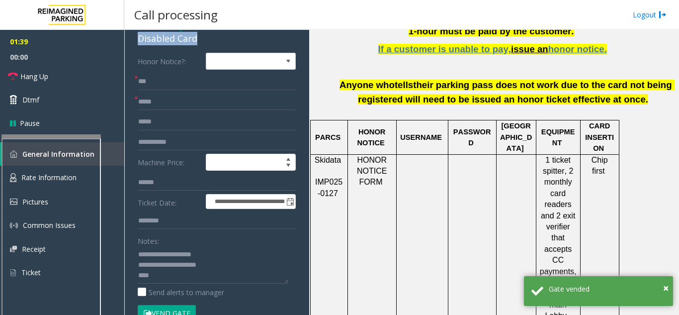
scroll to position [99, 0]
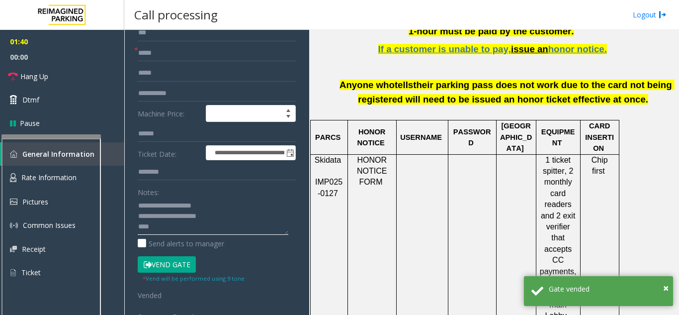
drag, startPoint x: 159, startPoint y: 206, endPoint x: 219, endPoint y: 206, distance: 60.1
click at [219, 206] on textarea at bounding box center [213, 215] width 151 height 37
paste textarea
click at [16, 79] on icon at bounding box center [13, 77] width 10 height 10
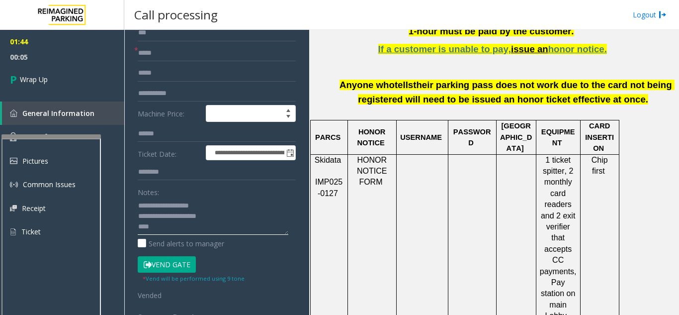
drag, startPoint x: 139, startPoint y: 216, endPoint x: 190, endPoint y: 224, distance: 51.9
click at [190, 224] on textarea at bounding box center [213, 215] width 151 height 37
paste textarea "**********"
click at [137, 217] on div "**********" at bounding box center [216, 305] width 173 height 603
click at [139, 217] on textarea at bounding box center [213, 215] width 151 height 37
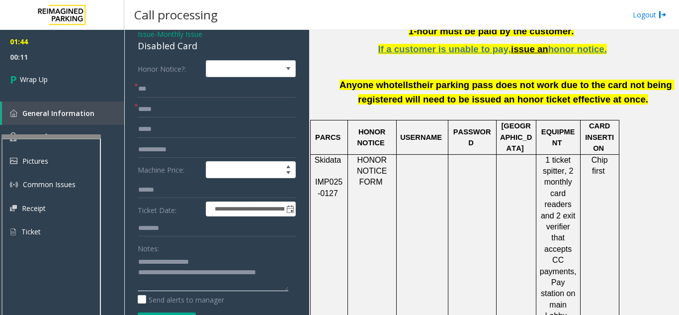
scroll to position [0, 0]
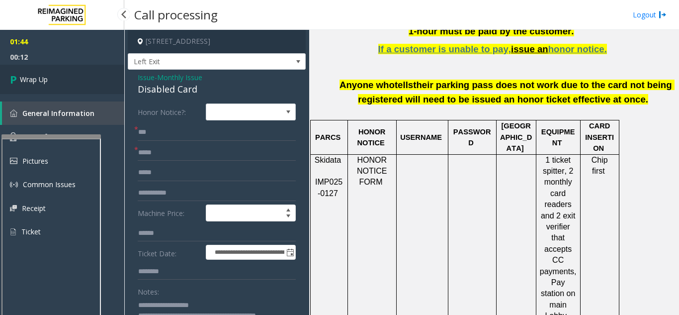
type textarea "**********"
click at [83, 76] on link "Wrap Up" at bounding box center [62, 79] width 124 height 29
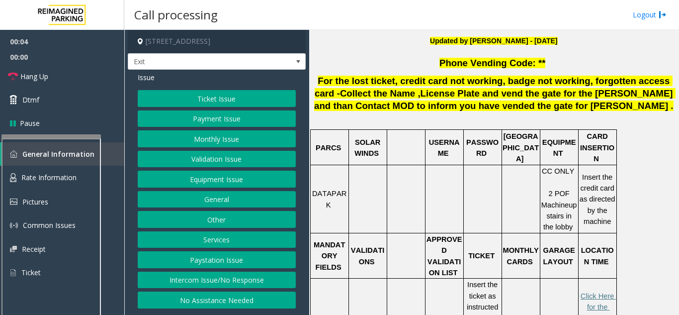
scroll to position [348, 0]
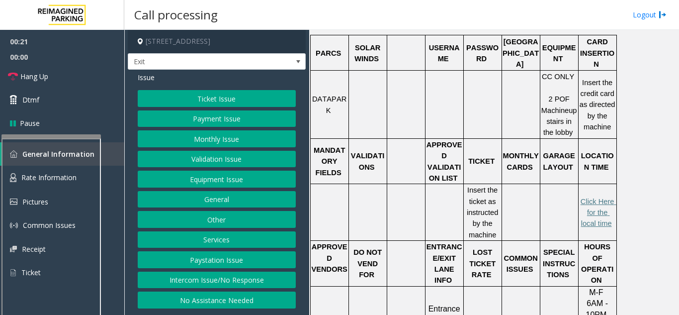
click at [249, 99] on button "Ticket Issue" at bounding box center [217, 98] width 158 height 17
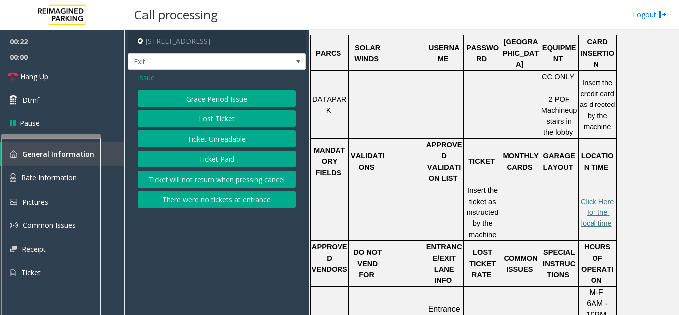
click at [257, 145] on button "Ticket Unreadable" at bounding box center [217, 138] width 158 height 17
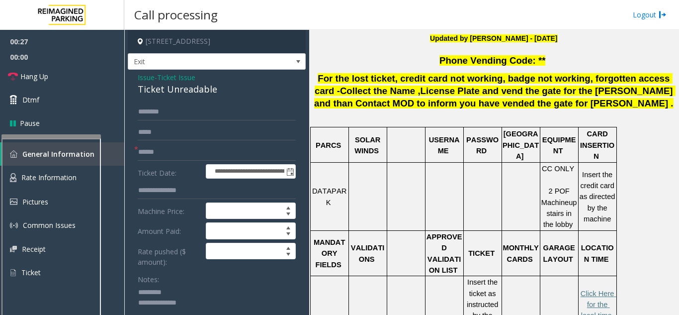
scroll to position [99, 0]
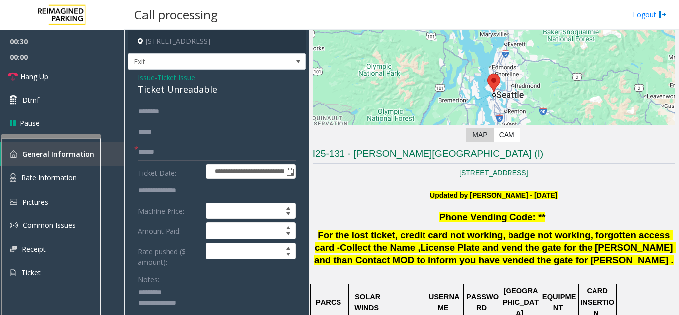
click at [159, 84] on div "Ticket Unreadable" at bounding box center [217, 88] width 158 height 13
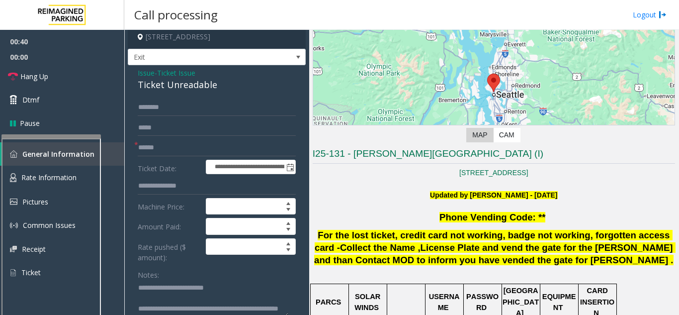
scroll to position [0, 0]
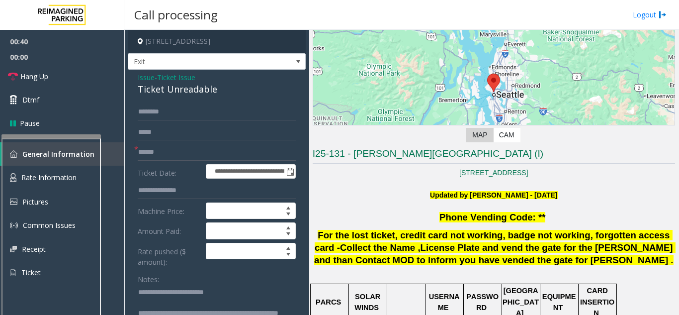
type textarea "**********"
click at [178, 134] on input "text" at bounding box center [217, 132] width 158 height 17
click at [185, 150] on input "text" at bounding box center [217, 152] width 158 height 17
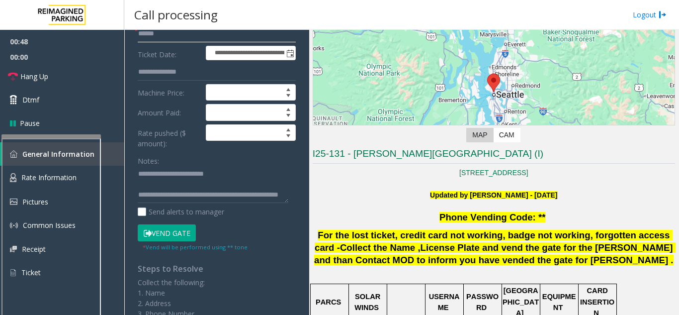
scroll to position [149, 0]
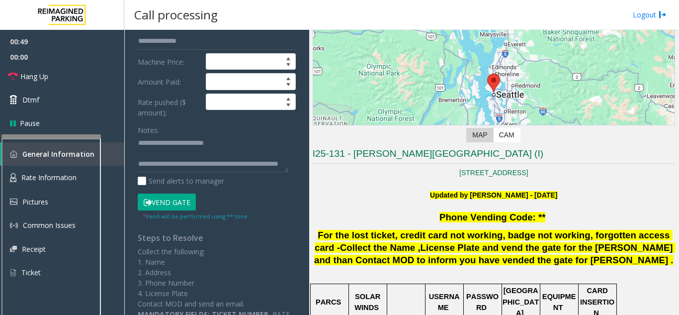
type input "******"
click at [169, 198] on button "Vend Gate" at bounding box center [167, 201] width 58 height 17
click at [183, 163] on textarea at bounding box center [213, 153] width 151 height 37
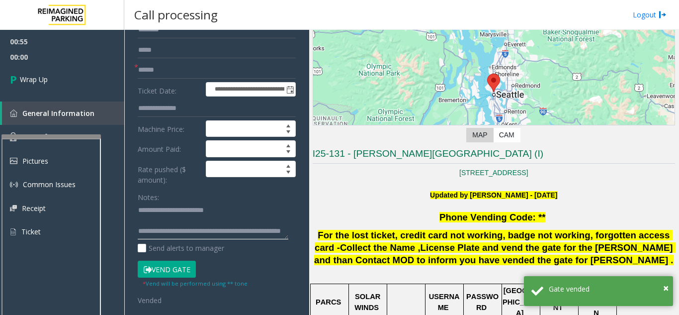
scroll to position [99, 0]
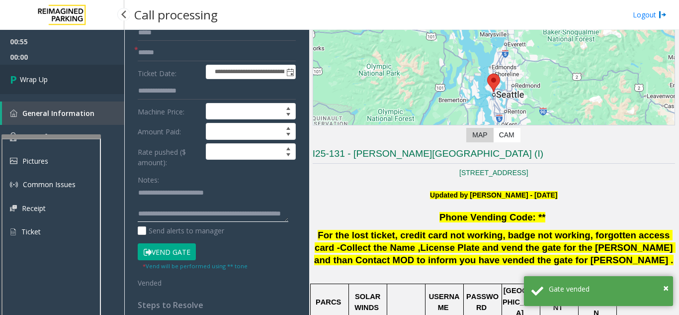
type textarea "**********"
click at [92, 79] on link "Wrap Up" at bounding box center [62, 79] width 124 height 29
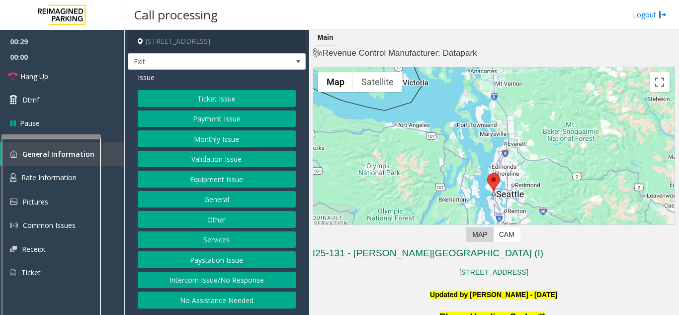
click at [247, 94] on button "Ticket Issue" at bounding box center [217, 98] width 158 height 17
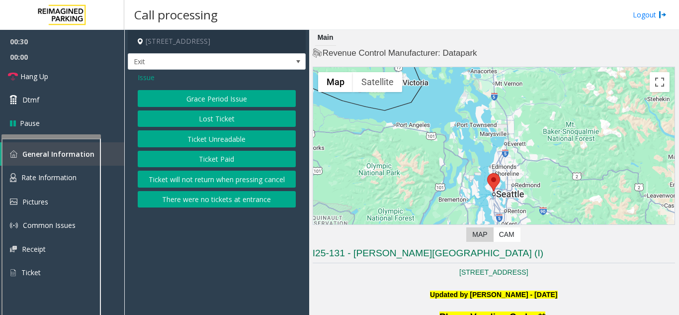
click at [236, 137] on button "Ticket Unreadable" at bounding box center [217, 138] width 158 height 17
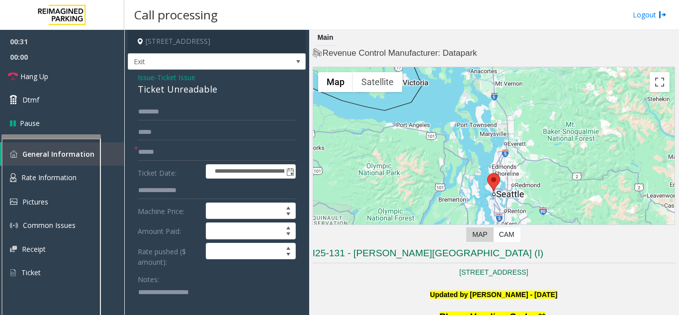
click at [195, 83] on div "Ticket Unreadable" at bounding box center [217, 88] width 158 height 13
click at [177, 82] on span "Ticket Issue" at bounding box center [176, 77] width 38 height 10
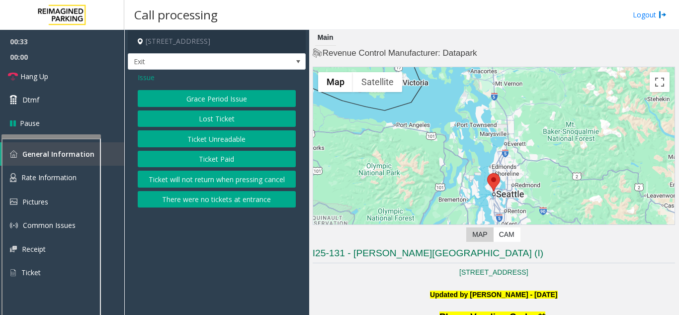
click at [208, 164] on button "Ticket Paid" at bounding box center [217, 159] width 158 height 17
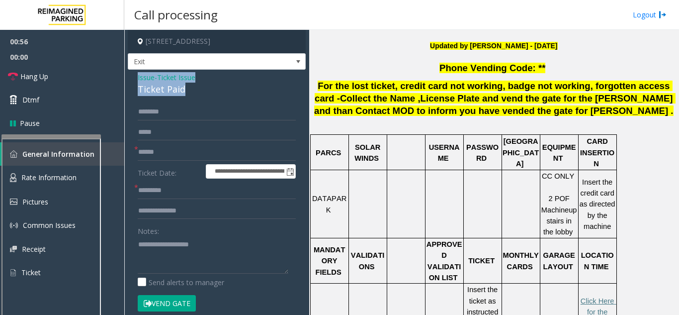
drag, startPoint x: 188, startPoint y: 92, endPoint x: 136, endPoint y: 76, distance: 54.7
click at [136, 76] on div "**********" at bounding box center [217, 292] width 178 height 444
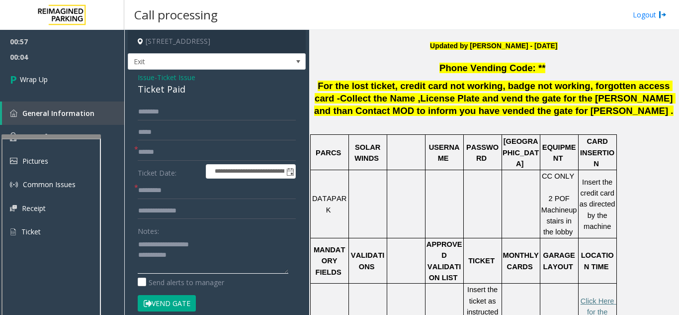
click at [214, 255] on textarea at bounding box center [213, 254] width 151 height 37
click at [231, 264] on textarea at bounding box center [213, 254] width 151 height 37
paste textarea "**********"
type textarea "**********"
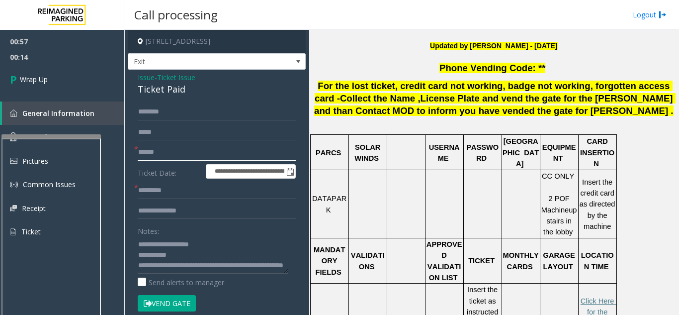
click at [140, 160] on input "text" at bounding box center [217, 152] width 158 height 17
type input "**"
click at [160, 196] on input "*" at bounding box center [217, 190] width 158 height 17
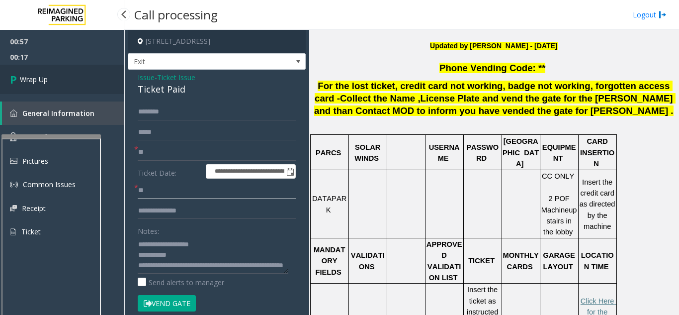
type input "**"
click at [82, 90] on link "Wrap Up" at bounding box center [62, 79] width 124 height 29
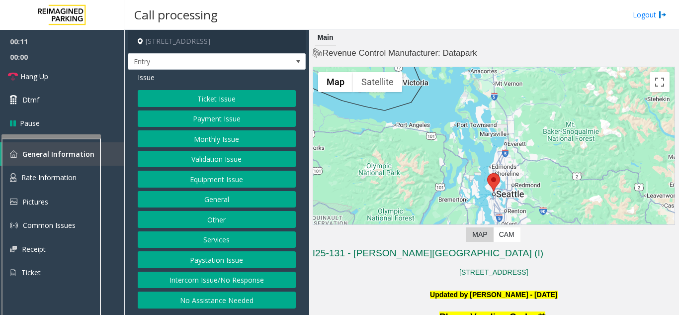
click at [242, 225] on button "Other" at bounding box center [217, 219] width 158 height 17
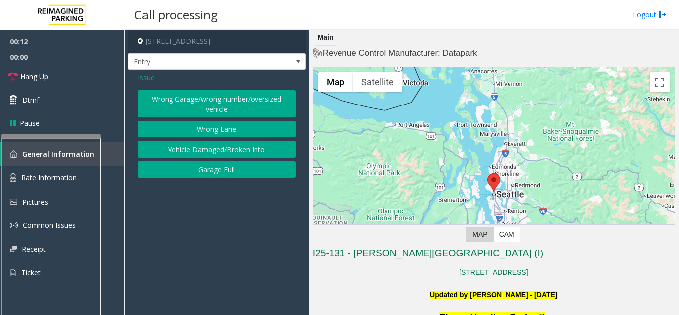
click at [191, 128] on button "Wrong Lane" at bounding box center [217, 129] width 158 height 17
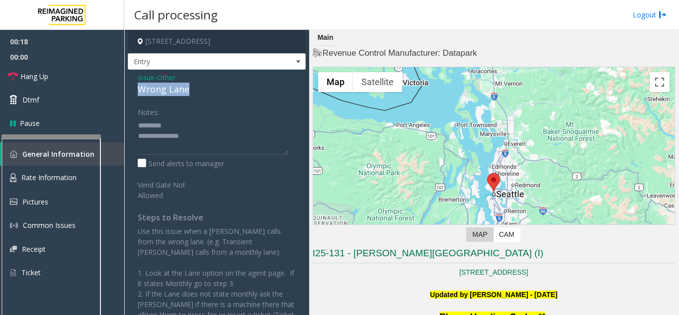
drag, startPoint x: 166, startPoint y: 89, endPoint x: 182, endPoint y: 86, distance: 16.8
click at [194, 91] on div "Issue - Other Wrong Lane Notes: Send alerts to manager Vend Gate Not Allowed St…" at bounding box center [217, 247] width 178 height 354
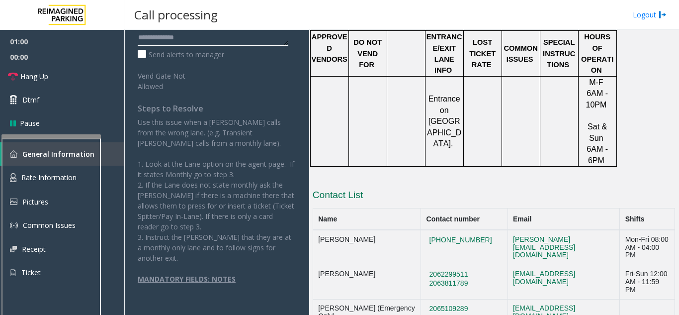
scroll to position [560, 0]
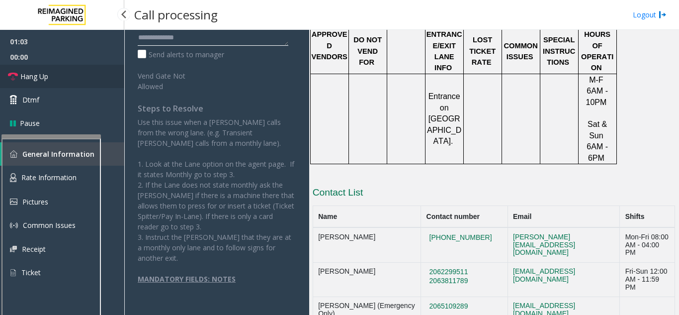
type textarea "**********"
click at [48, 77] on span "Hang Up" at bounding box center [34, 76] width 28 height 10
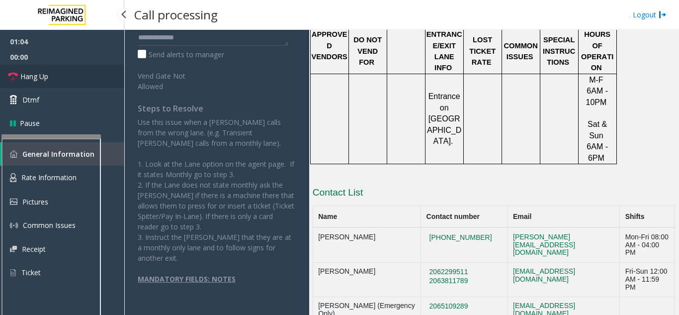
click at [48, 77] on span "Hang Up" at bounding box center [34, 76] width 28 height 10
drag, startPoint x: 48, startPoint y: 77, endPoint x: 25, endPoint y: 48, distance: 36.5
click at [34, 59] on ul "01:04 00:00 Hang Up Dtmf Pause" at bounding box center [62, 82] width 124 height 105
click at [29, 49] on ul "01:04 00:00 Hang Up Dtmf Pause" at bounding box center [62, 82] width 124 height 105
click at [29, 49] on span "00:00" at bounding box center [62, 56] width 124 height 15
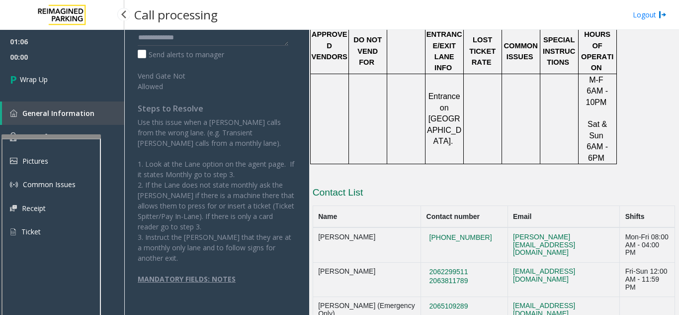
click at [28, 49] on span "00:00" at bounding box center [62, 56] width 124 height 15
click at [61, 74] on link "Wrap Up" at bounding box center [62, 79] width 124 height 29
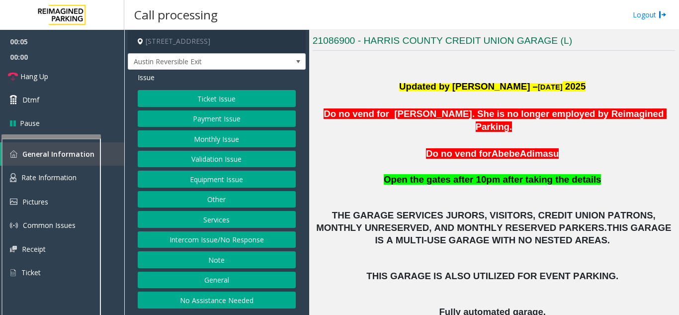
scroll to position [348, 0]
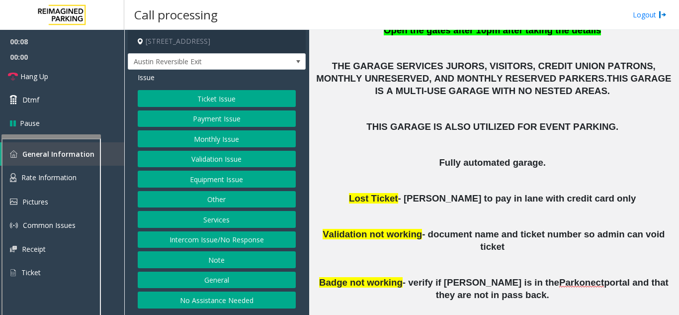
click at [202, 135] on button "Monthly Issue" at bounding box center [217, 138] width 158 height 17
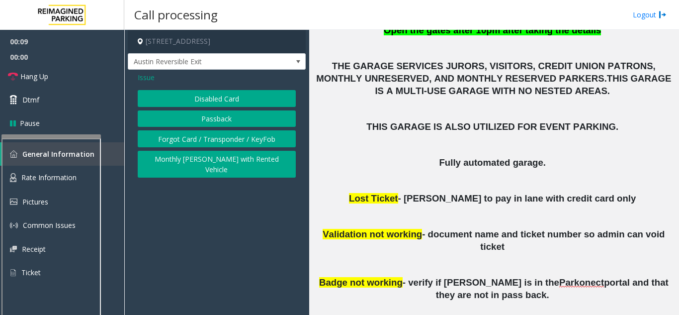
click at [227, 92] on button "Disabled Card" at bounding box center [217, 98] width 158 height 17
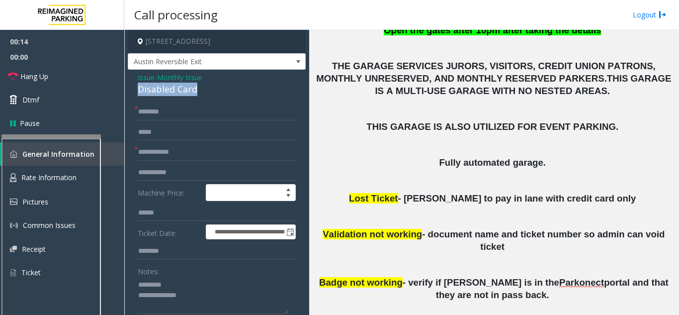
drag, startPoint x: 136, startPoint y: 90, endPoint x: 208, endPoint y: 100, distance: 73.2
click at [183, 88] on div "Disabled Card" at bounding box center [217, 88] width 158 height 13
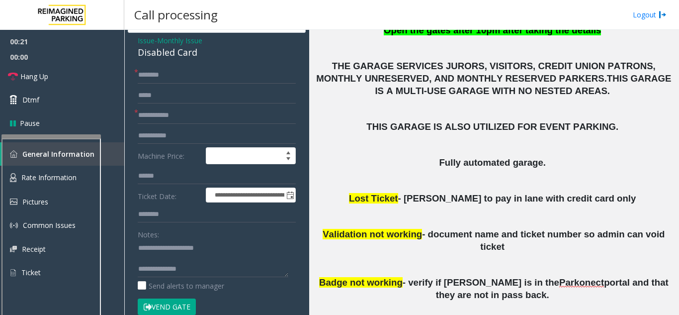
scroll to position [41, 0]
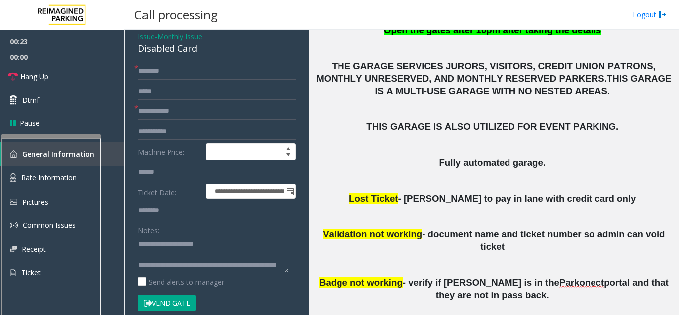
type textarea "**********"
click at [165, 112] on input "text" at bounding box center [217, 111] width 158 height 17
click at [138, 113] on input "*******" at bounding box center [217, 111] width 158 height 17
type input "**********"
click at [173, 68] on input "text" at bounding box center [217, 71] width 158 height 17
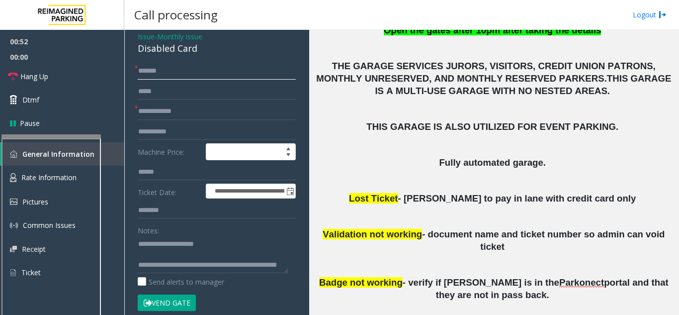
type input "*******"
click at [167, 305] on button "Vend Gate" at bounding box center [167, 302] width 58 height 17
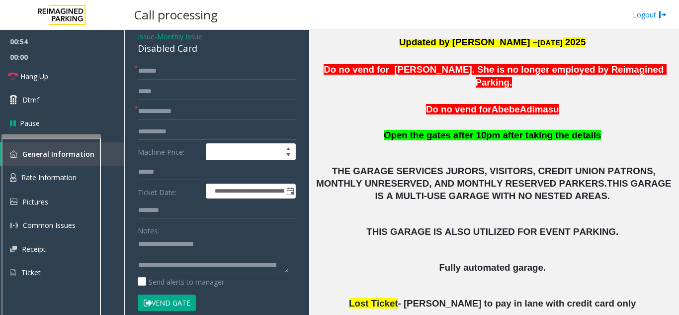
scroll to position [149, 0]
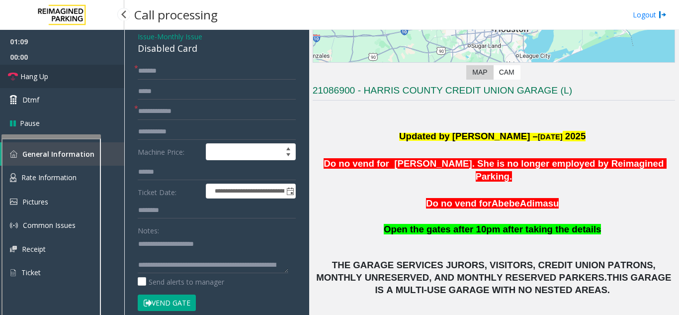
click at [30, 73] on span "Hang Up" at bounding box center [34, 76] width 28 height 10
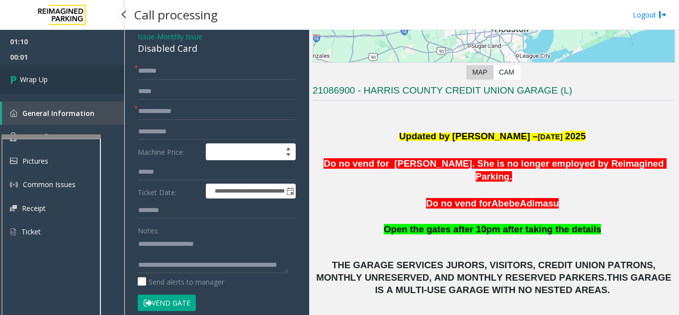
click at [42, 78] on span "Wrap Up" at bounding box center [34, 79] width 28 height 10
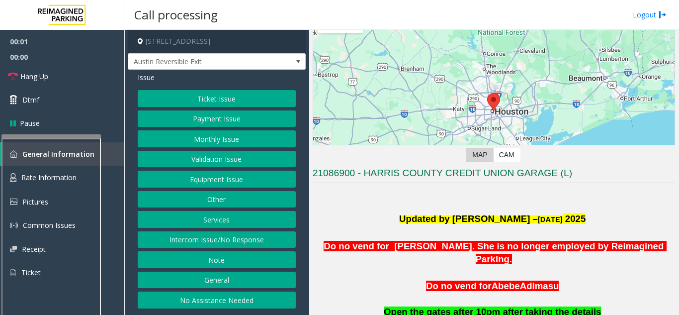
scroll to position [149, 0]
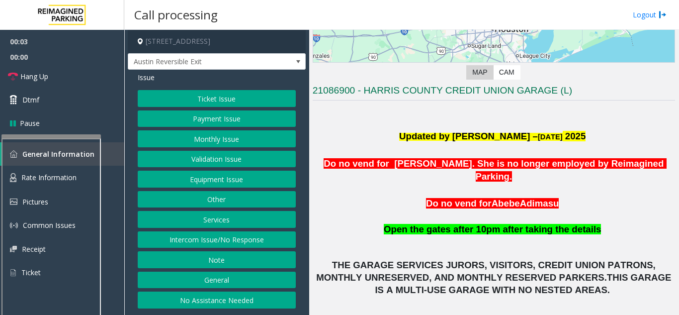
click at [230, 135] on button "Monthly Issue" at bounding box center [217, 138] width 158 height 17
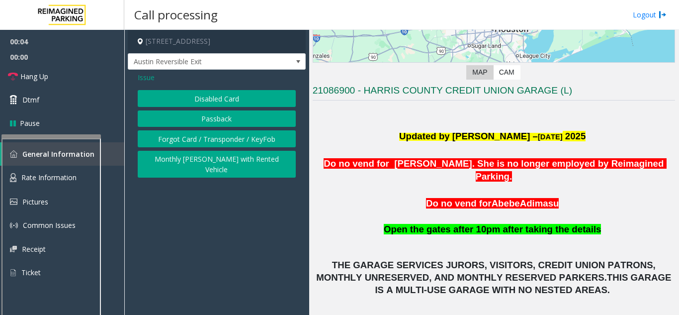
click at [200, 93] on button "Disabled Card" at bounding box center [217, 98] width 158 height 17
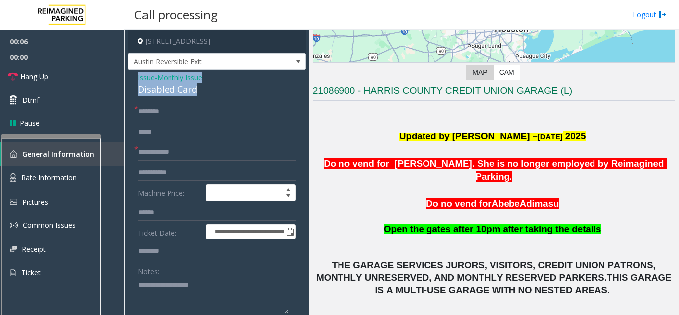
drag, startPoint x: 197, startPoint y: 94, endPoint x: 135, endPoint y: 73, distance: 66.2
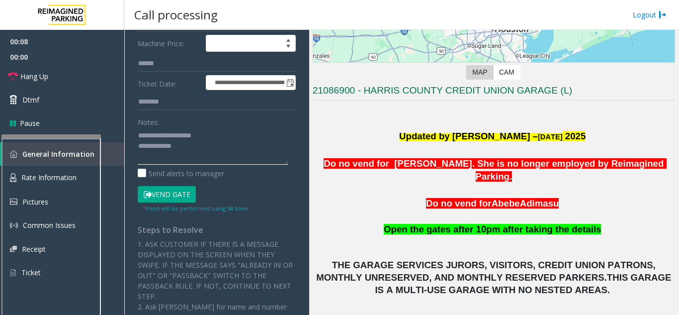
click at [198, 160] on textarea at bounding box center [213, 145] width 151 height 37
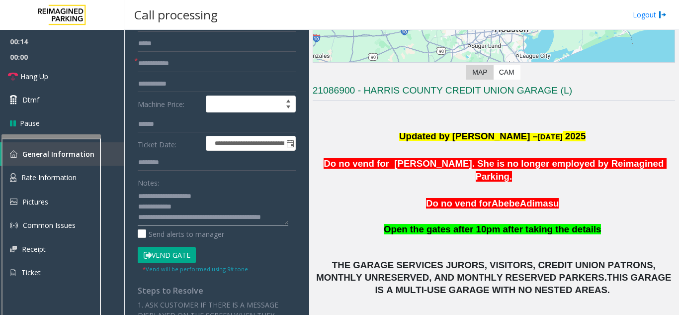
scroll to position [0, 0]
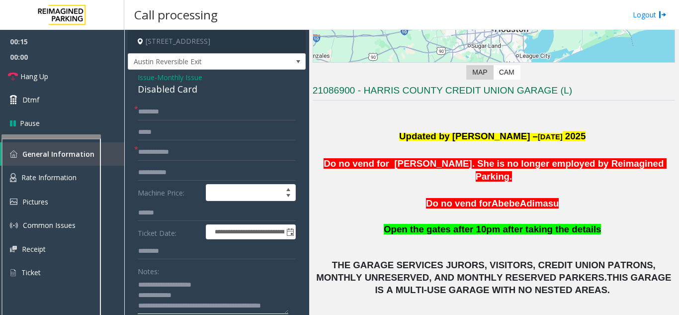
type textarea "**********"
click at [173, 146] on input "text" at bounding box center [217, 152] width 158 height 17
click at [139, 152] on input "*****" at bounding box center [217, 152] width 158 height 17
type input "*******"
click at [151, 113] on input "text" at bounding box center [217, 111] width 158 height 17
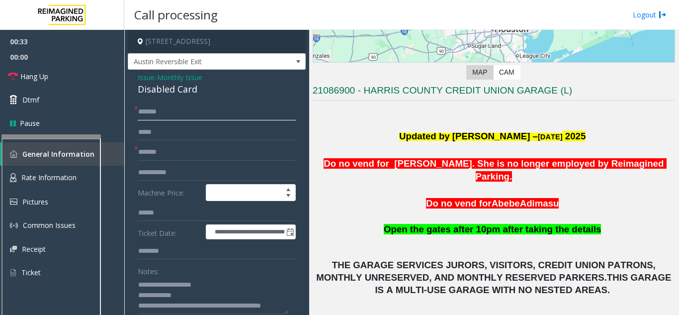
click at [169, 117] on input "*******" at bounding box center [217, 111] width 158 height 17
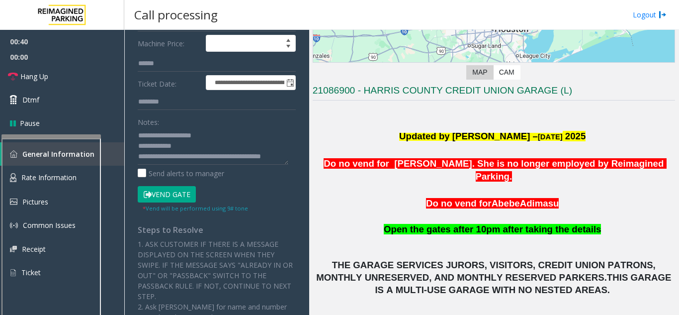
type input "*******"
click at [179, 199] on button "Vend Gate" at bounding box center [167, 194] width 58 height 17
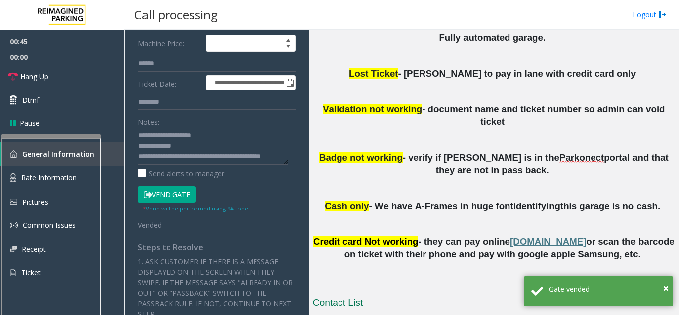
scroll to position [497, 0]
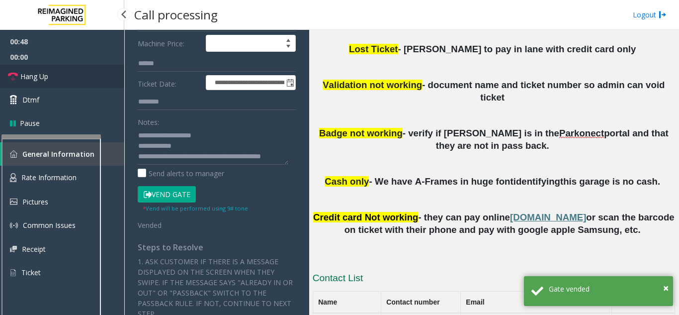
click at [64, 68] on link "Hang Up" at bounding box center [62, 76] width 124 height 23
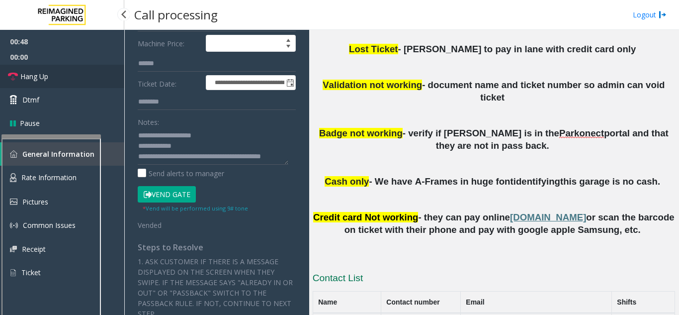
click at [64, 68] on link "Hang Up" at bounding box center [62, 76] width 124 height 23
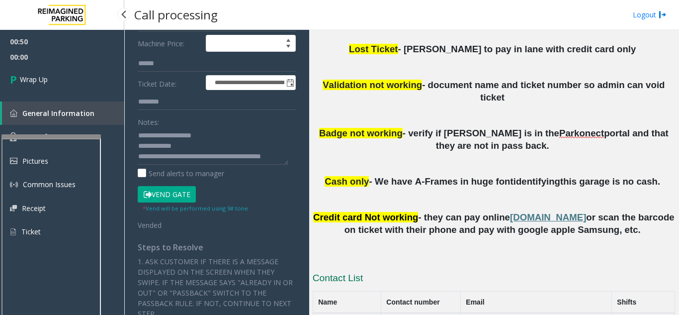
click at [46, 55] on span "00:00" at bounding box center [62, 56] width 124 height 15
click at [73, 71] on link "Wrap Up" at bounding box center [62, 79] width 124 height 29
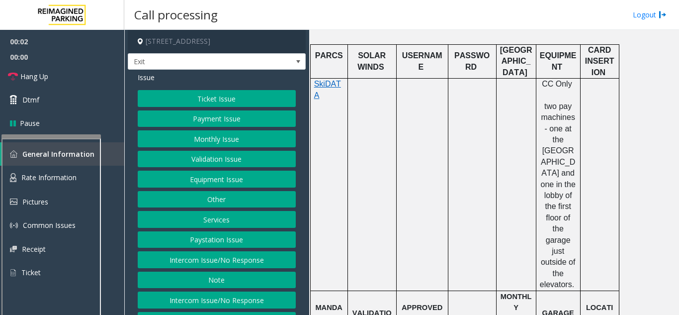
scroll to position [298, 0]
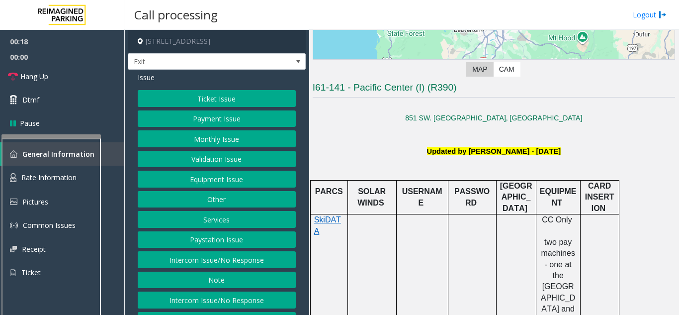
scroll to position [149, 0]
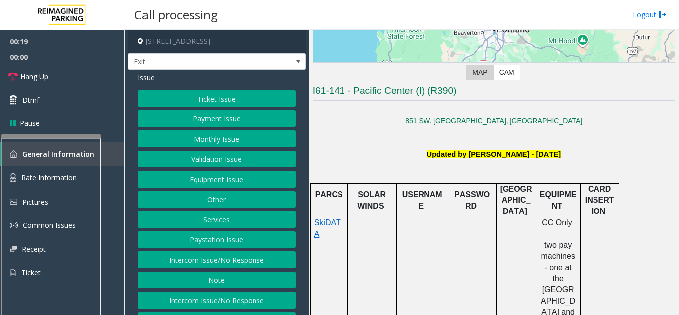
click at [198, 100] on button "Ticket Issue" at bounding box center [217, 98] width 158 height 17
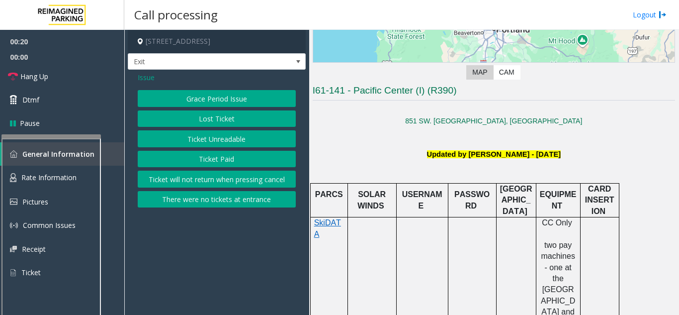
click at [186, 162] on button "Ticket Paid" at bounding box center [217, 159] width 158 height 17
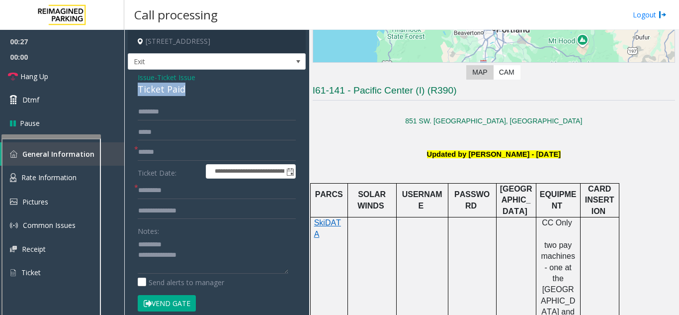
drag, startPoint x: 137, startPoint y: 90, endPoint x: 189, endPoint y: 93, distance: 52.2
click at [189, 93] on div "**********" at bounding box center [217, 307] width 178 height 475
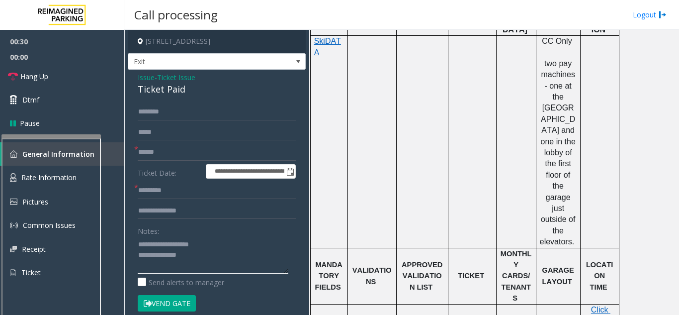
scroll to position [348, 0]
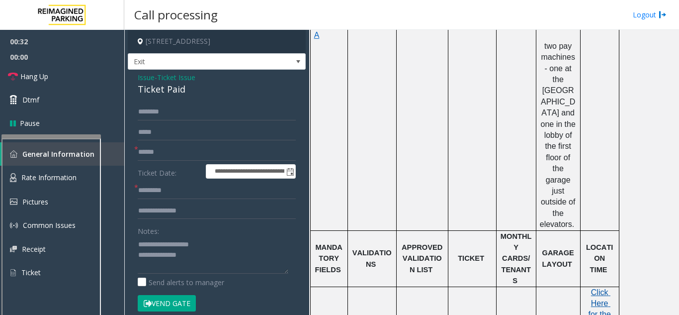
click at [602, 288] on span "Click Here for the local time" at bounding box center [600, 314] width 25 height 53
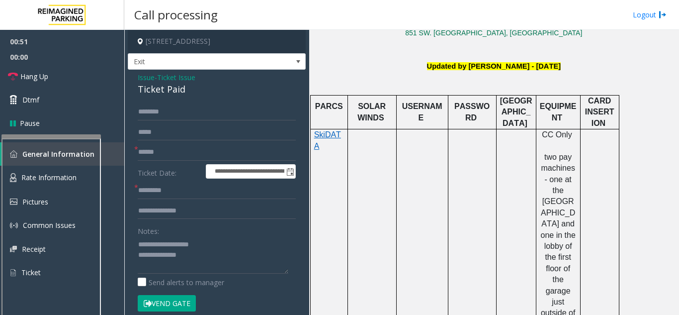
scroll to position [149, 0]
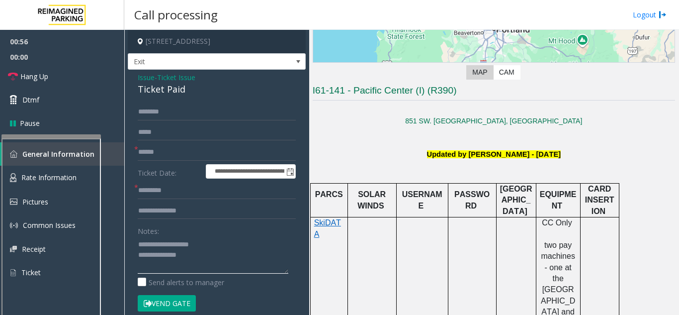
click at [218, 257] on textarea at bounding box center [213, 254] width 151 height 37
type textarea "**********"
click at [164, 150] on input "text" at bounding box center [217, 152] width 158 height 17
type input "**"
click at [194, 190] on input "text" at bounding box center [217, 190] width 158 height 17
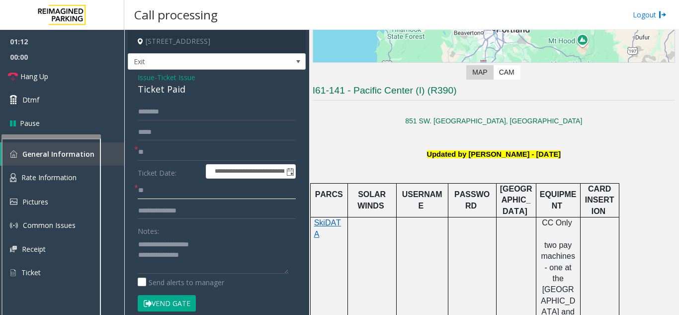
type input "**"
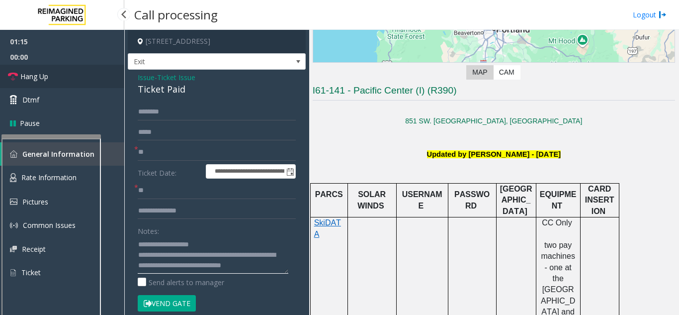
type textarea "**********"
click at [61, 69] on link "Hang Up" at bounding box center [62, 76] width 124 height 23
click at [58, 68] on link "Hang Up" at bounding box center [62, 76] width 124 height 23
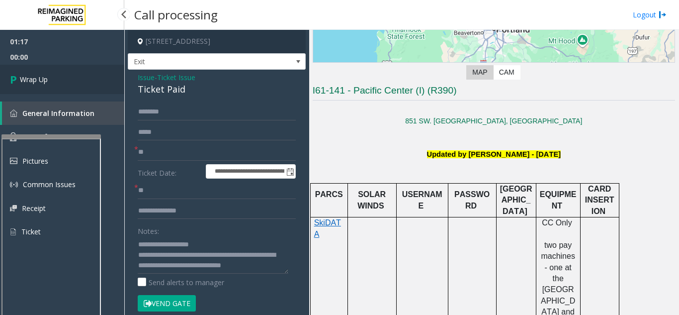
click at [58, 68] on link "Wrap Up" at bounding box center [62, 79] width 124 height 29
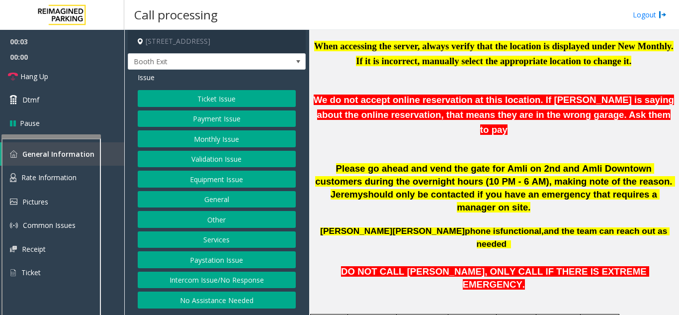
scroll to position [398, 0]
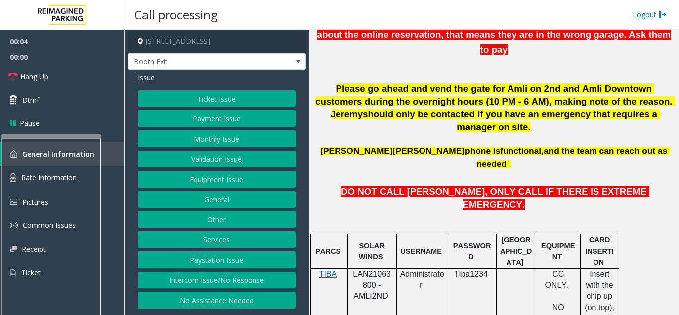
click at [373, 269] on span "LAN21063800 - AMLI2ND" at bounding box center [372, 284] width 38 height 31
copy span "LAN21063800"
click at [227, 123] on button "Payment Issue" at bounding box center [217, 118] width 158 height 17
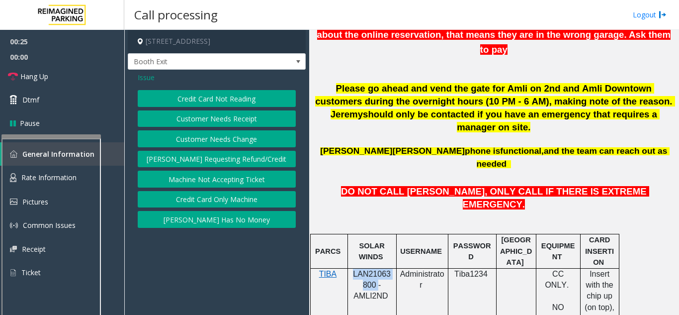
click at [238, 201] on button "Credit Card Only Machine" at bounding box center [217, 199] width 158 height 17
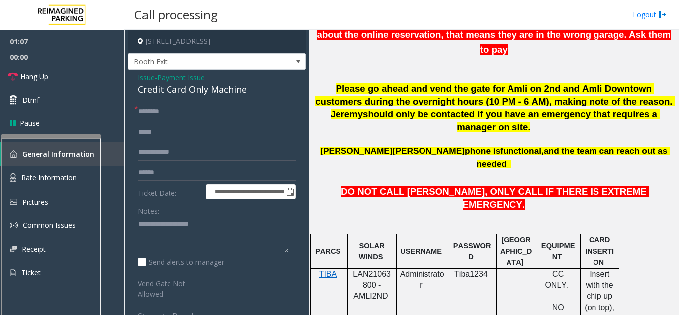
click at [159, 112] on input "text" at bounding box center [217, 111] width 158 height 17
type input "******"
click at [197, 180] on input "text" at bounding box center [217, 172] width 158 height 17
type input "*******"
click at [189, 83] on div "Credit Card Only Machine" at bounding box center [217, 88] width 158 height 13
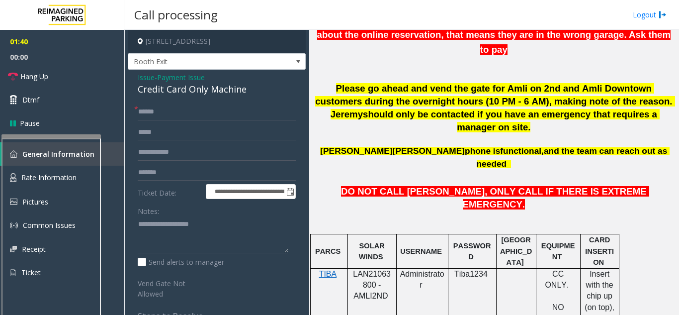
click at [188, 80] on span "Payment Issue" at bounding box center [181, 77] width 48 height 10
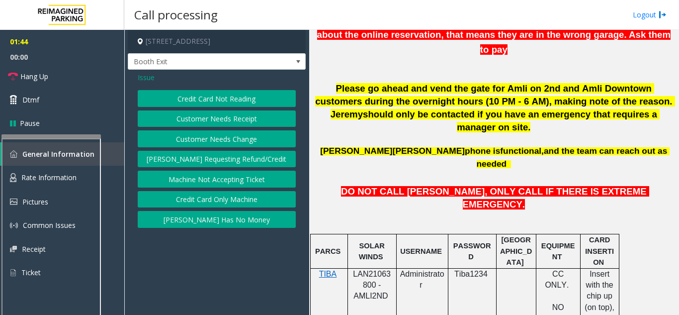
click at [209, 94] on button "Credit Card Not Reading" at bounding box center [217, 98] width 158 height 17
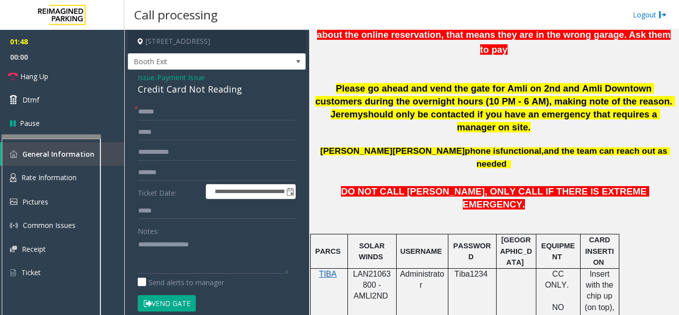
click at [164, 302] on button "Vend Gate" at bounding box center [167, 303] width 58 height 17
click at [53, 75] on link "Hang Up" at bounding box center [62, 76] width 124 height 23
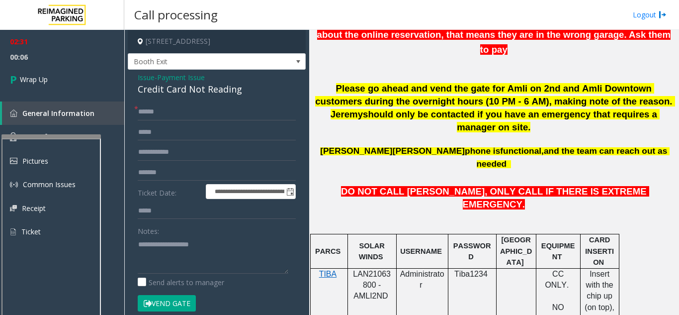
click at [178, 81] on span "Payment Issue" at bounding box center [181, 77] width 48 height 10
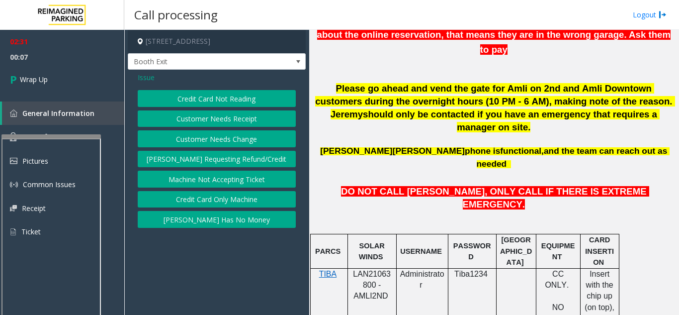
click at [150, 80] on span "Issue" at bounding box center [146, 77] width 17 height 10
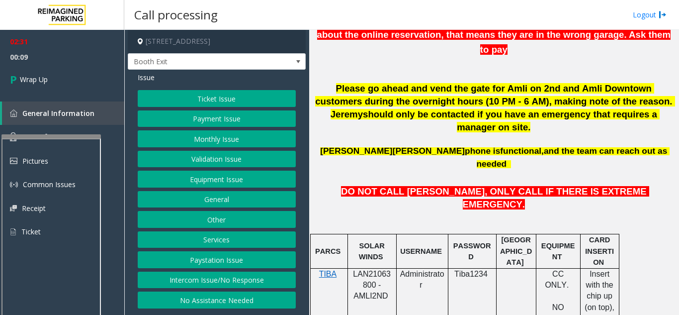
click at [241, 121] on button "Payment Issue" at bounding box center [217, 118] width 158 height 17
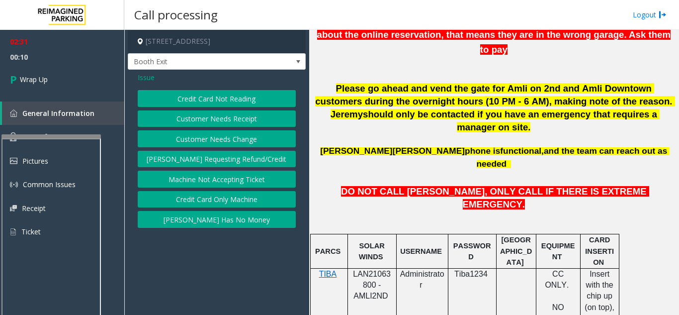
click at [208, 221] on button "[PERSON_NAME] Has No Money" at bounding box center [217, 219] width 158 height 17
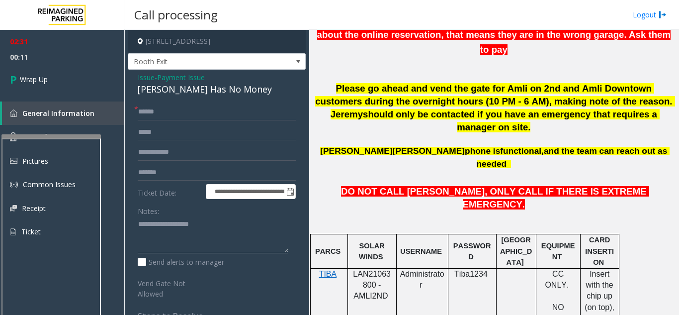
drag, startPoint x: 187, startPoint y: 224, endPoint x: 170, endPoint y: 203, distance: 26.9
click at [187, 224] on textarea at bounding box center [213, 234] width 151 height 37
type textarea "******** *****"
click at [187, 73] on span "Payment Issue" at bounding box center [181, 77] width 48 height 10
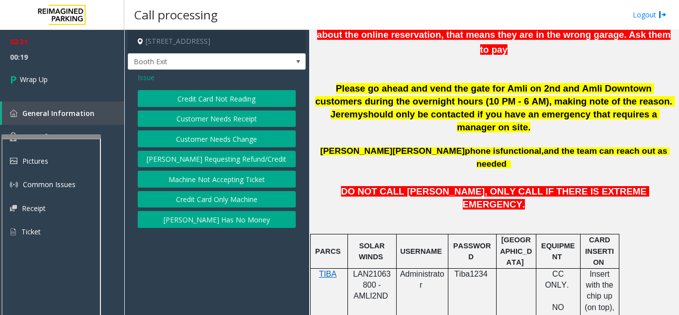
click at [225, 204] on button "Credit Card Only Machine" at bounding box center [217, 199] width 158 height 17
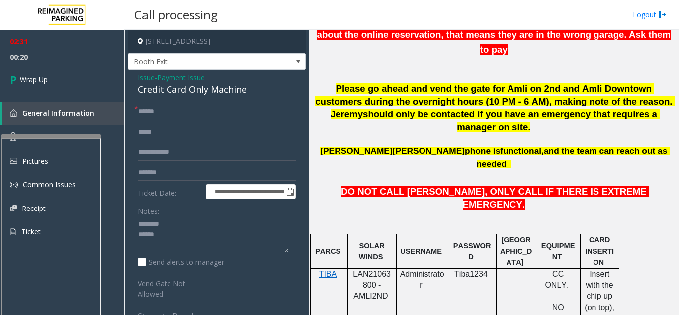
click at [151, 89] on div "Credit Card Only Machine" at bounding box center [217, 88] width 158 height 13
copy div "Credit Card Only Machine"
click at [174, 221] on textarea at bounding box center [213, 234] width 151 height 37
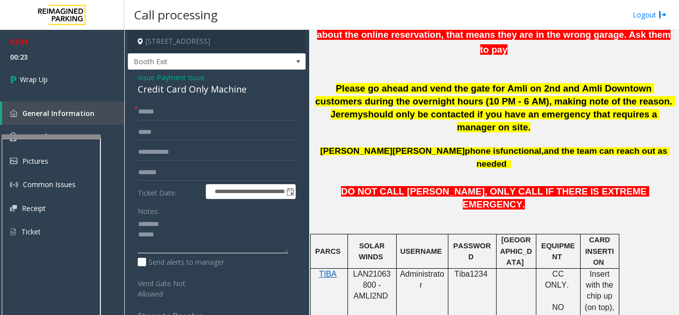
paste textarea "**********"
click at [188, 247] on textarea at bounding box center [213, 234] width 151 height 37
click at [157, 239] on textarea at bounding box center [213, 234] width 151 height 37
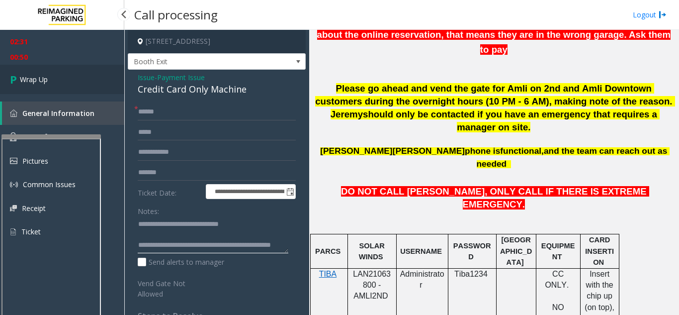
type textarea "**********"
click at [60, 81] on link "Wrap Up" at bounding box center [62, 79] width 124 height 29
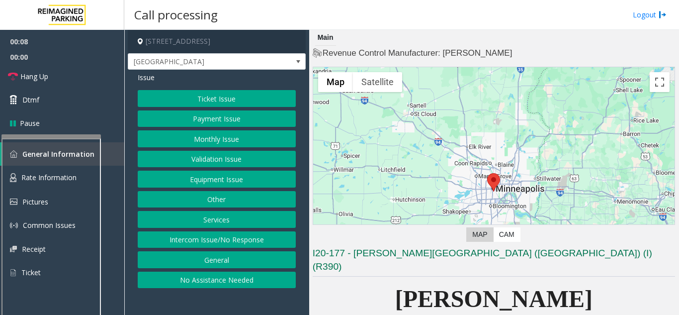
click at [171, 140] on button "Monthly Issue" at bounding box center [217, 138] width 158 height 17
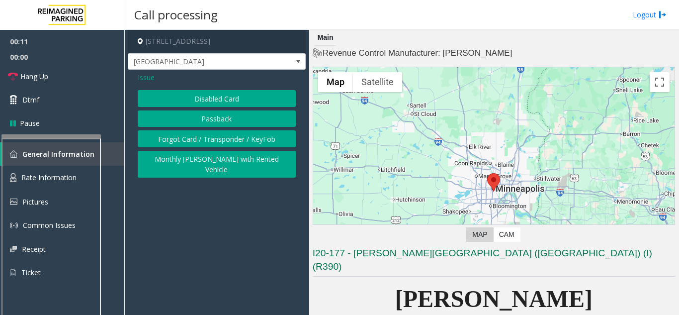
click at [184, 99] on button "Disabled Card" at bounding box center [217, 98] width 158 height 17
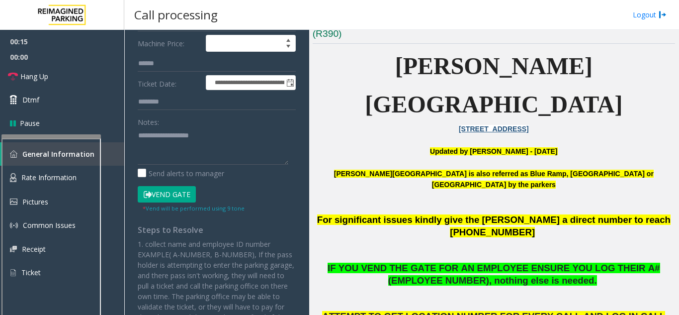
scroll to position [199, 0]
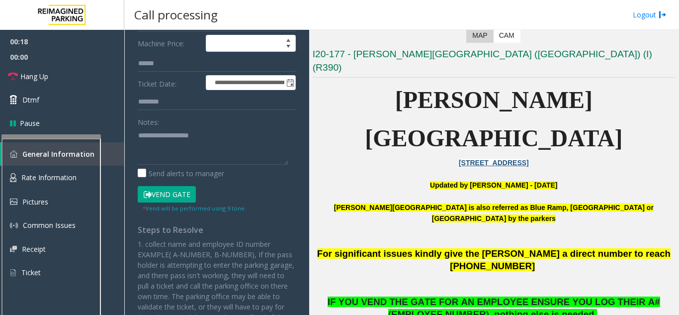
drag, startPoint x: 625, startPoint y: 230, endPoint x: 620, endPoint y: 228, distance: 5.4
click at [622, 296] on span "IF YOU VEND THE GATE FOR AN EMPLOYEE ENSURE YOU LOG THEIR A# (EMPLOYEE NUMBER),…" at bounding box center [493, 307] width 332 height 23
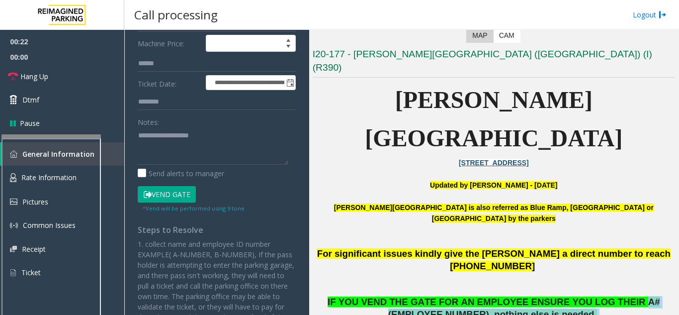
drag, startPoint x: 593, startPoint y: 225, endPoint x: 477, endPoint y: 248, distance: 118.6
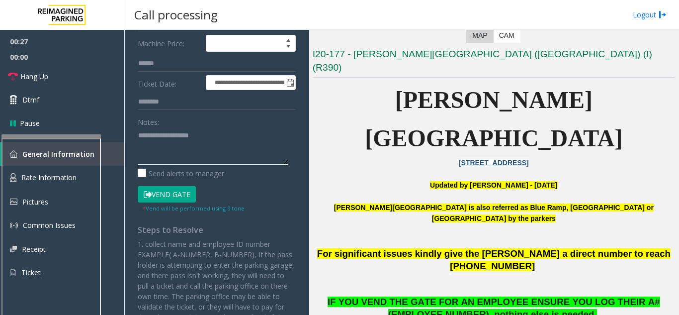
click at [178, 146] on textarea at bounding box center [213, 145] width 151 height 37
drag, startPoint x: 607, startPoint y: 231, endPoint x: 463, endPoint y: 237, distance: 144.7
click at [463, 296] on span "IF YOU VEND THE GATE FOR AN EMPLOYEE ENSURE YOU LOG THEIR A# (EMPLOYEE NUMBER),…" at bounding box center [493, 307] width 332 height 23
click at [160, 187] on button "Vend Gate" at bounding box center [167, 194] width 58 height 17
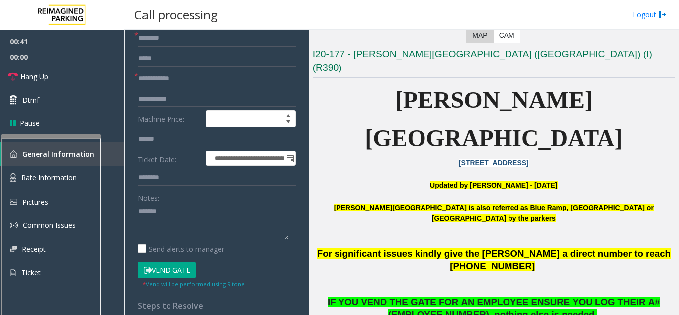
click at [169, 282] on small "* Vend will be performed using 9 tone" at bounding box center [194, 283] width 102 height 7
click at [169, 275] on button "Vend Gate" at bounding box center [167, 269] width 58 height 17
drag, startPoint x: 588, startPoint y: 223, endPoint x: 466, endPoint y: 239, distance: 123.8
click at [466, 296] on span "IF YOU VEND THE GATE FOR AN EMPLOYEE ENSURE YOU LOG THEIR A# (EMPLOYEE NUMBER),…" at bounding box center [493, 307] width 332 height 23
copy span "A# (EMPLOYEE NUMBER),"
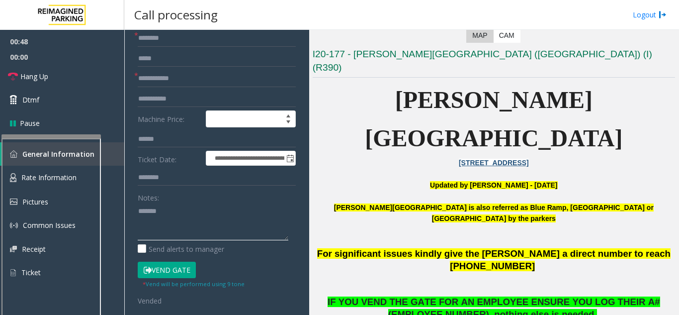
click at [138, 213] on textarea at bounding box center [213, 221] width 151 height 37
paste textarea "**********"
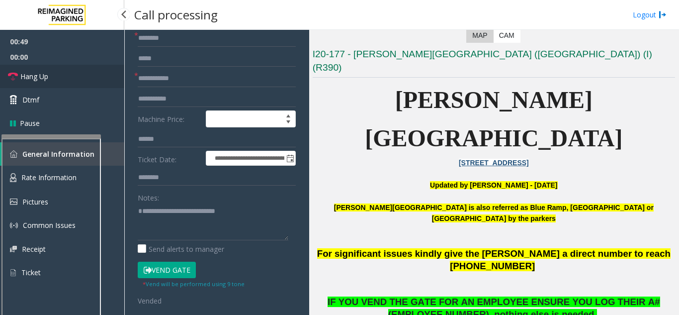
click at [24, 81] on link "Hang Up" at bounding box center [62, 76] width 124 height 23
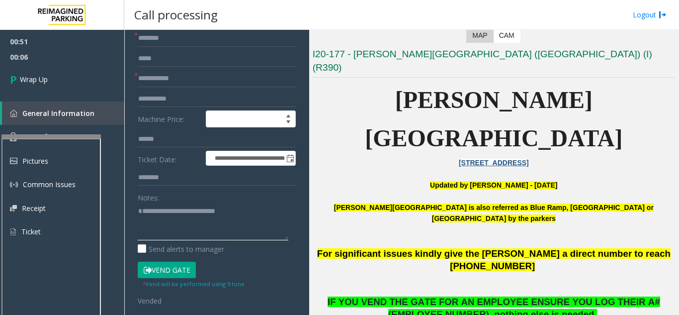
click at [142, 212] on textarea at bounding box center [213, 221] width 151 height 37
click at [141, 223] on textarea at bounding box center [213, 221] width 151 height 37
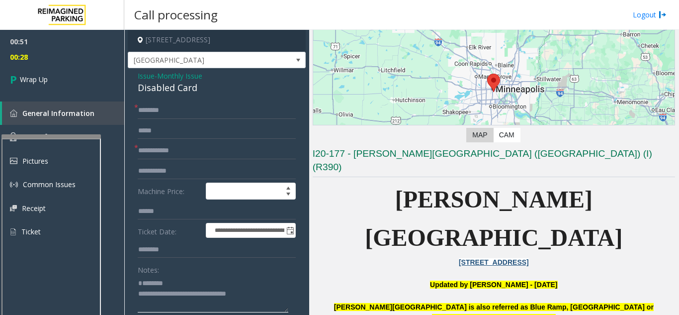
scroll to position [0, 0]
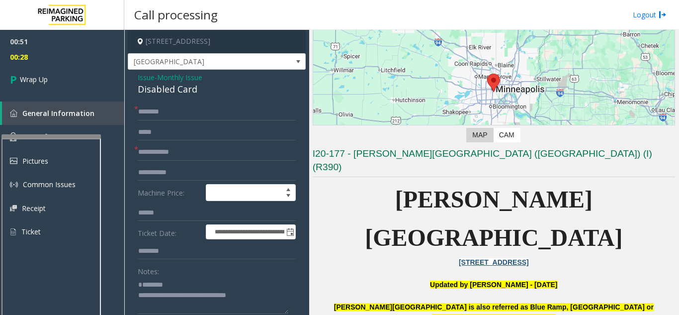
click at [152, 94] on div "Disabled Card" at bounding box center [217, 88] width 158 height 13
copy div "Disabled Card"
click at [179, 279] on textarea at bounding box center [213, 294] width 151 height 37
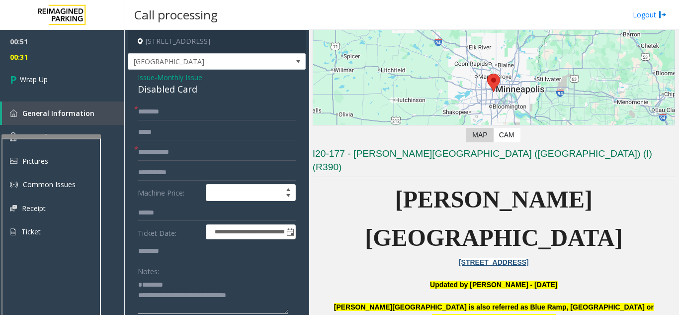
paste textarea "**********"
click at [153, 309] on textarea at bounding box center [213, 294] width 151 height 37
type textarea "**********"
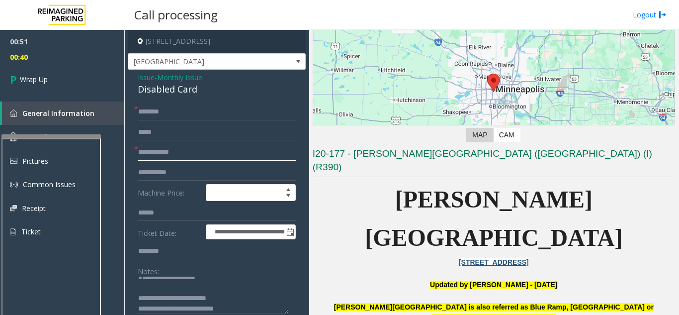
click at [144, 157] on input "text" at bounding box center [217, 152] width 158 height 17
type input "**"
click at [153, 117] on input "*" at bounding box center [217, 111] width 158 height 17
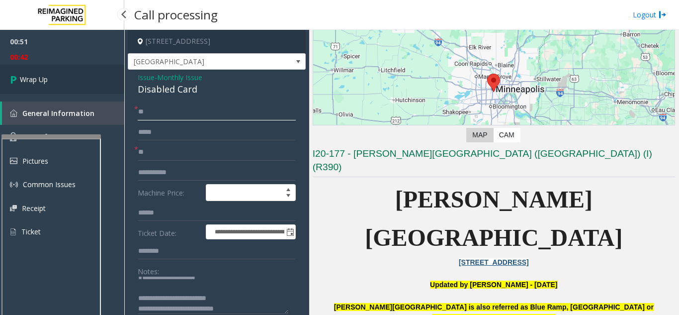
type input "**"
click at [97, 89] on link "Wrap Up" at bounding box center [62, 79] width 124 height 29
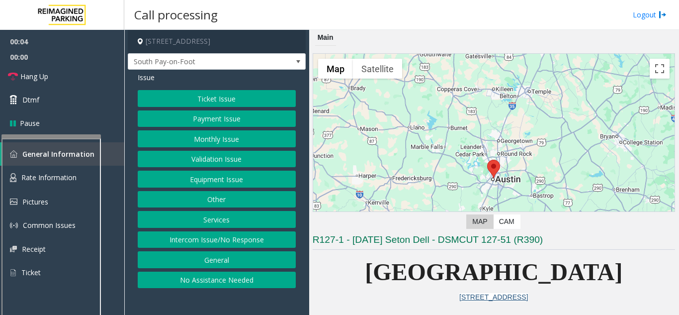
click at [205, 239] on button "Intercom Issue/No Response" at bounding box center [217, 239] width 158 height 17
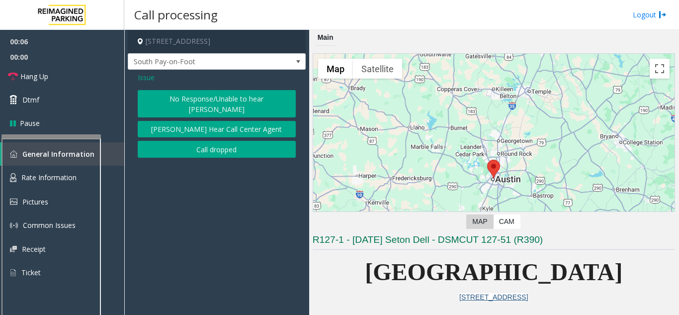
click at [199, 102] on button "No Response/Unable to hear [PERSON_NAME]" at bounding box center [217, 103] width 158 height 27
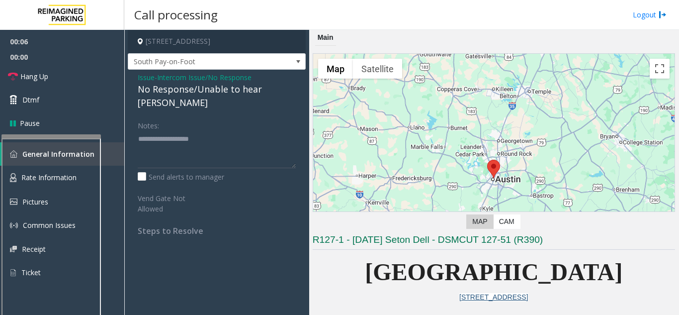
click at [195, 95] on div "No Response/Unable to hear [PERSON_NAME]" at bounding box center [217, 95] width 158 height 27
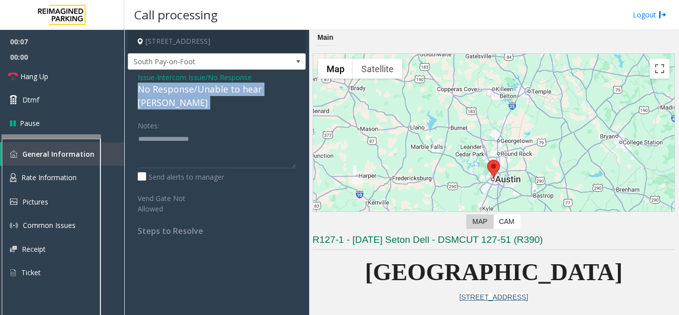
click at [195, 95] on div "No Response/Unable to hear [PERSON_NAME]" at bounding box center [217, 95] width 158 height 27
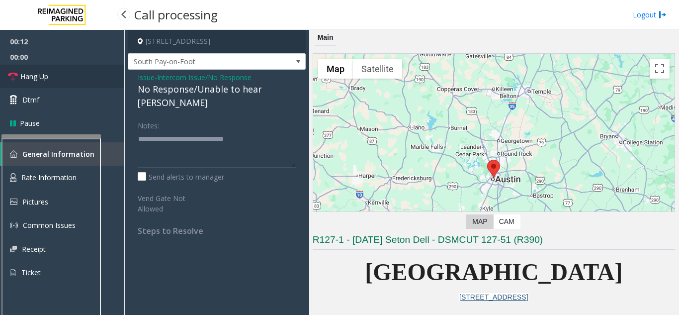
type textarea "**********"
click at [22, 72] on span "Hang Up" at bounding box center [34, 76] width 28 height 10
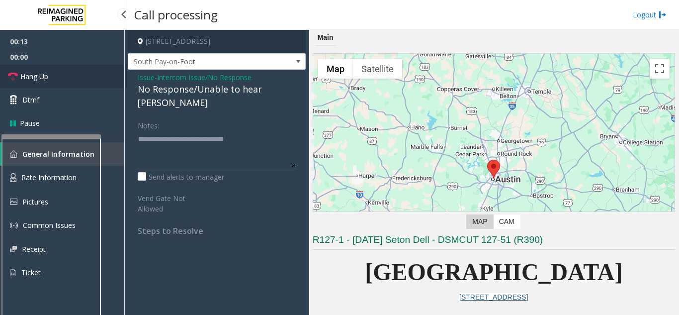
click at [22, 72] on span "Hang Up" at bounding box center [34, 76] width 28 height 10
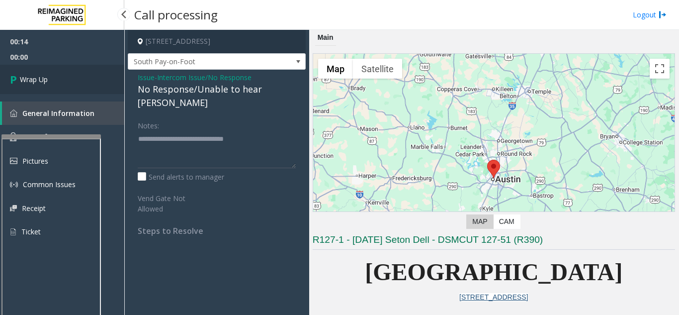
click at [22, 72] on link "Wrap Up" at bounding box center [62, 79] width 124 height 29
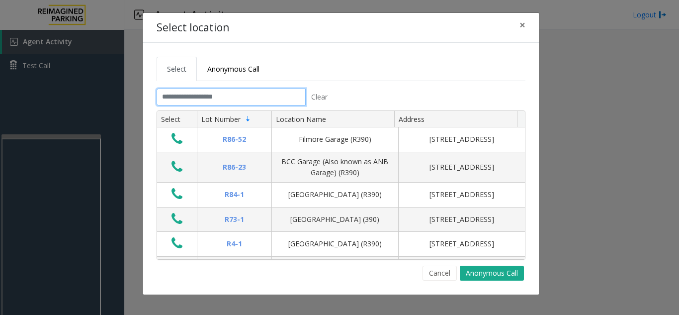
click at [226, 100] on input "text" at bounding box center [231, 96] width 149 height 17
click at [179, 98] on input "text" at bounding box center [231, 96] width 149 height 17
click at [525, 19] on span "×" at bounding box center [522, 25] width 6 height 14
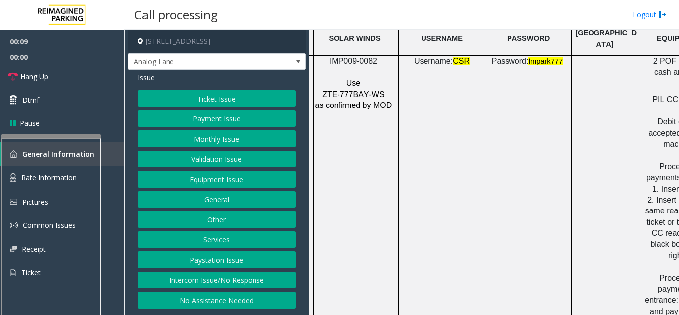
scroll to position [1441, 176]
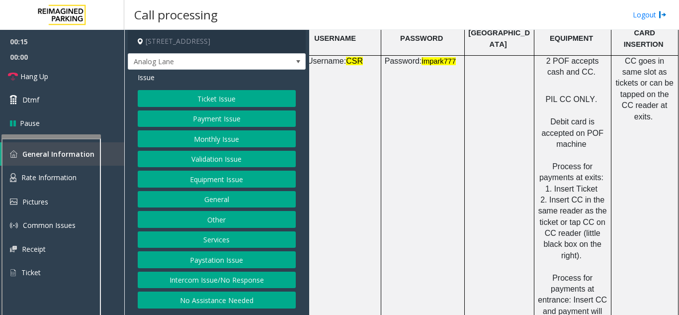
click at [218, 122] on button "Payment Issue" at bounding box center [217, 118] width 158 height 17
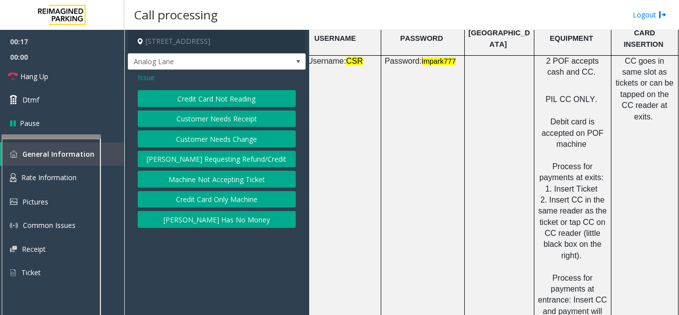
click at [195, 202] on button "Credit Card Only Machine" at bounding box center [217, 199] width 158 height 17
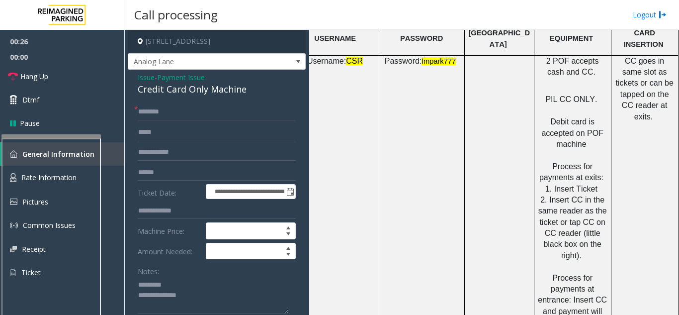
click at [586, 140] on span at bounding box center [587, 144] width 2 height 8
drag, startPoint x: 581, startPoint y: 137, endPoint x: 527, endPoint y: 112, distance: 59.1
click at [534, 112] on div "2 POF accepts cash and CC. PIL CC ONLY. Debit card is accepted on POF machine P…" at bounding box center [572, 192] width 77 height 272
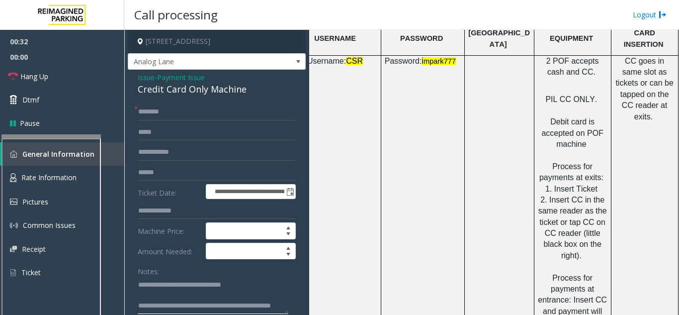
type textarea "**********"
click at [177, 110] on input "text" at bounding box center [217, 111] width 158 height 17
type input "**"
click at [180, 308] on textarea at bounding box center [213, 294] width 151 height 37
type textarea "**********"
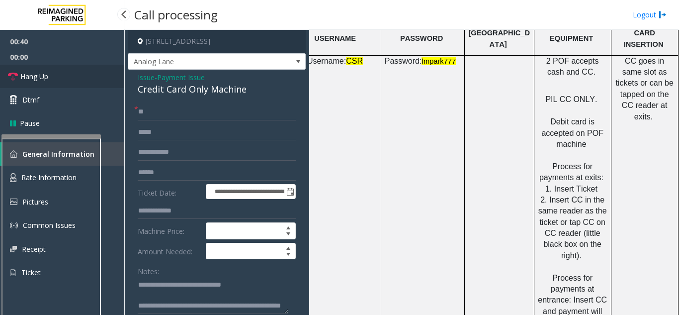
click at [30, 81] on span "Hang Up" at bounding box center [34, 76] width 28 height 10
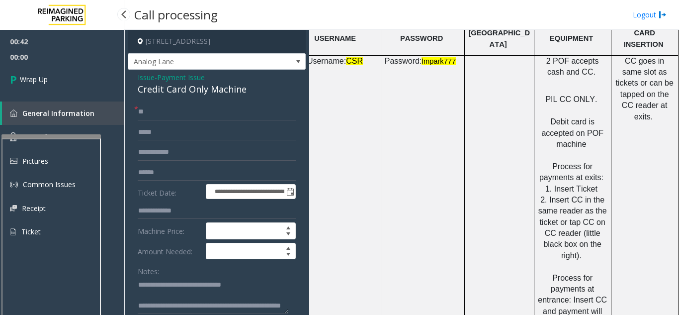
click at [0, 6] on div at bounding box center [62, 15] width 124 height 30
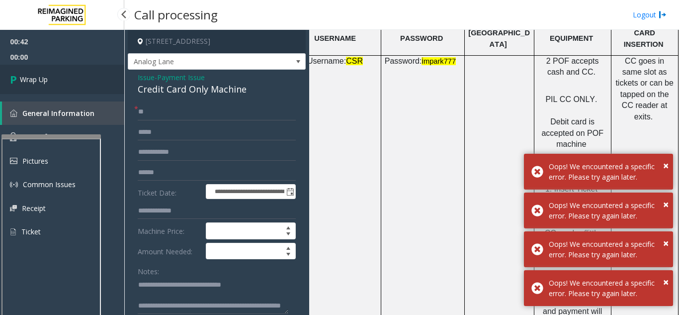
click at [57, 80] on link "Wrap Up" at bounding box center [62, 79] width 124 height 29
